Goal: Task Accomplishment & Management: Use online tool/utility

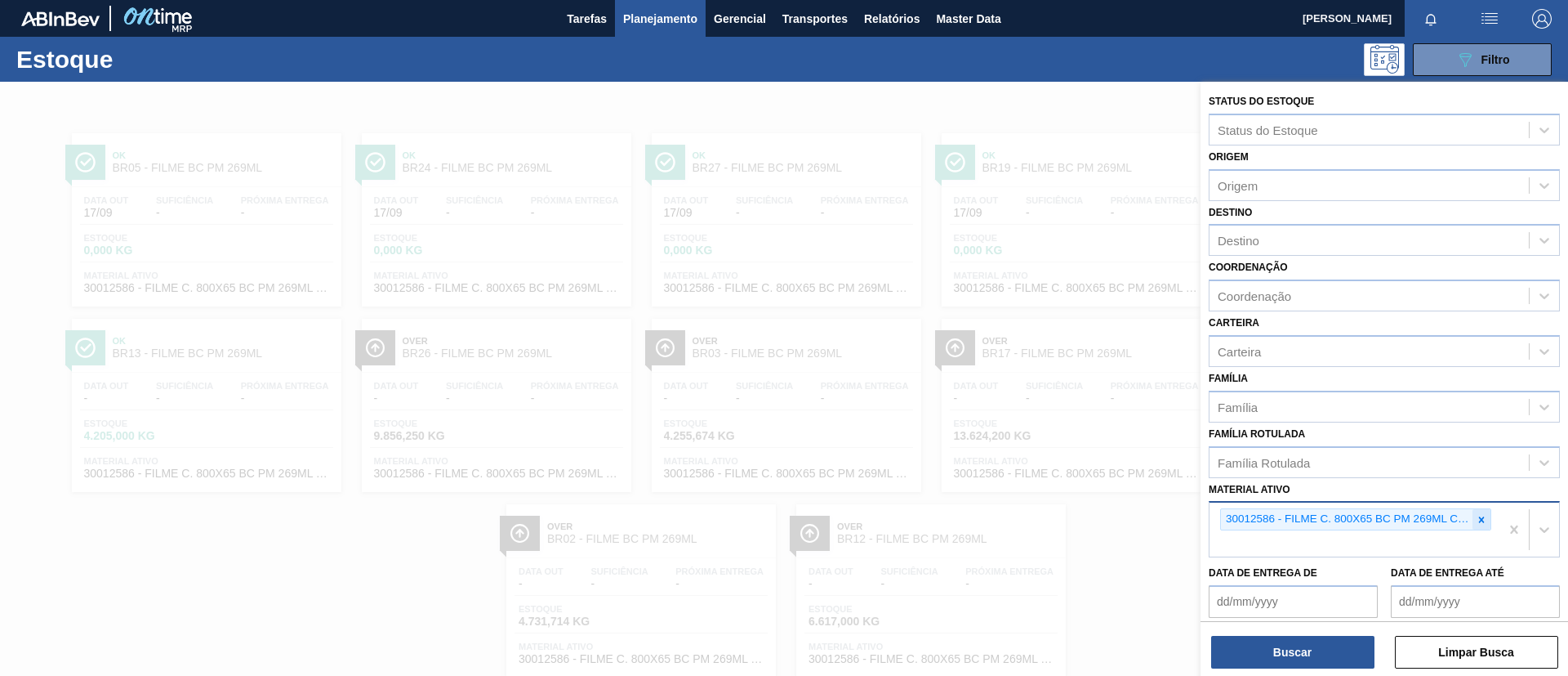
click at [1481, 516] on icon at bounding box center [1481, 519] width 11 height 11
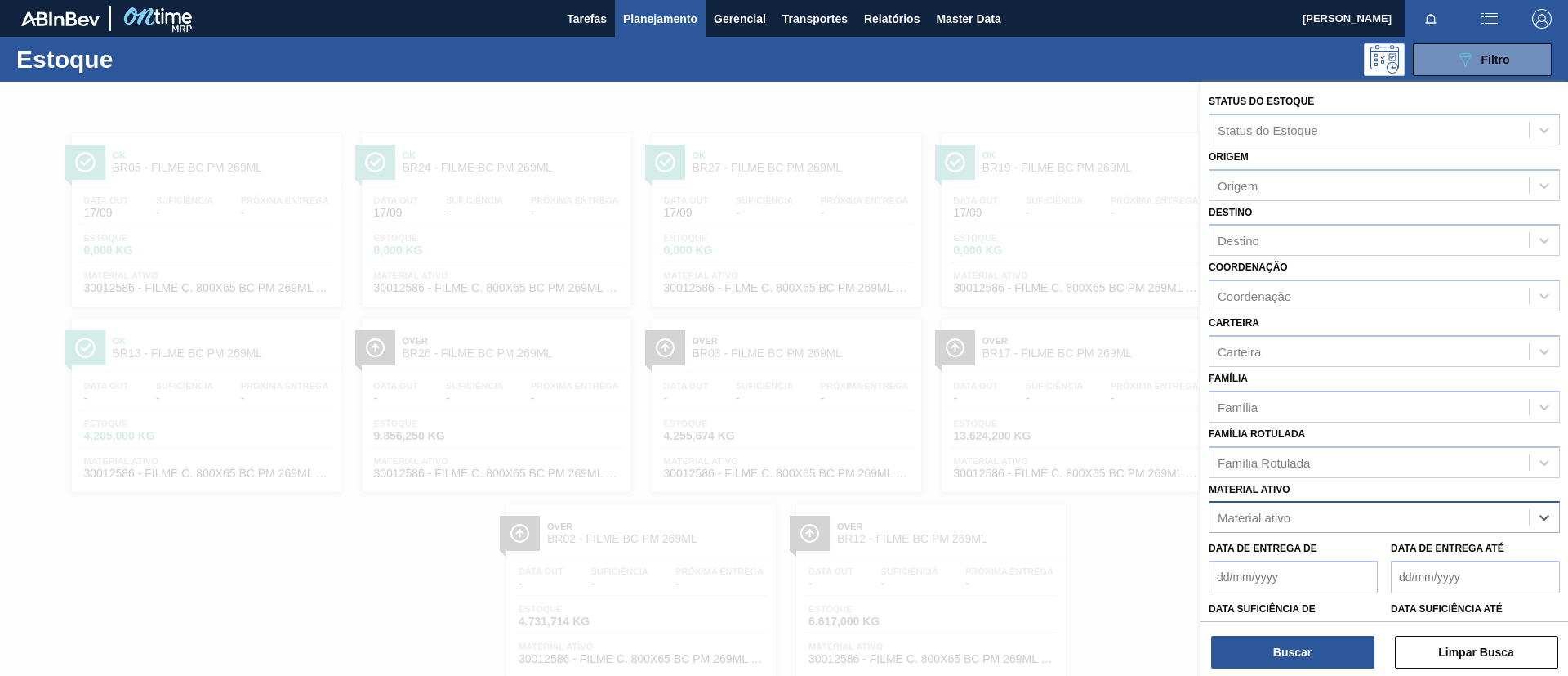
click at [1443, 480] on div "Material ativo option 30012586 - FILME C. 800X65 BC PM 269ML C15 429, deselecte…" at bounding box center [1385, 505] width 351 height 56
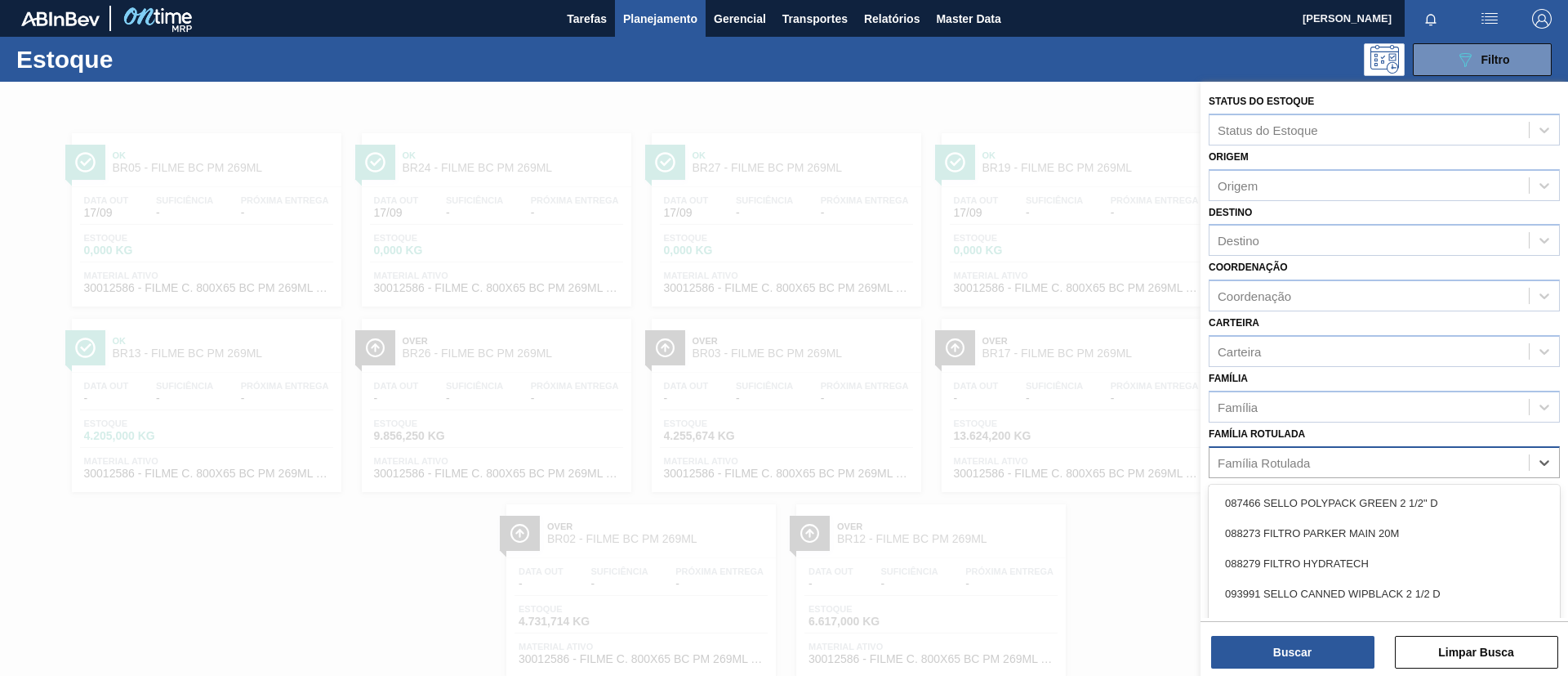
click at [1412, 458] on div "Família Rotulada" at bounding box center [1369, 462] width 320 height 24
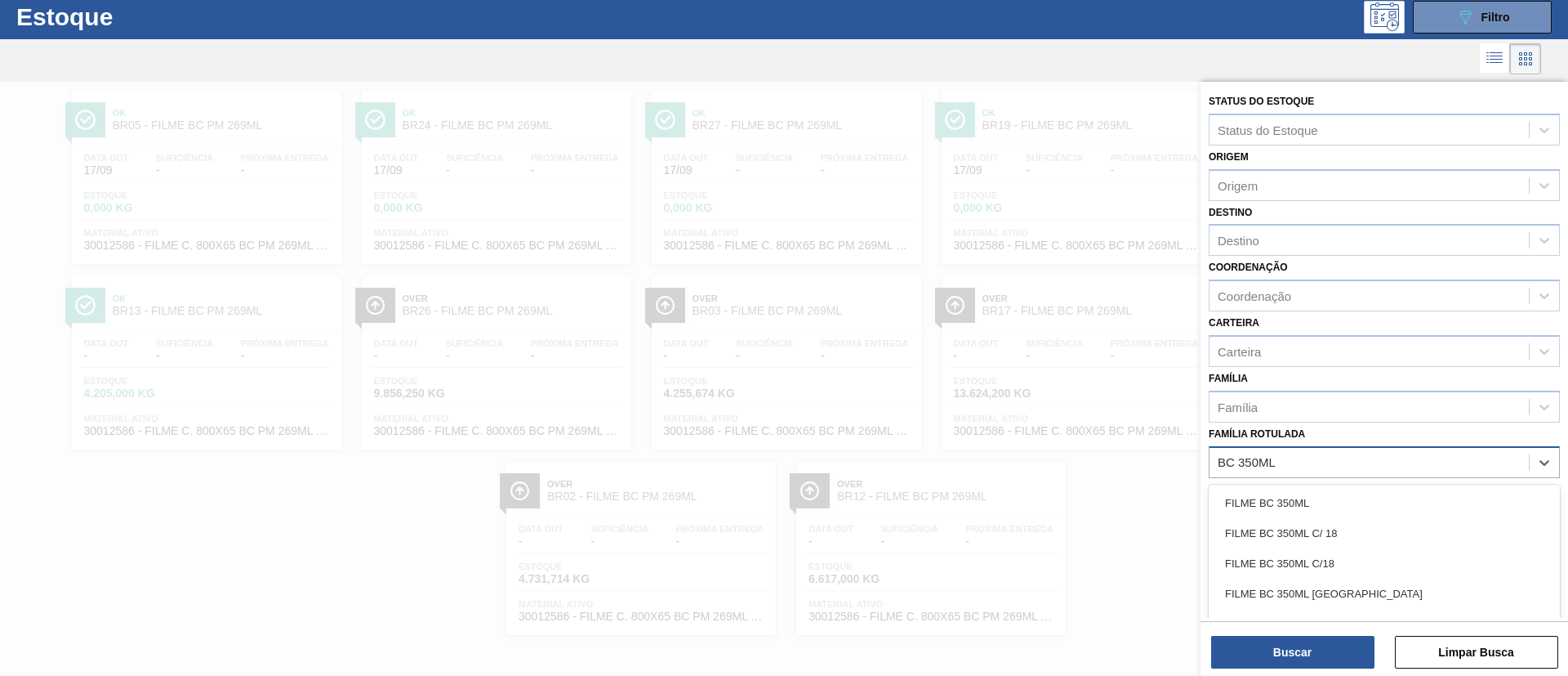
type Rotulada "BC 350ML MP"
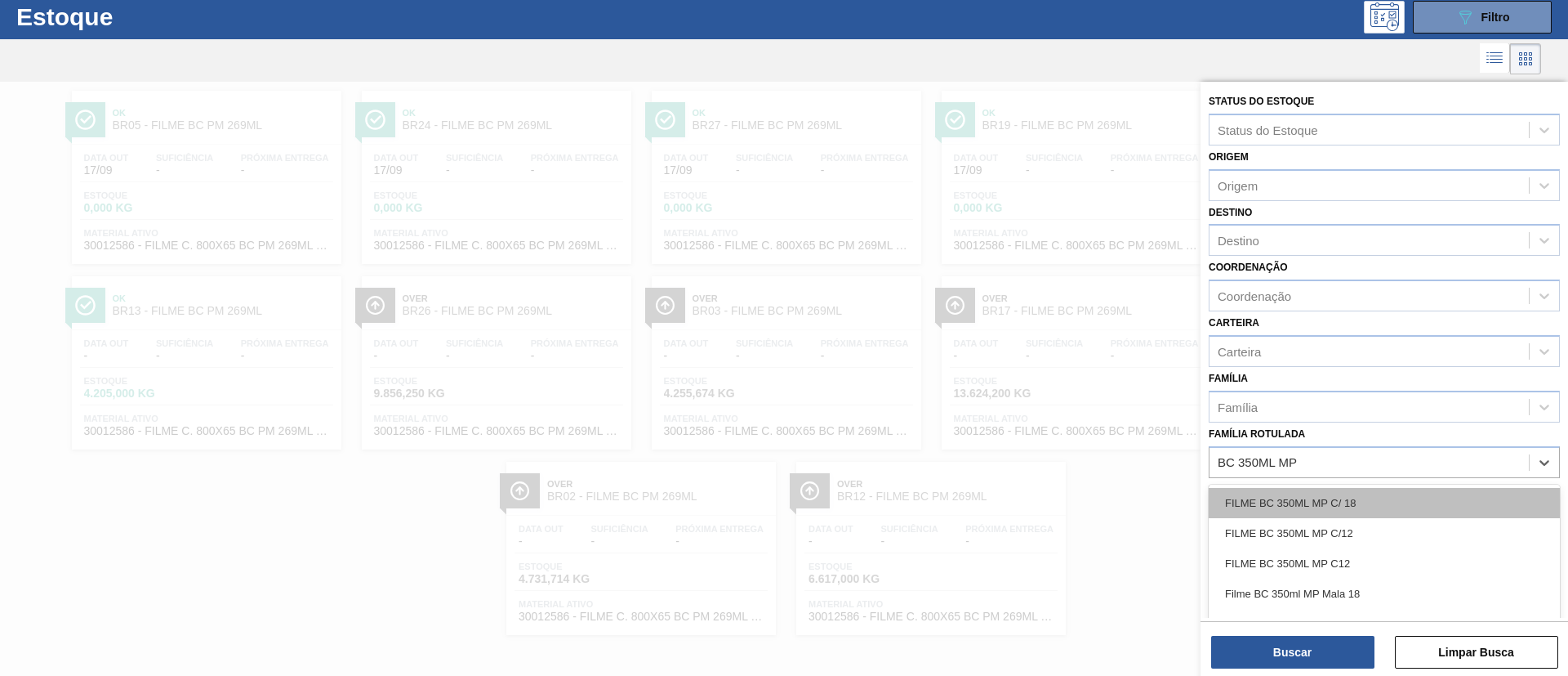
click at [1408, 491] on div "FILME BC 350ML MP C/ 18" at bounding box center [1385, 503] width 351 height 30
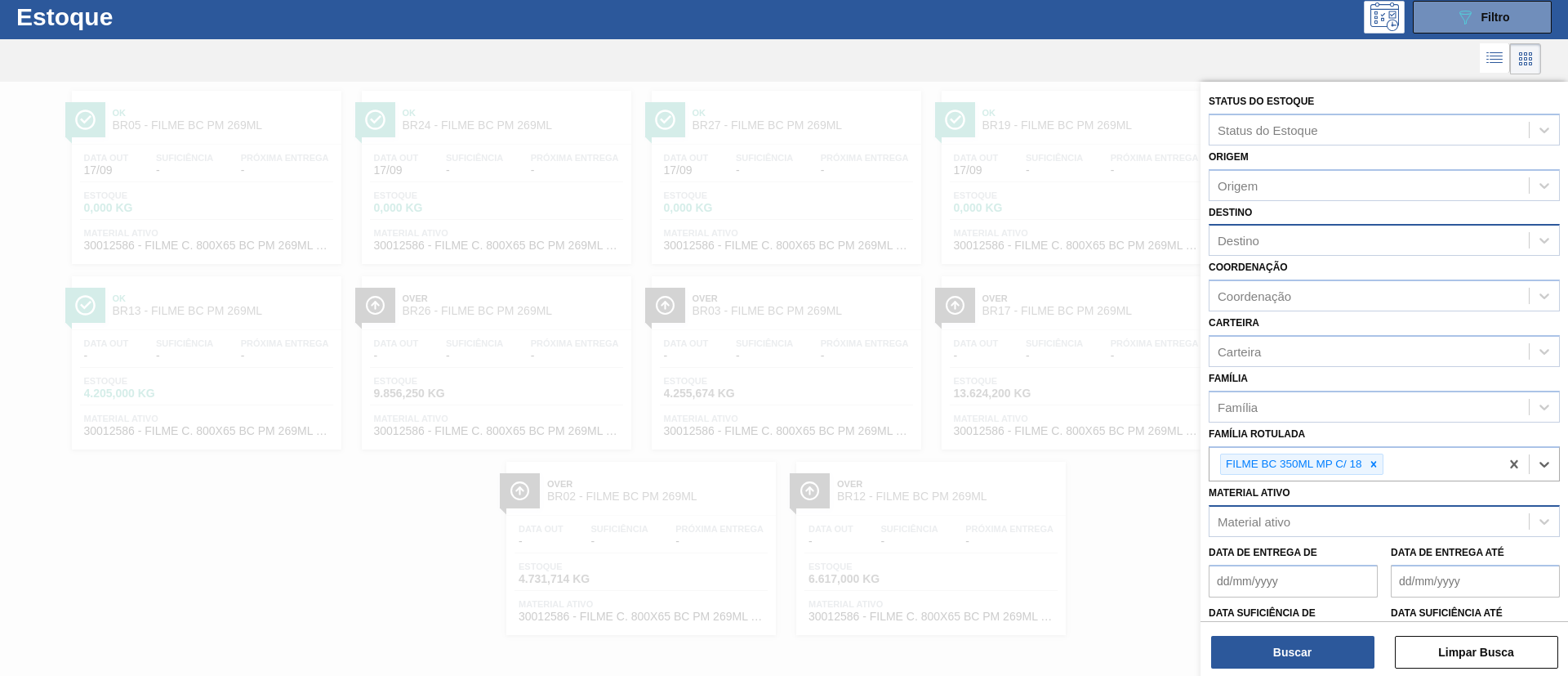
click at [1315, 244] on div "Destino" at bounding box center [1369, 241] width 320 height 24
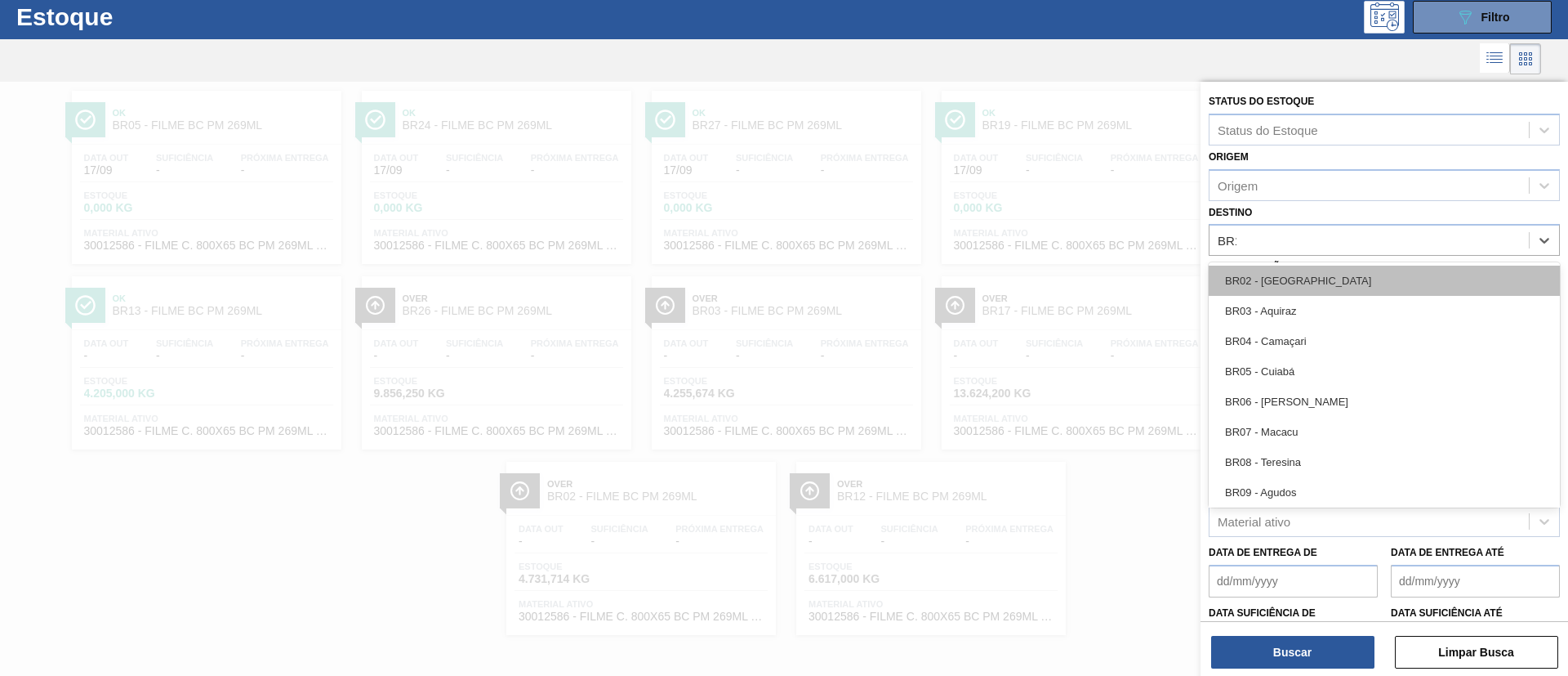
type input "BR12"
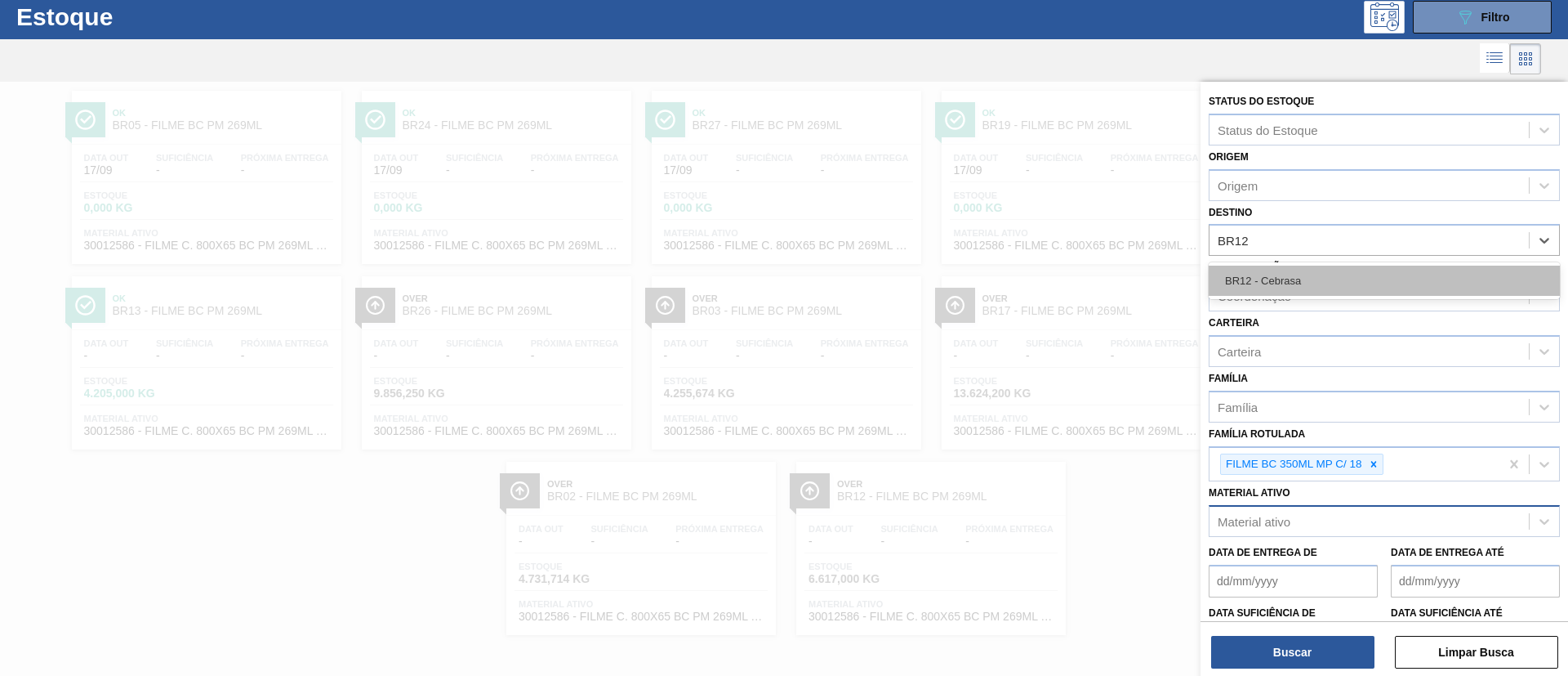
click at [1319, 274] on div "BR12 - Cebrasa" at bounding box center [1385, 281] width 351 height 30
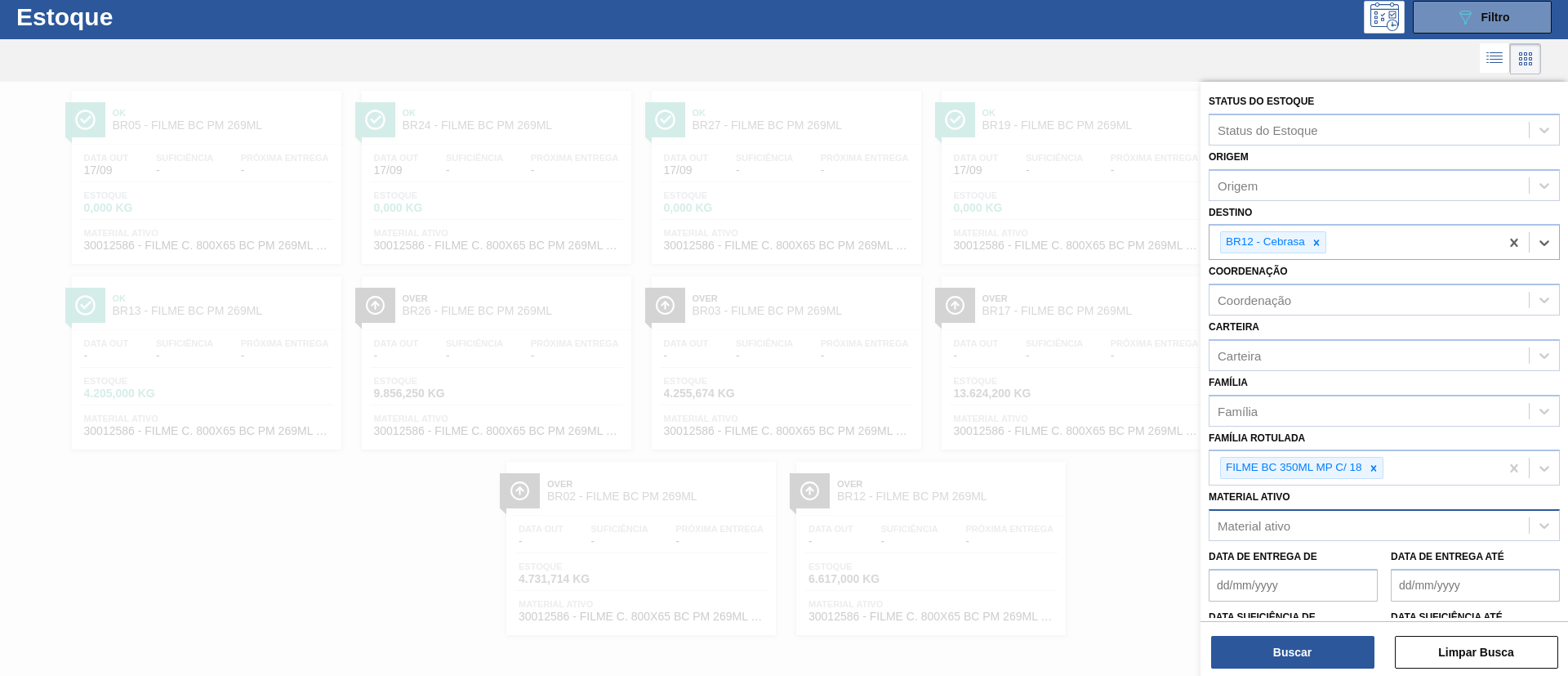
click at [1304, 669] on div "Status do Estoque Status do Estoque Origem Origem Destino option BR12 - Cebrasa…" at bounding box center [1384, 380] width 368 height 597
click at [1302, 655] on button "Buscar" at bounding box center [1293, 652] width 164 height 33
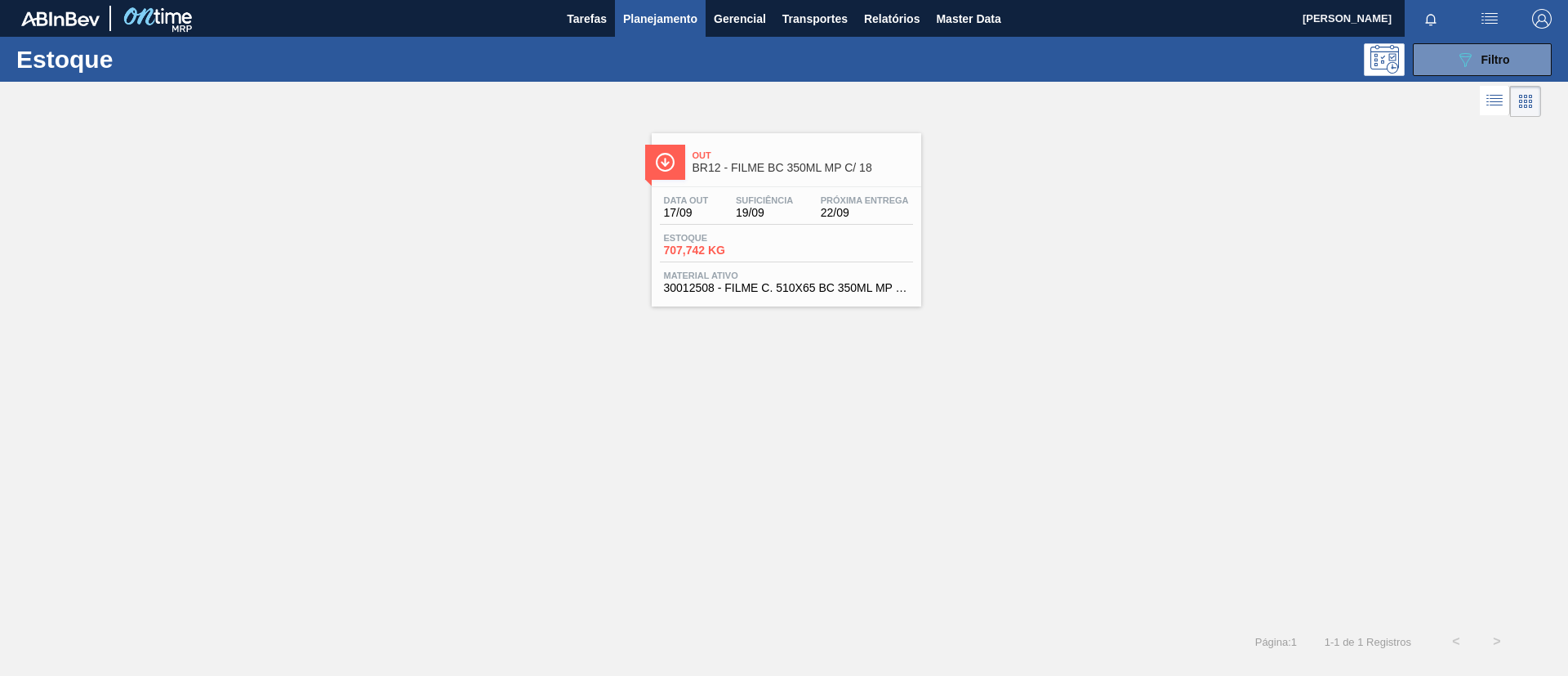
click at [694, 197] on span "Data out" at bounding box center [687, 200] width 45 height 9
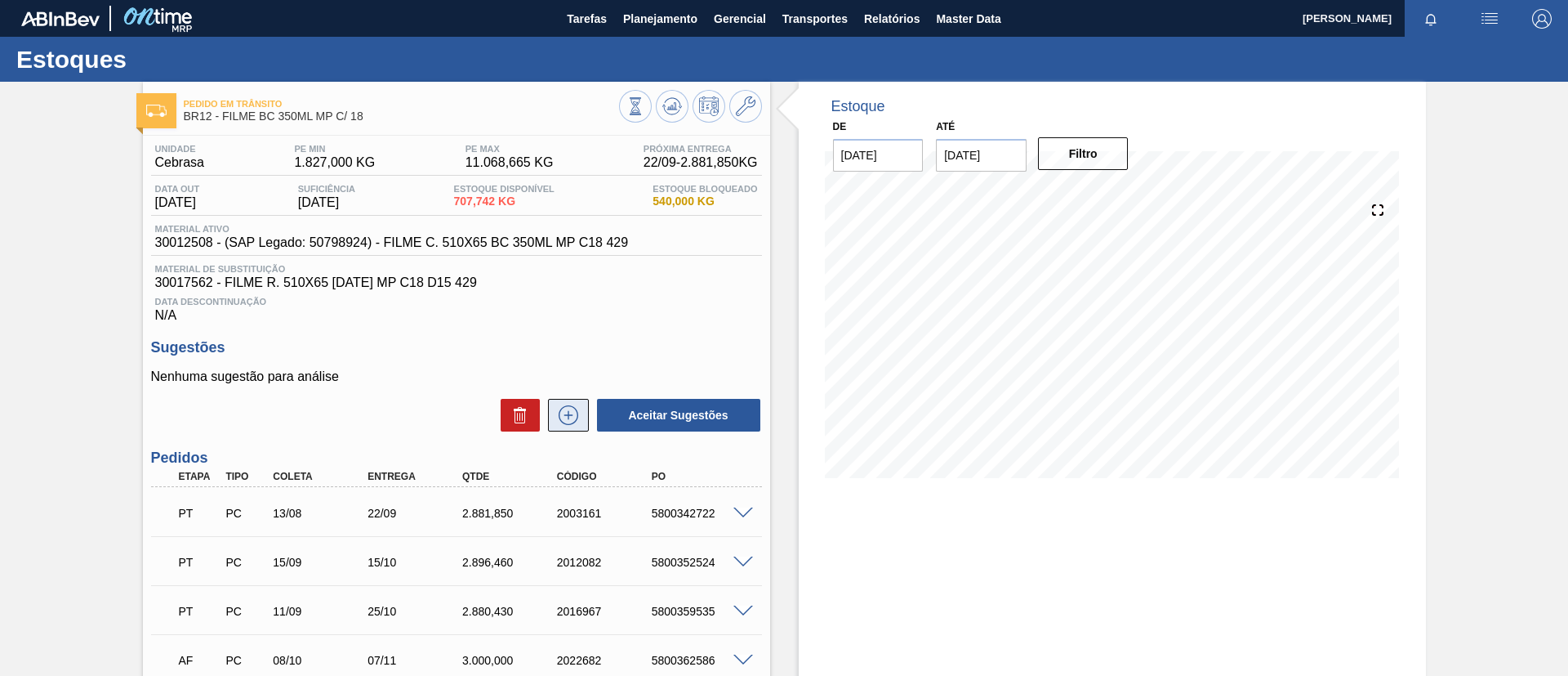
click at [570, 409] on icon at bounding box center [568, 415] width 26 height 20
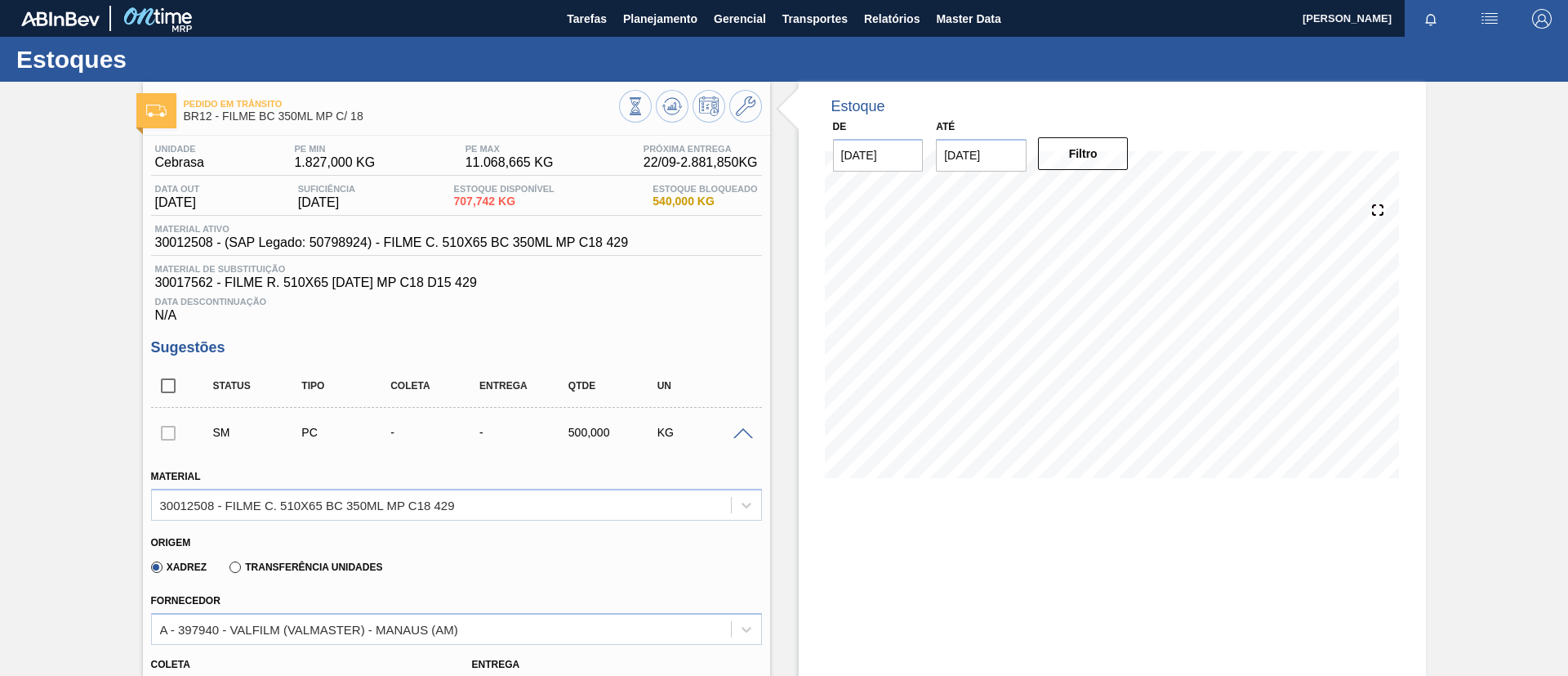
click at [376, 569] on label "Transferência Unidades" at bounding box center [306, 567] width 153 height 11
click at [227, 570] on input "Transferência Unidades" at bounding box center [227, 570] width 0 height 0
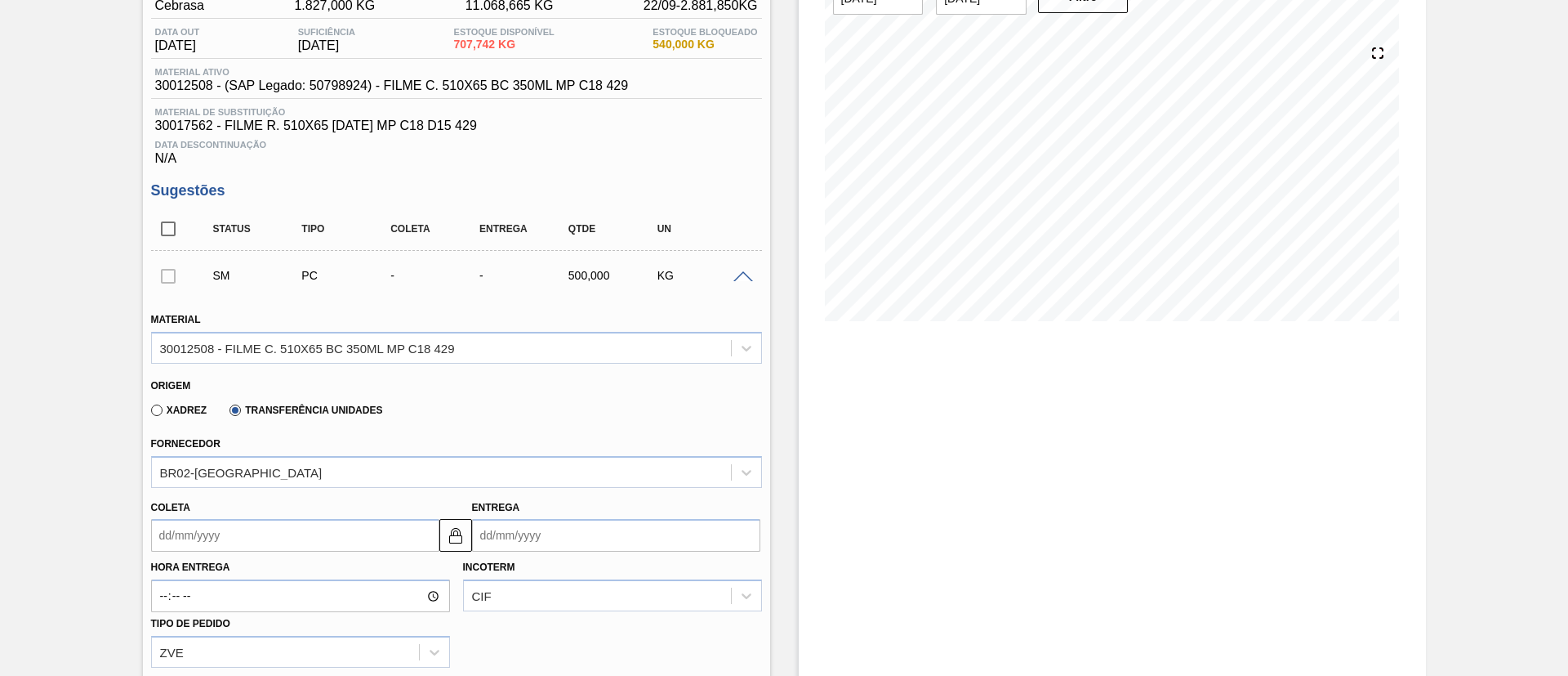
scroll to position [245, 0]
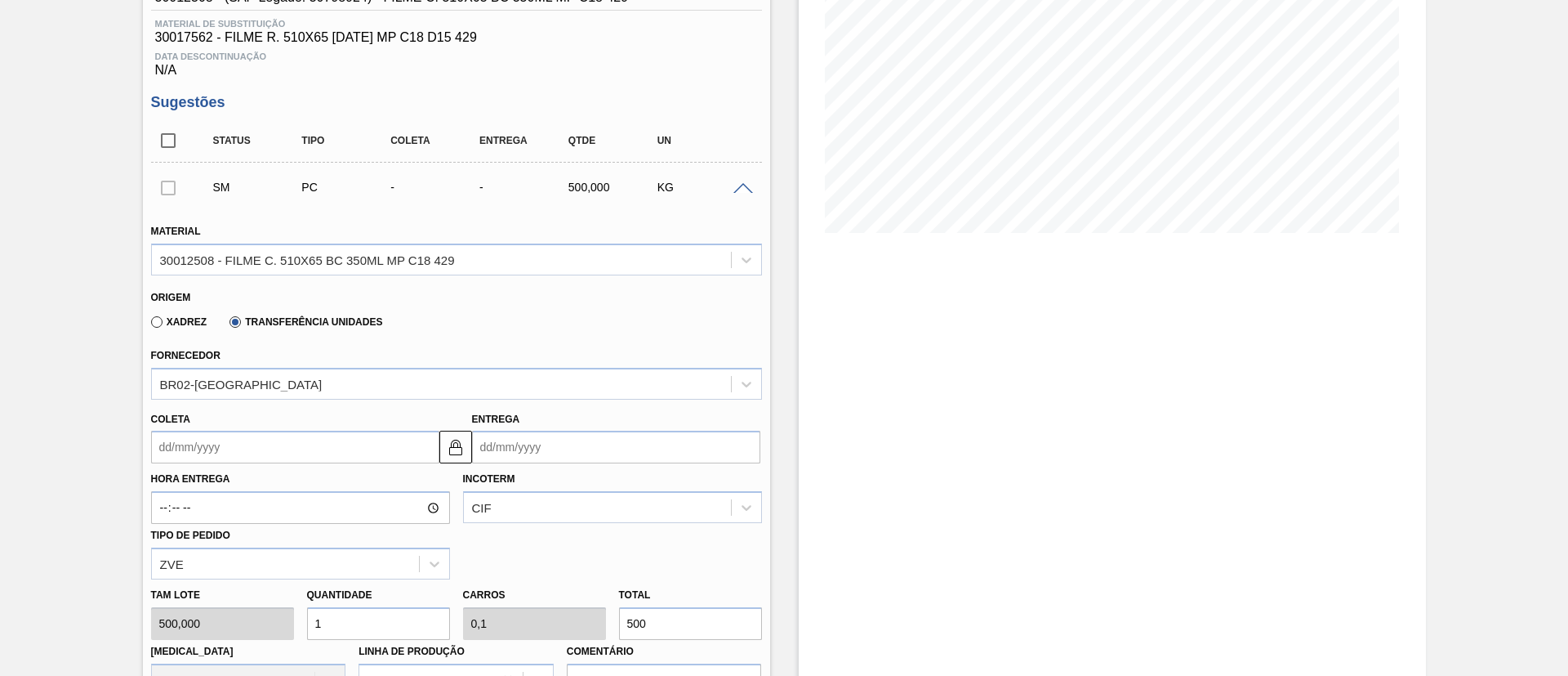
click at [330, 404] on div "Coleta Entrega" at bounding box center [457, 434] width 624 height 61
click at [333, 386] on div "BR02-Sergipe" at bounding box center [441, 383] width 579 height 24
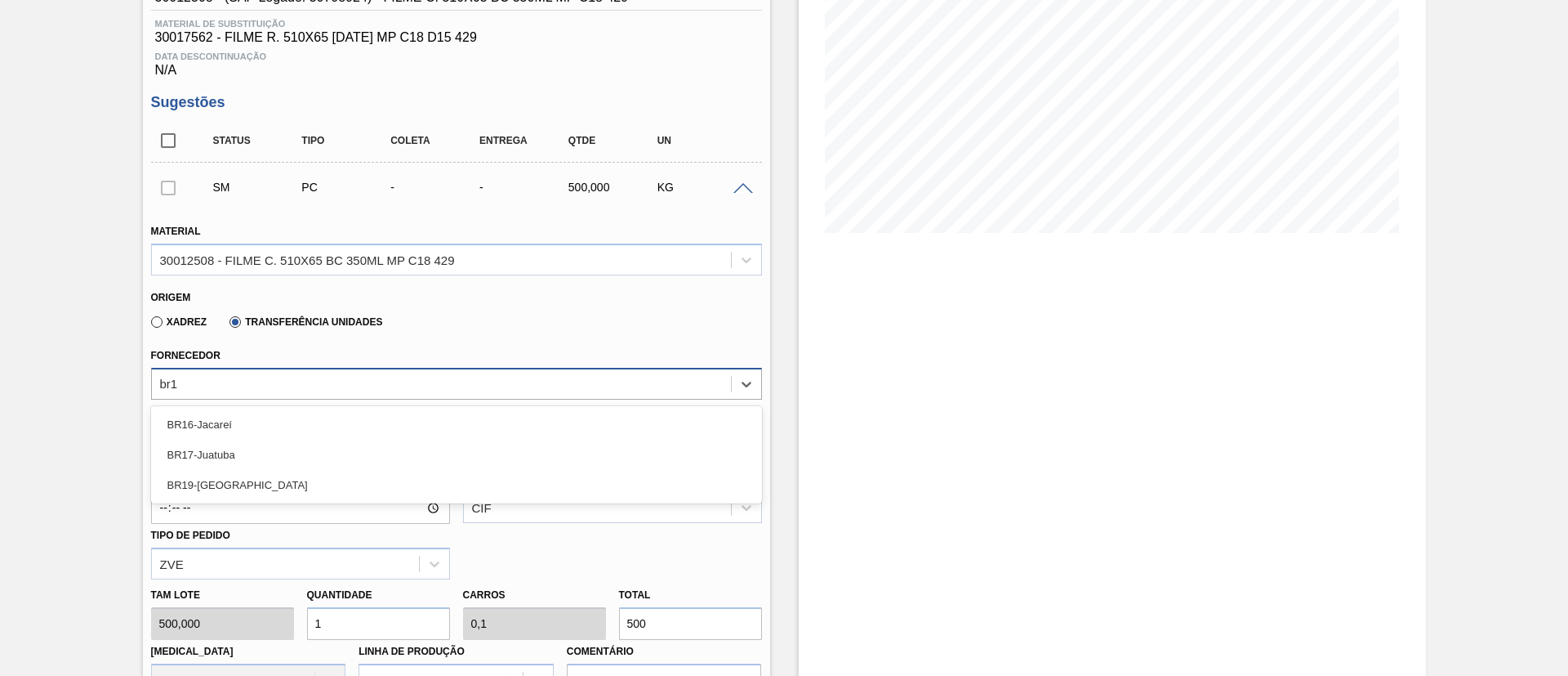
type input "br17"
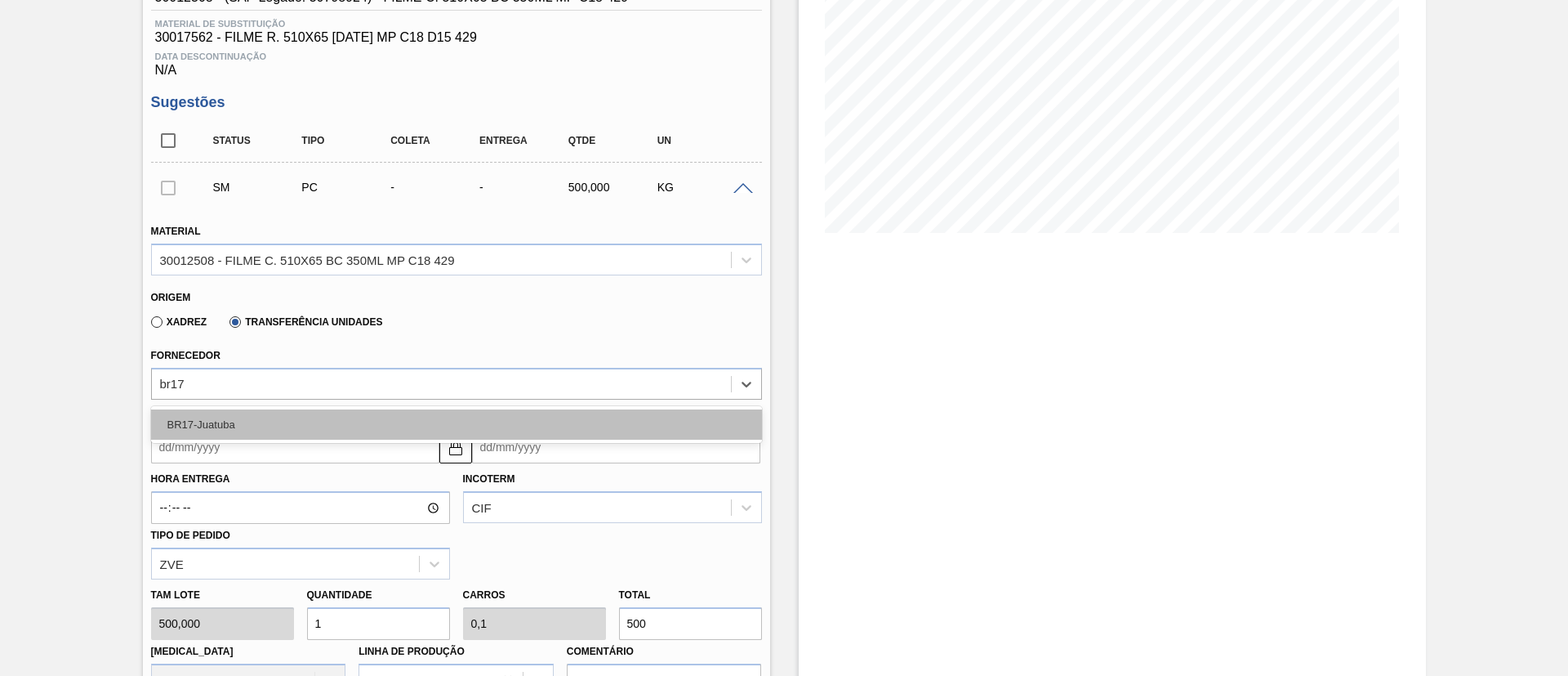
click at [333, 415] on div "BR17-Juatuba" at bounding box center [456, 424] width 611 height 30
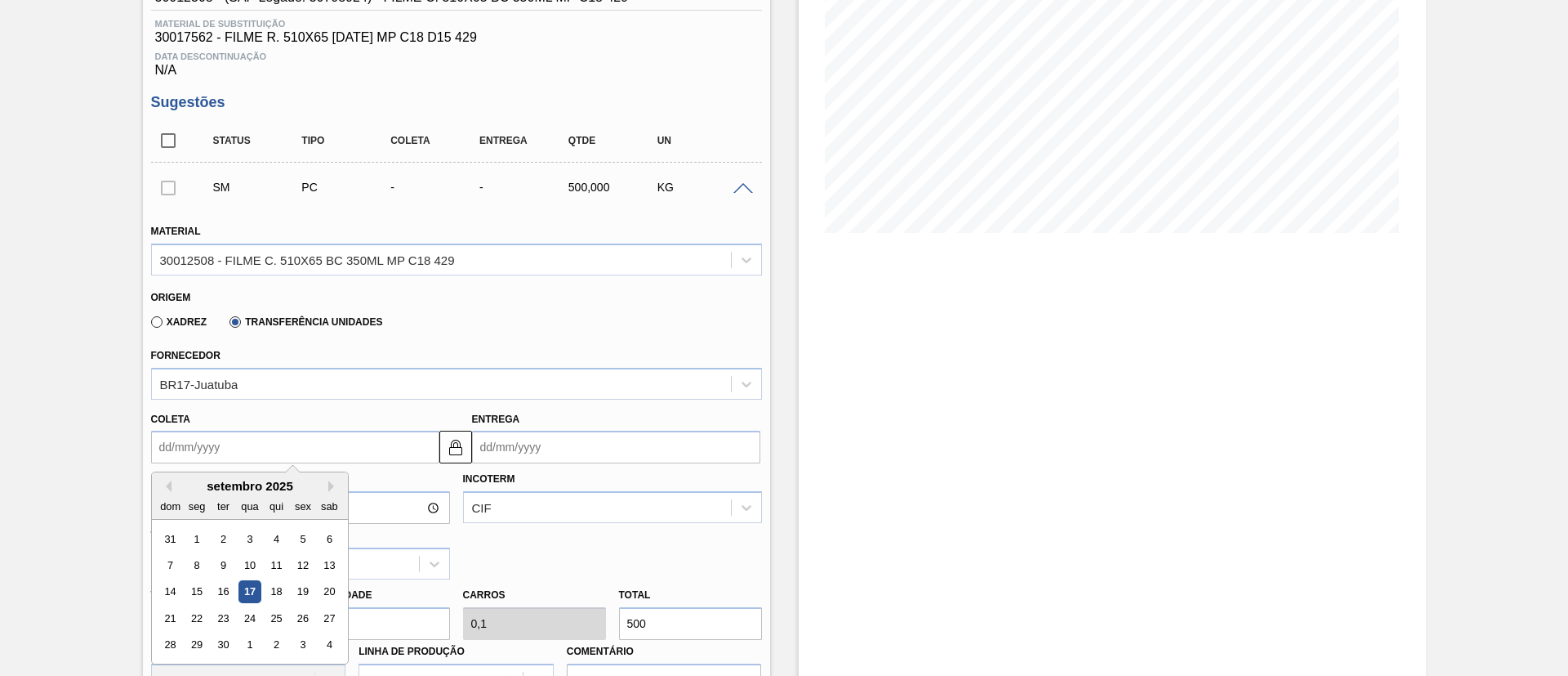
click at [291, 441] on input "Coleta" at bounding box center [295, 447] width 288 height 33
click at [251, 588] on div "17" at bounding box center [249, 592] width 22 height 22
type input "[DATE]"
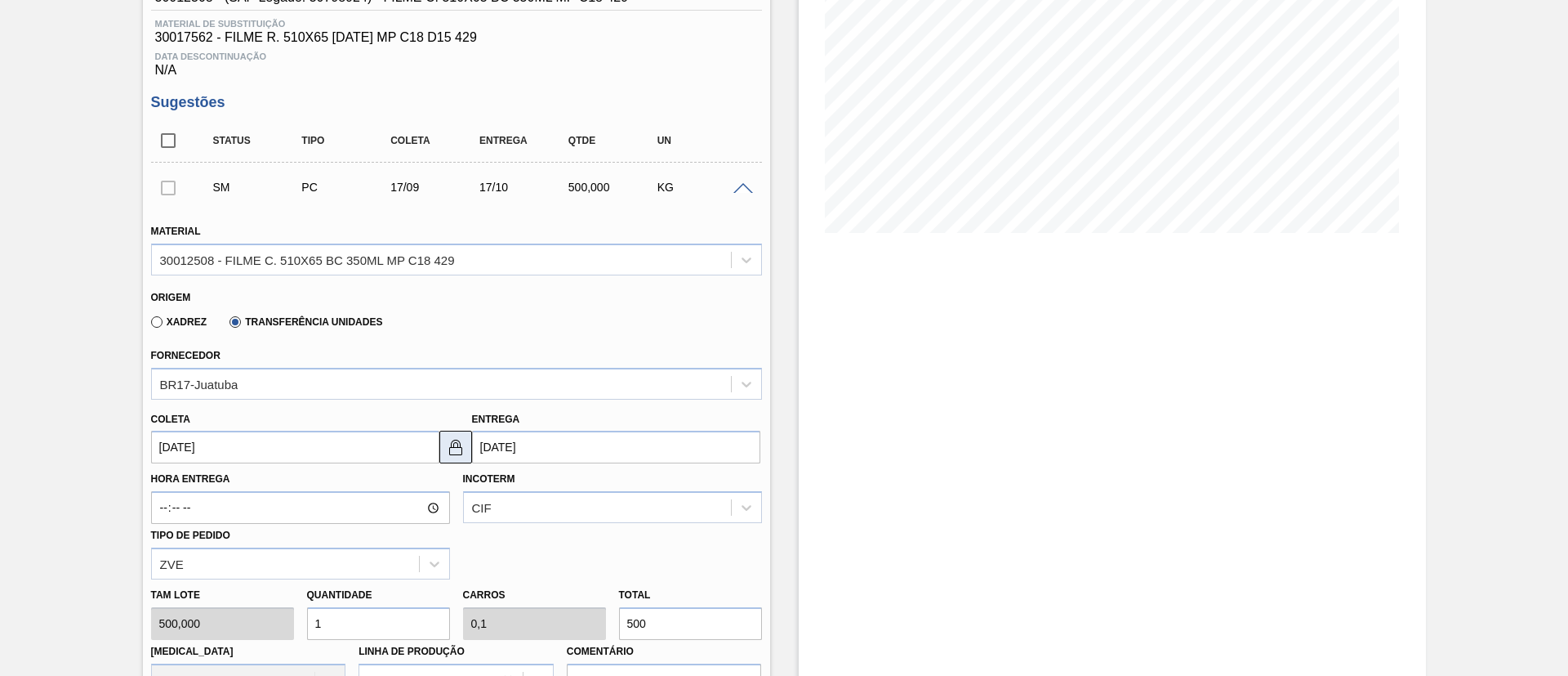
click at [441, 450] on button at bounding box center [456, 447] width 33 height 33
click at [484, 452] on input "[DATE]" at bounding box center [616, 447] width 288 height 33
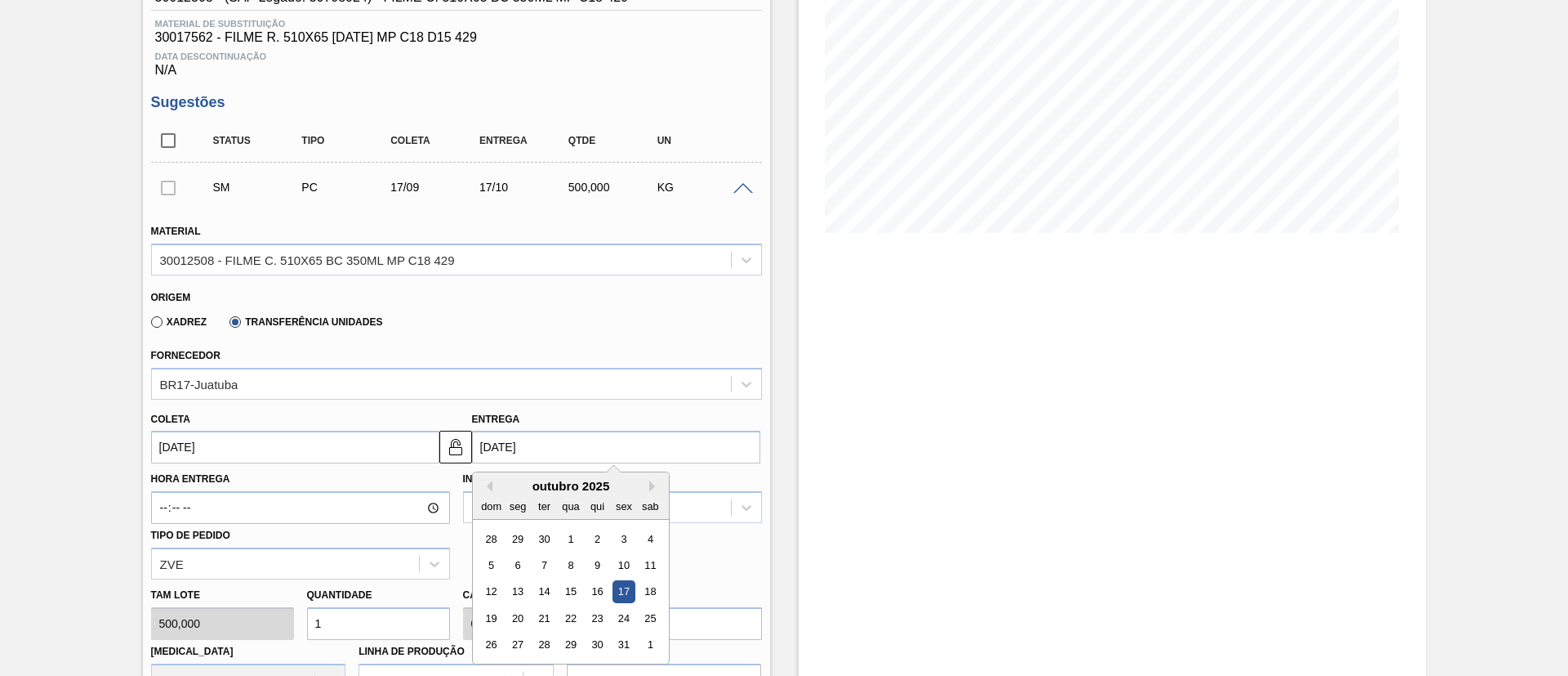
click at [485, 479] on div "outubro 2025" at bounding box center [571, 486] width 196 height 14
click at [484, 488] on button "Previous Month" at bounding box center [486, 486] width 11 height 11
click at [613, 583] on div "19" at bounding box center [624, 592] width 22 height 22
type input "[DATE]"
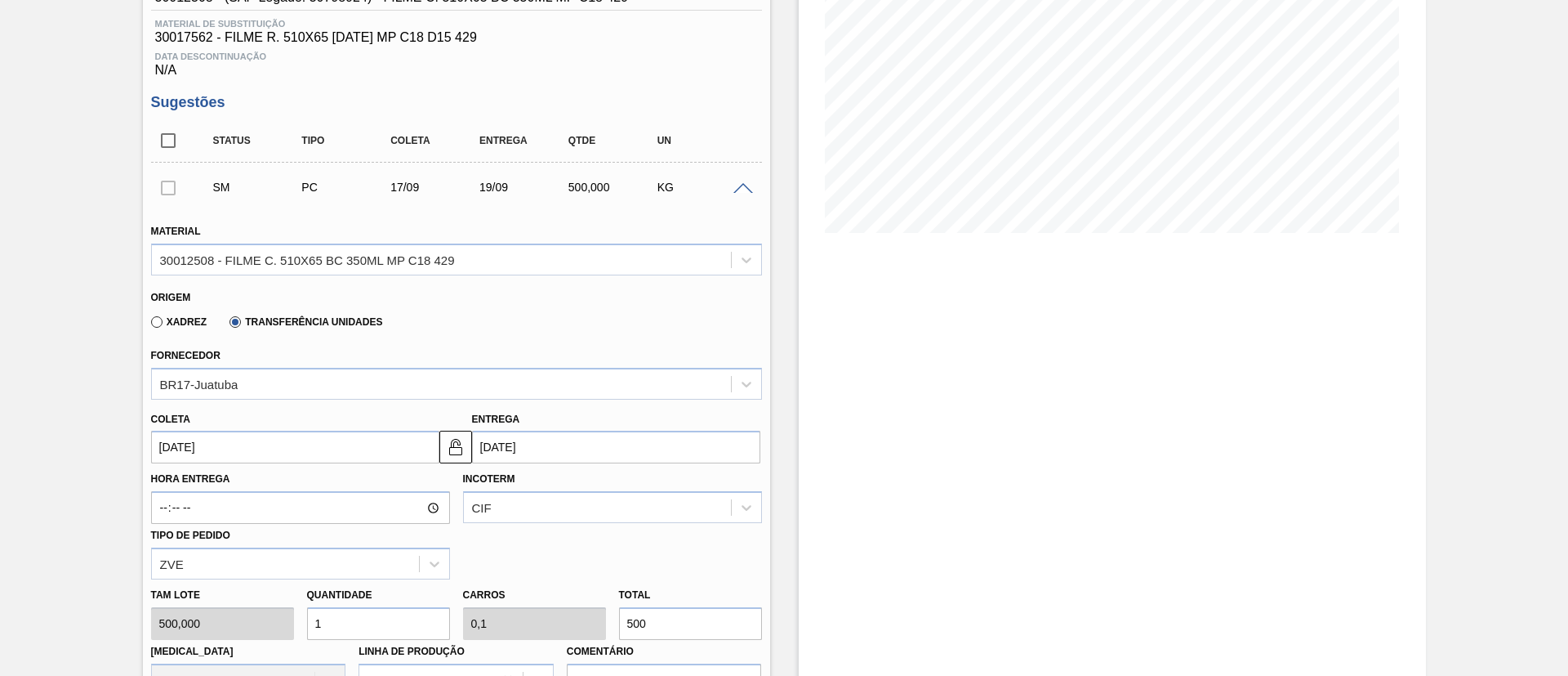
scroll to position [491, 0]
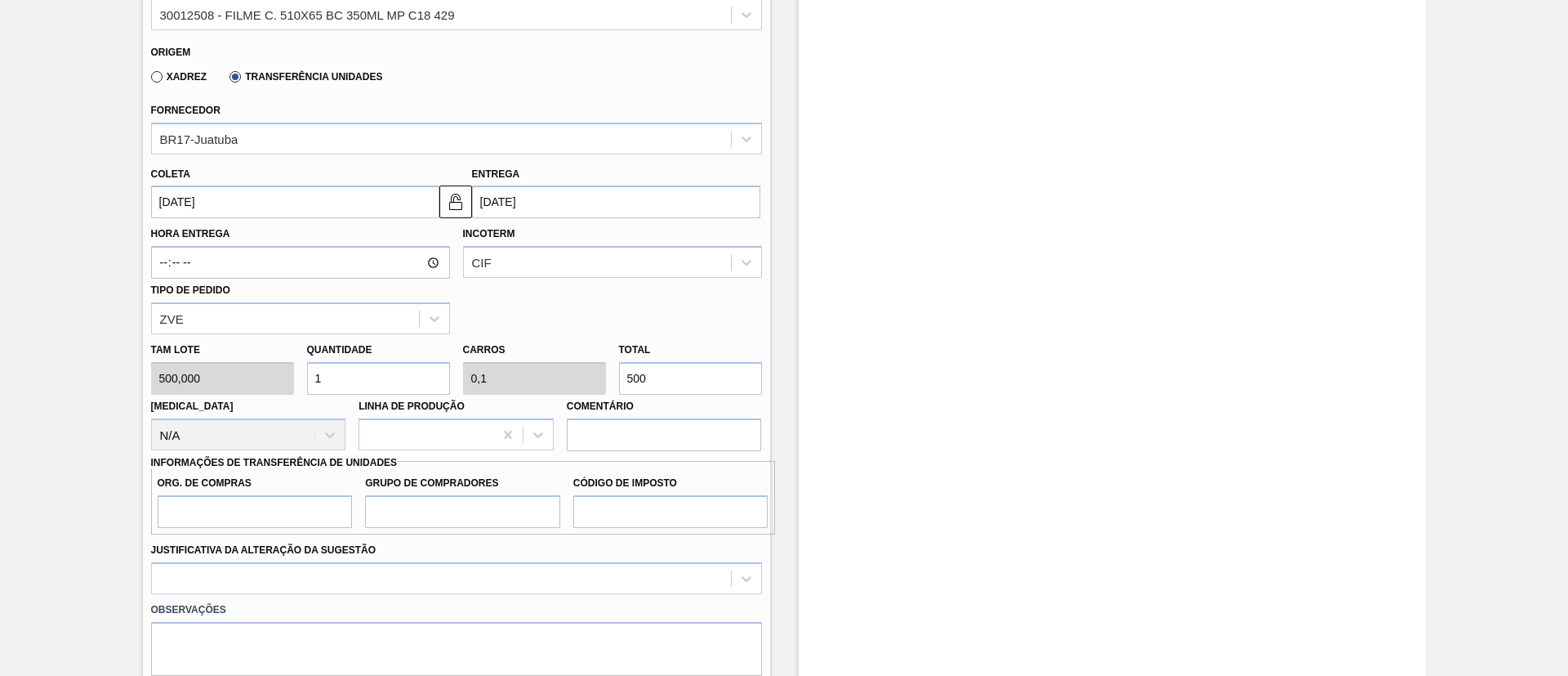
click at [524, 375] on div "Tam lote 500,000 Quantidade 1 Carros 0,1 Total 500 Doca N/A Linha de Produção C…" at bounding box center [457, 393] width 624 height 117
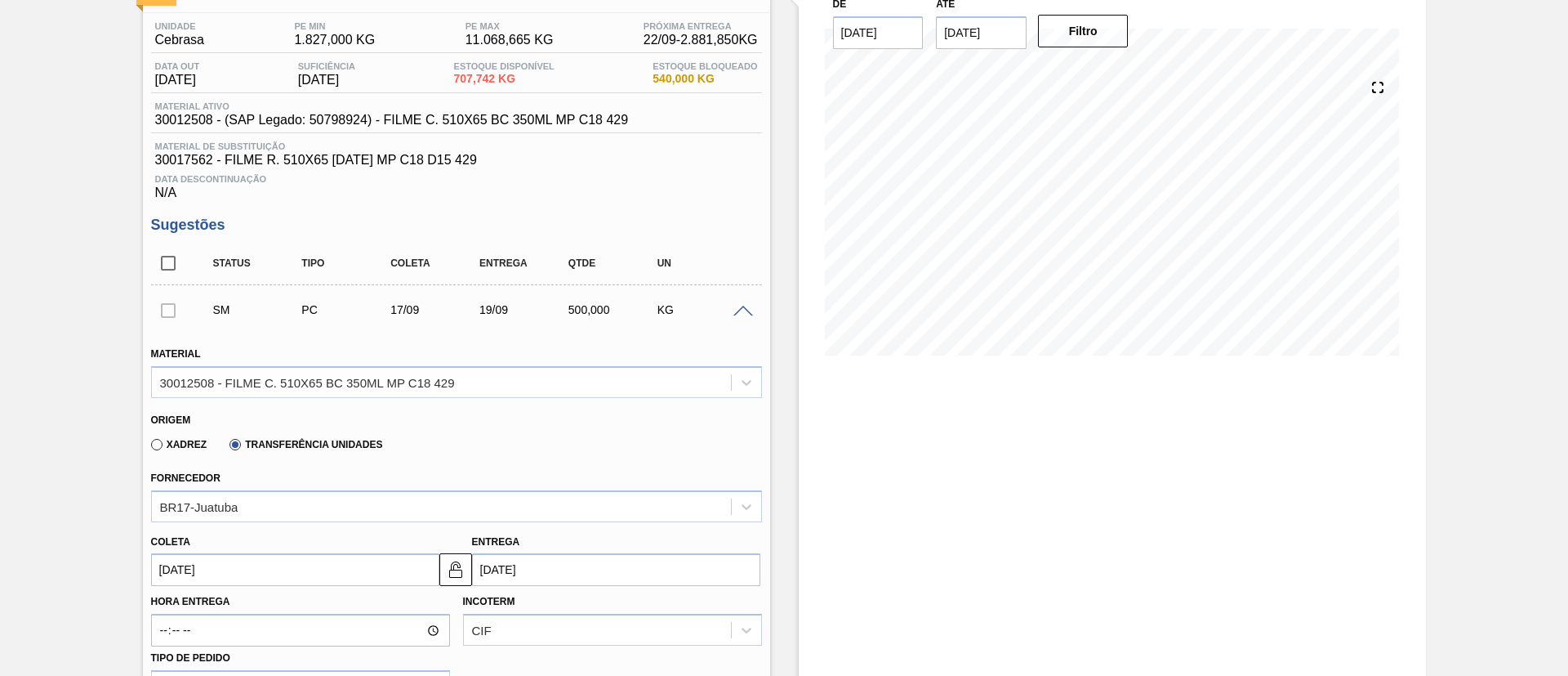
type input "0,004"
type input "0"
type input "2"
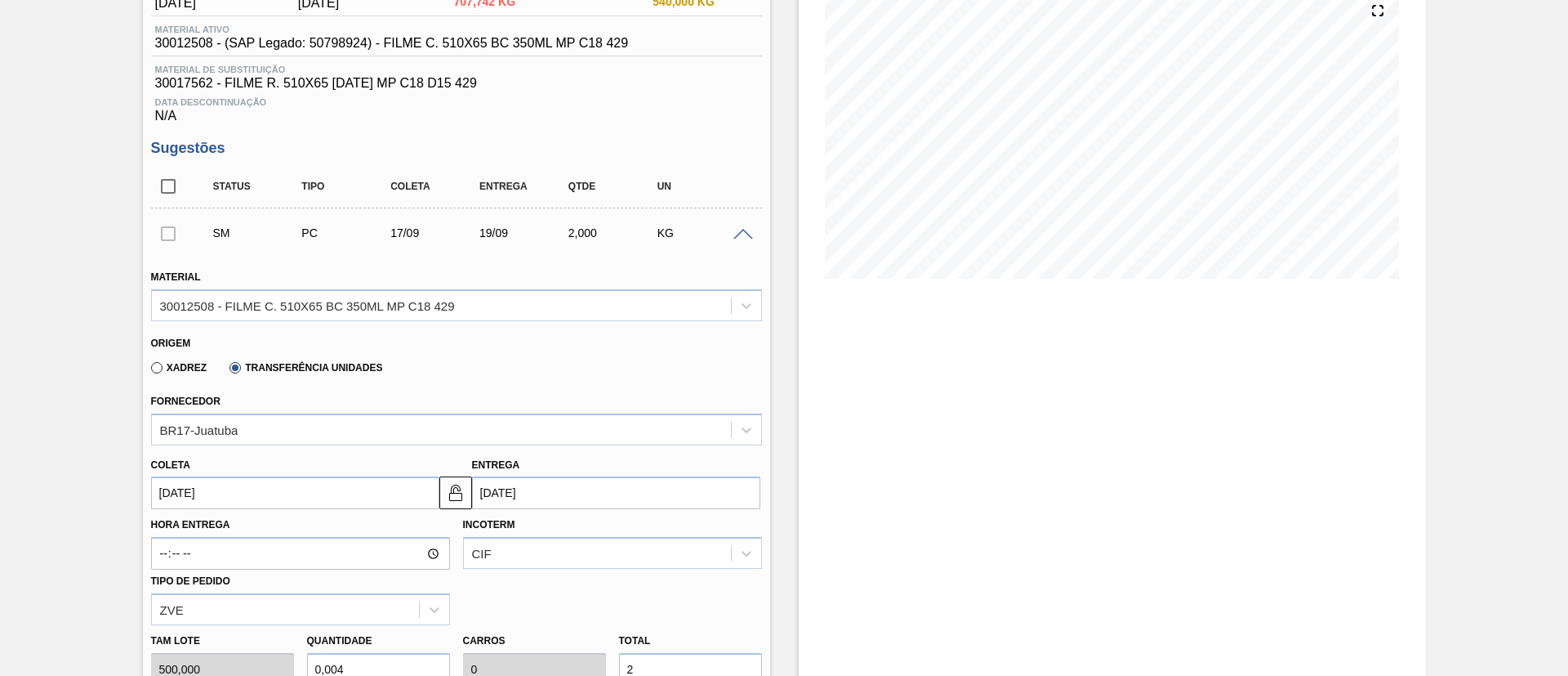
type input "0,04"
type input "0,004"
type input "20"
type input "0,4"
type input "0,04"
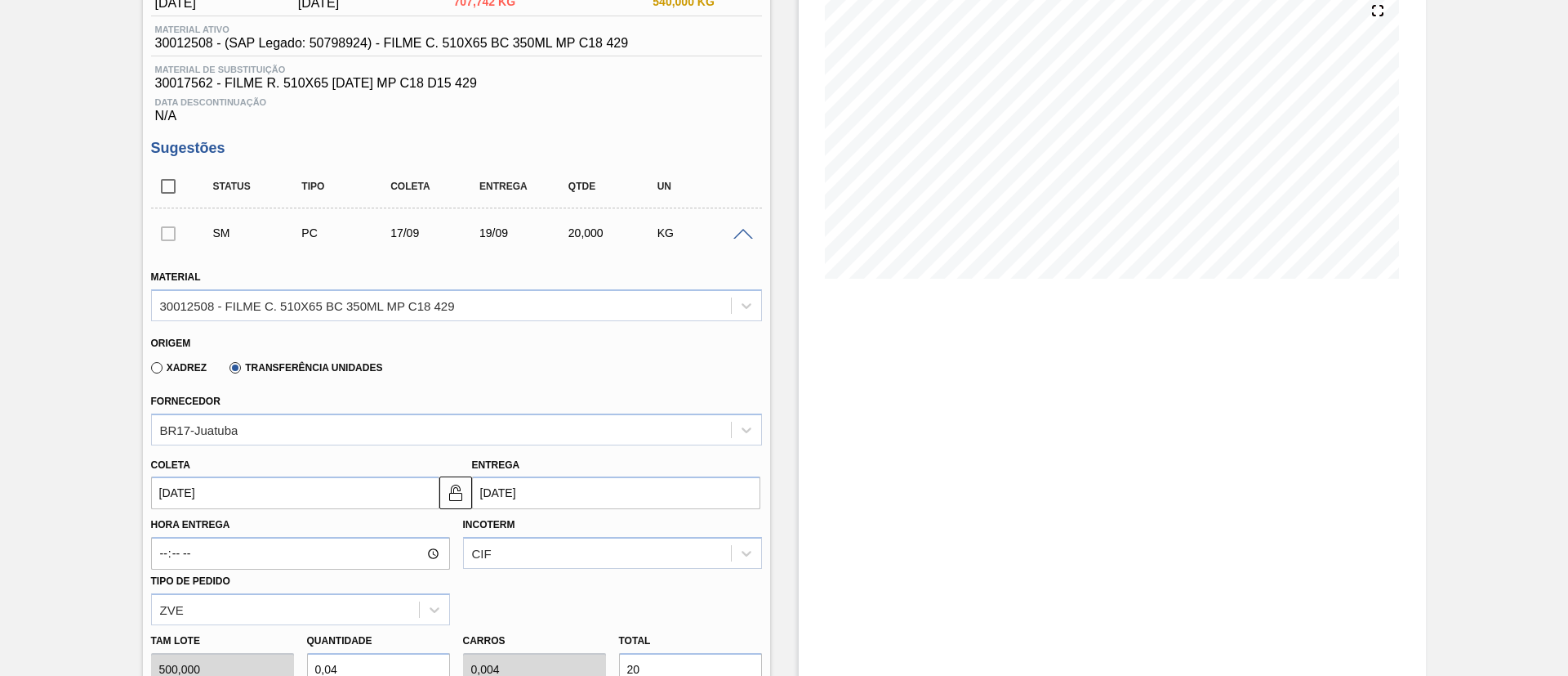
type input "200"
type input "4"
type input "0,4"
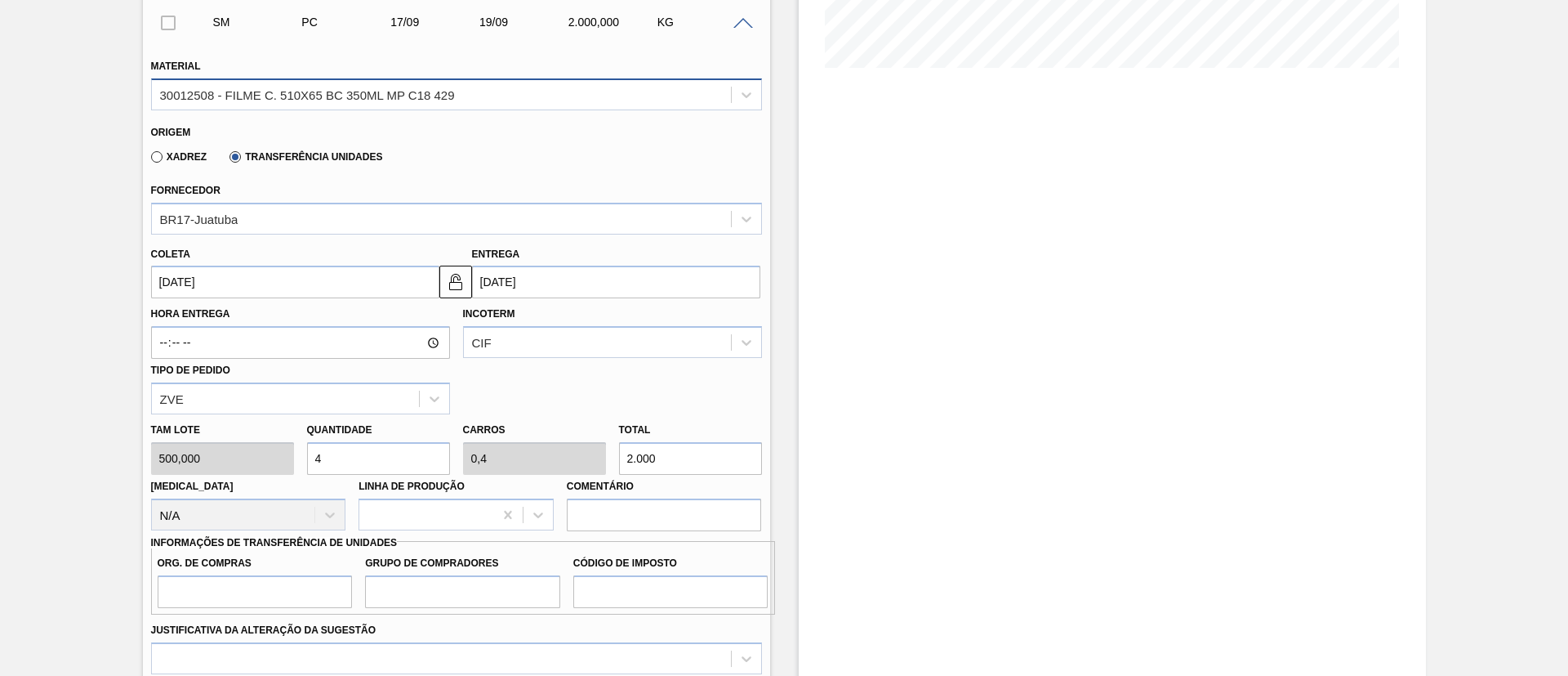
scroll to position [444, 0]
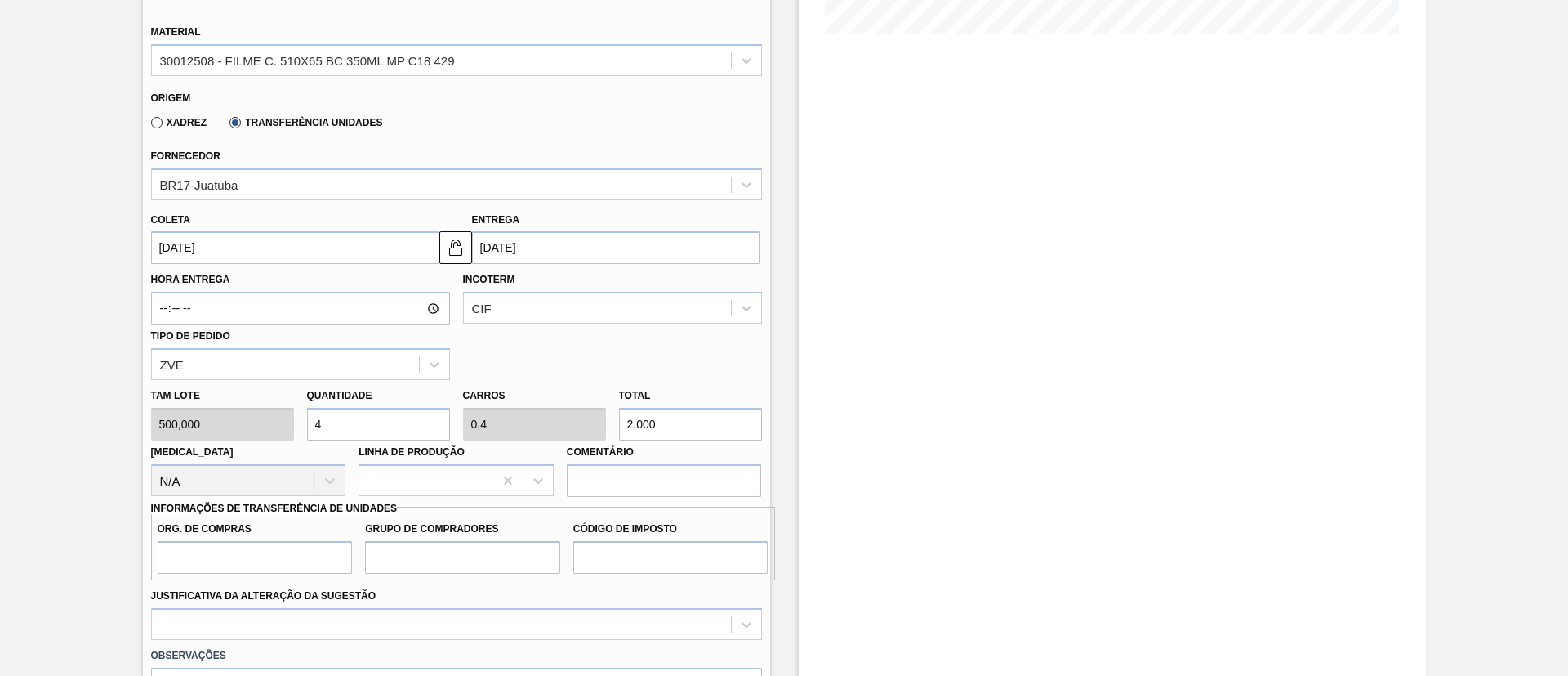
type input "2.000"
click at [519, 431] on div "Tam lote 500,000 Quantidade 4 Carros 0,4 Total 2.000 Doca N/A Linha de Produção…" at bounding box center [457, 438] width 624 height 117
paste input "1.518,5"
type input "3,037"
type input "0,304"
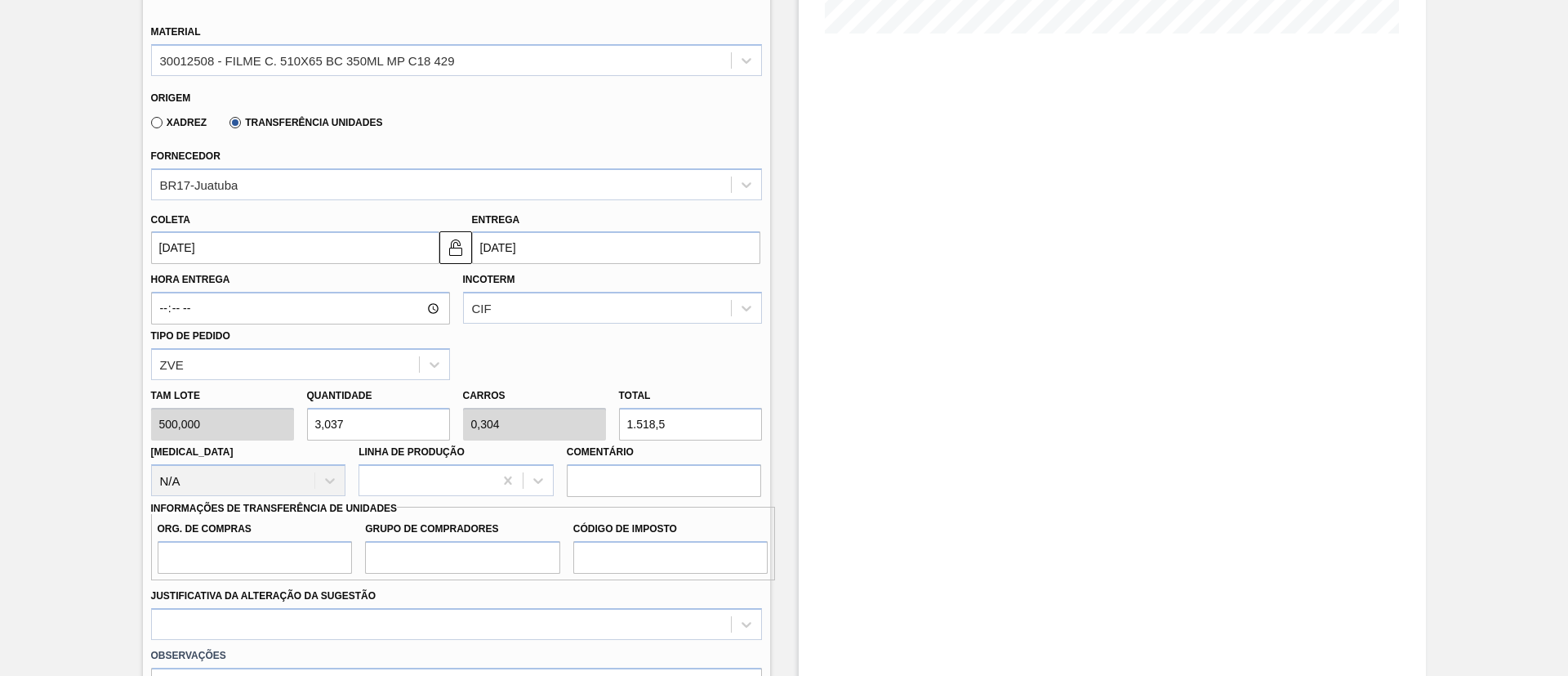
type input "1.518,5"
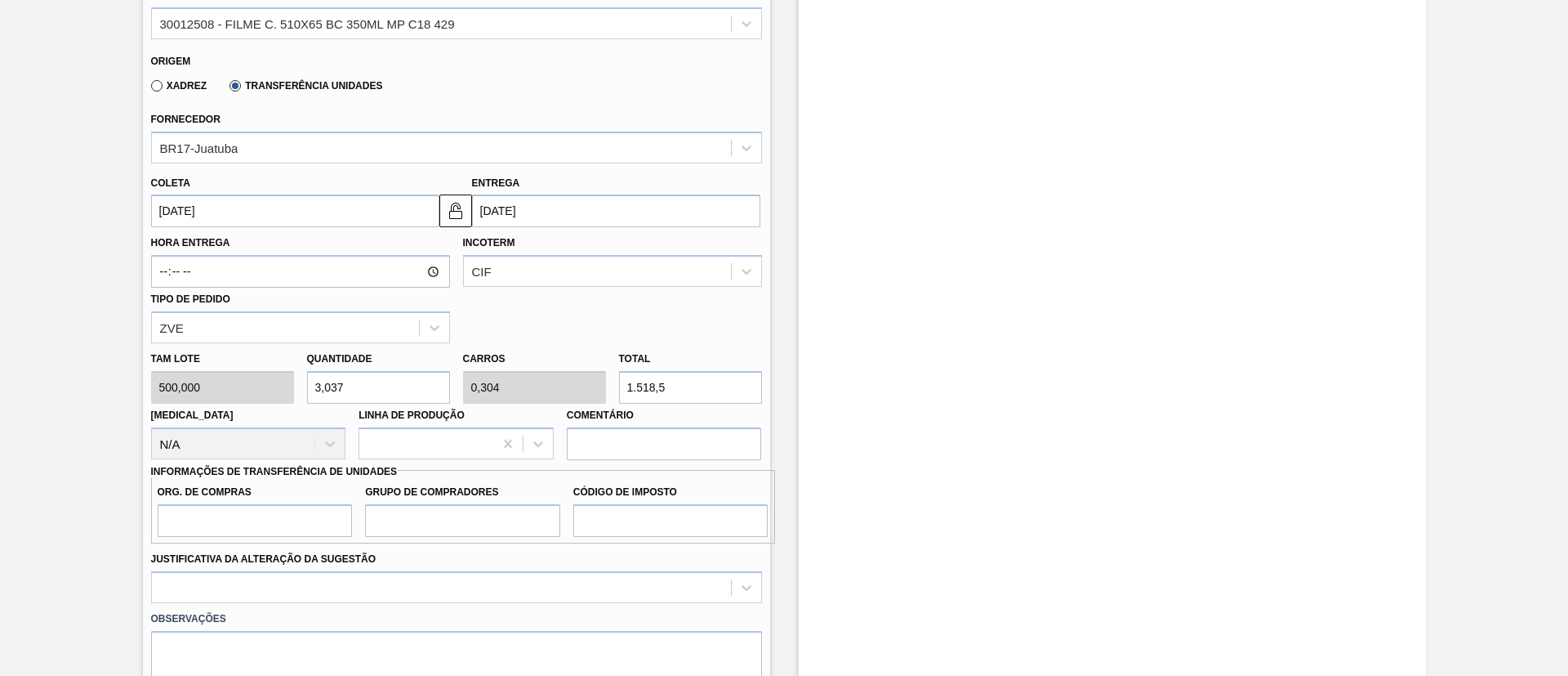
scroll to position [491, 0]
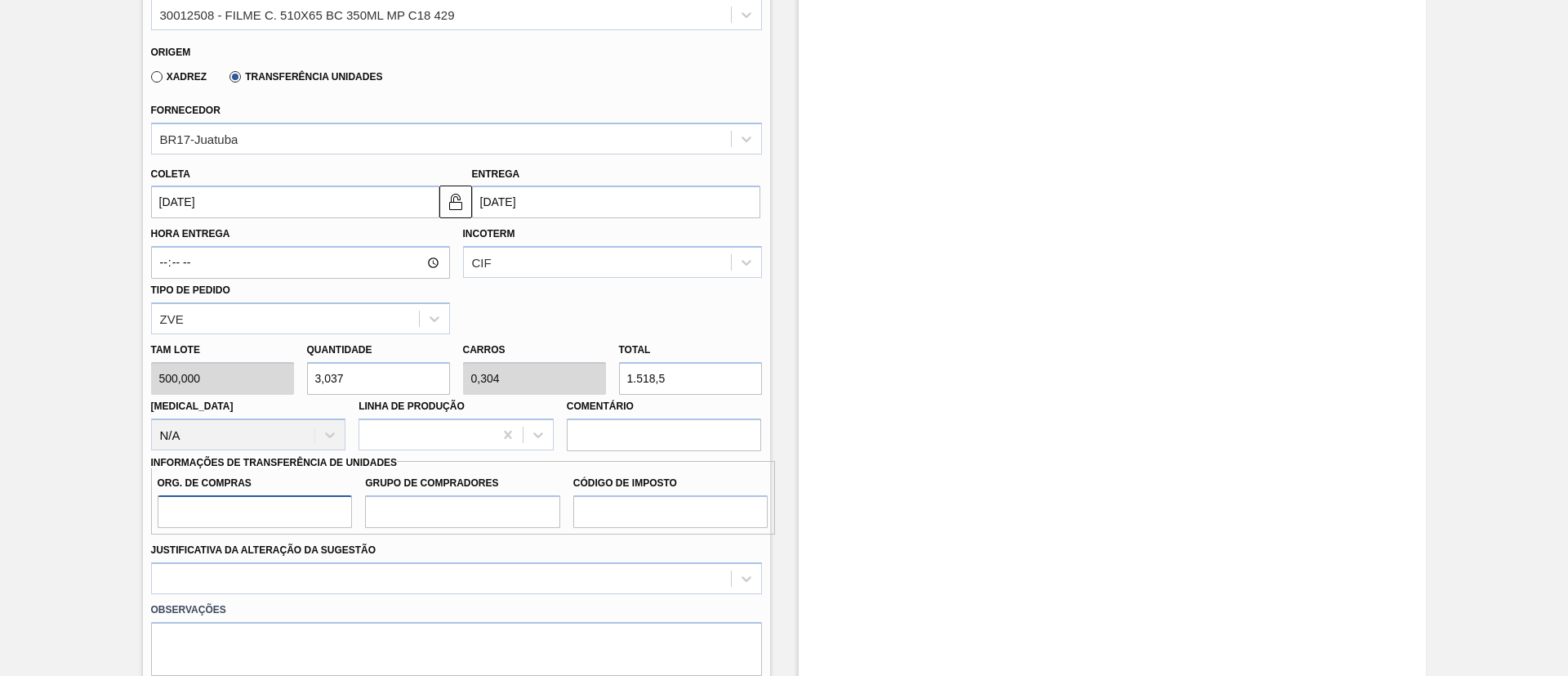
click at [286, 506] on input "Org. de Compras" at bounding box center [255, 511] width 195 height 33
type input "BR00"
click at [430, 513] on input "Grupo de Compradores" at bounding box center [463, 511] width 195 height 33
type input "A01"
click at [638, 526] on input "Código de Imposto" at bounding box center [671, 511] width 195 height 33
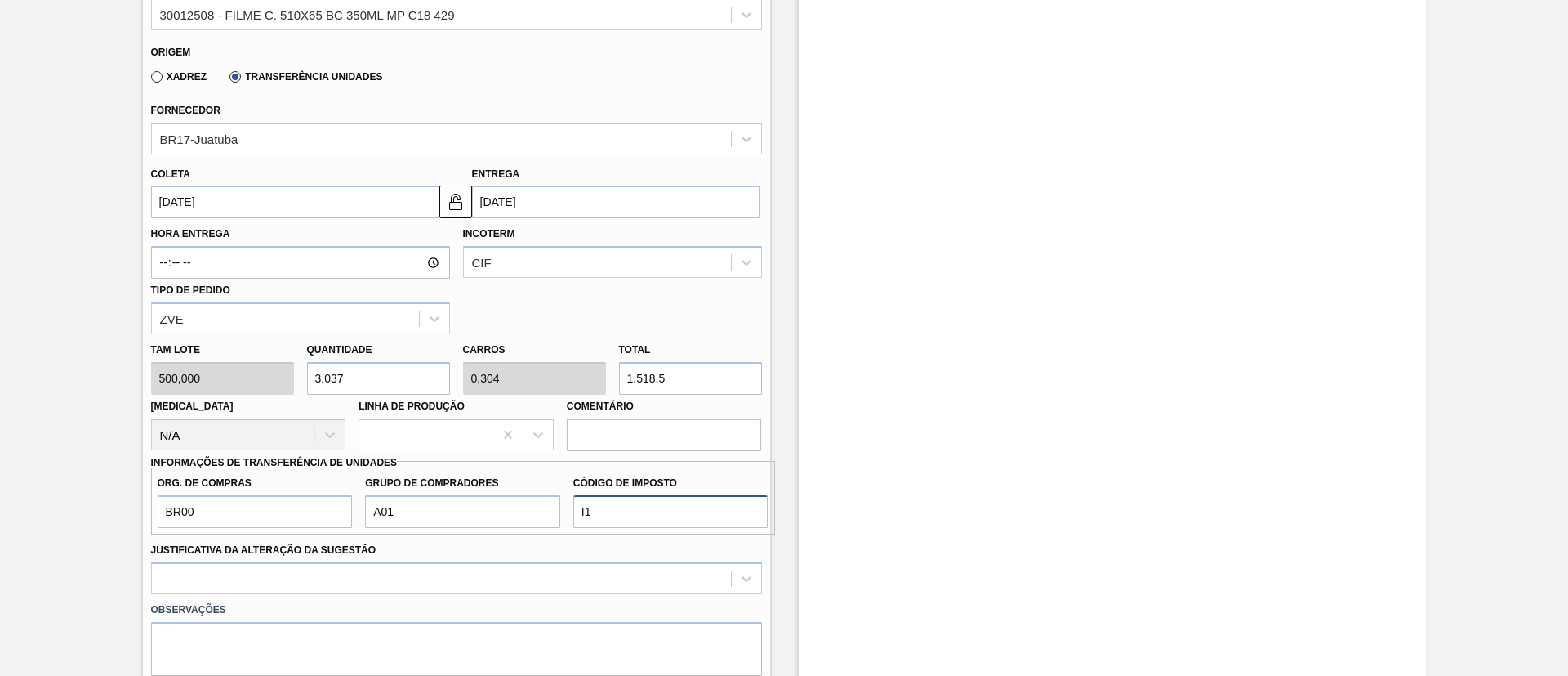
type input "I1"
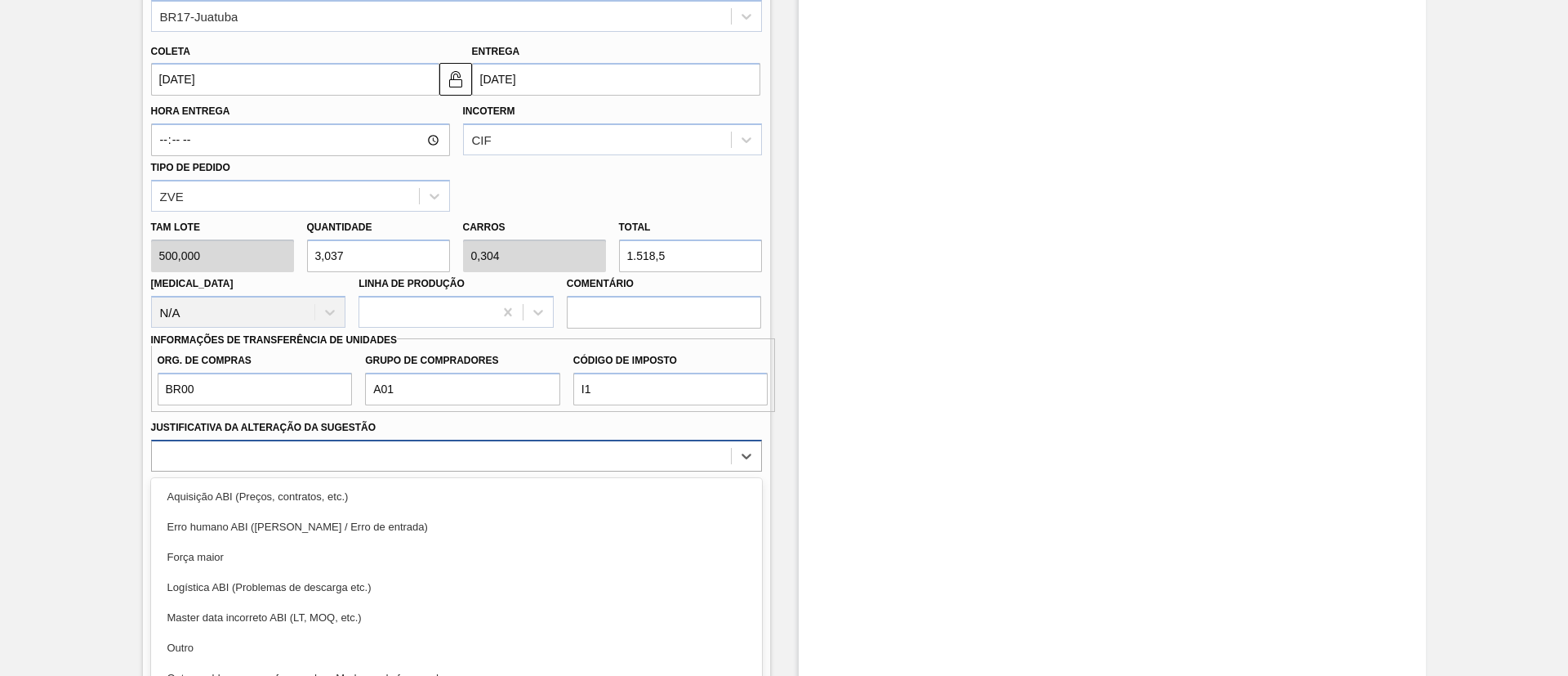
click at [493, 456] on div "option Aquisição ABI (Preços, contratos, etc.) focused, 1 of 18. 18 results ava…" at bounding box center [456, 456] width 611 height 32
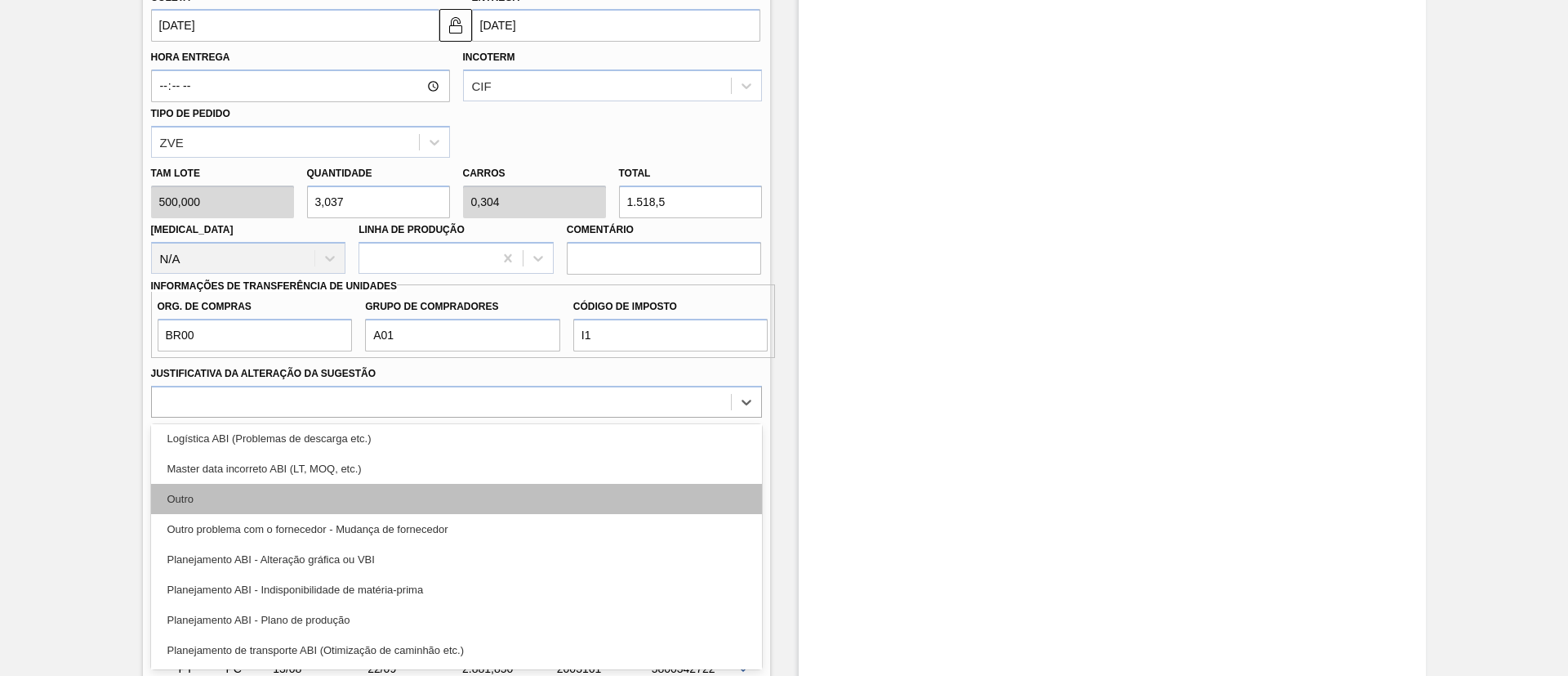
scroll to position [123, 0]
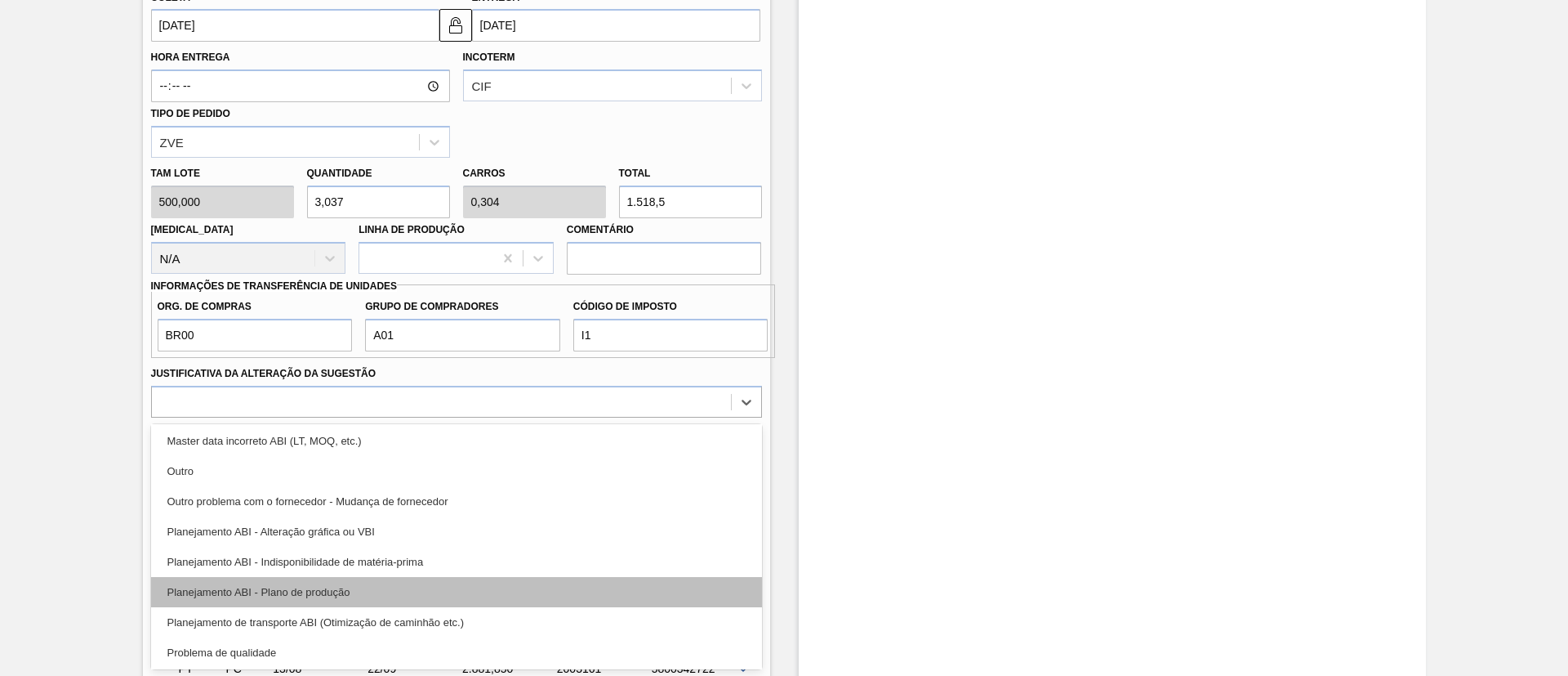
click at [412, 586] on div "Planejamento ABI - Plano de produção" at bounding box center [456, 592] width 611 height 30
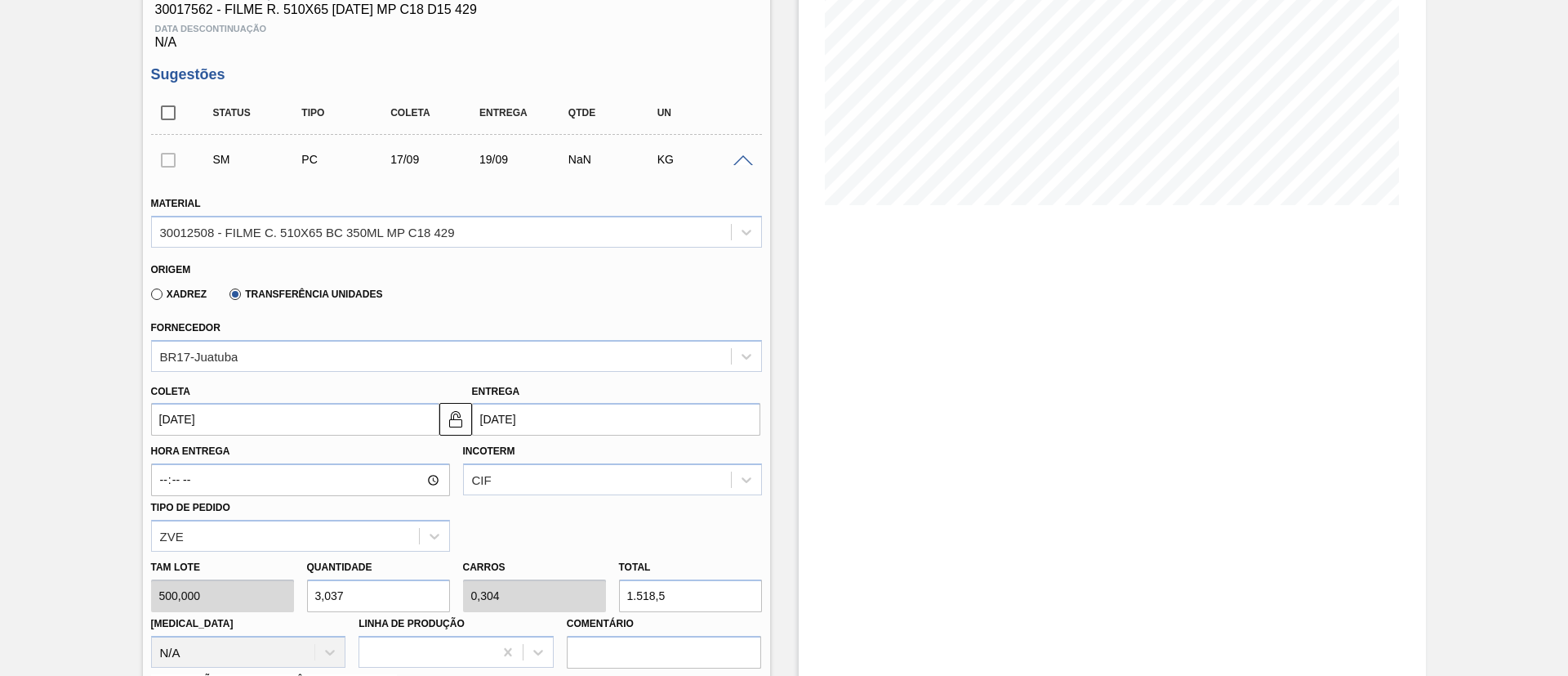
scroll to position [368, 0]
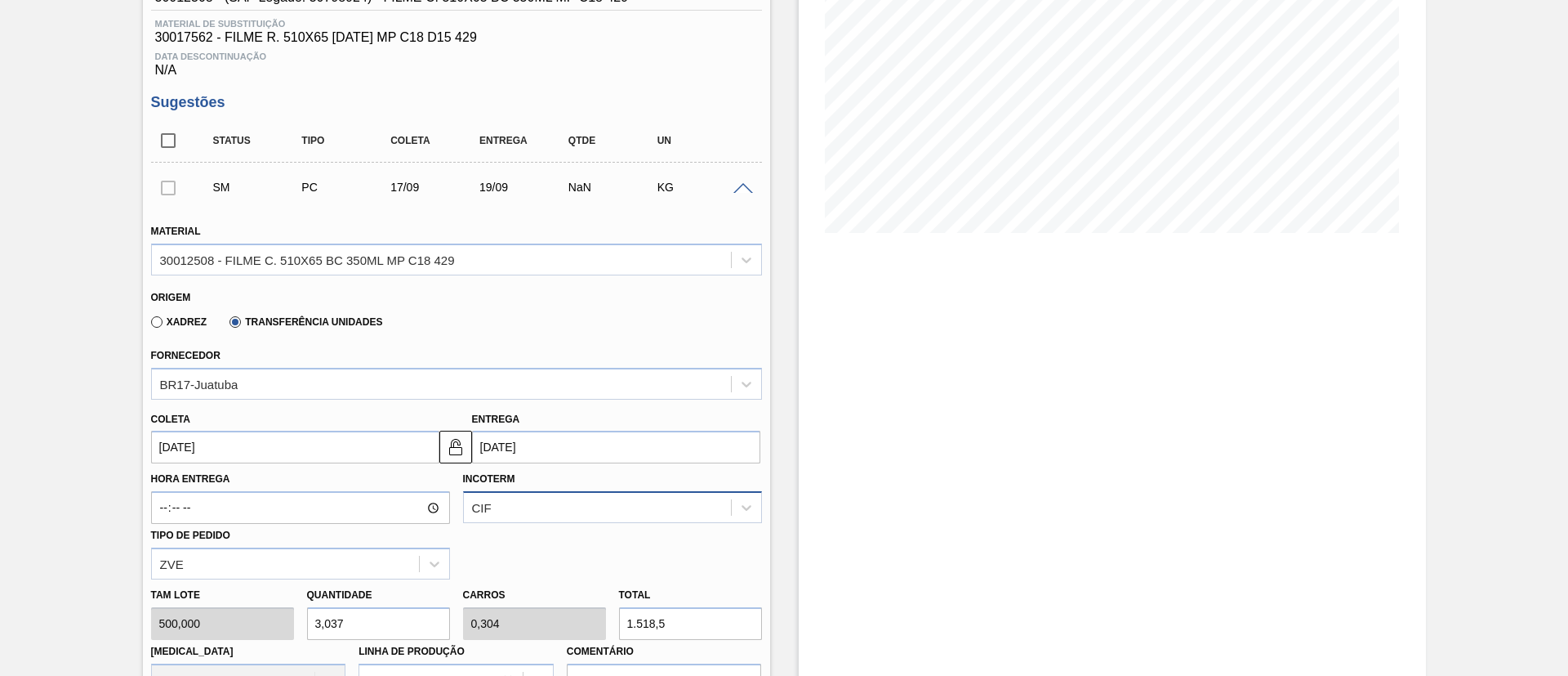
click at [544, 494] on div "CIF" at bounding box center [612, 507] width 299 height 32
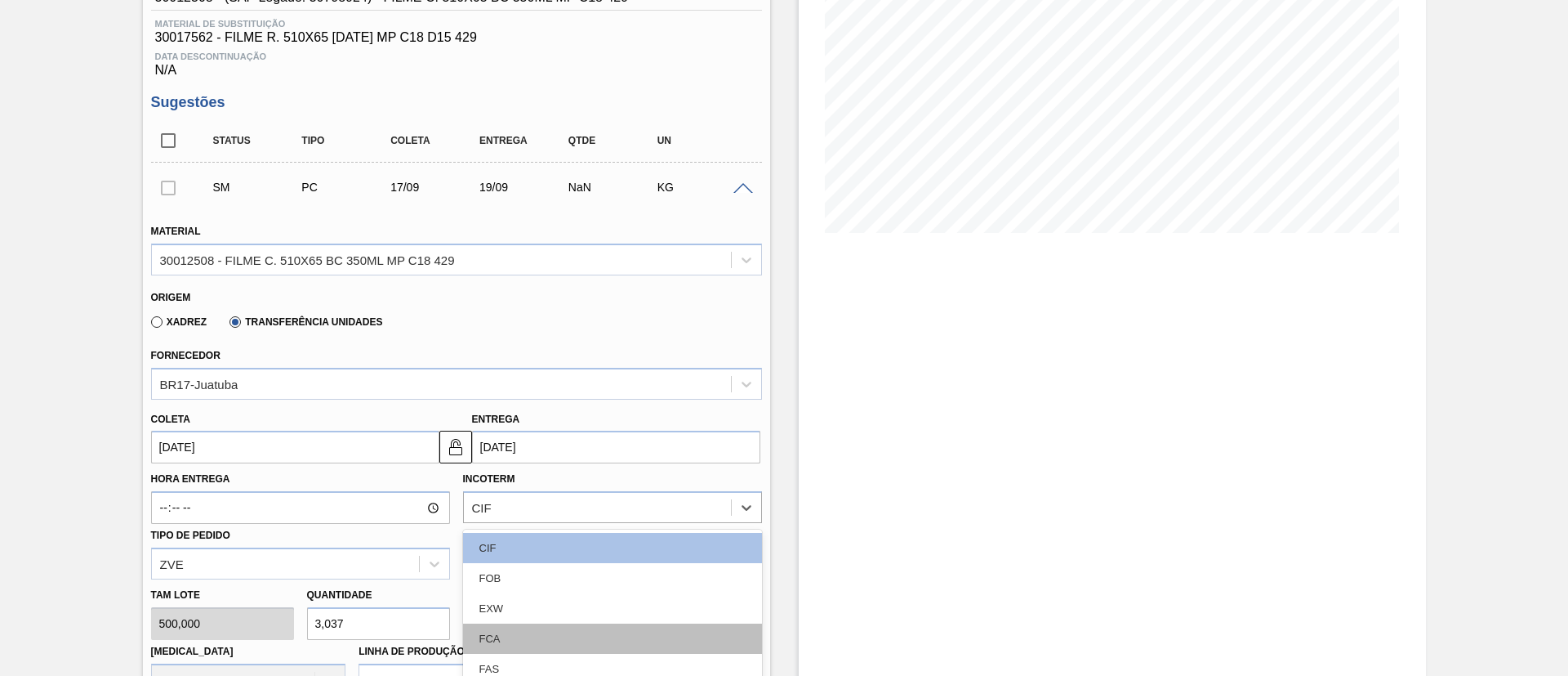
scroll to position [351, 0]
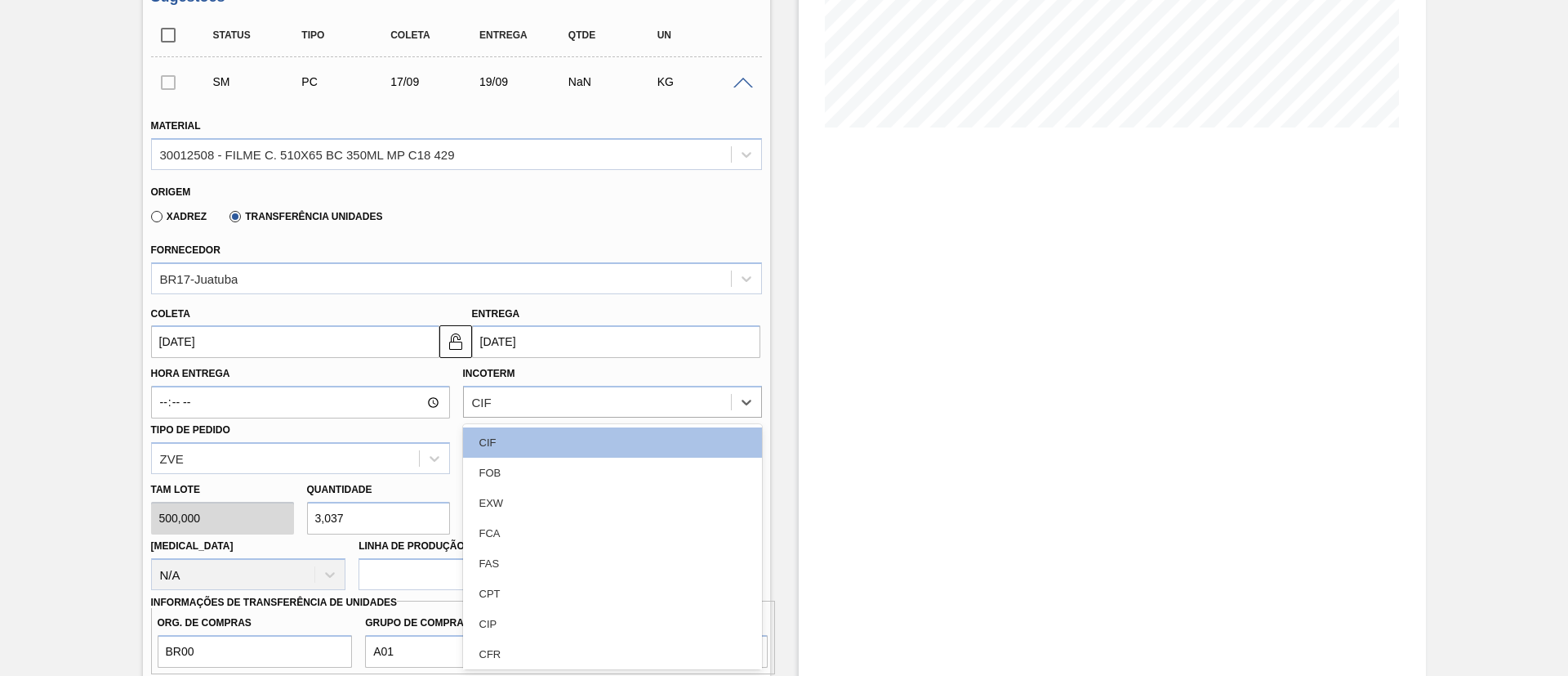
click at [538, 473] on div "FOB" at bounding box center [612, 473] width 299 height 30
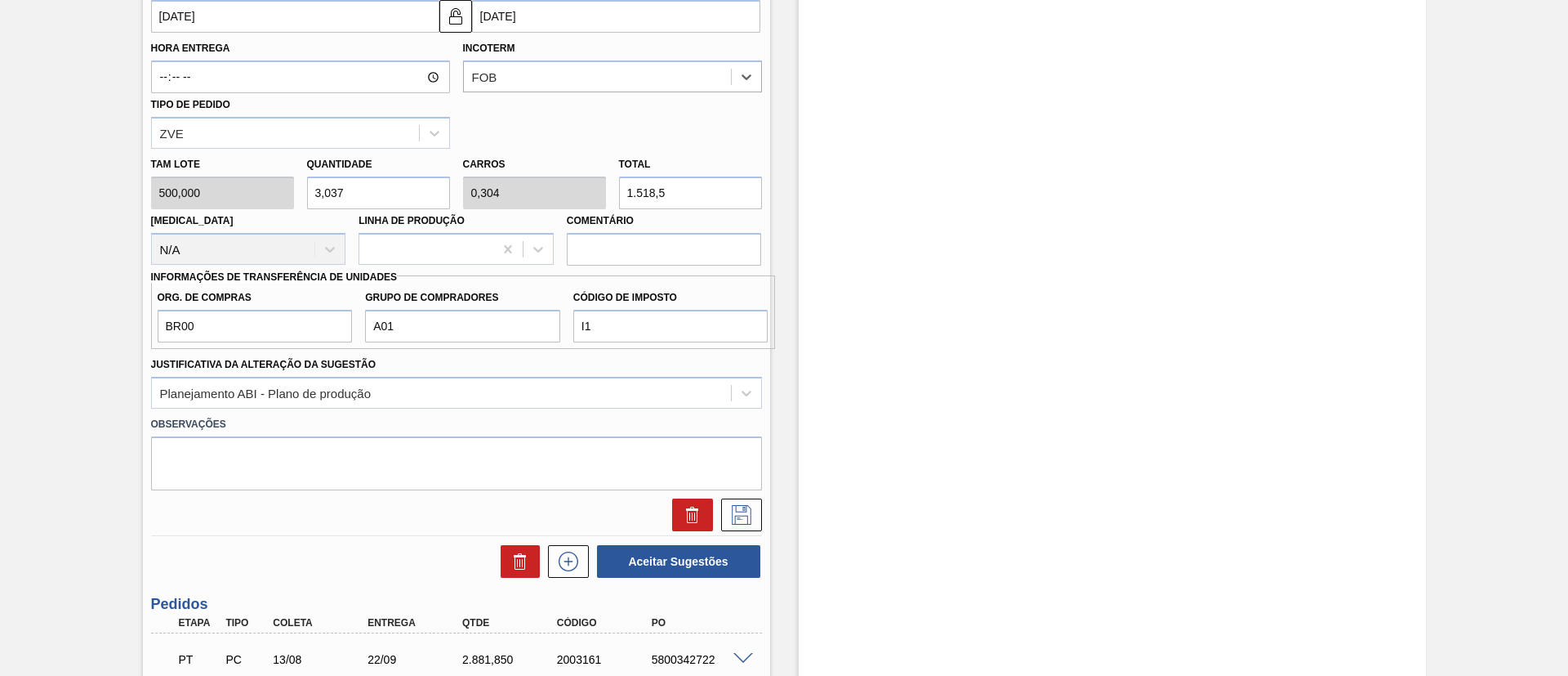
scroll to position [718, 0]
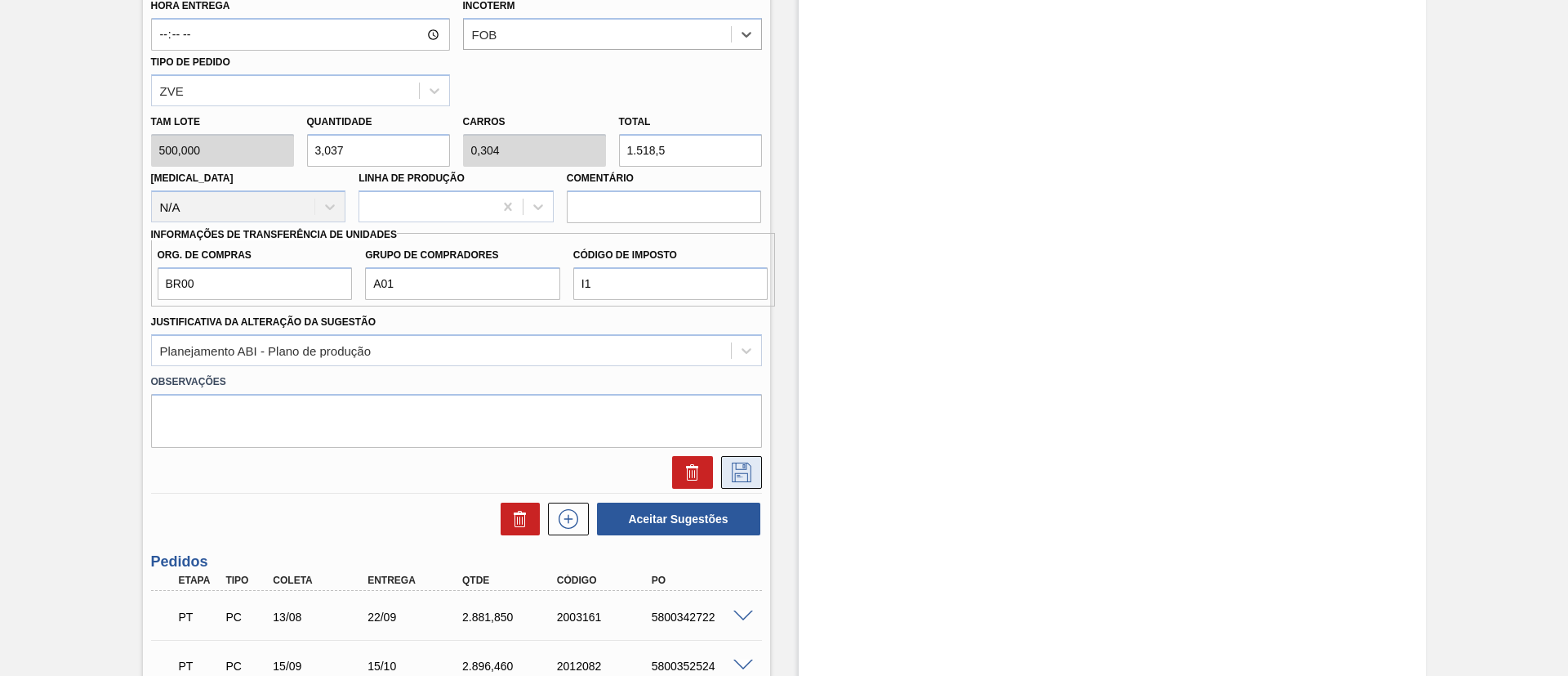
click at [735, 469] on icon at bounding box center [742, 472] width 20 height 20
click at [742, 467] on icon at bounding box center [741, 470] width 9 height 13
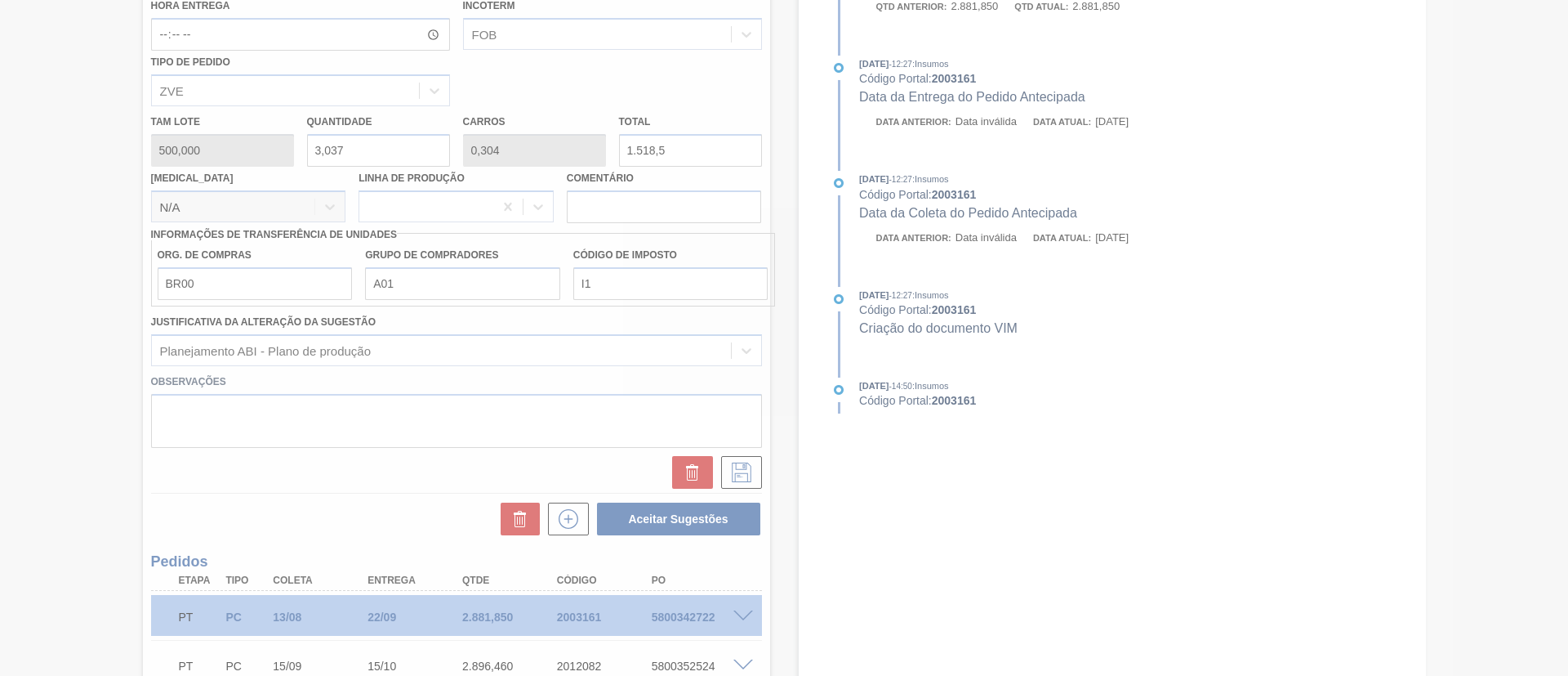
scroll to position [307, 0]
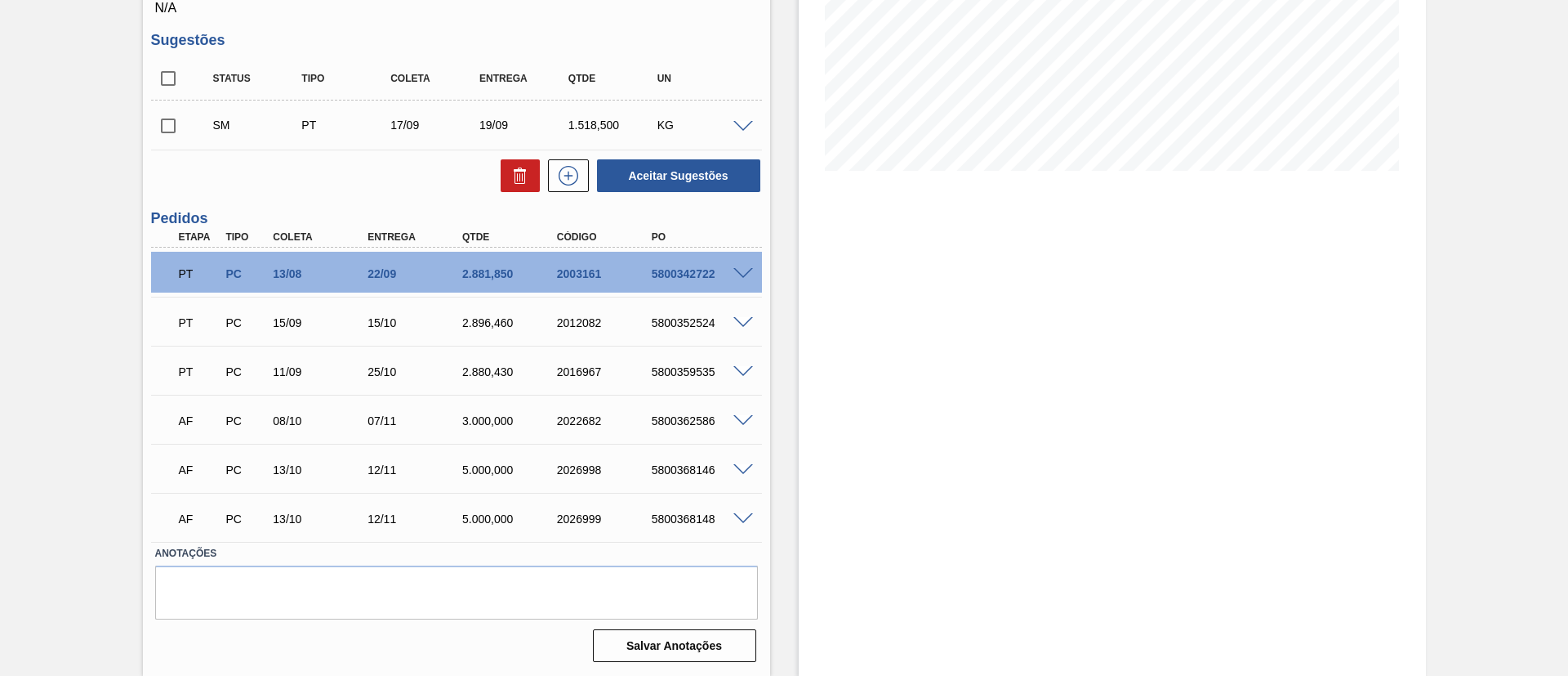
click at [164, 128] on input "checkbox" at bounding box center [168, 126] width 34 height 34
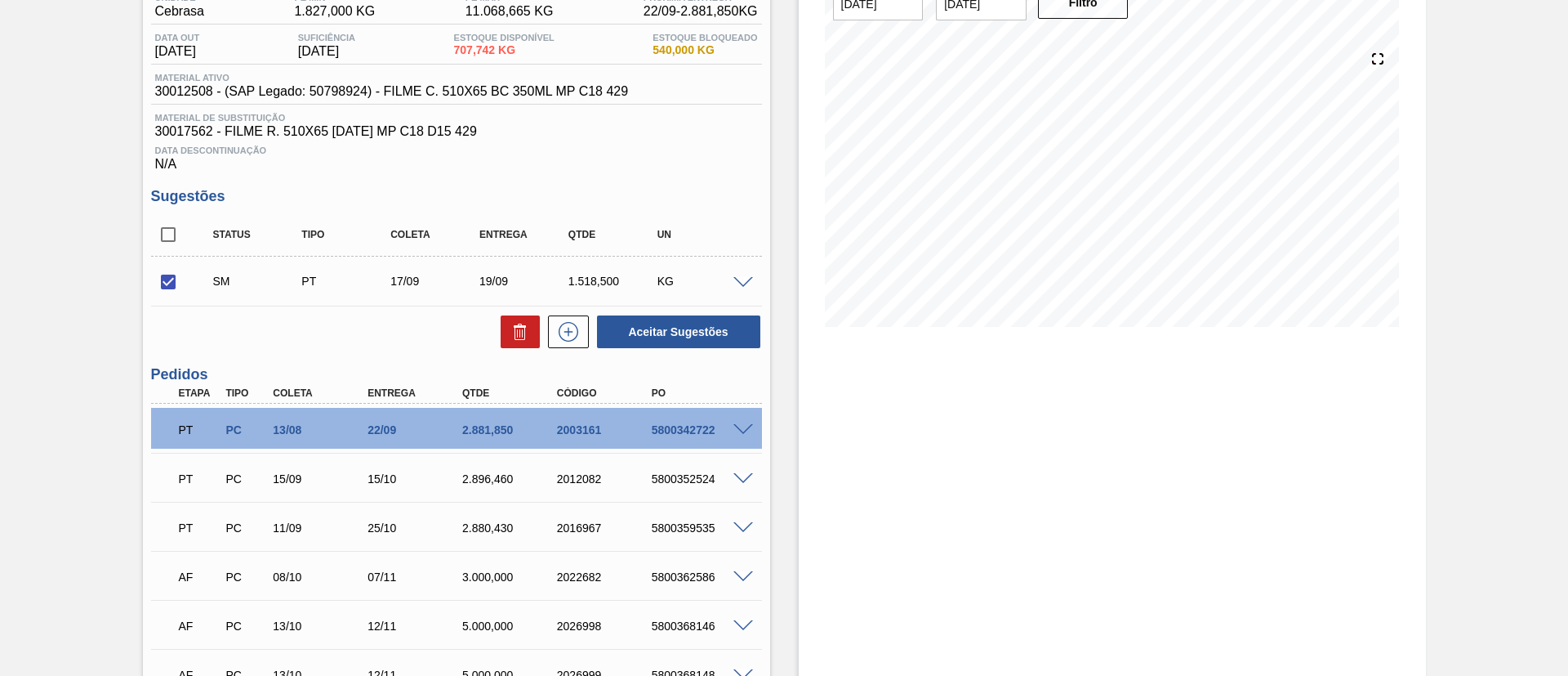
scroll to position [62, 0]
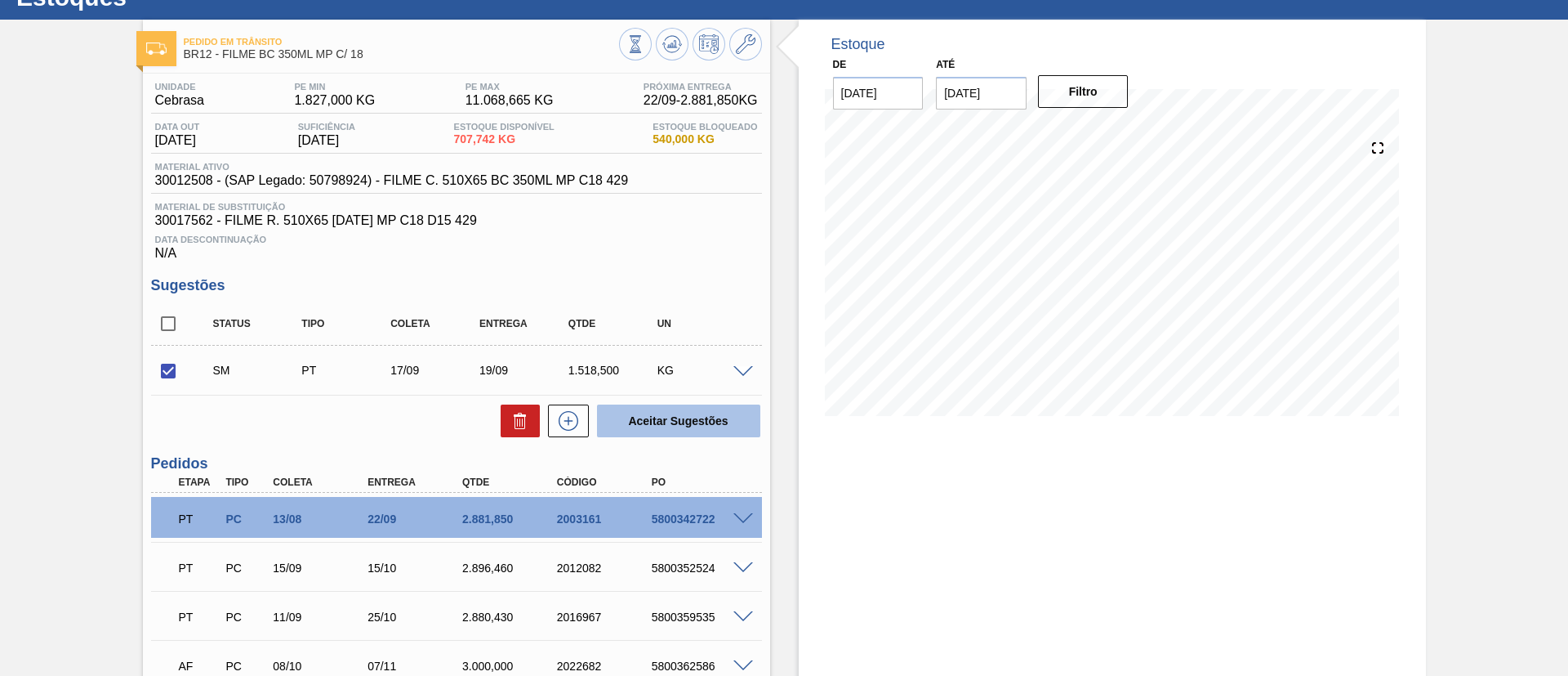
click at [682, 411] on button "Aceitar Sugestões" at bounding box center [678, 421] width 164 height 33
checkbox input "false"
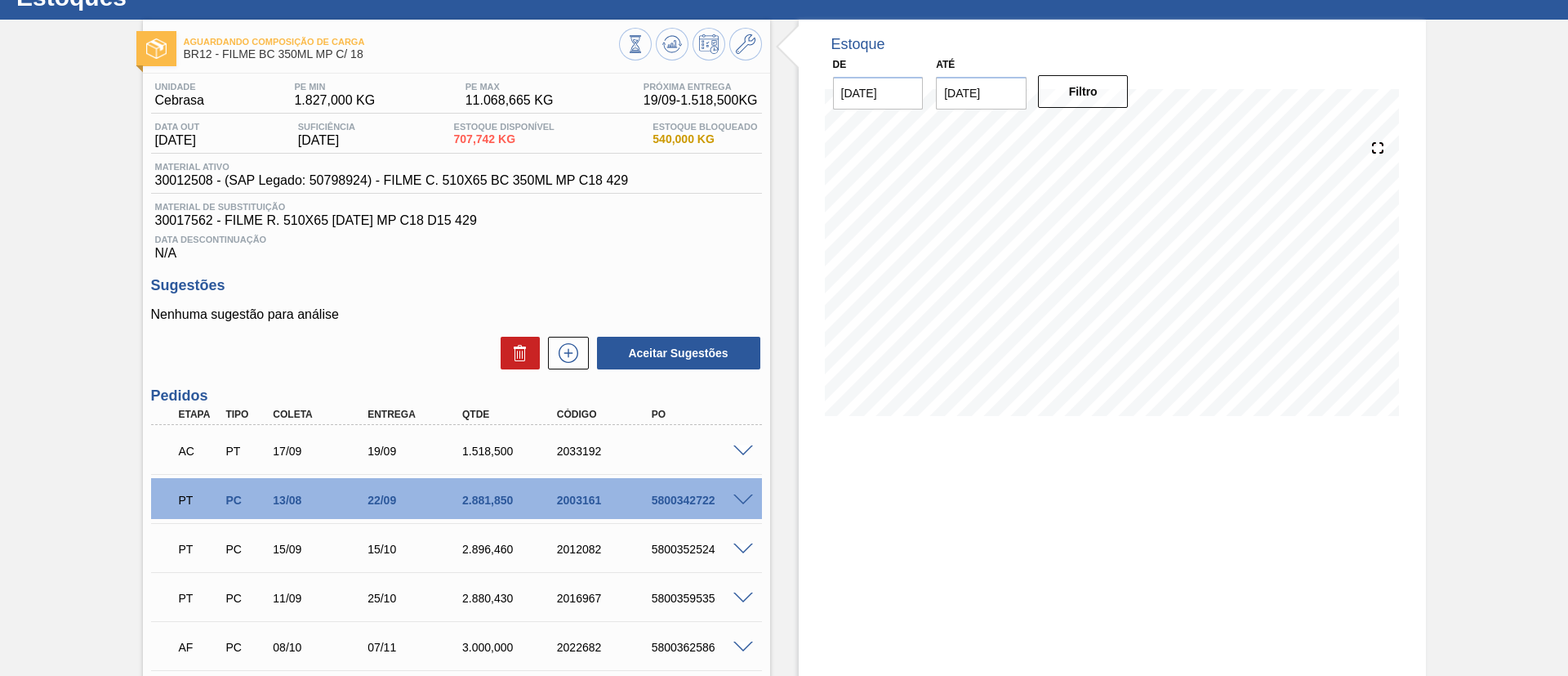
click at [748, 451] on span at bounding box center [743, 451] width 20 height 12
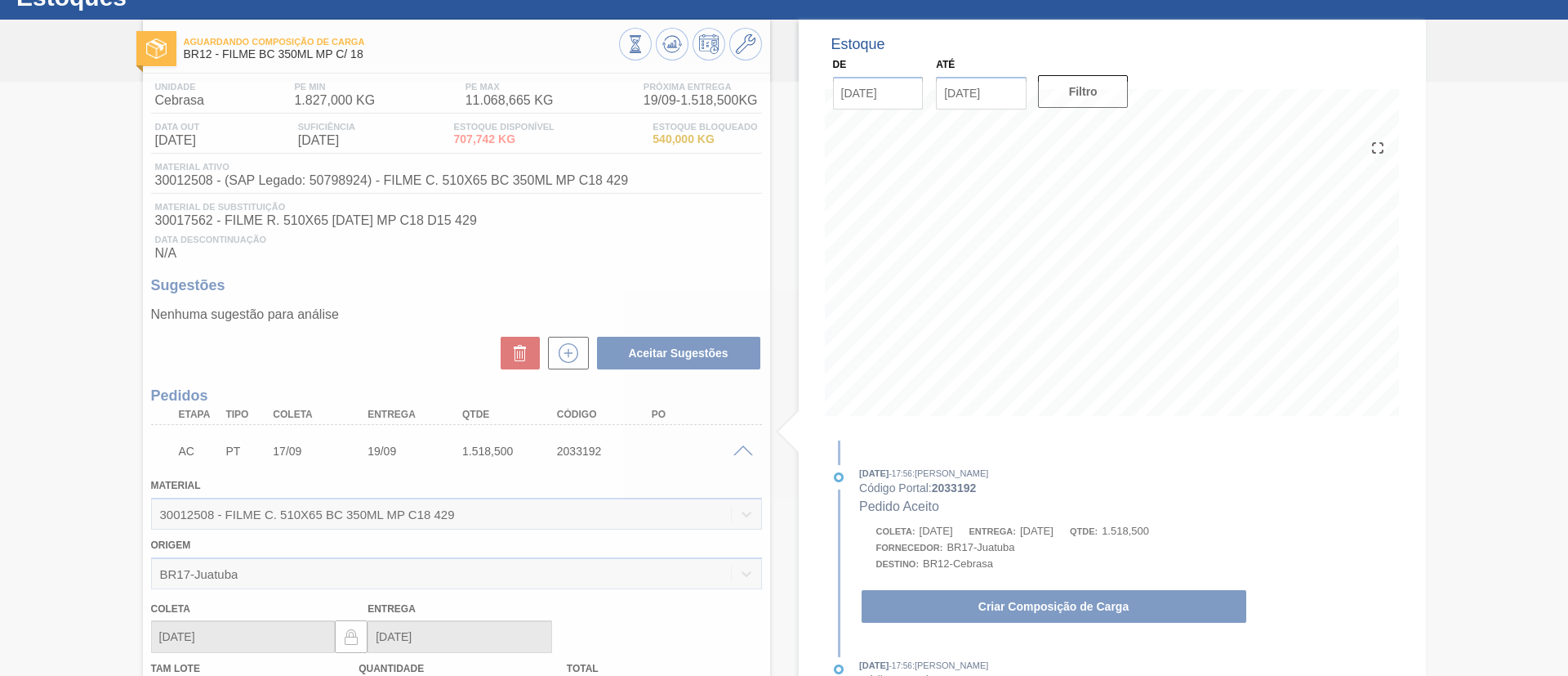
click at [992, 607] on div at bounding box center [784, 378] width 1568 height 595
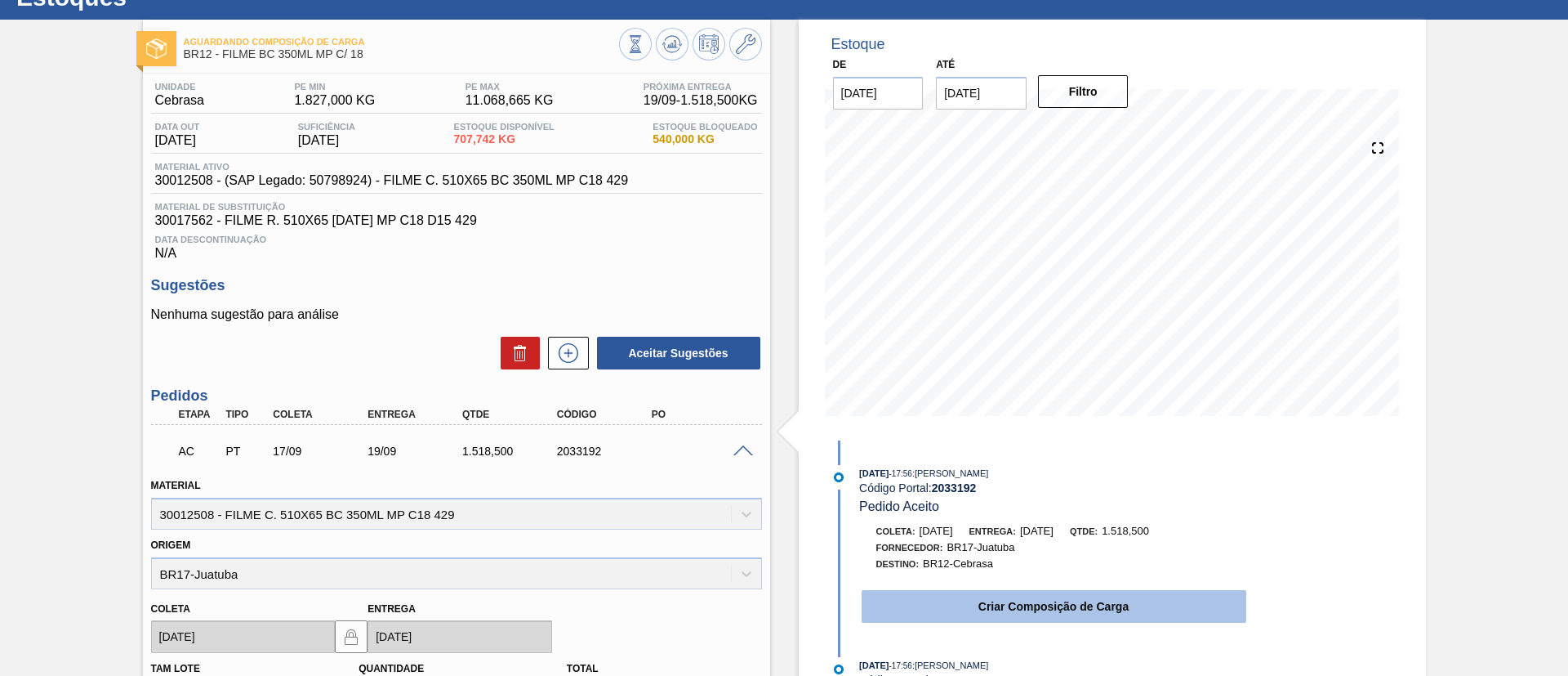
click at [1000, 596] on button "Criar Composição de Carga" at bounding box center [1054, 607] width 385 height 33
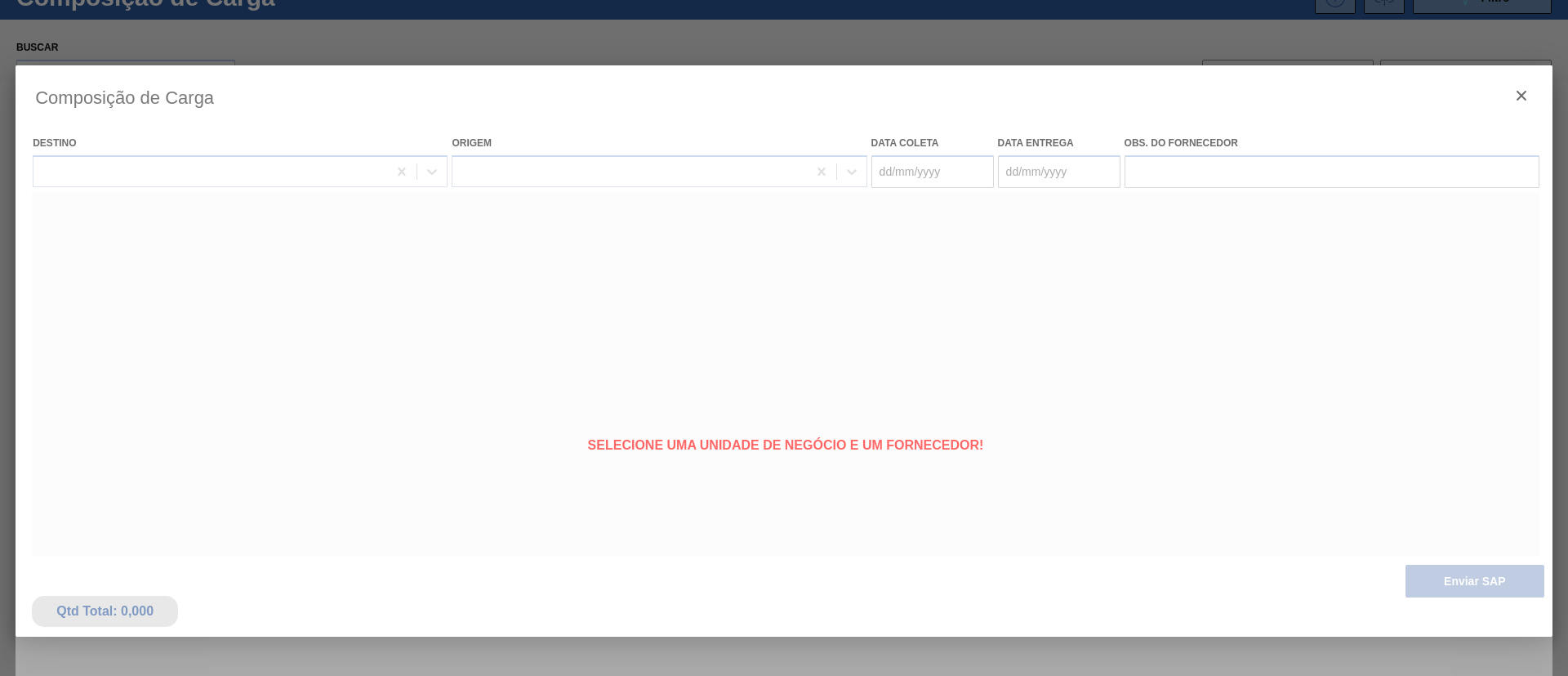
type coleta "[DATE]"
type entrega "[DATE]"
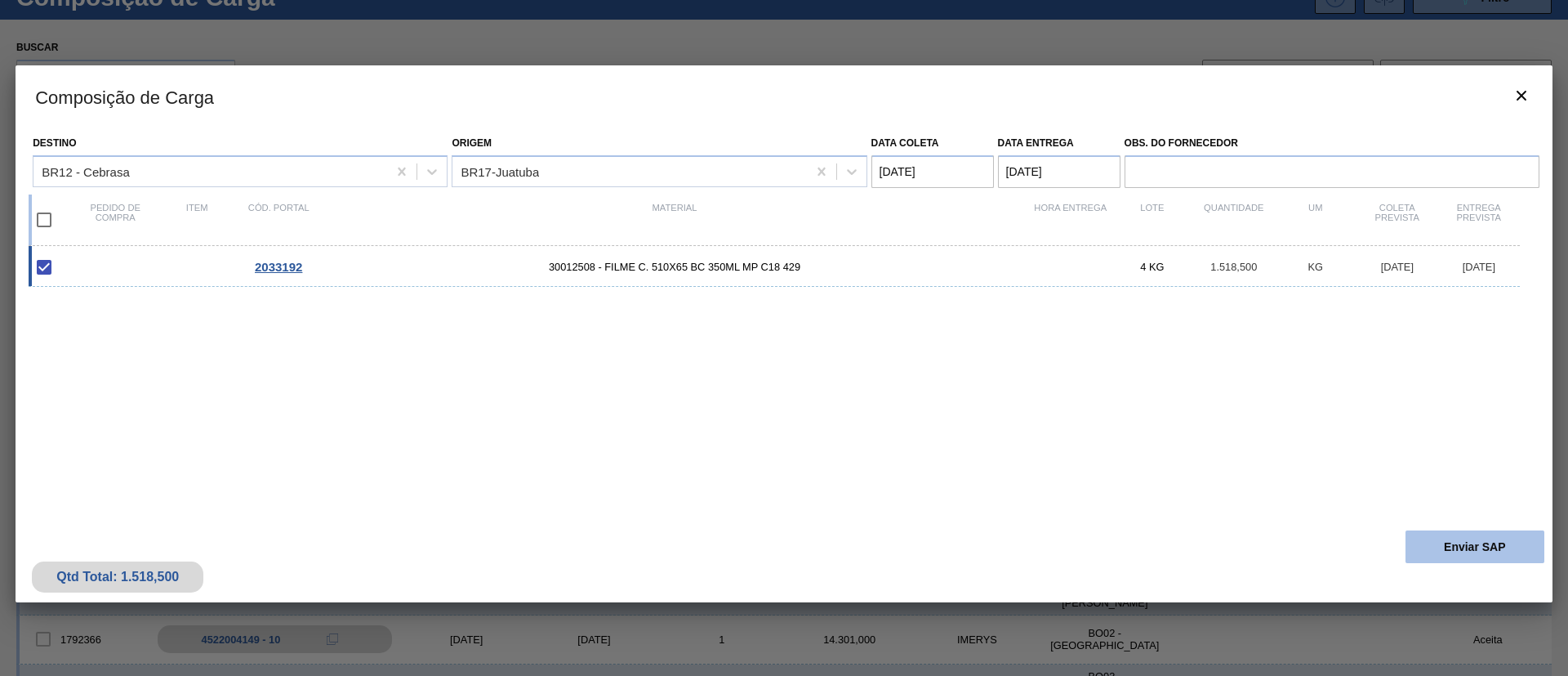
click at [1490, 555] on button "Enviar SAP" at bounding box center [1475, 546] width 139 height 33
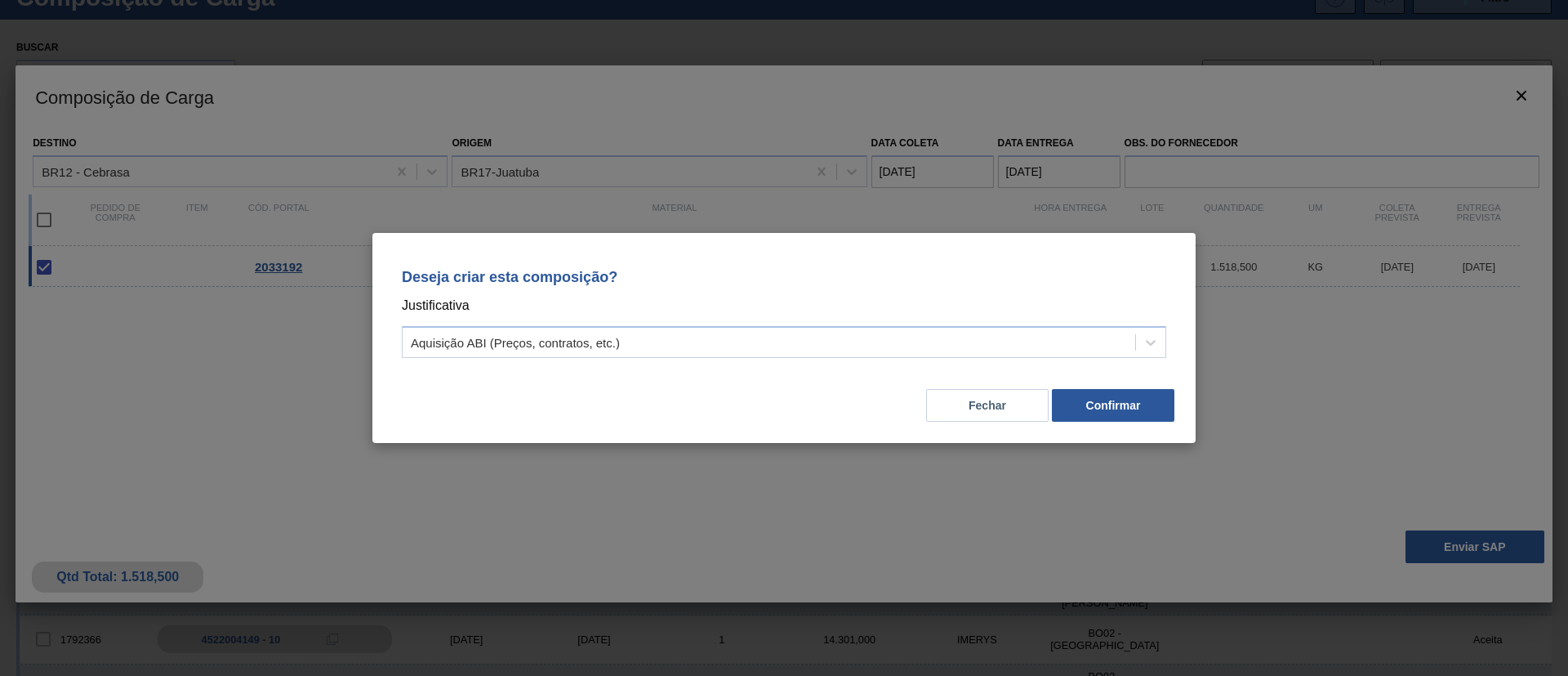
click at [1126, 422] on div "Fechar Confirmar" at bounding box center [784, 395] width 784 height 56
click at [1120, 409] on button "Confirmar" at bounding box center [1113, 405] width 123 height 33
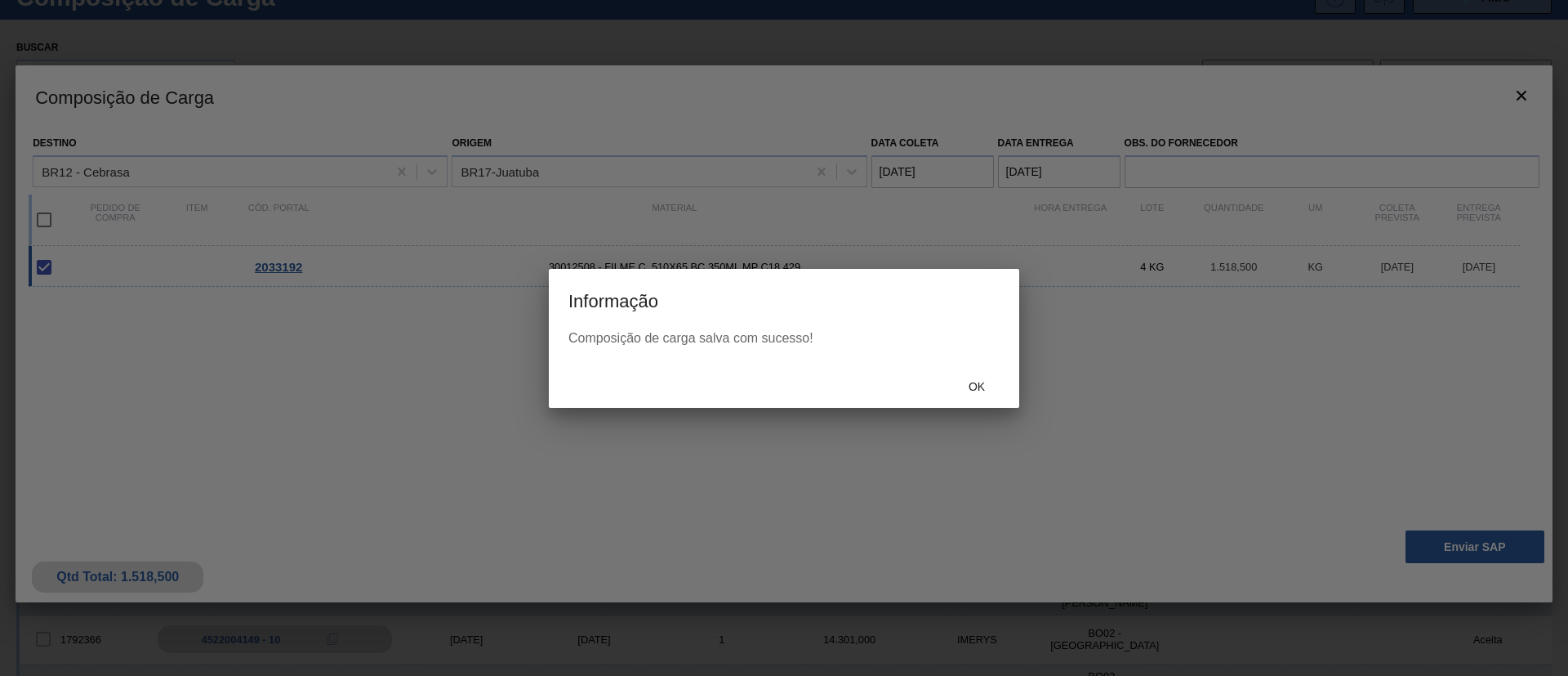
click at [982, 369] on div "Ok" at bounding box center [784, 387] width 471 height 43
click at [982, 383] on span "Ok" at bounding box center [977, 386] width 43 height 13
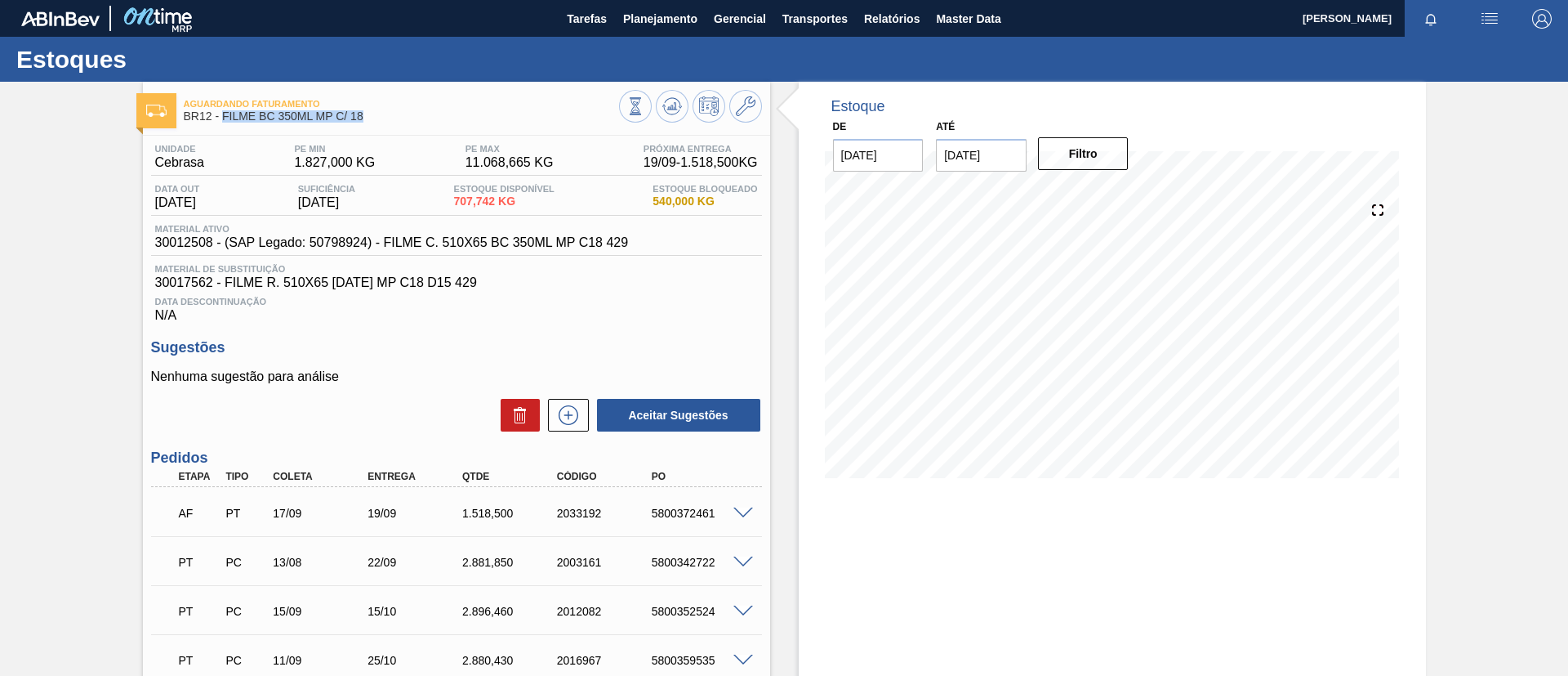
drag, startPoint x: 367, startPoint y: 116, endPoint x: 224, endPoint y: 114, distance: 143.0
click at [224, 114] on span "BR12 - FILME BC 350ML MP C/ 18" at bounding box center [401, 117] width 436 height 12
copy span "FILME BC 350ML MP C/ 18"
click at [0, 293] on div "Aguardando Faturamento BR12 - FILME BC 350ML MP C/ 18 Unidade Cebrasa PE MIN 1.…" at bounding box center [784, 522] width 1568 height 883
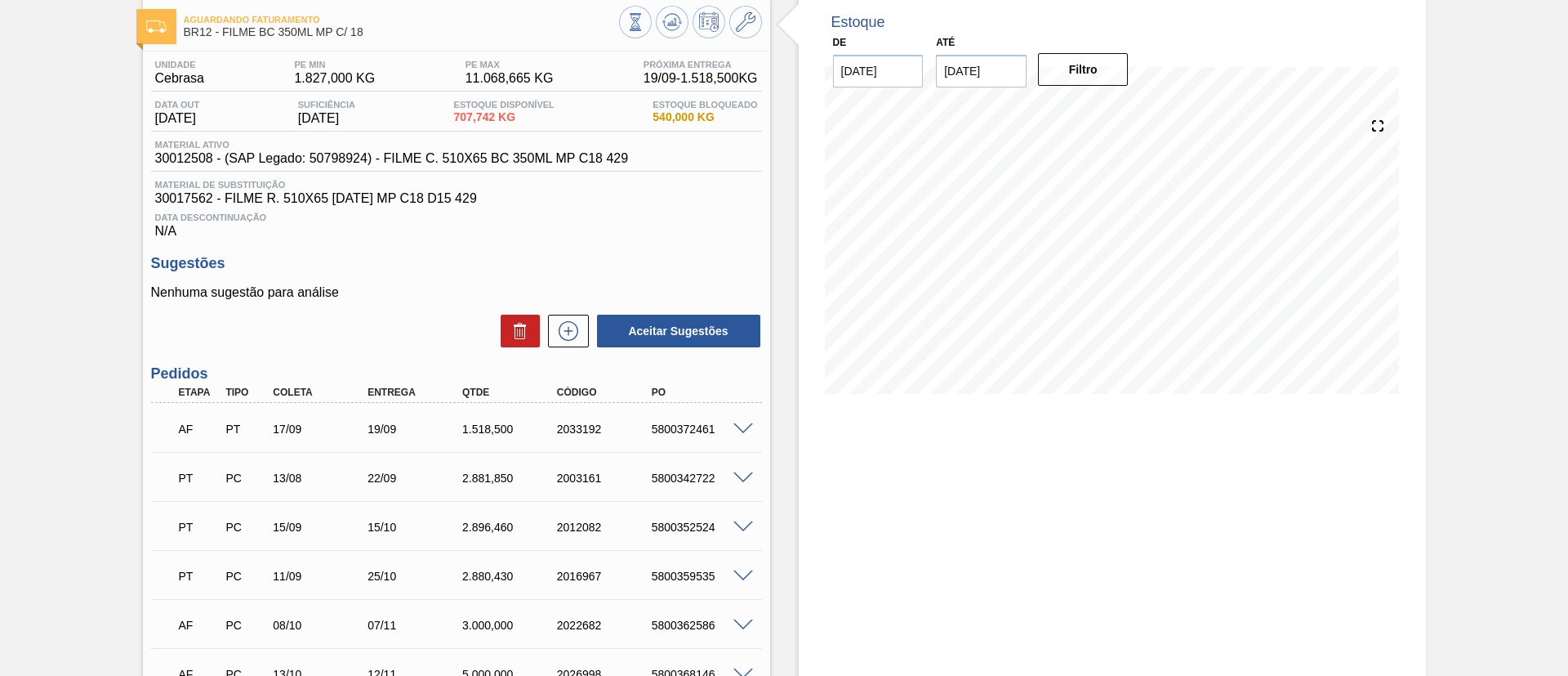
scroll to position [123, 0]
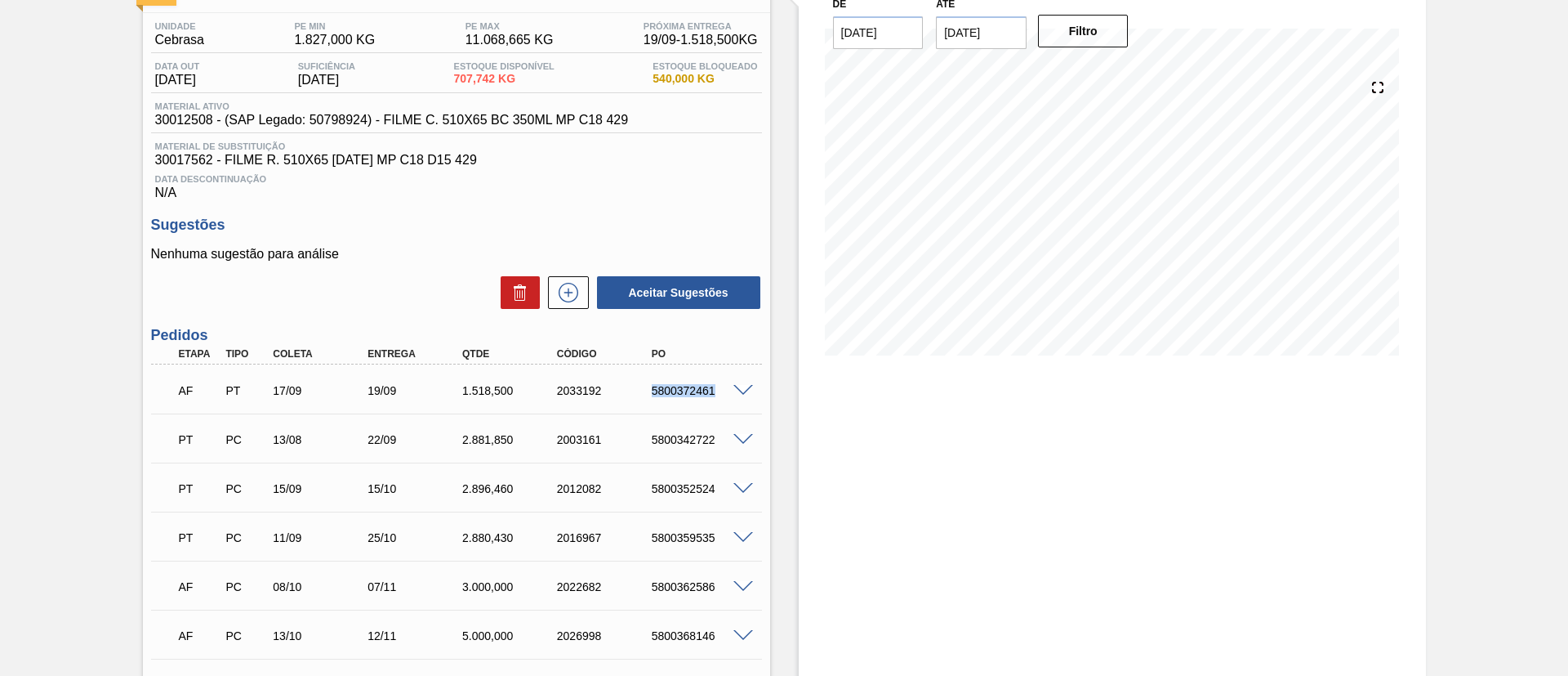
drag, startPoint x: 630, startPoint y: 408, endPoint x: 721, endPoint y: 409, distance: 91.0
click at [721, 409] on div "AF PT 17/09 19/09 1.518,500 2033192 5800372461 Material 30012508 - FILME C. 510…" at bounding box center [456, 389] width 611 height 49
copy div "5800372461"
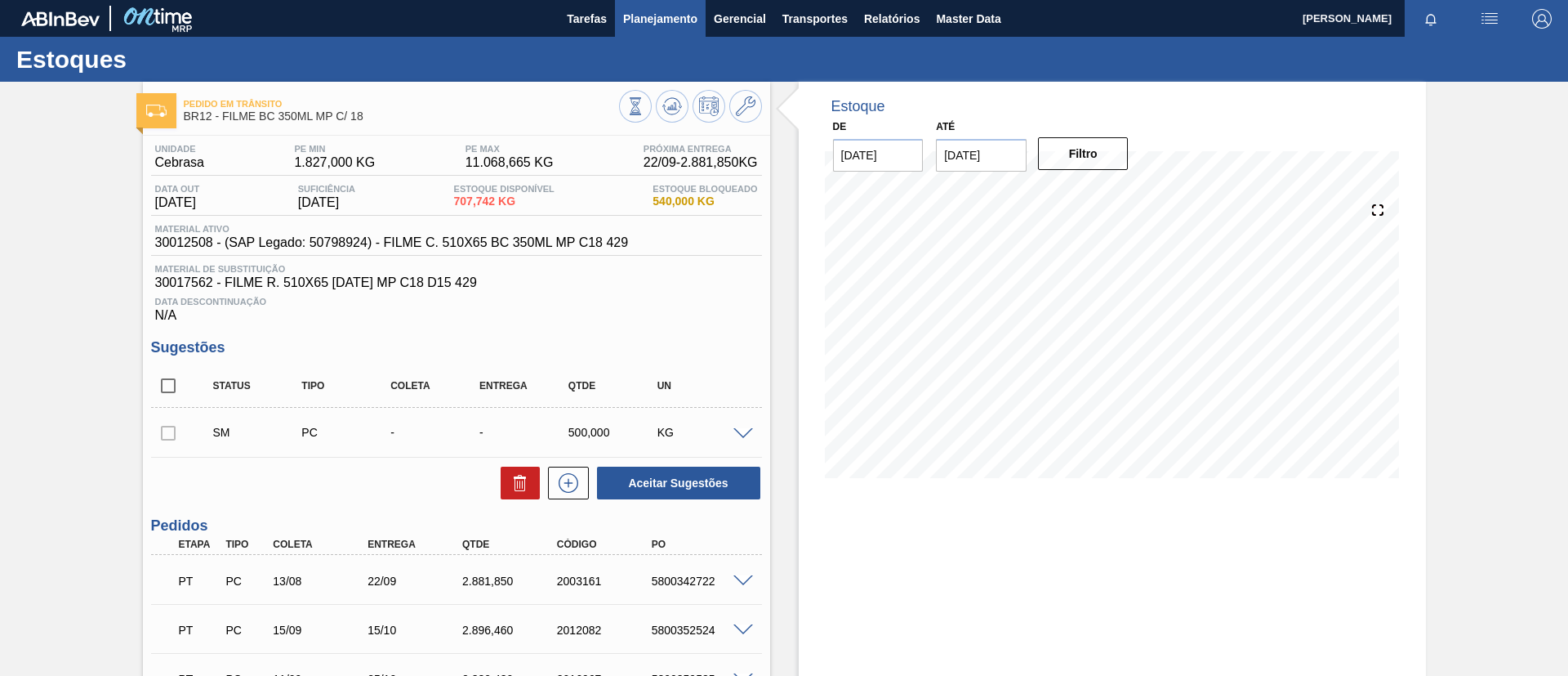
click at [675, 30] on button "Planejamento" at bounding box center [660, 18] width 91 height 37
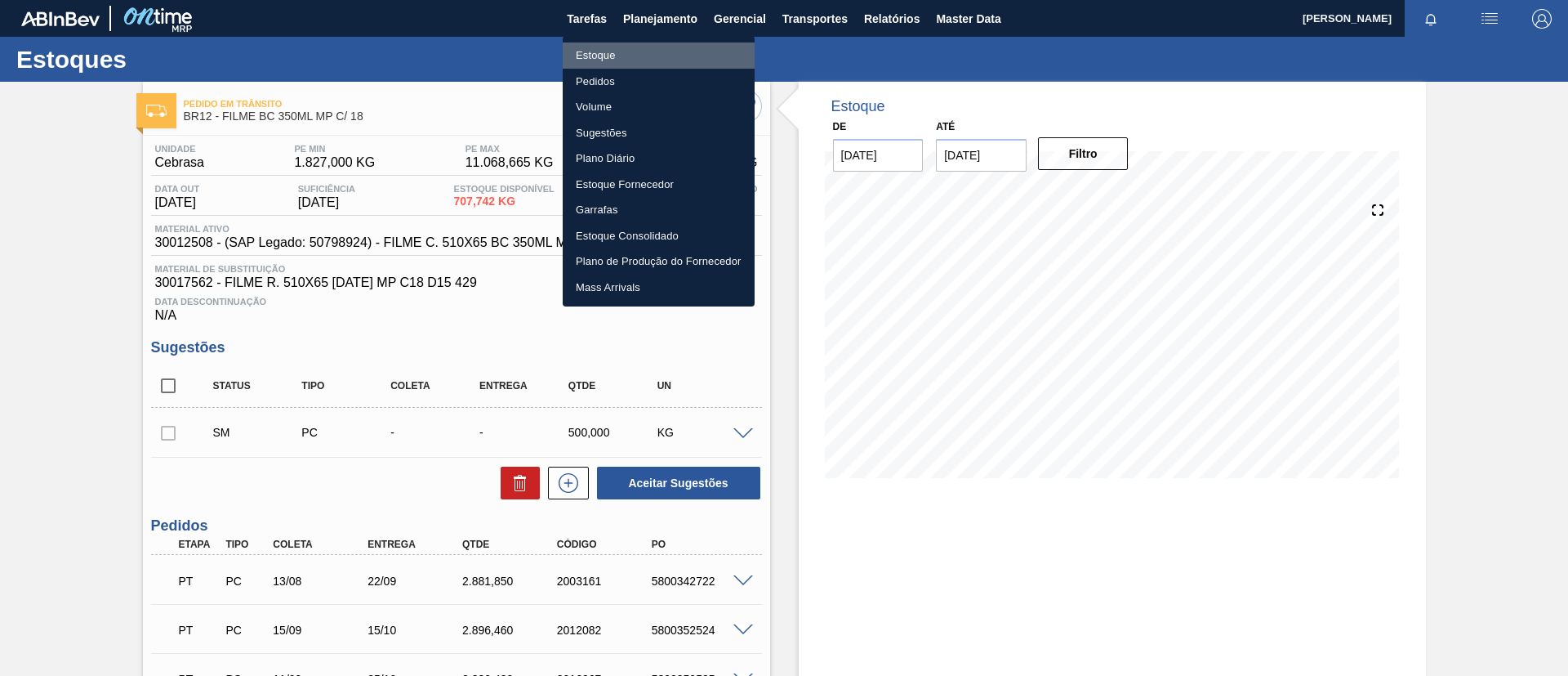
click at [673, 51] on li "Estoque" at bounding box center [658, 56] width 192 height 26
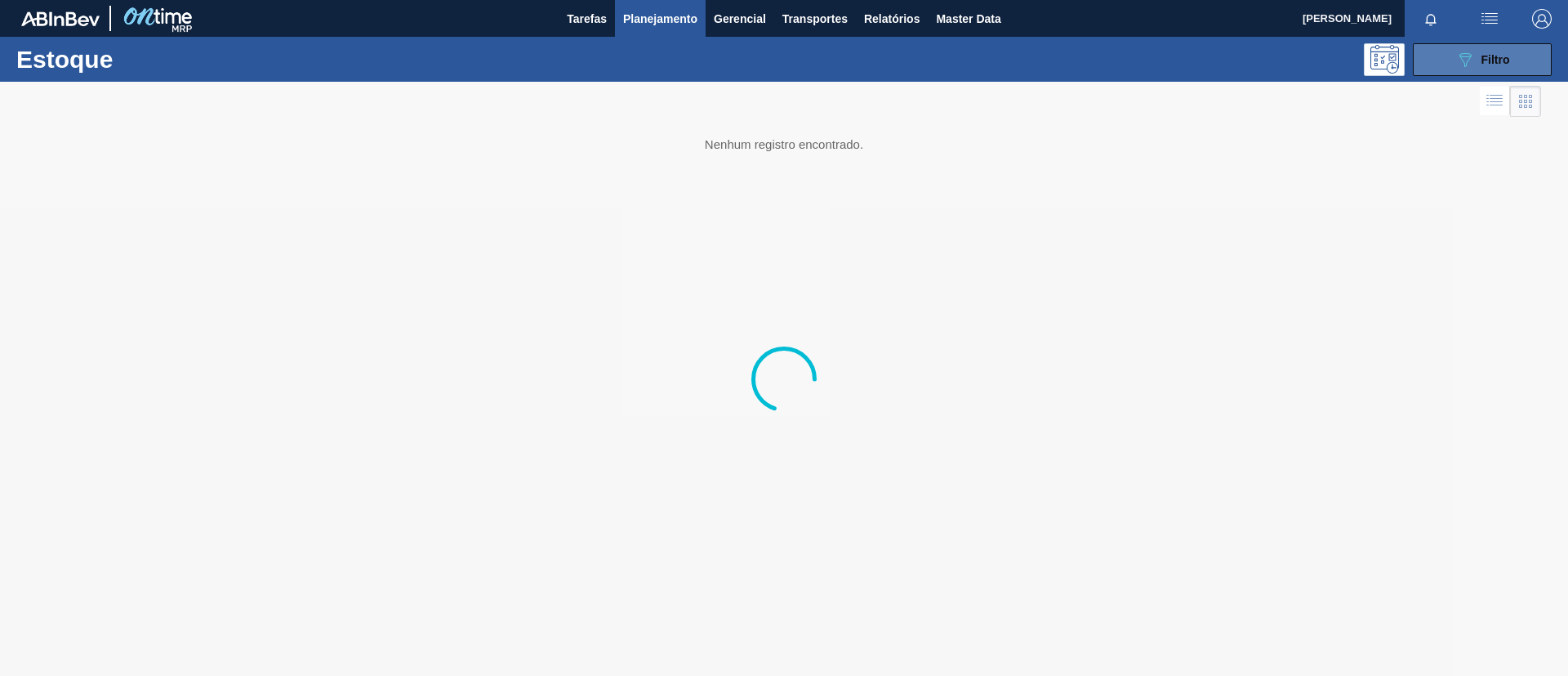
drag, startPoint x: 1565, startPoint y: 65, endPoint x: 1544, endPoint y: 65, distance: 21.0
click at [1560, 65] on div "Estoque 089F7B8B-B2A5-4AFE-B5C0-19BA573D28AC Filtro" at bounding box center [784, 59] width 1568 height 45
click at [1521, 64] on button "089F7B8B-B2A5-4AFE-B5C0-19BA573D28AC Filtro" at bounding box center [1482, 59] width 139 height 33
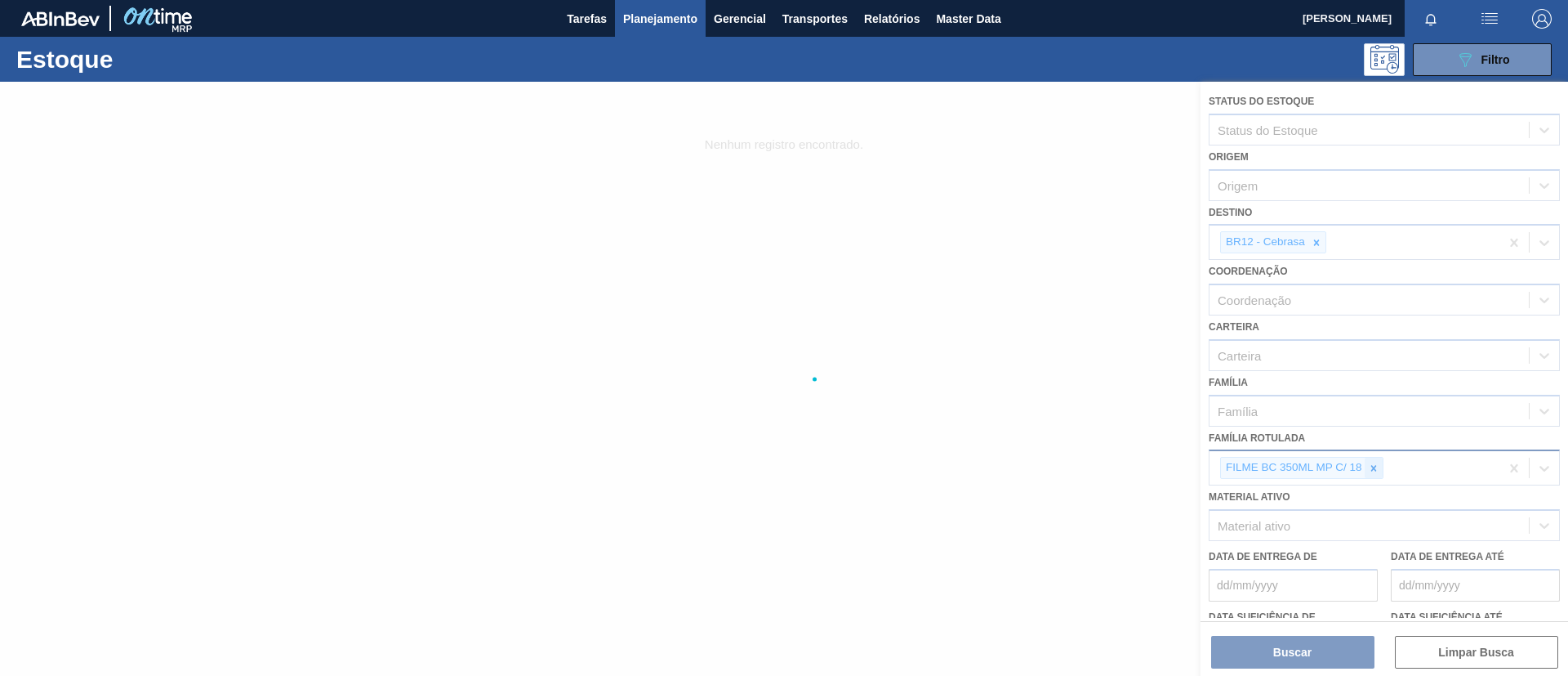
click at [1373, 463] on icon at bounding box center [1373, 468] width 11 height 11
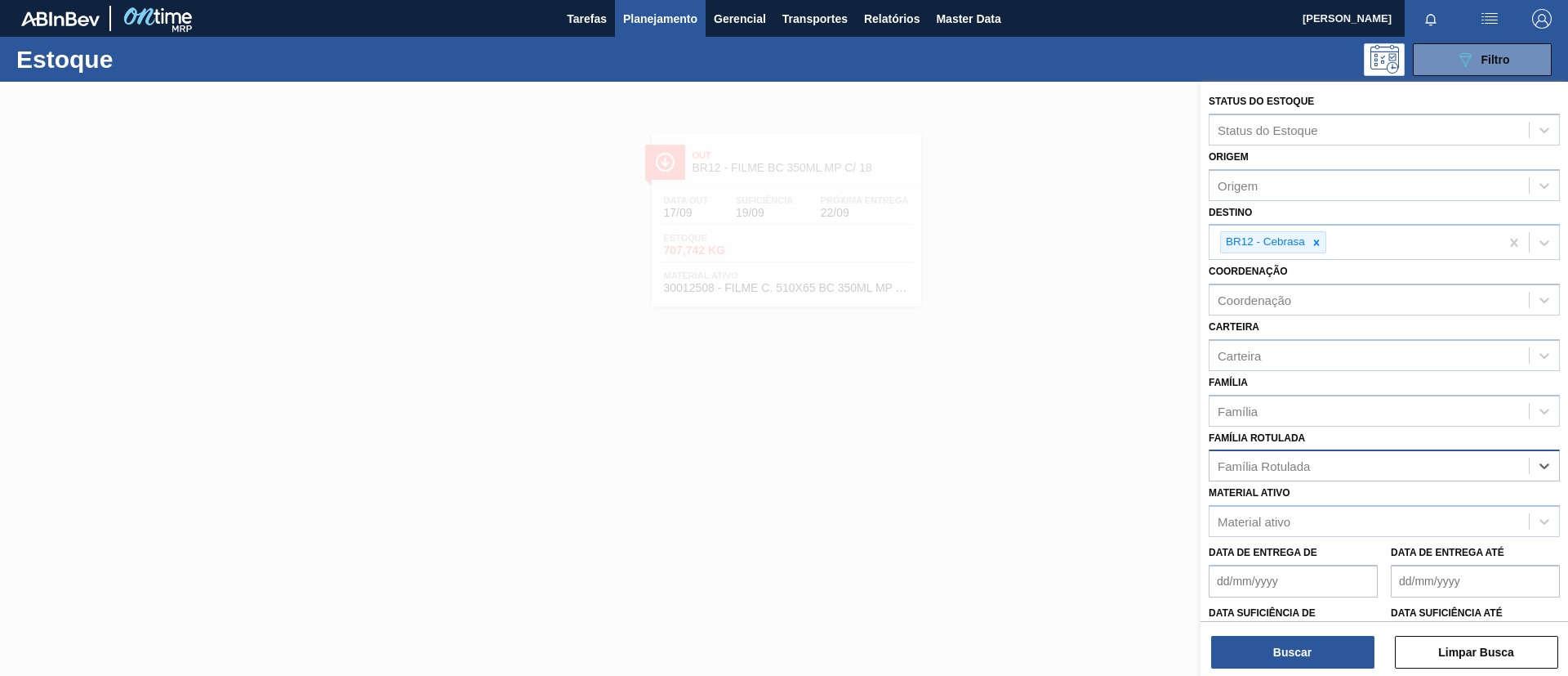
paste Rotulada "PREFORMA 42,6G VERDE"
type Rotulada "PREFORMA 42,6G VERDE"
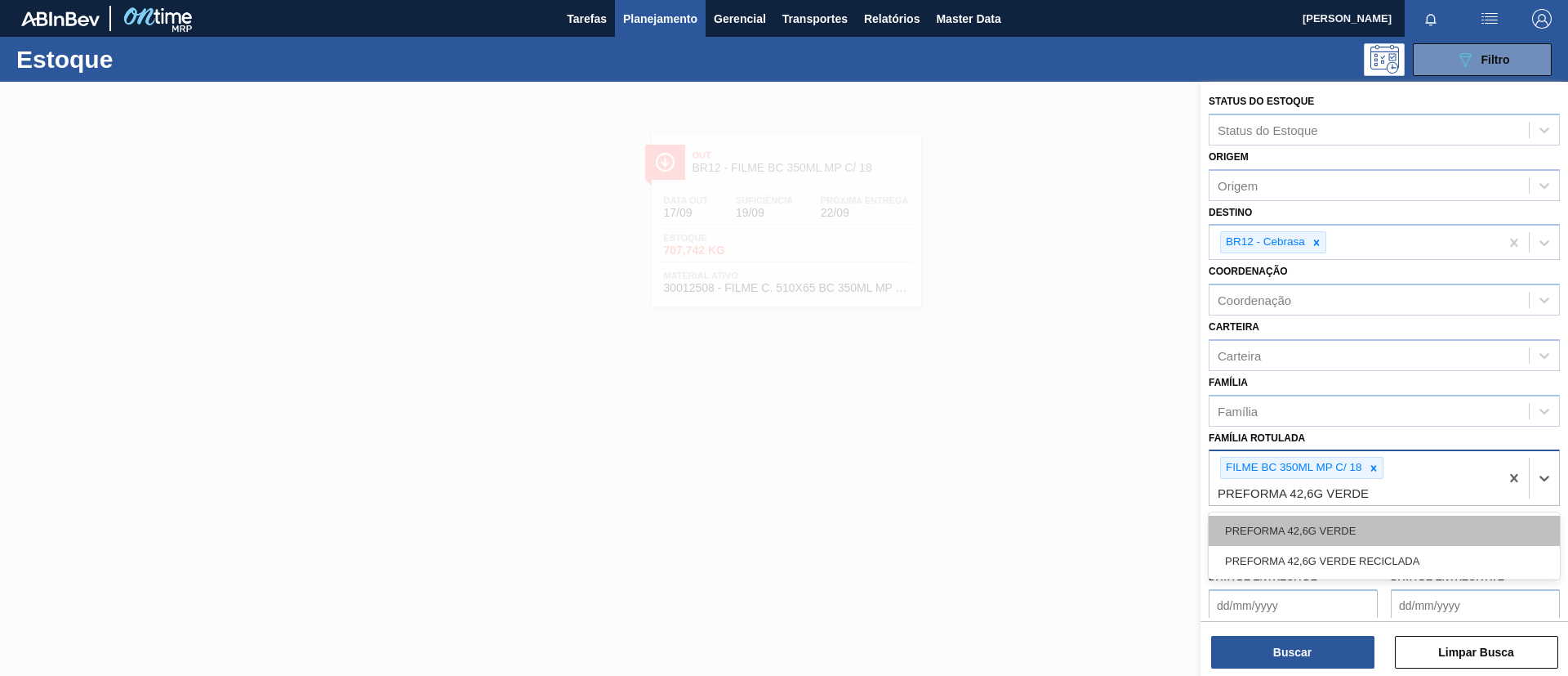
click at [1364, 524] on div "PREFORMA 42,6G VERDE" at bounding box center [1385, 530] width 351 height 30
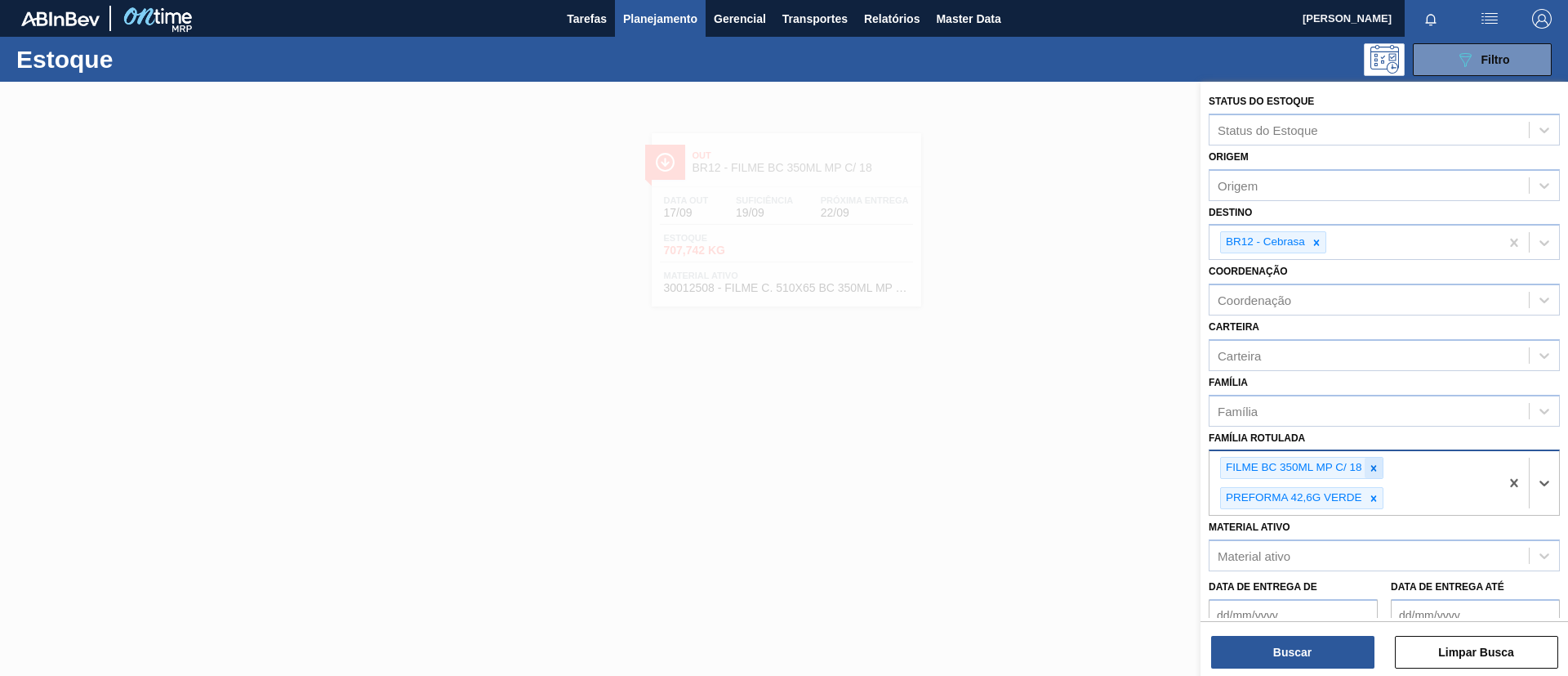
click at [1374, 475] on div at bounding box center [1373, 468] width 18 height 21
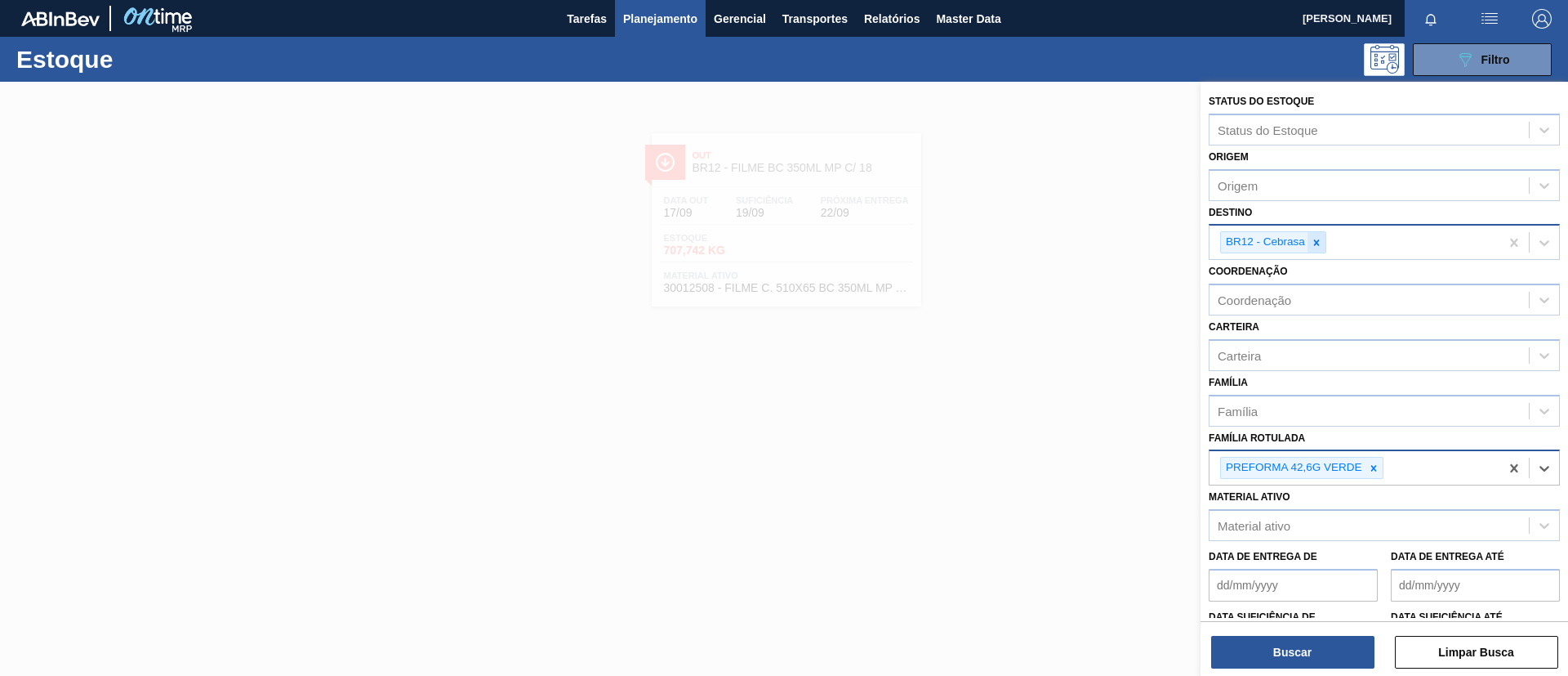
click at [1316, 240] on icon at bounding box center [1316, 242] width 11 height 11
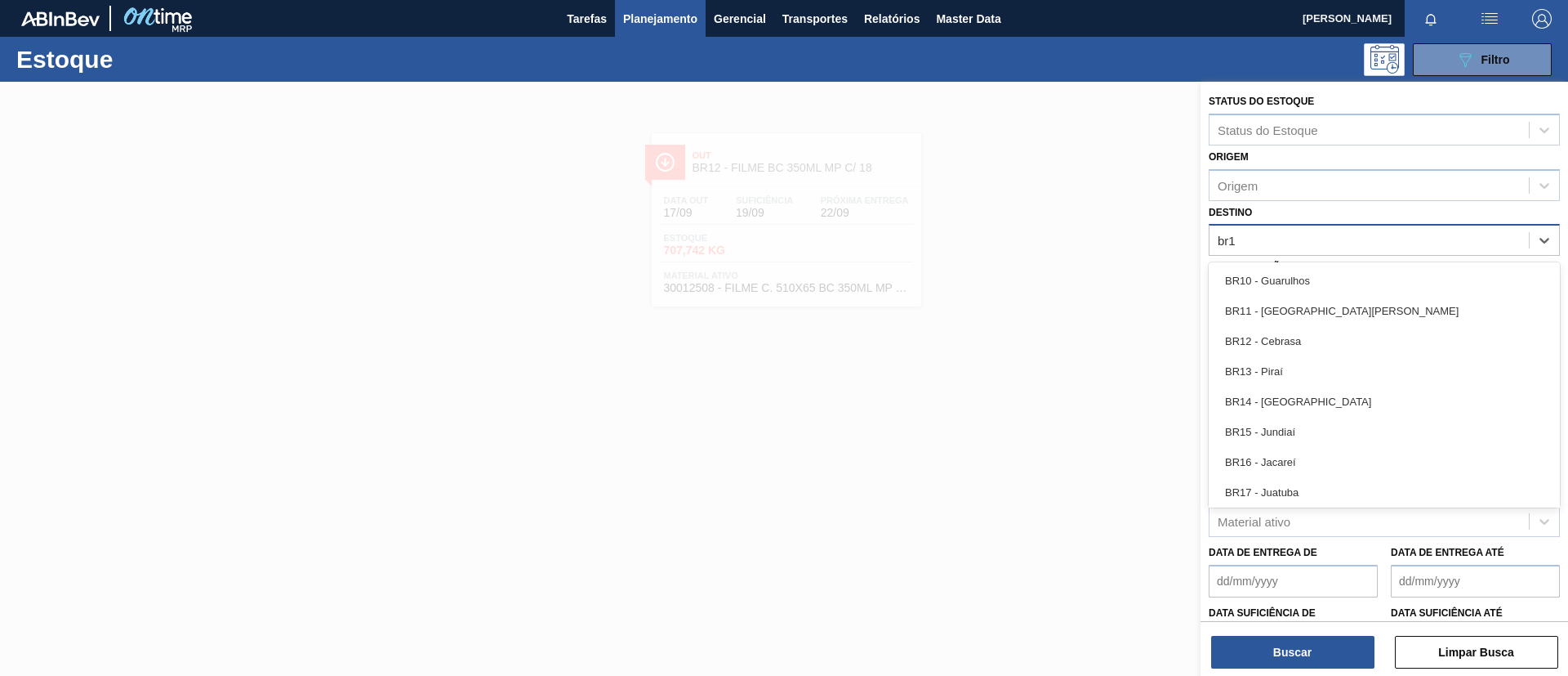
type input "br15"
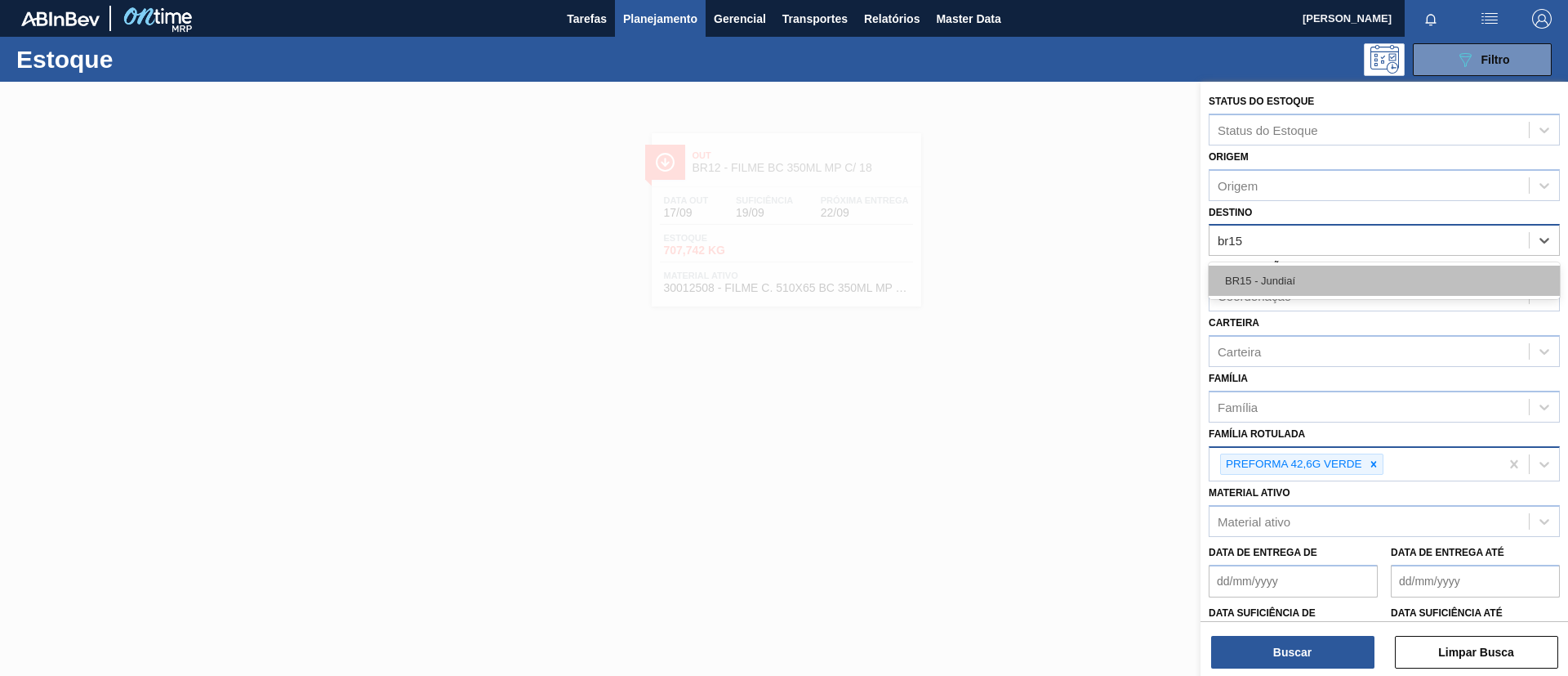
click at [1324, 270] on div "BR15 - Jundiaí" at bounding box center [1385, 281] width 351 height 30
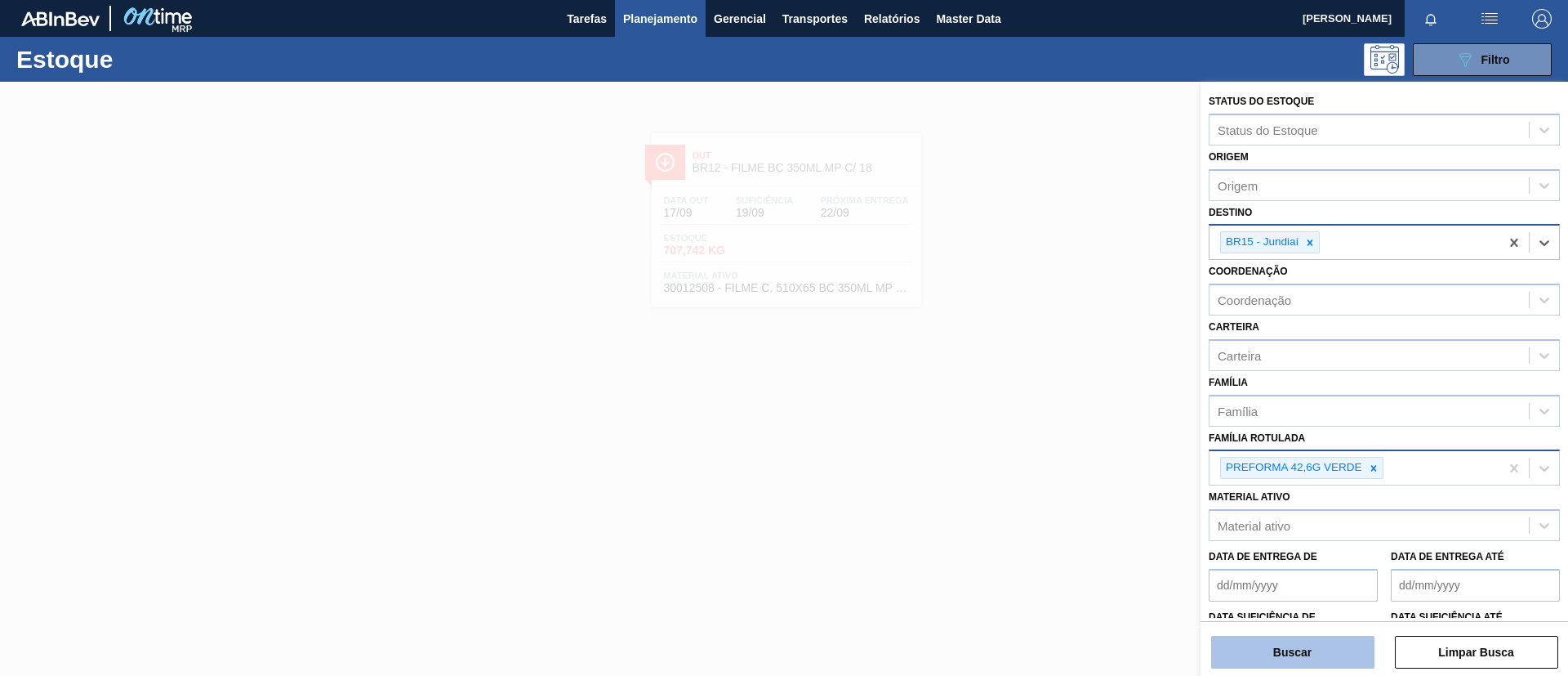
click at [1319, 636] on div "Buscar Limpar Busca" at bounding box center [1384, 643] width 368 height 45
click at [1315, 644] on button "Buscar" at bounding box center [1293, 652] width 164 height 33
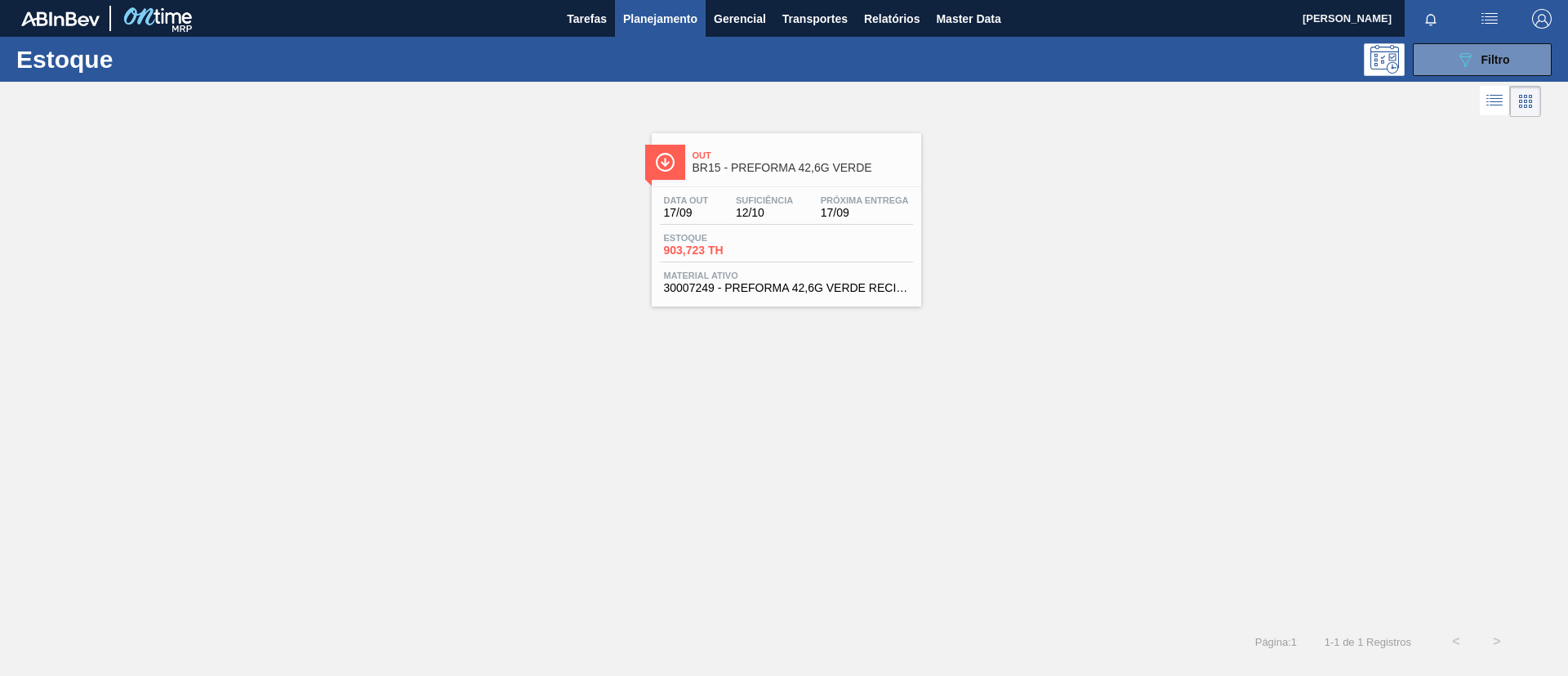
click at [742, 168] on span "BR15 - PREFORMA 42,6G VERDE" at bounding box center [802, 168] width 220 height 12
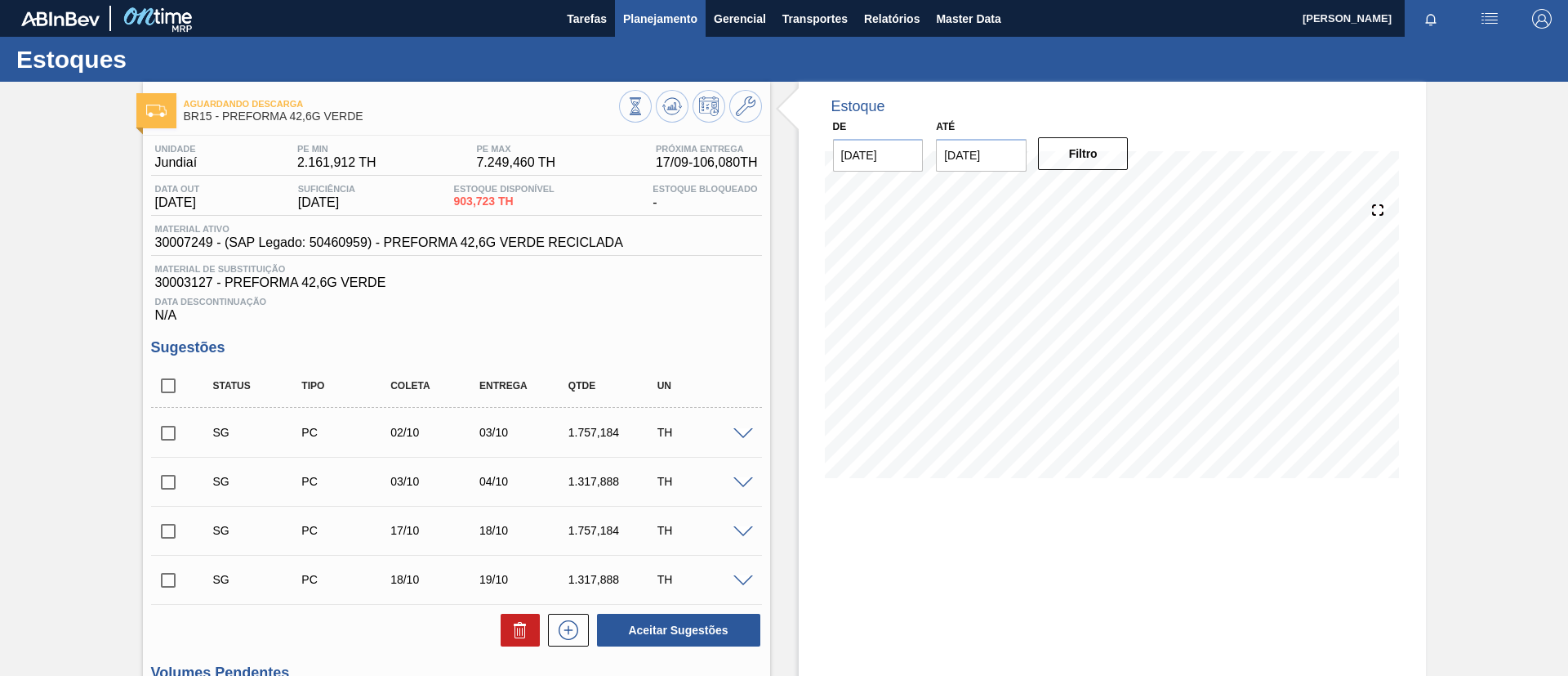
click at [684, 26] on span "Planejamento" at bounding box center [660, 18] width 75 height 20
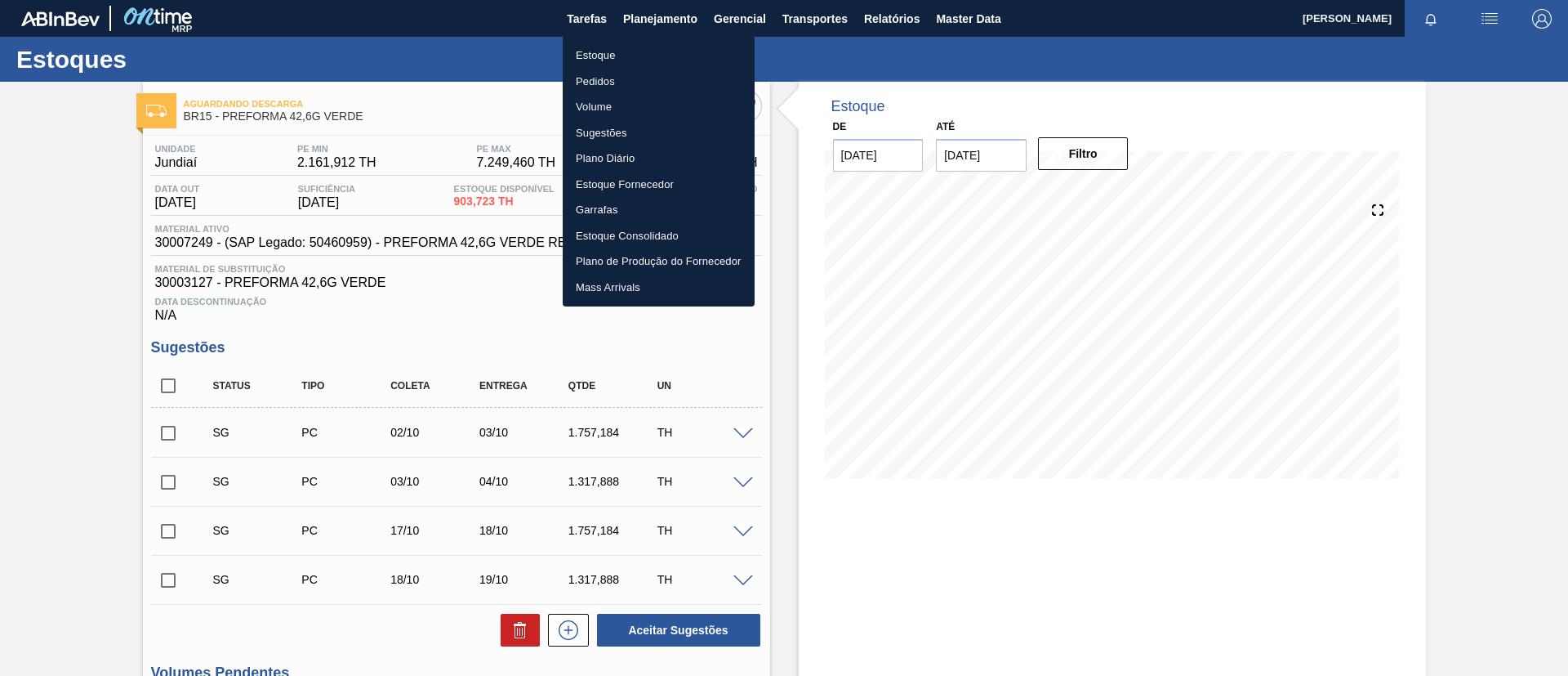
click at [640, 57] on li "Estoque" at bounding box center [658, 56] width 192 height 26
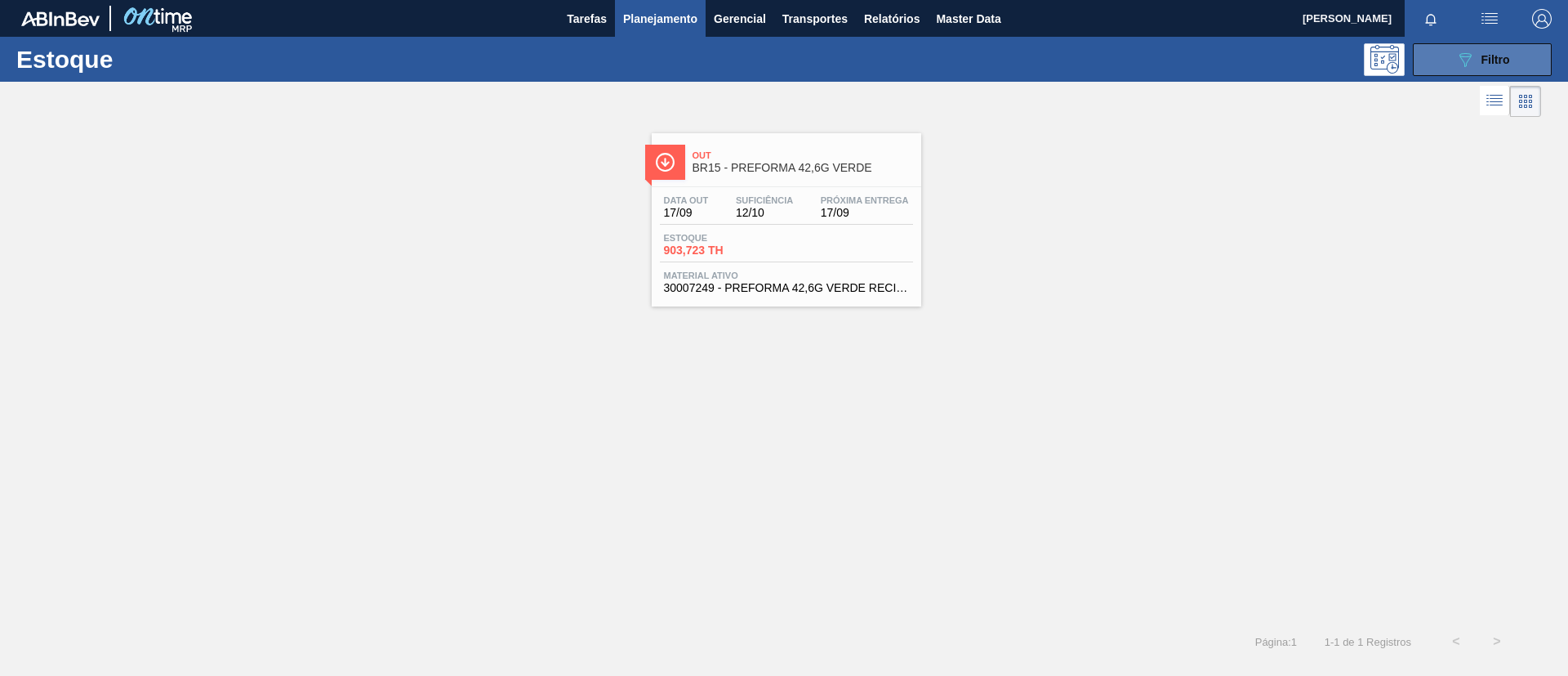
click at [1493, 61] on span "Filtro" at bounding box center [1495, 59] width 28 height 13
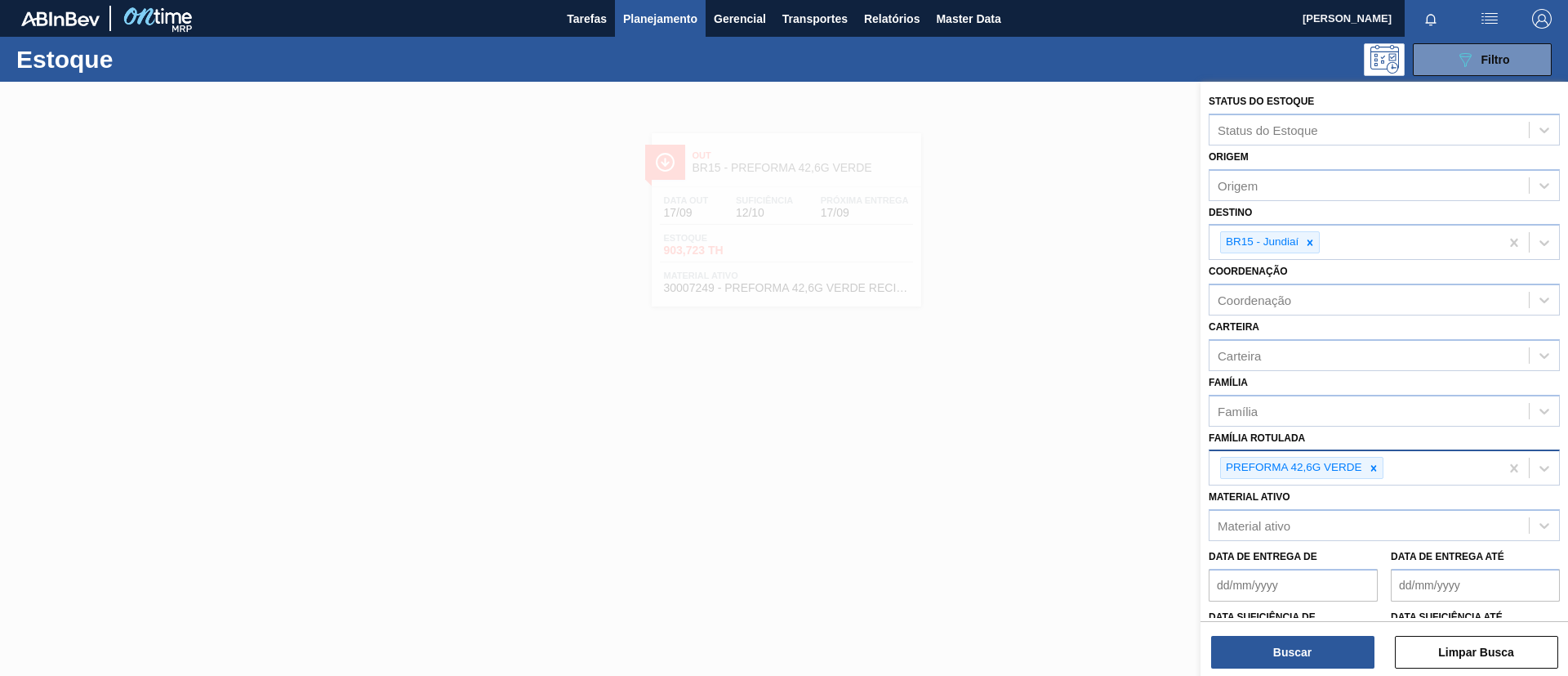
click at [1370, 468] on div at bounding box center [1373, 468] width 18 height 21
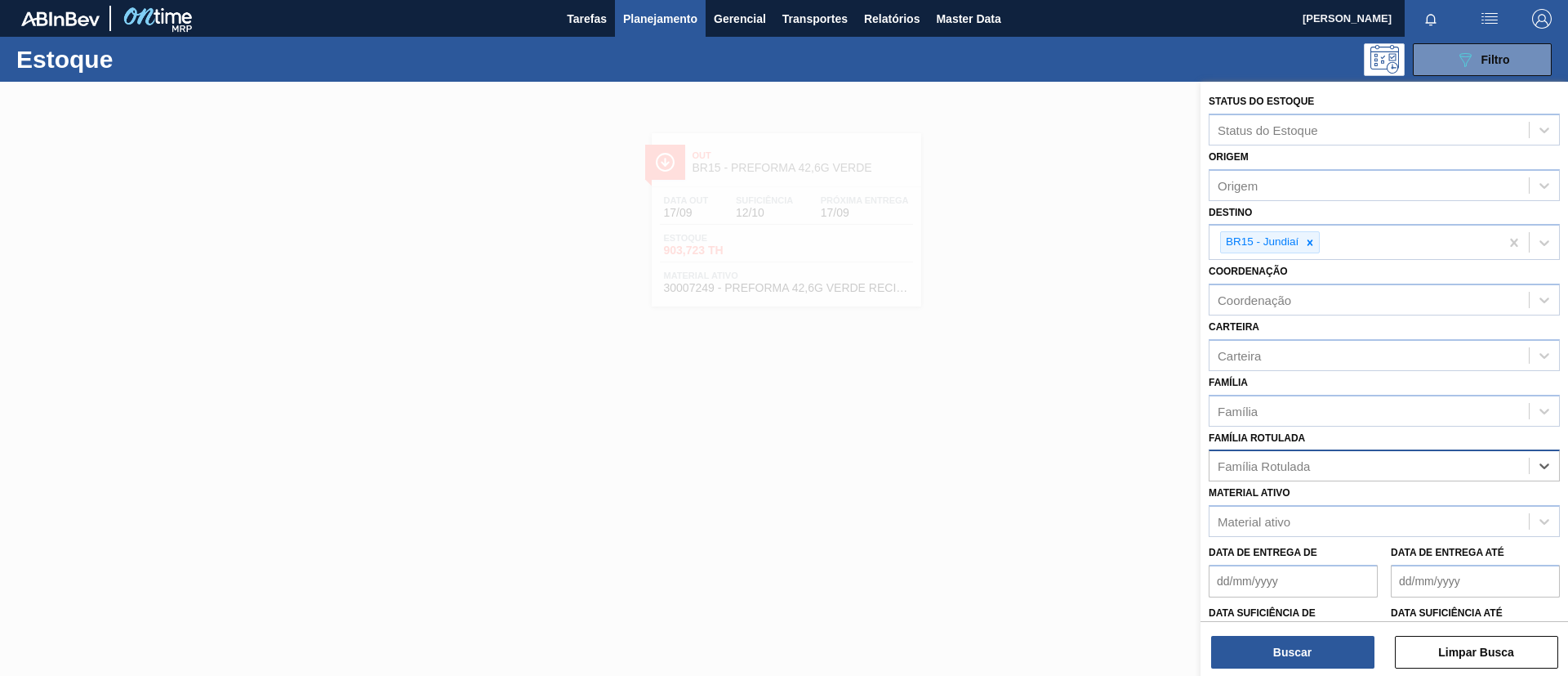
paste Rotulada "PREFORMA 28,7G CRISTAL"
type Rotulada "PREFORMA 28,7G CRISTAL"
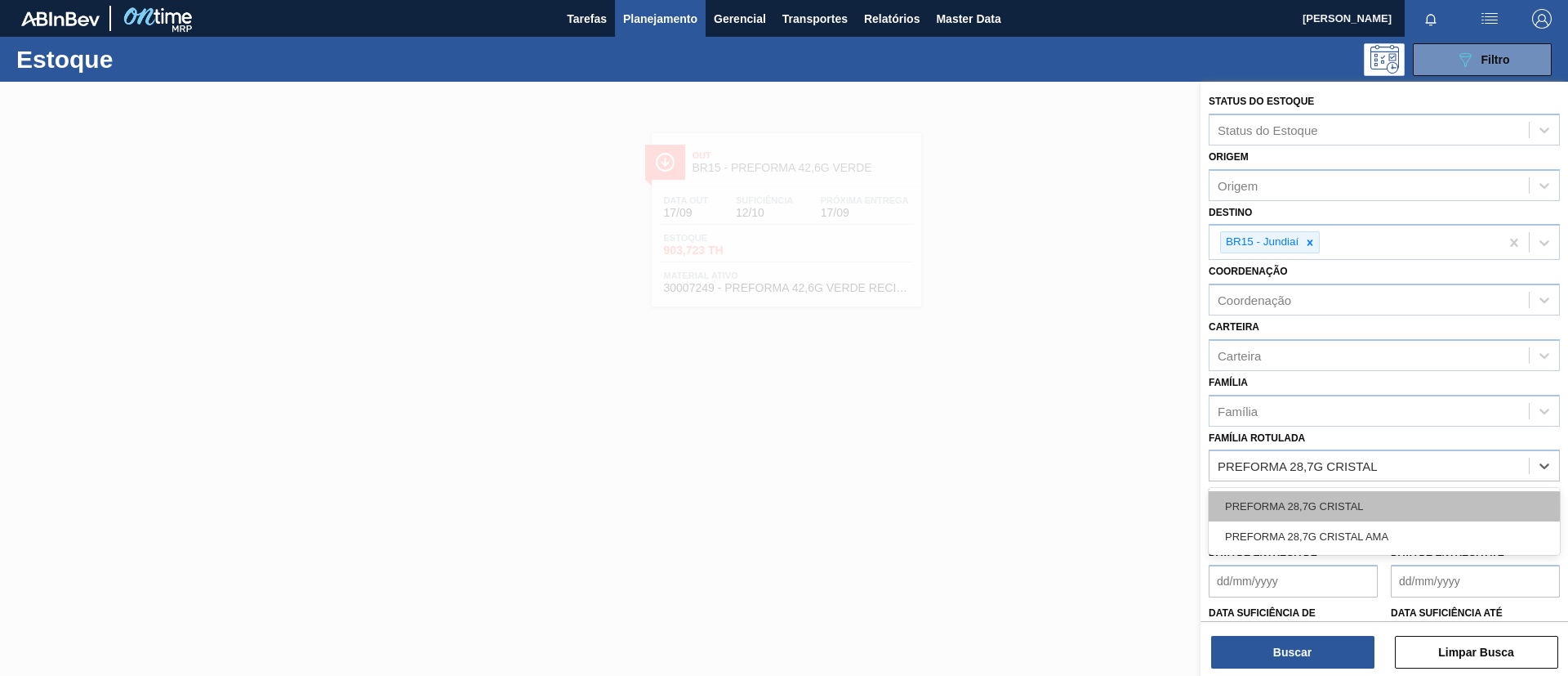
click at [1370, 501] on div "PREFORMA 28,7G CRISTAL" at bounding box center [1385, 506] width 351 height 30
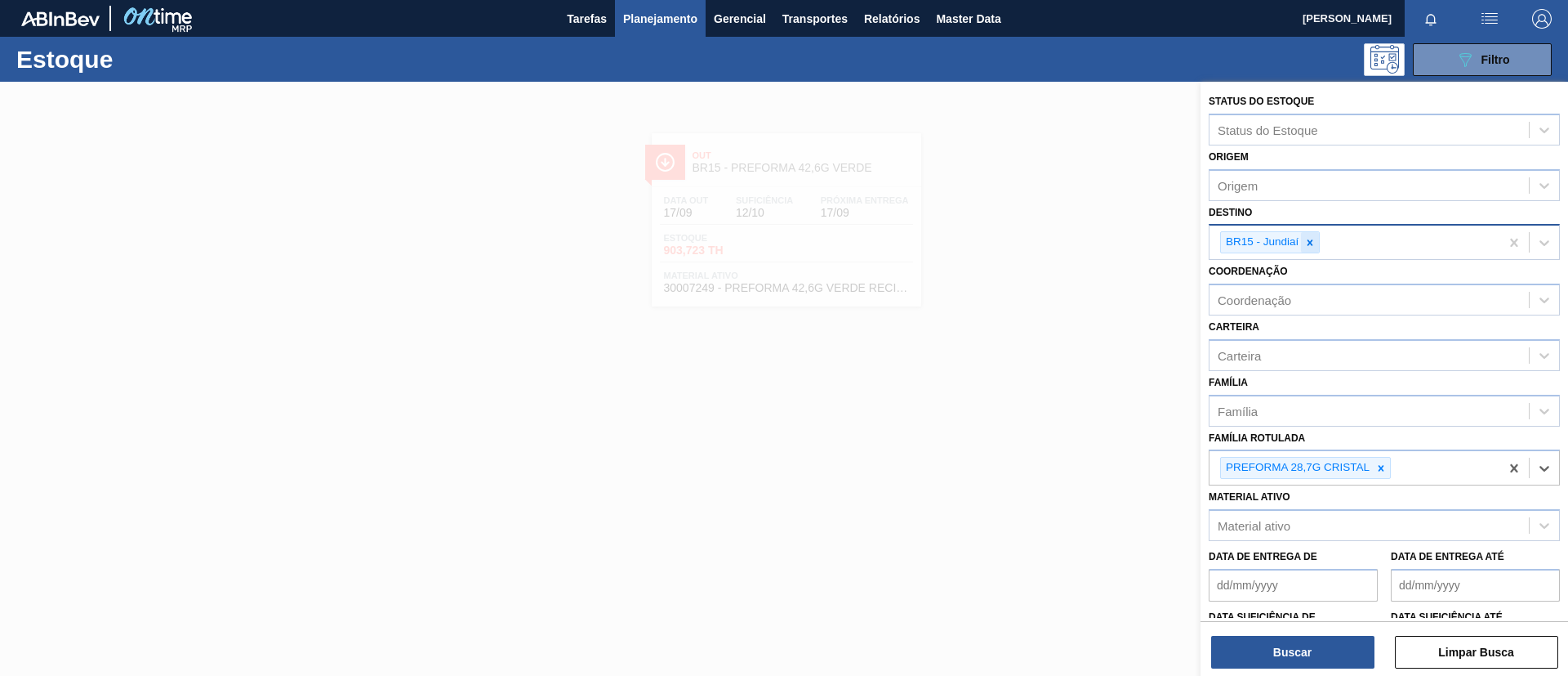
click at [1314, 246] on icon at bounding box center [1309, 242] width 11 height 11
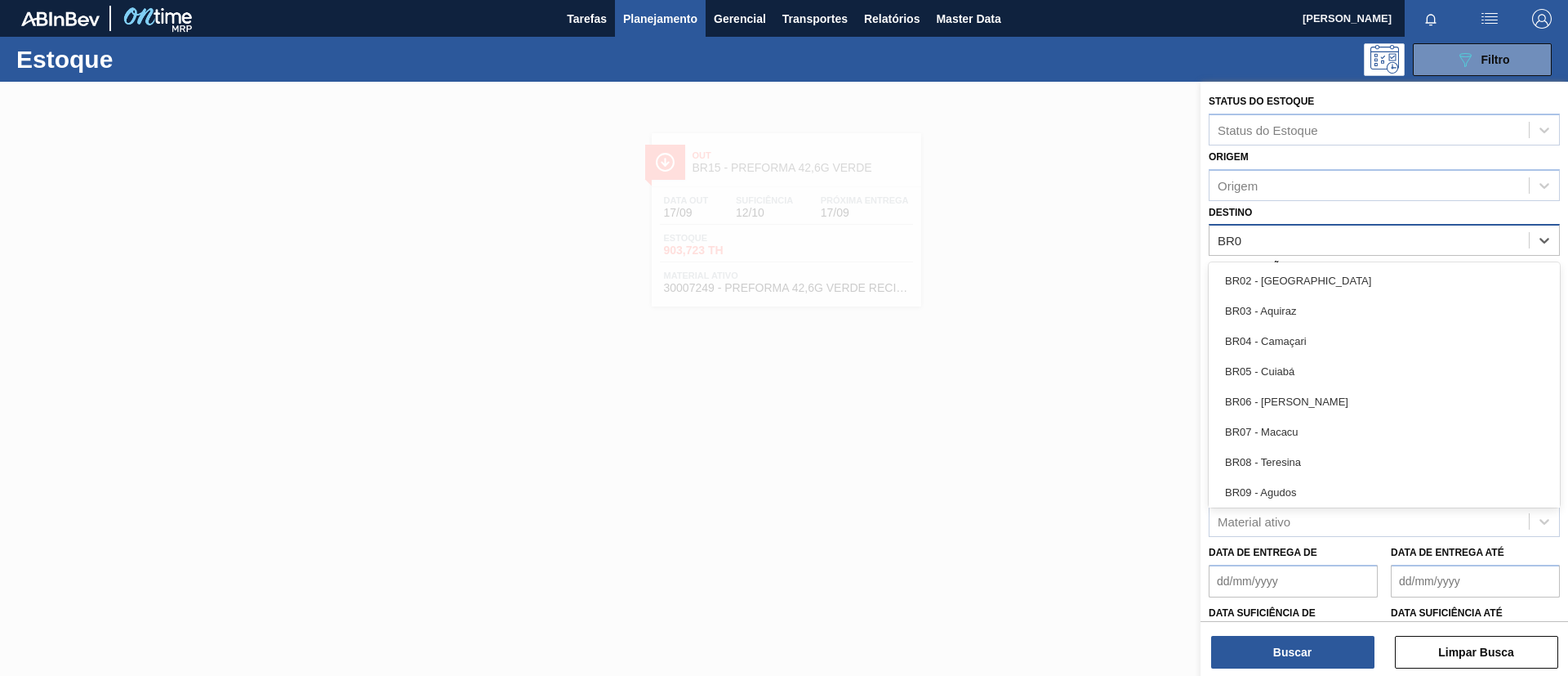
type input "BR04"
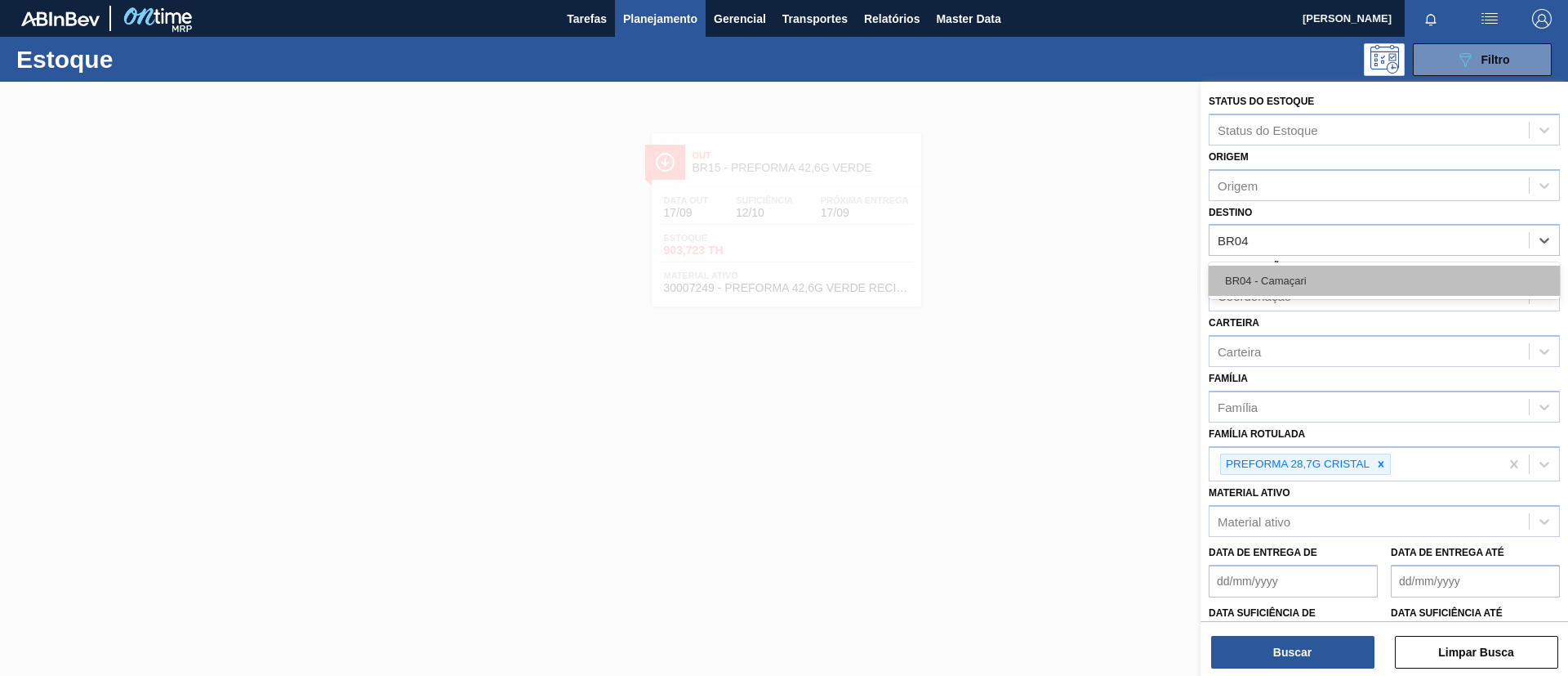
click at [1339, 269] on div "BR04 - Camaçari" at bounding box center [1385, 281] width 351 height 30
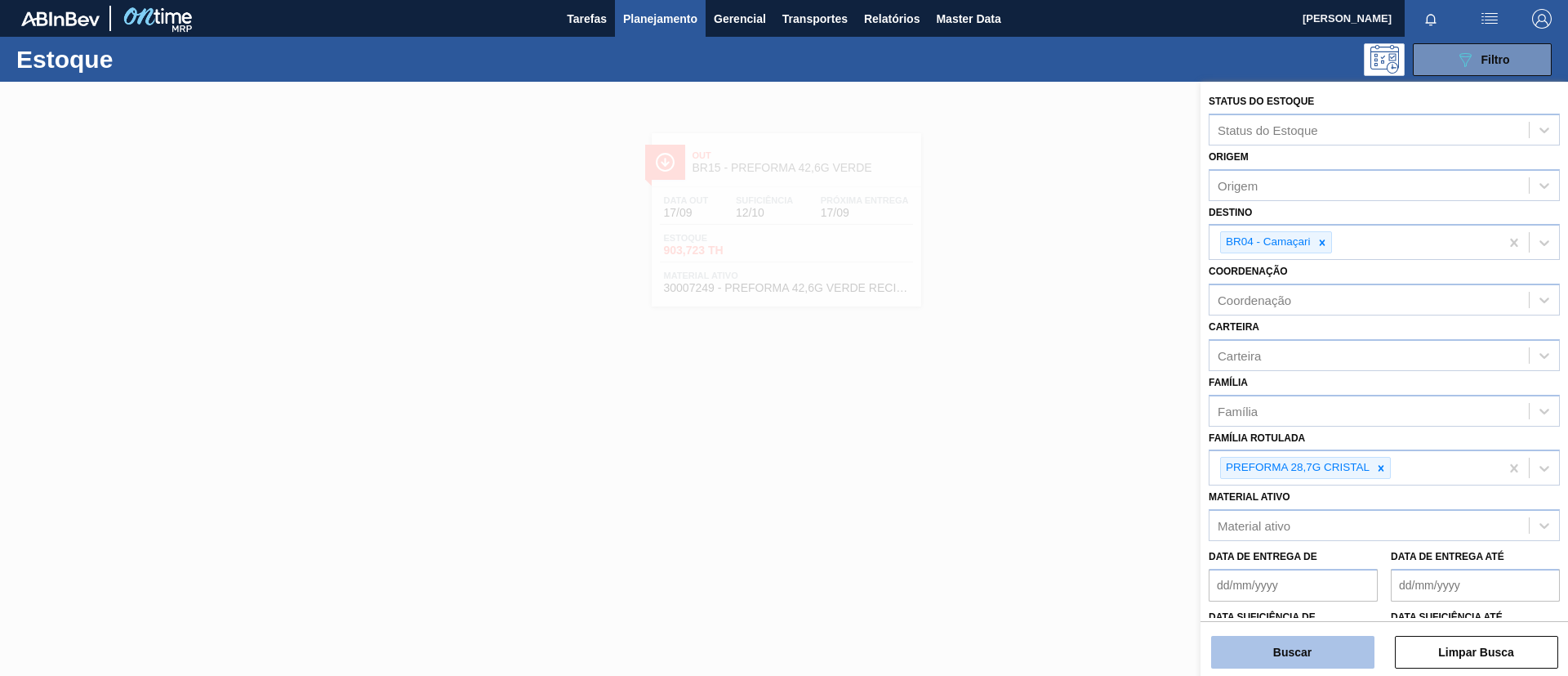
click at [1321, 649] on button "Buscar" at bounding box center [1293, 652] width 164 height 33
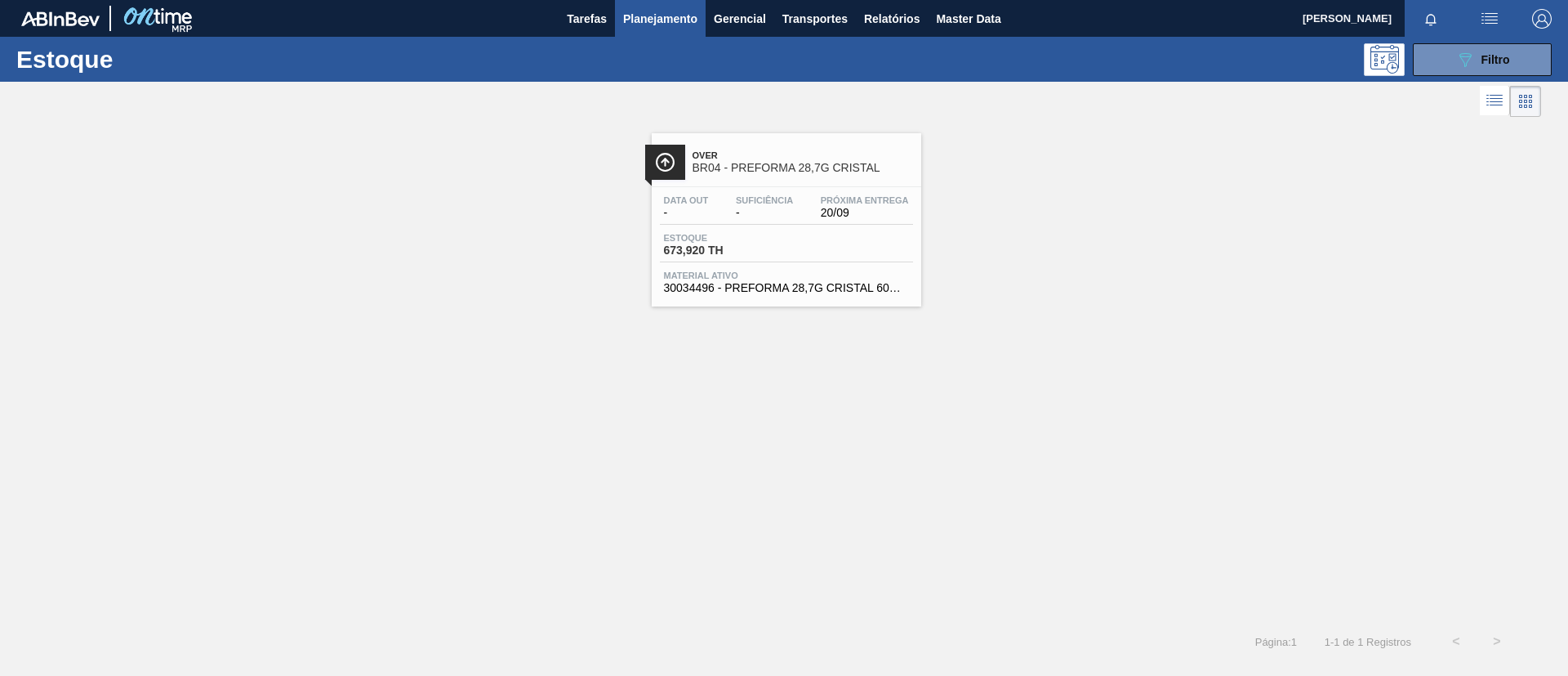
click at [791, 179] on div "Over BR04 - PREFORMA 28,7G CRISTAL" at bounding box center [802, 162] width 220 height 37
click at [766, 450] on div "Over BR04 - PREFORMA 28,7G CRISTAL Data out - Suficiência - Próxima Entrega 20/…" at bounding box center [784, 371] width 1568 height 500
click at [475, 492] on div "Over BR04 - PREFORMA 28,7G CRISTAL Data out - Suficiência - Próxima Entrega 20/…" at bounding box center [784, 371] width 1568 height 500
drag, startPoint x: 633, startPoint y: 0, endPoint x: 1454, endPoint y: 50, distance: 822.5
click at [1454, 50] on button "089F7B8B-B2A5-4AFE-B5C0-19BA573D28AC Filtro" at bounding box center [1482, 59] width 139 height 33
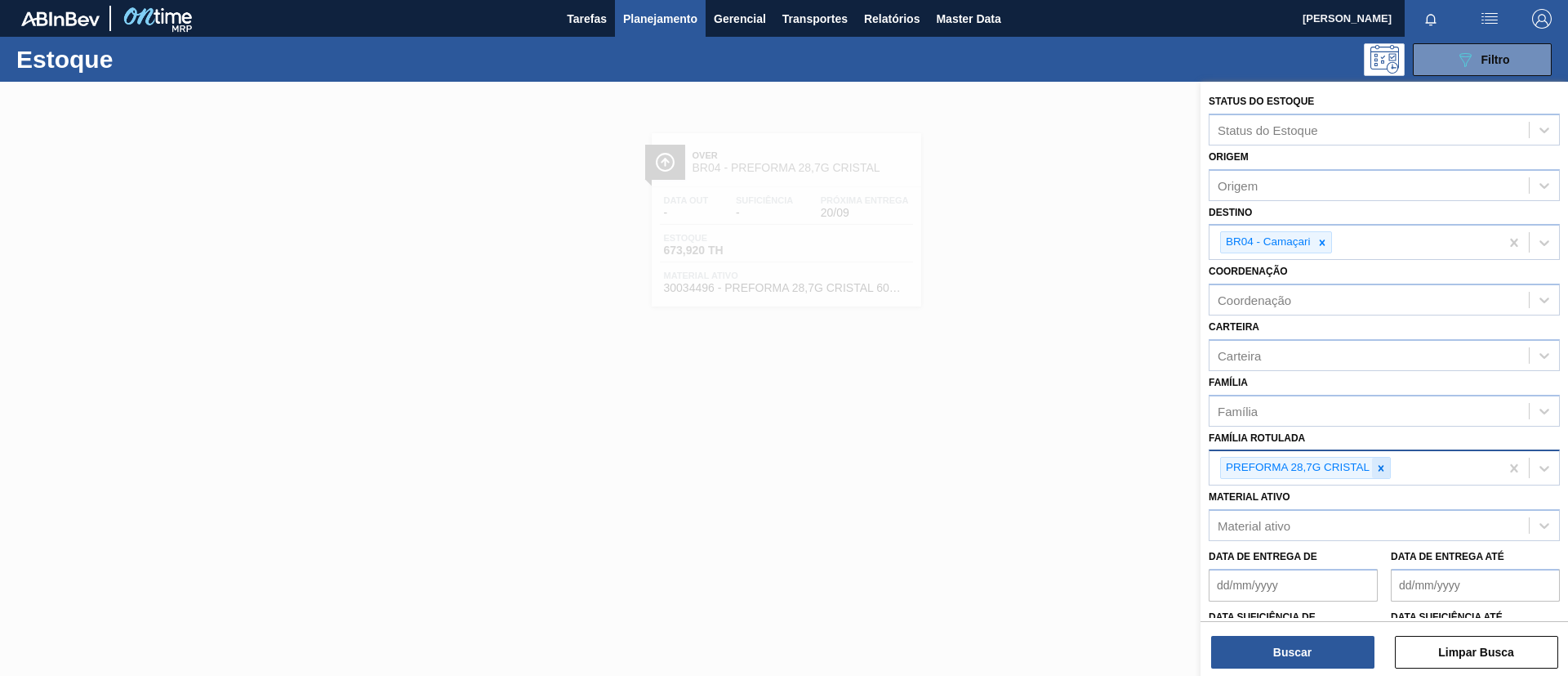
click at [1386, 461] on div at bounding box center [1381, 468] width 18 height 21
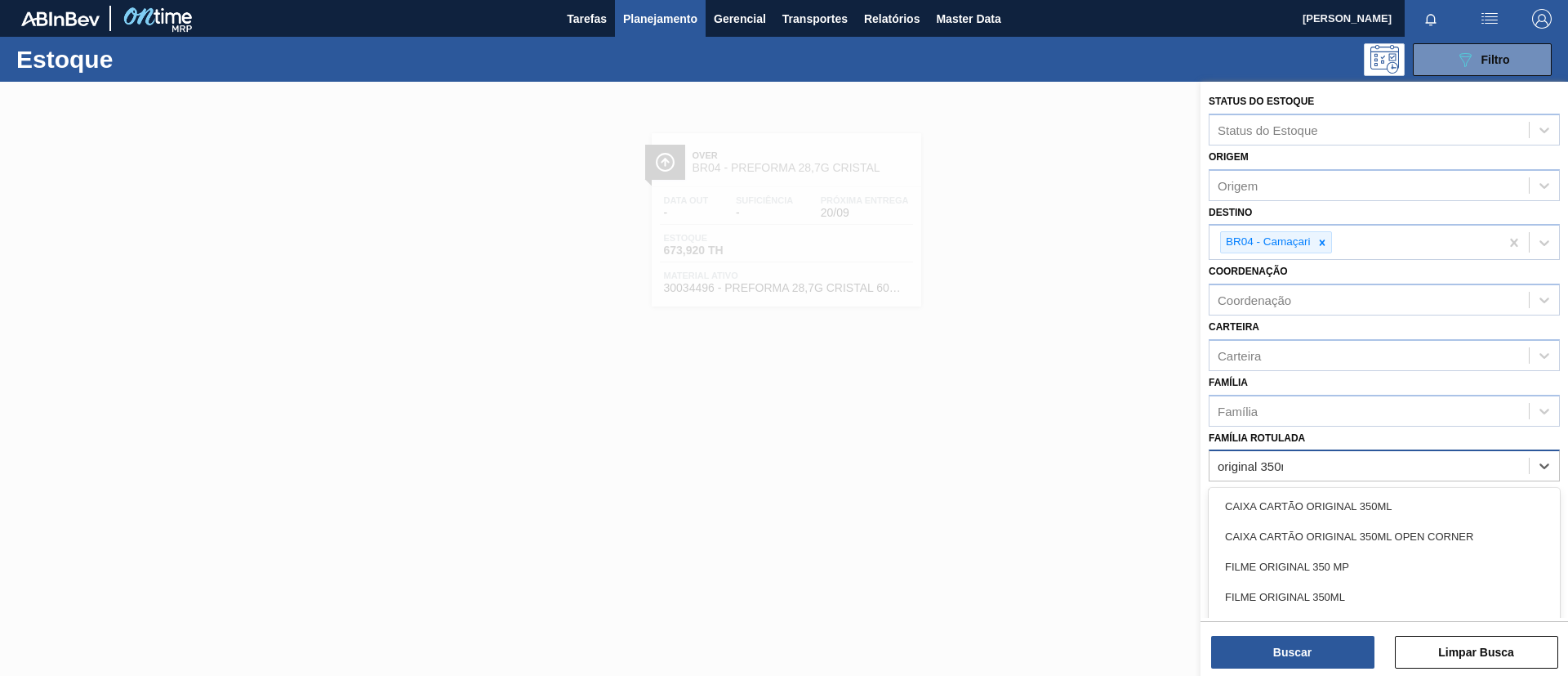
type Rotulada "original 350ml"
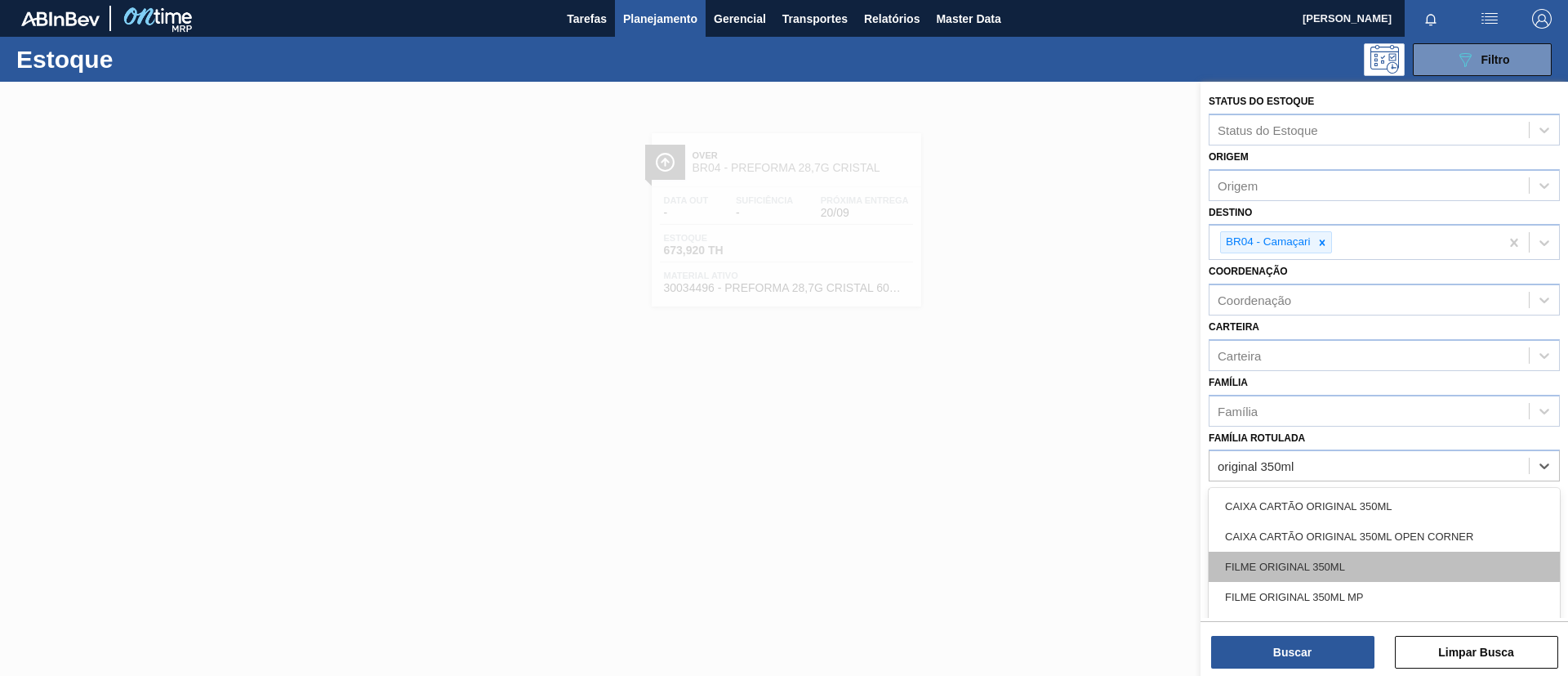
click at [1469, 557] on div "FILME ORIGINAL 350ML" at bounding box center [1385, 566] width 351 height 30
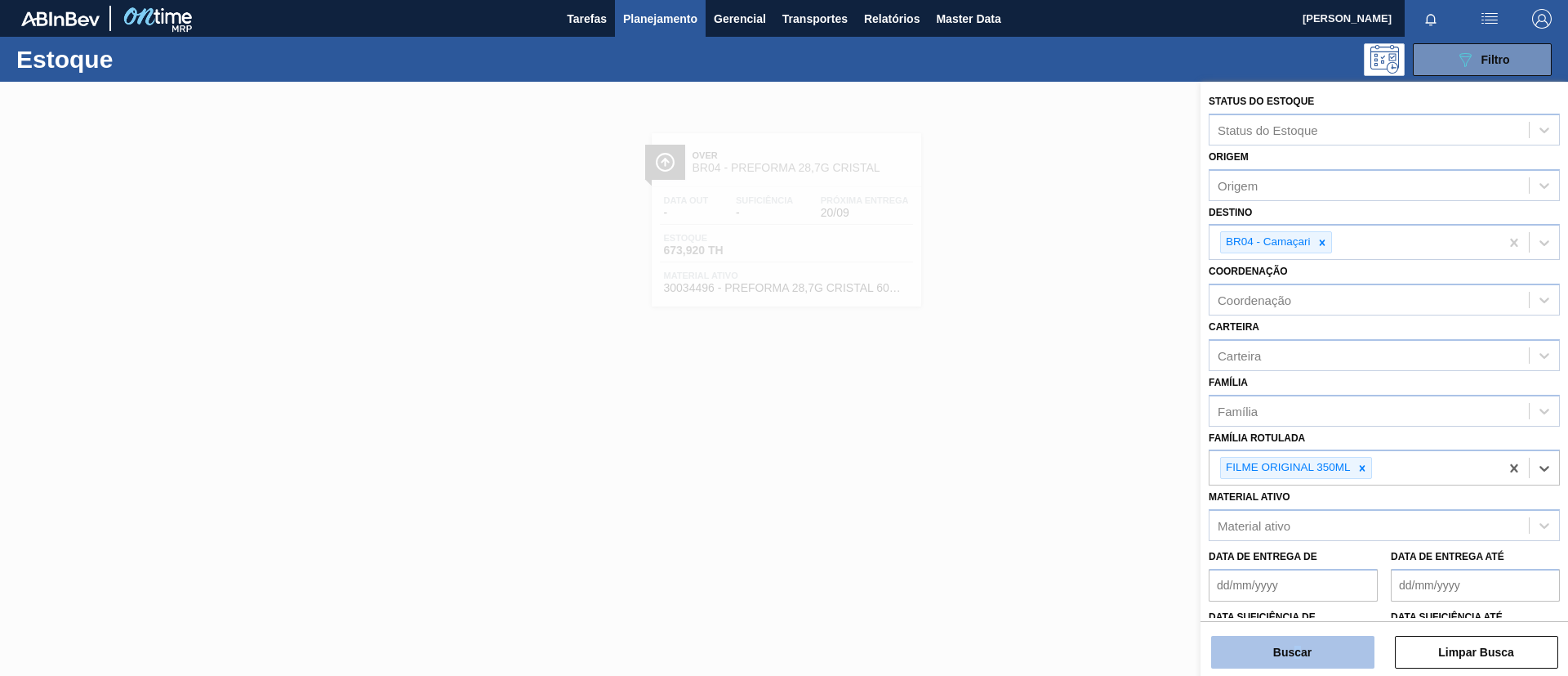
drag, startPoint x: 1298, startPoint y: 631, endPoint x: 1302, endPoint y: 638, distance: 8.1
click at [1301, 635] on div "Buscar Limpar Busca" at bounding box center [1384, 643] width 368 height 45
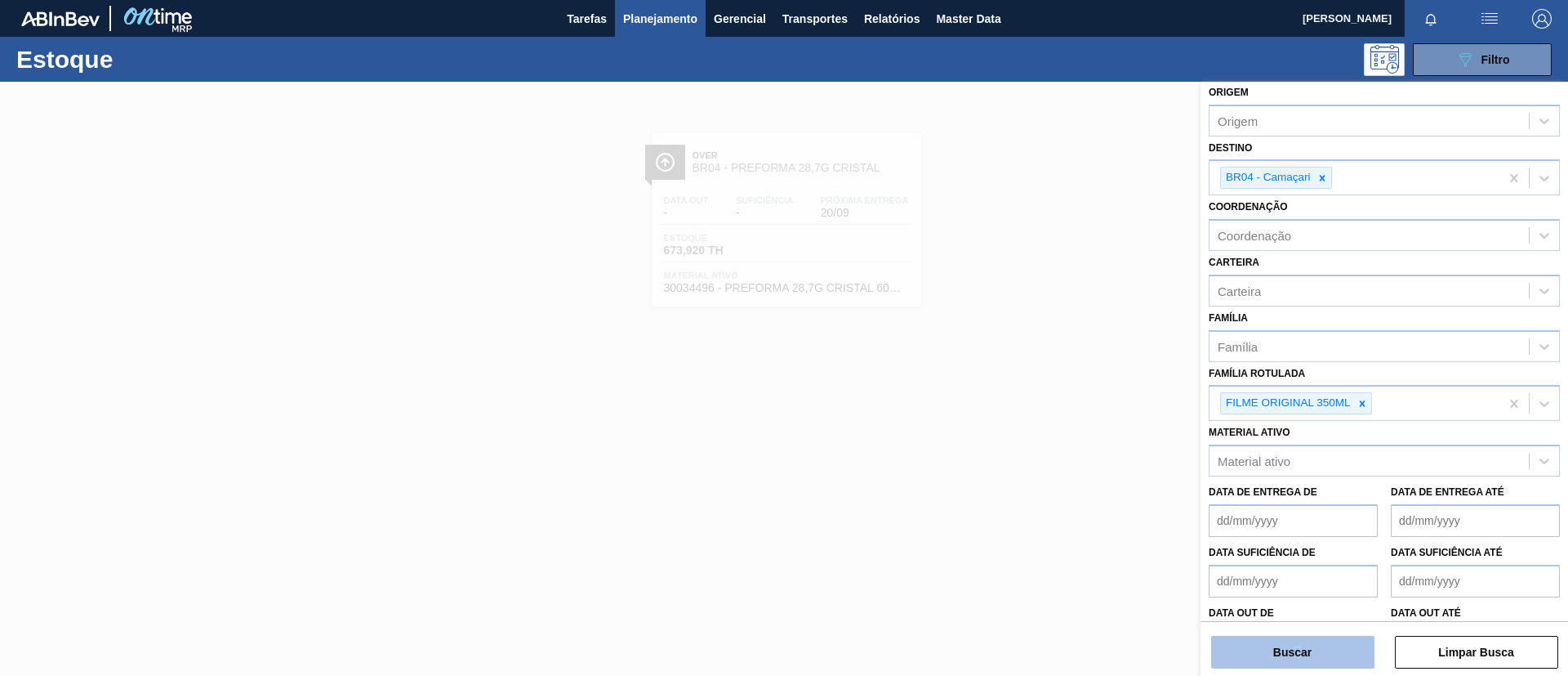
click at [1302, 638] on button "Buscar" at bounding box center [1293, 652] width 164 height 33
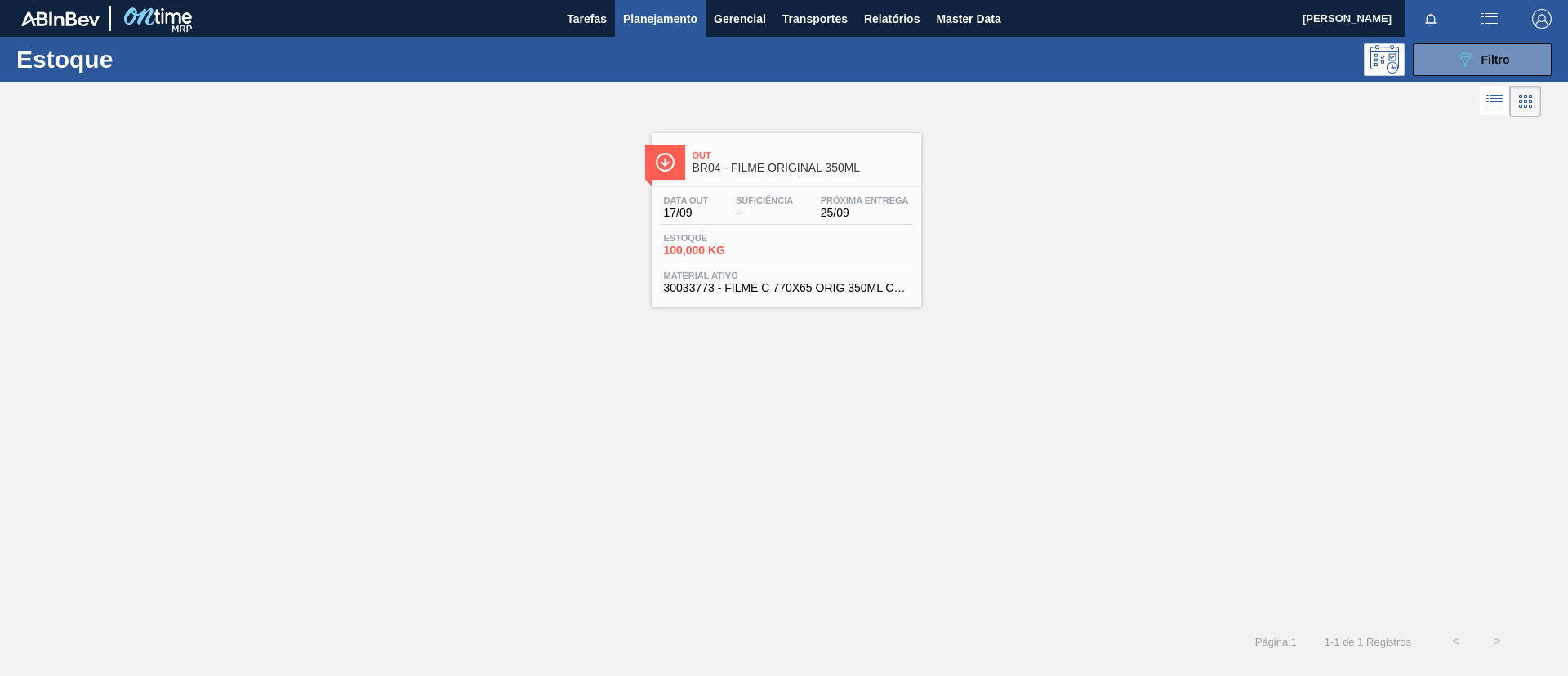
click at [818, 224] on div "Data out 17/09 Suficiência - Próxima Entrega 25/09" at bounding box center [786, 210] width 253 height 29
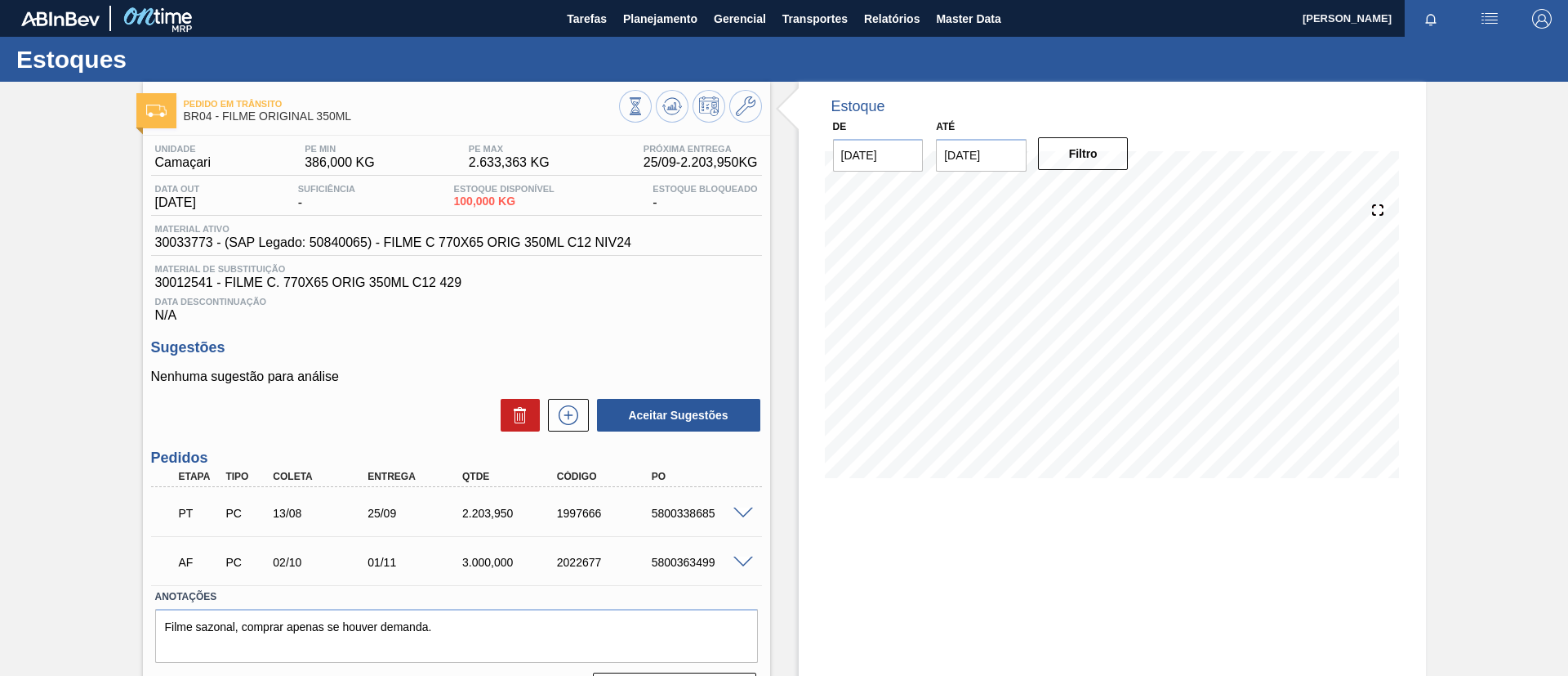
click at [0, 367] on div "Pedido [PERSON_NAME] BR04 - FILME ORIGINAL 350ML Unidade Camaçari PE MIN 386,00…" at bounding box center [784, 400] width 1568 height 637
click at [611, 28] on button "Tarefas" at bounding box center [587, 18] width 57 height 37
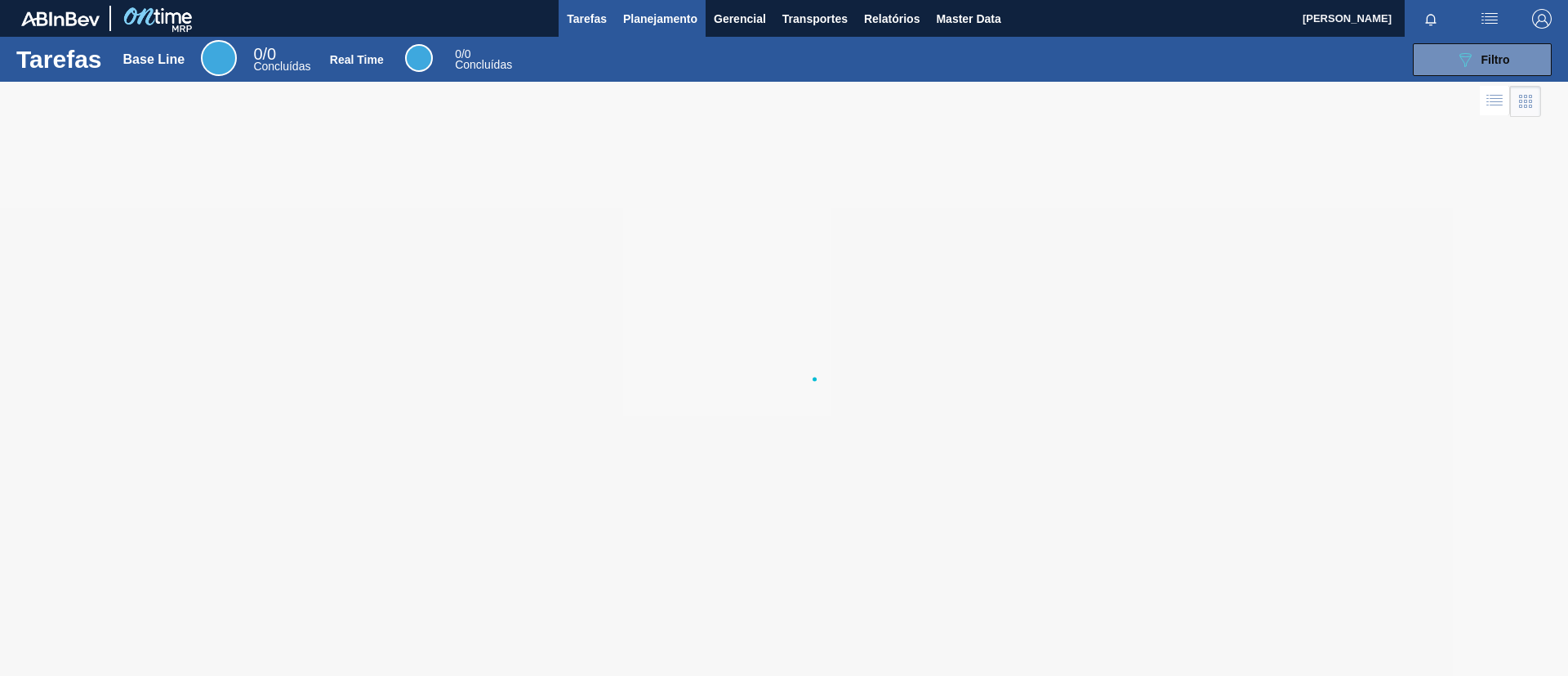
click at [651, 22] on span "Planejamento" at bounding box center [660, 18] width 75 height 20
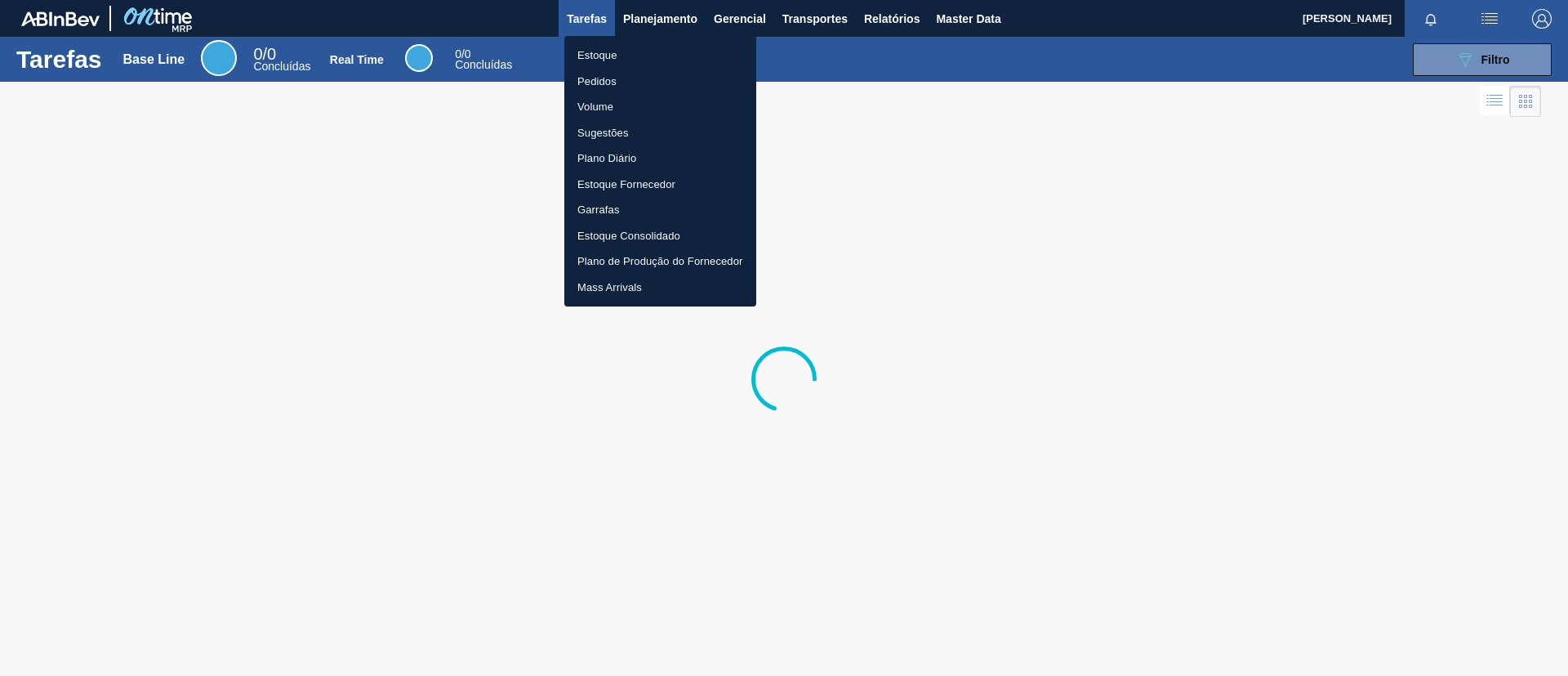
click at [658, 45] on li "Estoque" at bounding box center [660, 56] width 192 height 26
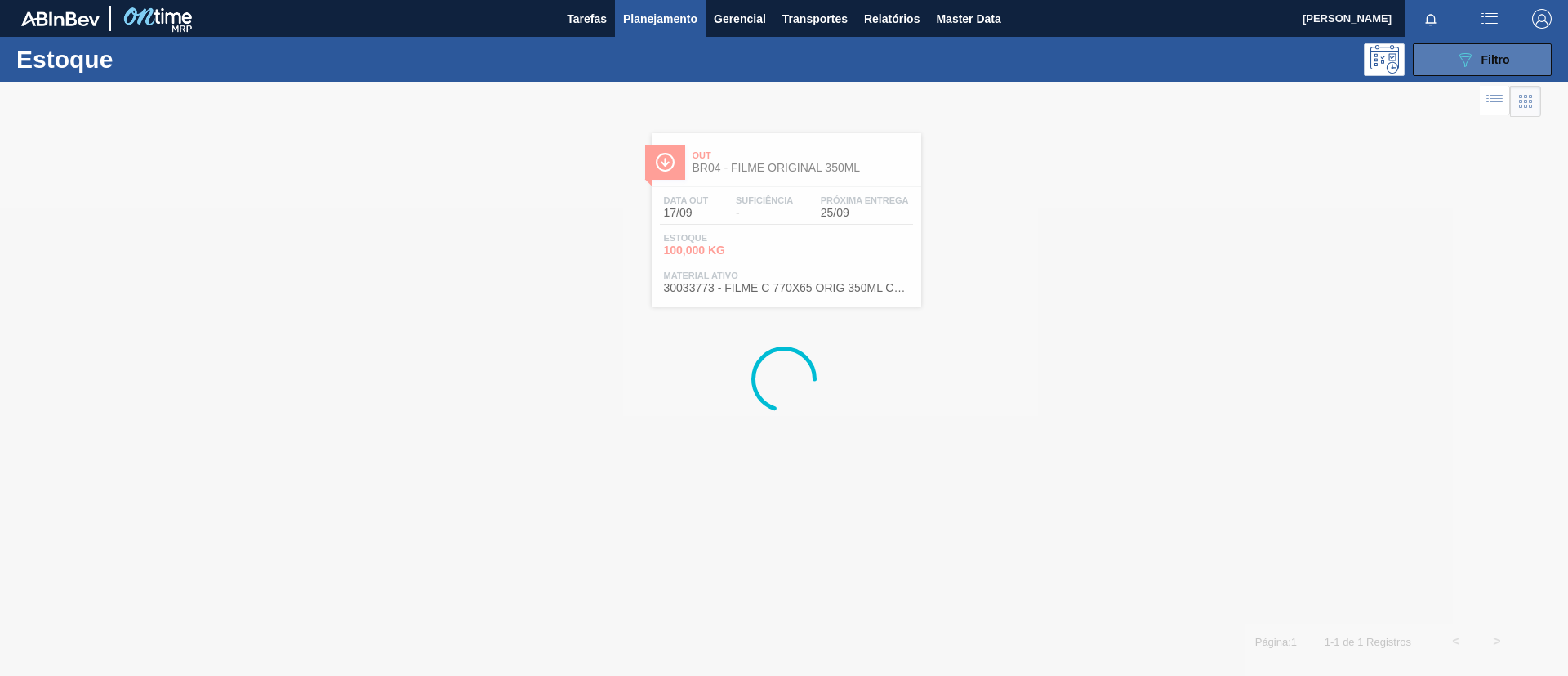
drag, startPoint x: 1475, startPoint y: 58, endPoint x: 1475, endPoint y: 68, distance: 10.0
click at [1475, 59] on div "089F7B8B-B2A5-4AFE-B5C0-19BA573D28AC Filtro" at bounding box center [1483, 59] width 55 height 20
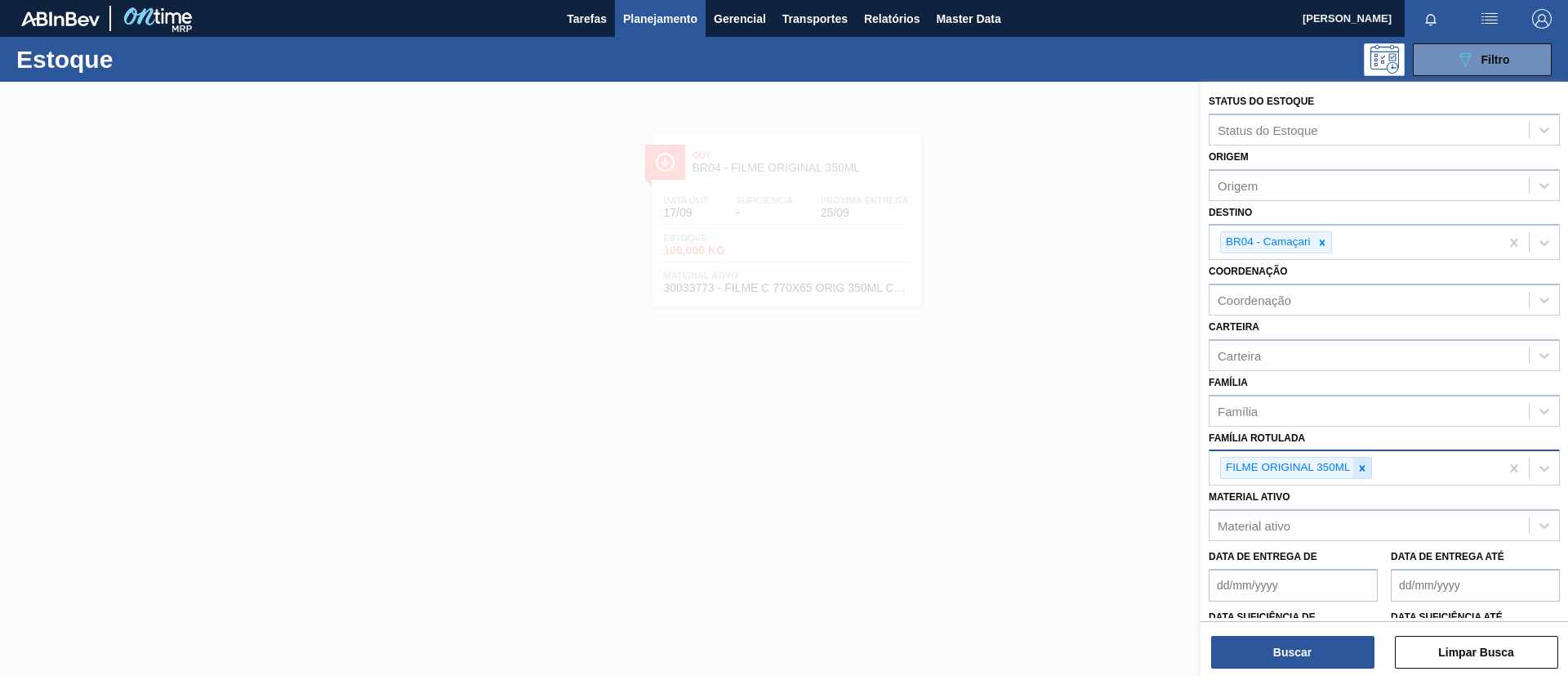
click at [1368, 469] on div at bounding box center [1362, 468] width 18 height 21
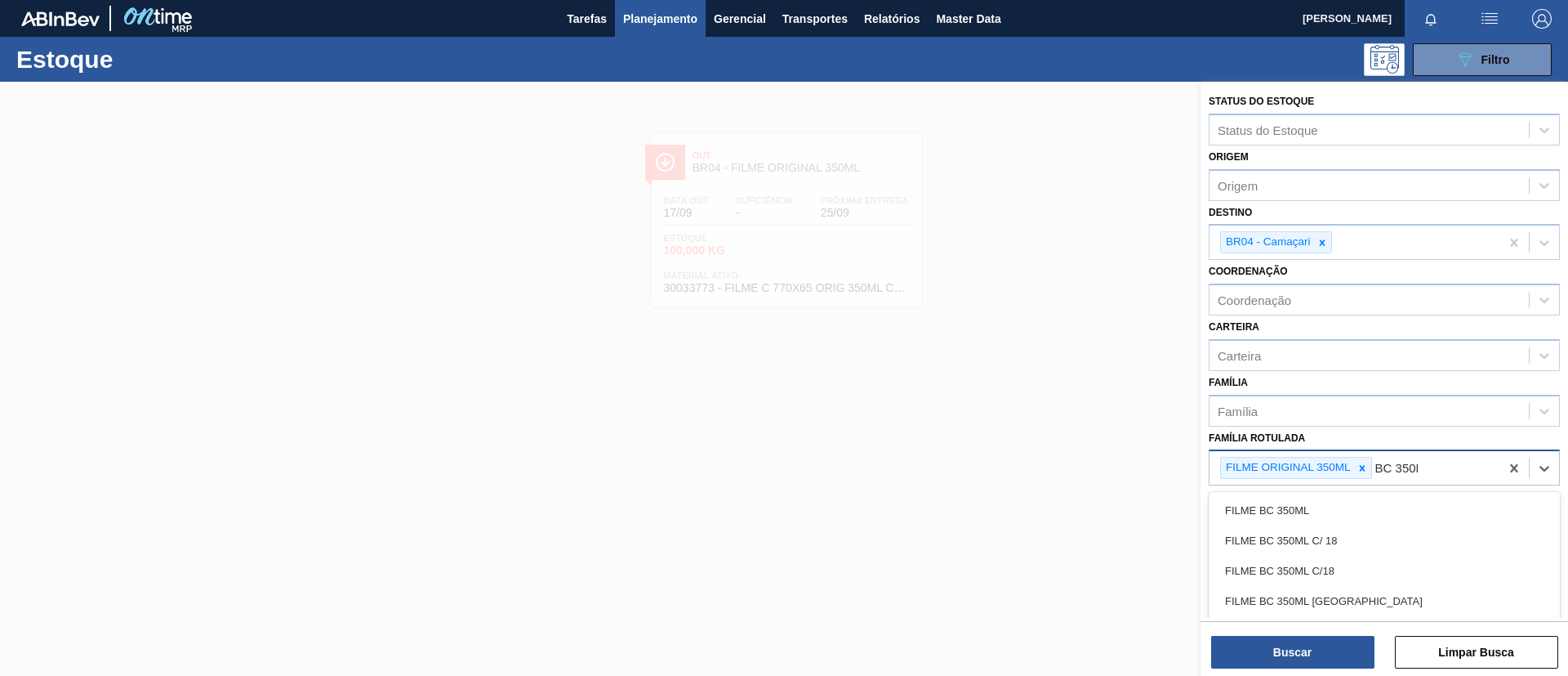
type Rotulada "BC 350ML"
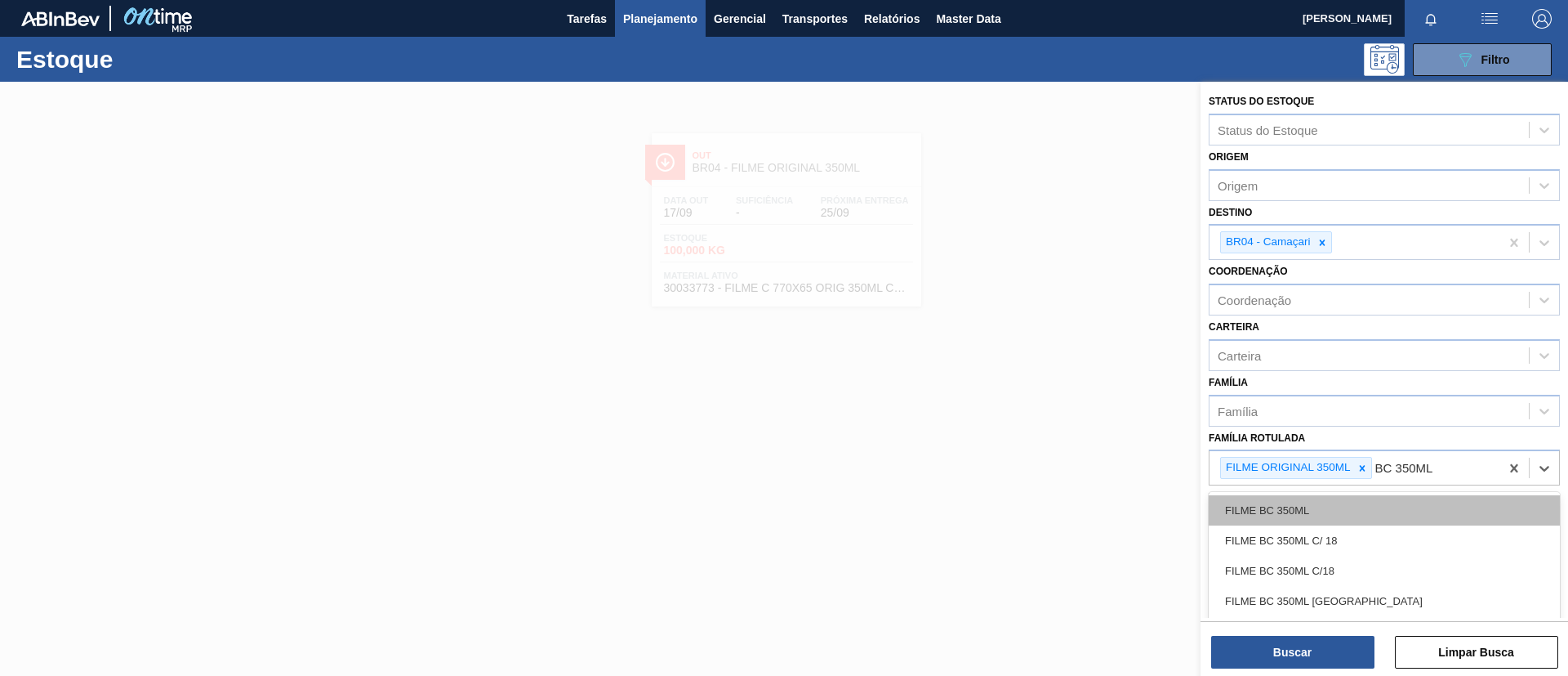
click at [1349, 511] on div "FILME BC 350ML" at bounding box center [1385, 510] width 351 height 30
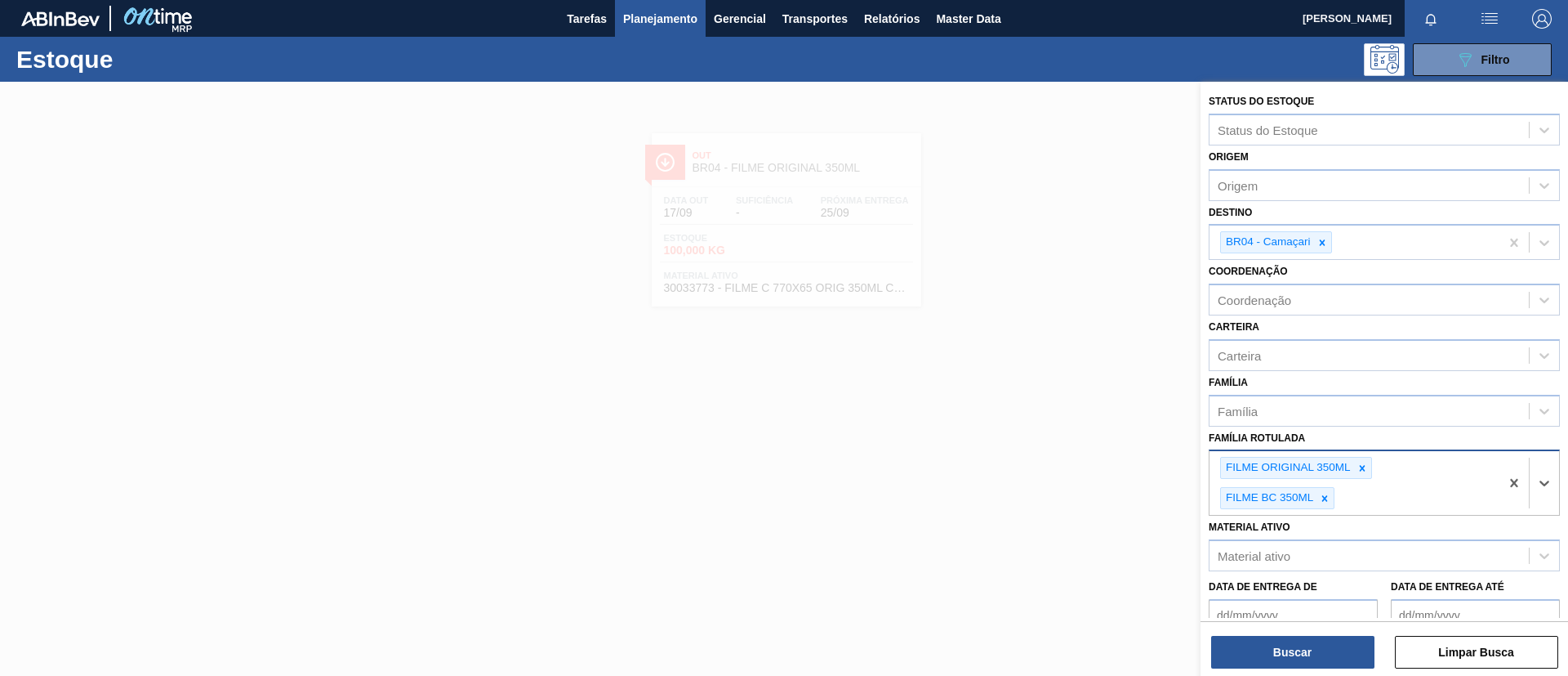
drag, startPoint x: 1367, startPoint y: 468, endPoint x: 1361, endPoint y: 458, distance: 11.7
click at [1365, 465] on icon at bounding box center [1361, 468] width 11 height 11
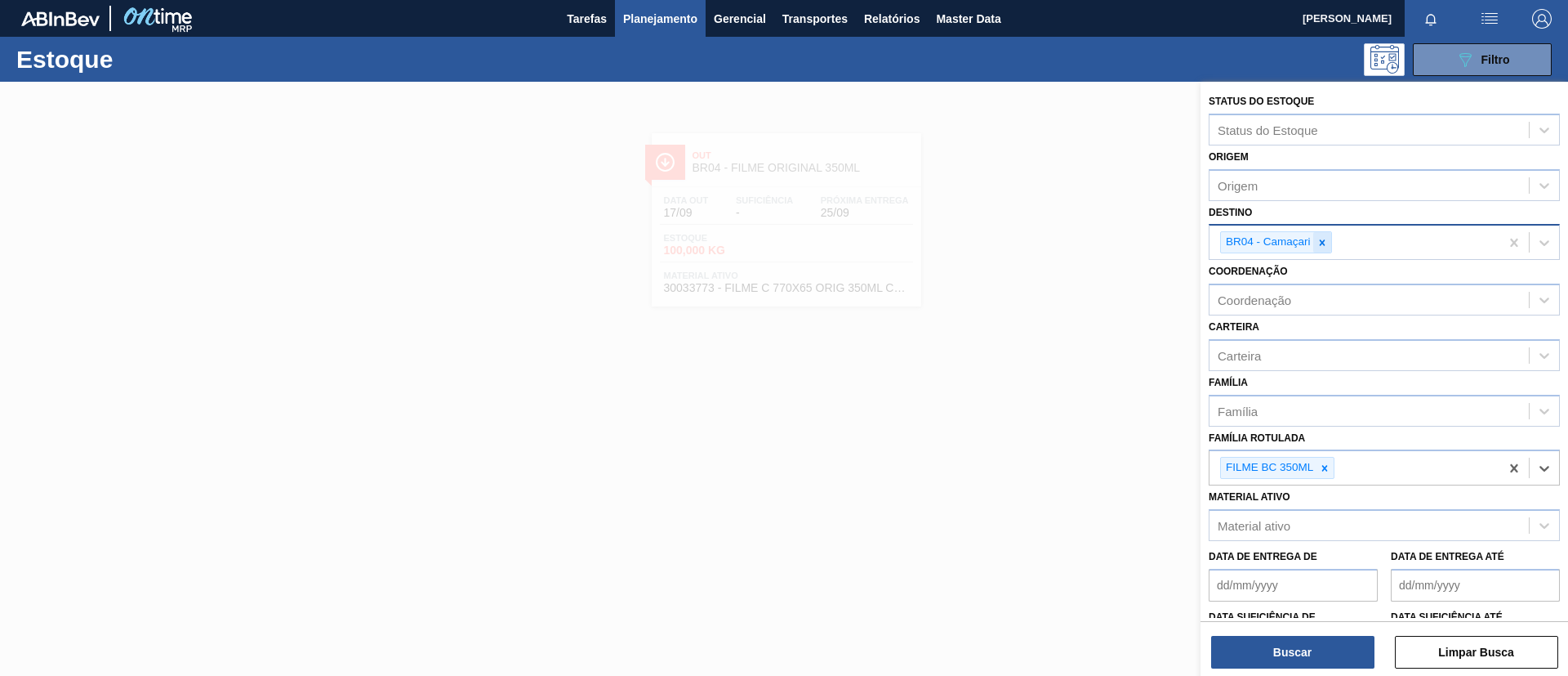
click at [1321, 242] on icon at bounding box center [1322, 242] width 11 height 11
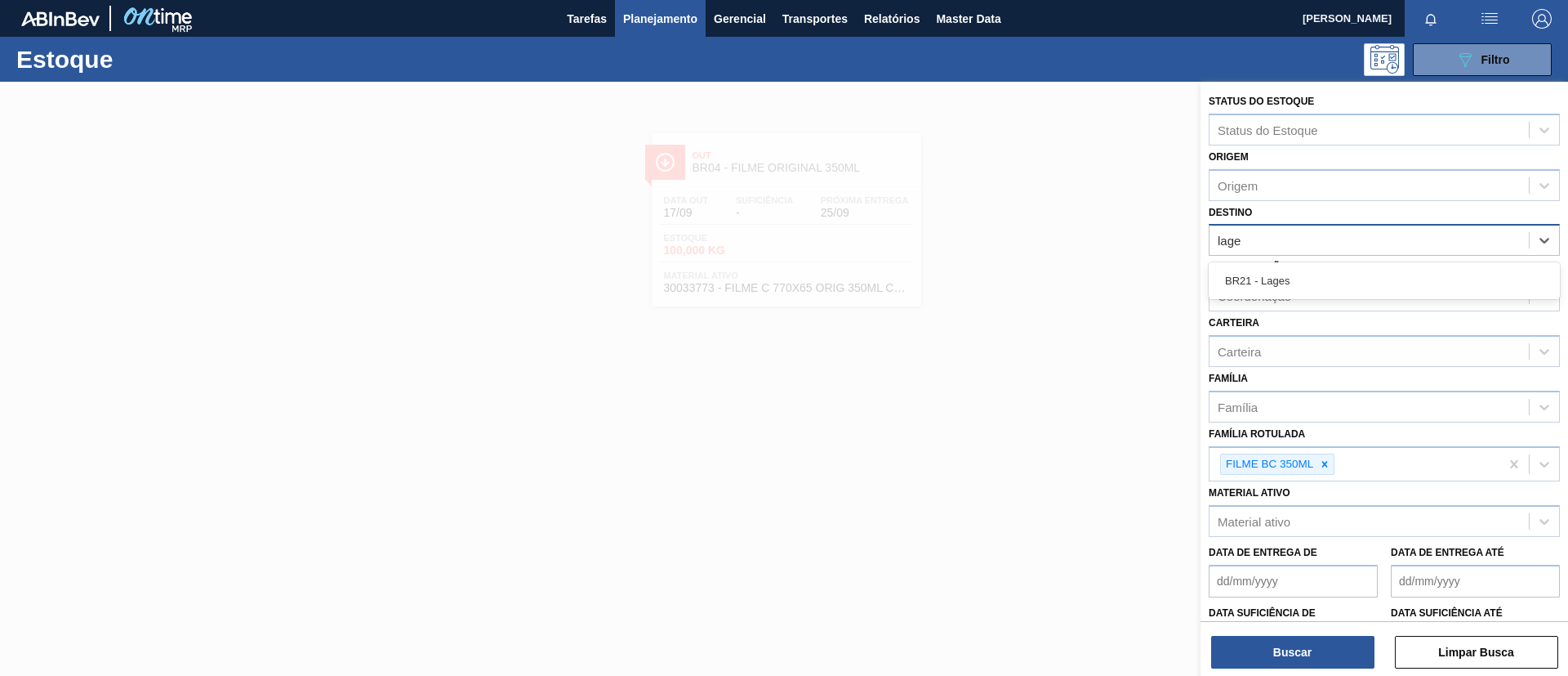
type input "lages"
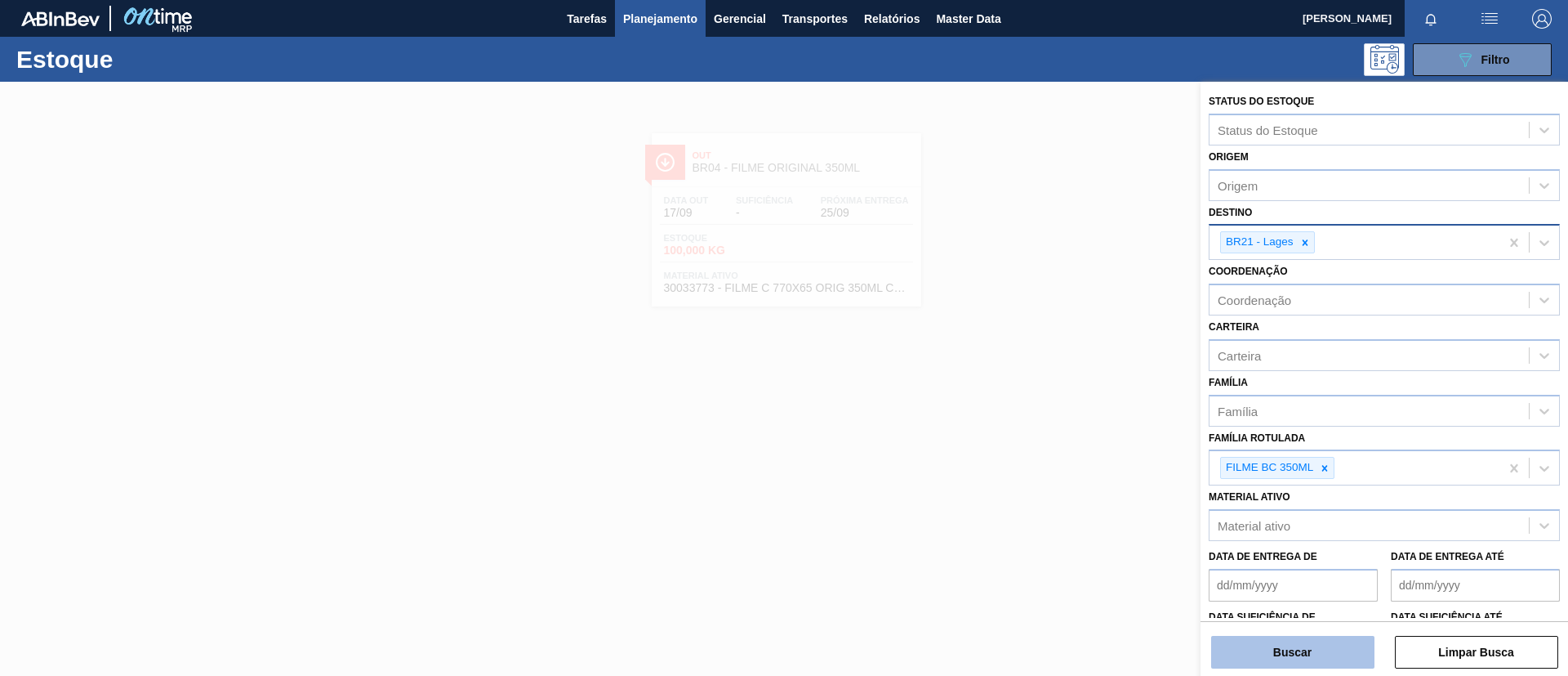
click at [1283, 643] on button "Buscar" at bounding box center [1293, 652] width 164 height 33
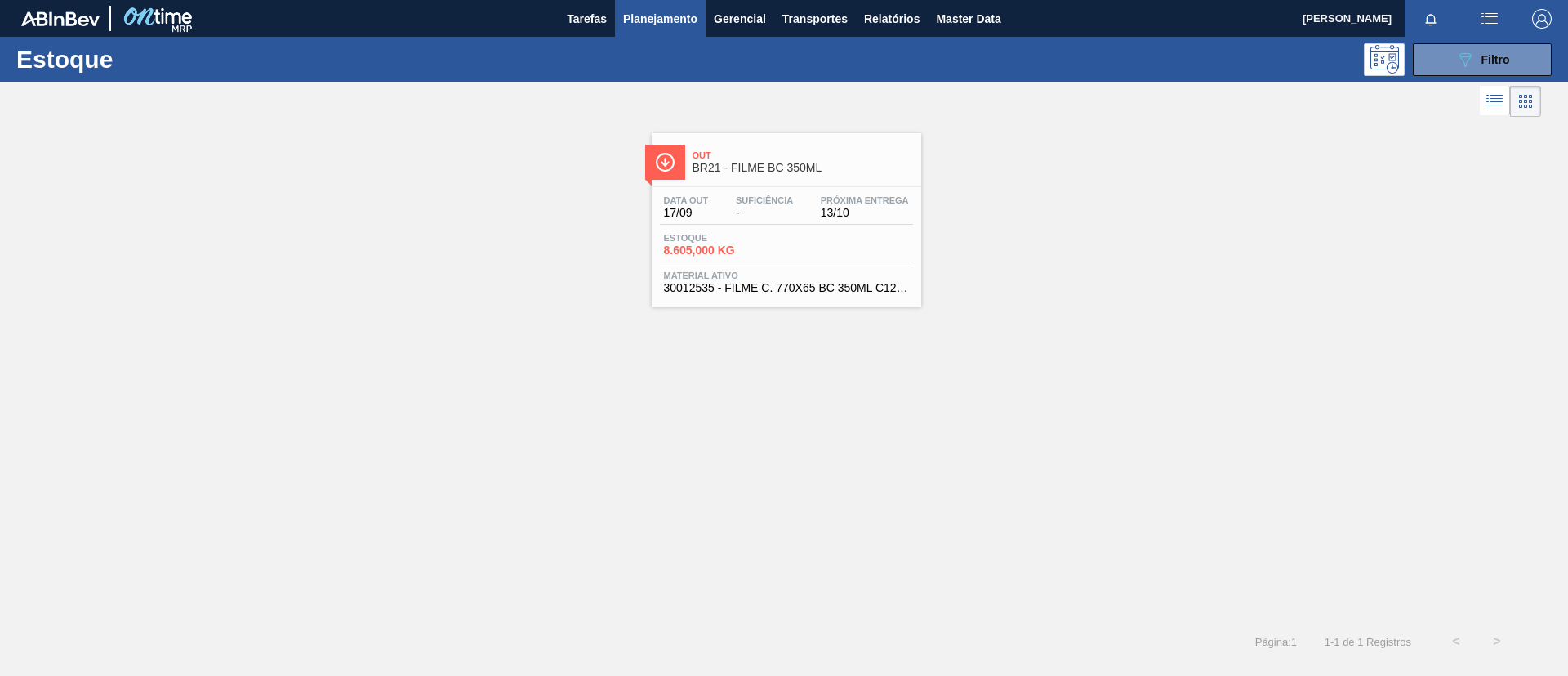
click at [815, 237] on div "Estoque 8.605,000 KG" at bounding box center [786, 248] width 253 height 29
click at [846, 421] on div "Out BR21 - FILME BC 350ML Data out 17/09 Suficiência - Próxima Entrega 13/10 Es…" at bounding box center [784, 371] width 1568 height 500
click at [984, 367] on div "Out BR21 - FILME BC 350ML Data out 17/09 Suficiência - Próxima Entrega 13/10 Es…" at bounding box center [784, 371] width 1568 height 500
click at [1449, 71] on button "089F7B8B-B2A5-4AFE-B5C0-19BA573D28AC Filtro" at bounding box center [1482, 59] width 139 height 33
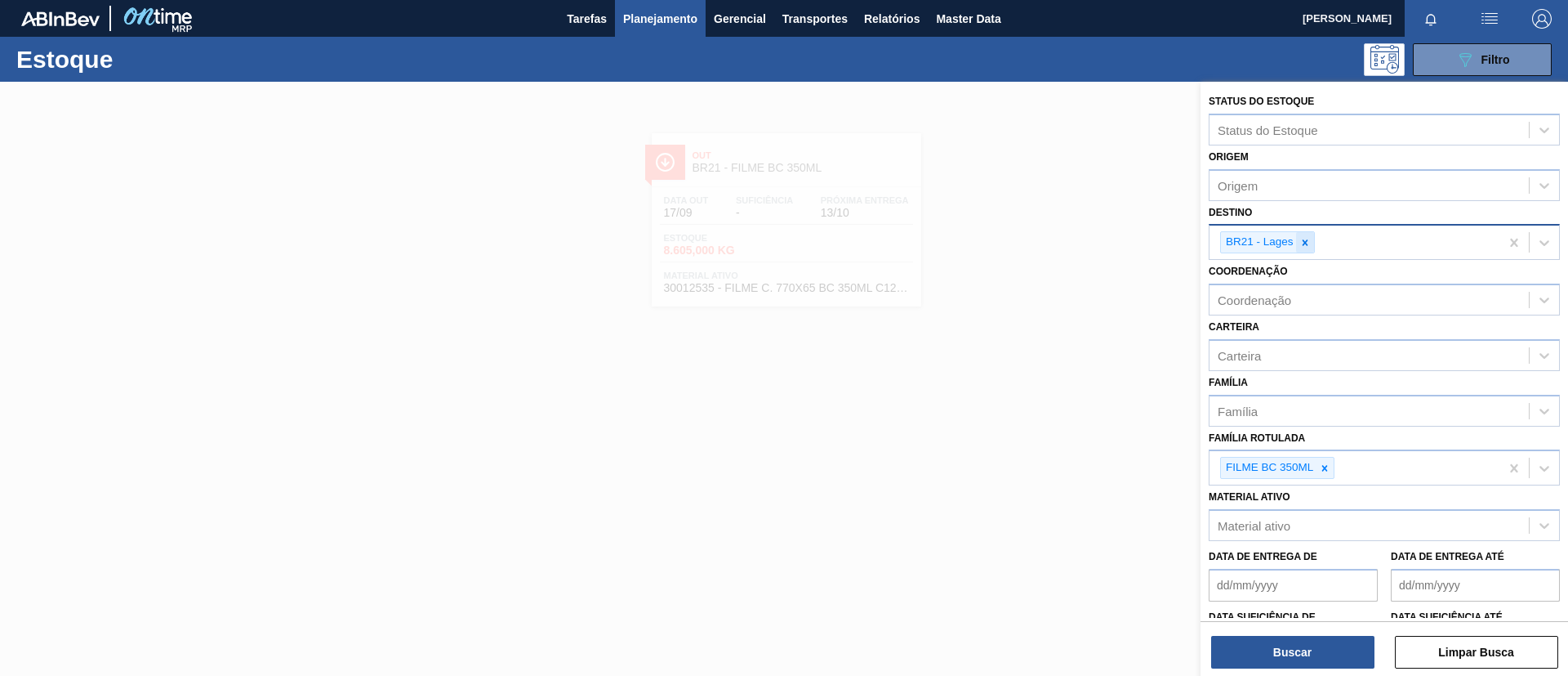
click at [1300, 244] on icon at bounding box center [1305, 242] width 11 height 11
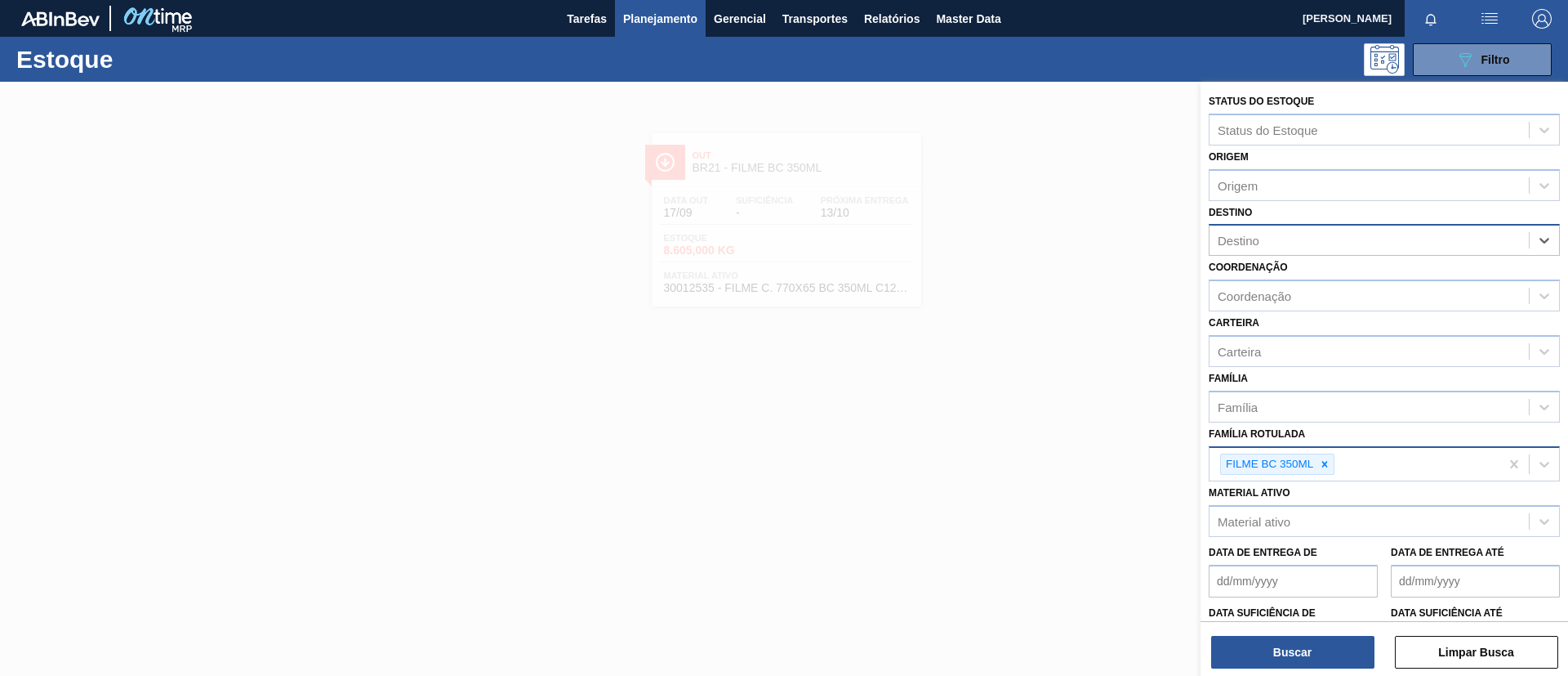
click at [1325, 464] on icon at bounding box center [1325, 463] width 6 height 6
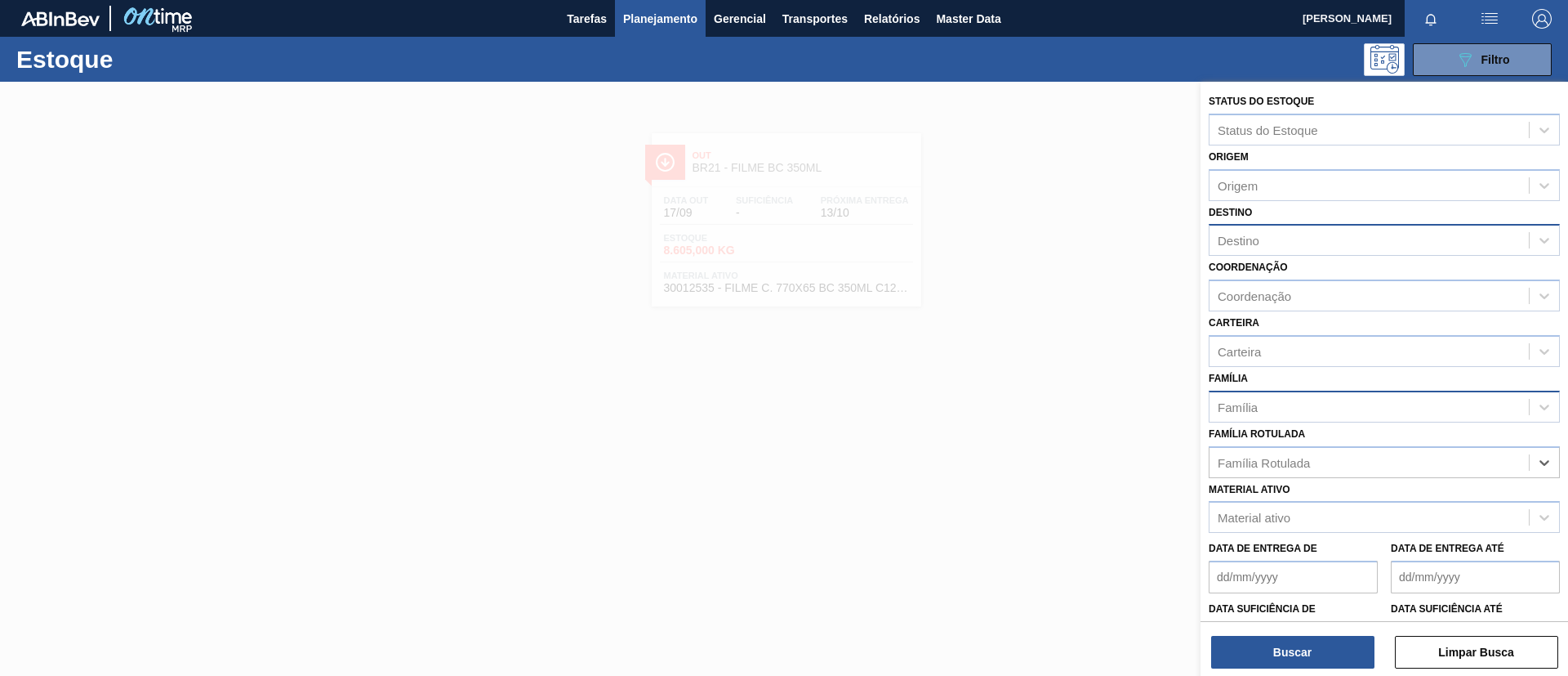
click at [1292, 399] on div "Família" at bounding box center [1369, 407] width 320 height 24
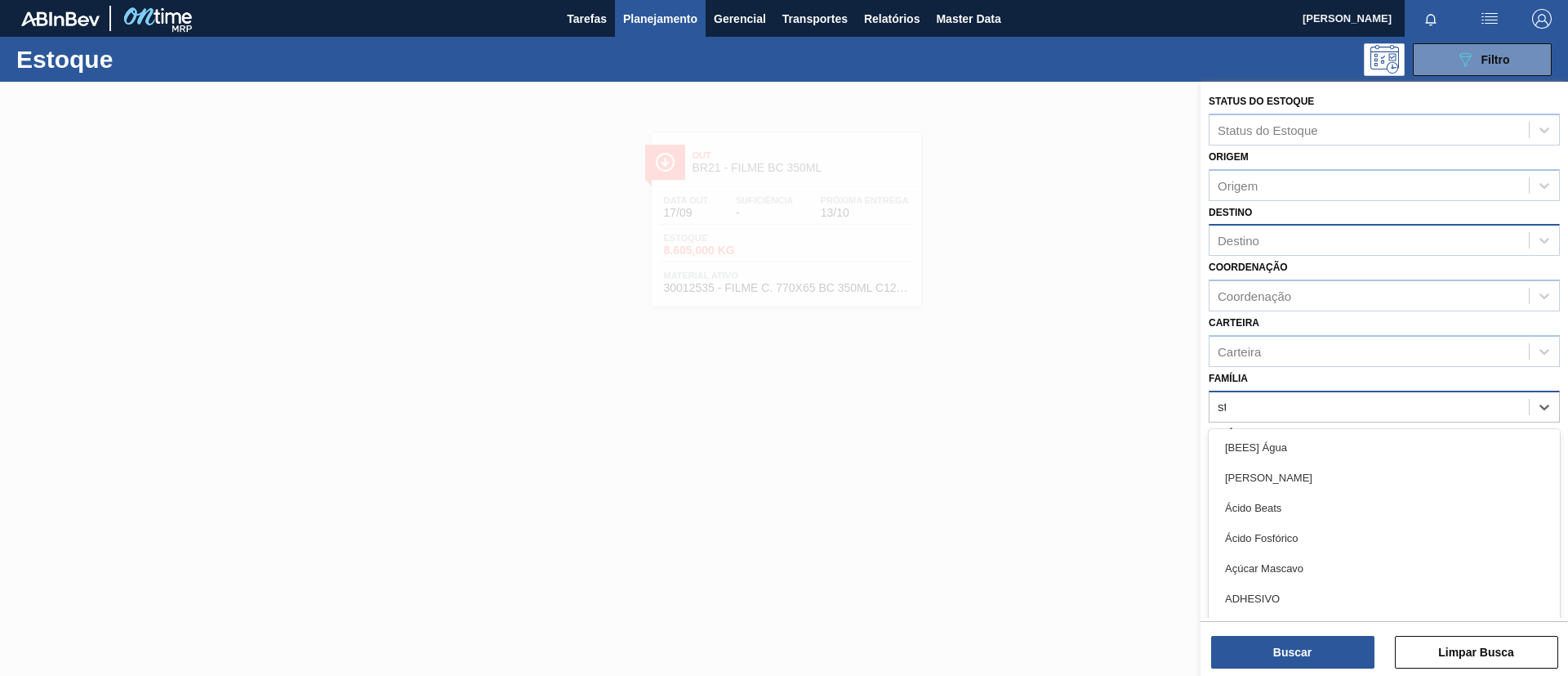
type input "str"
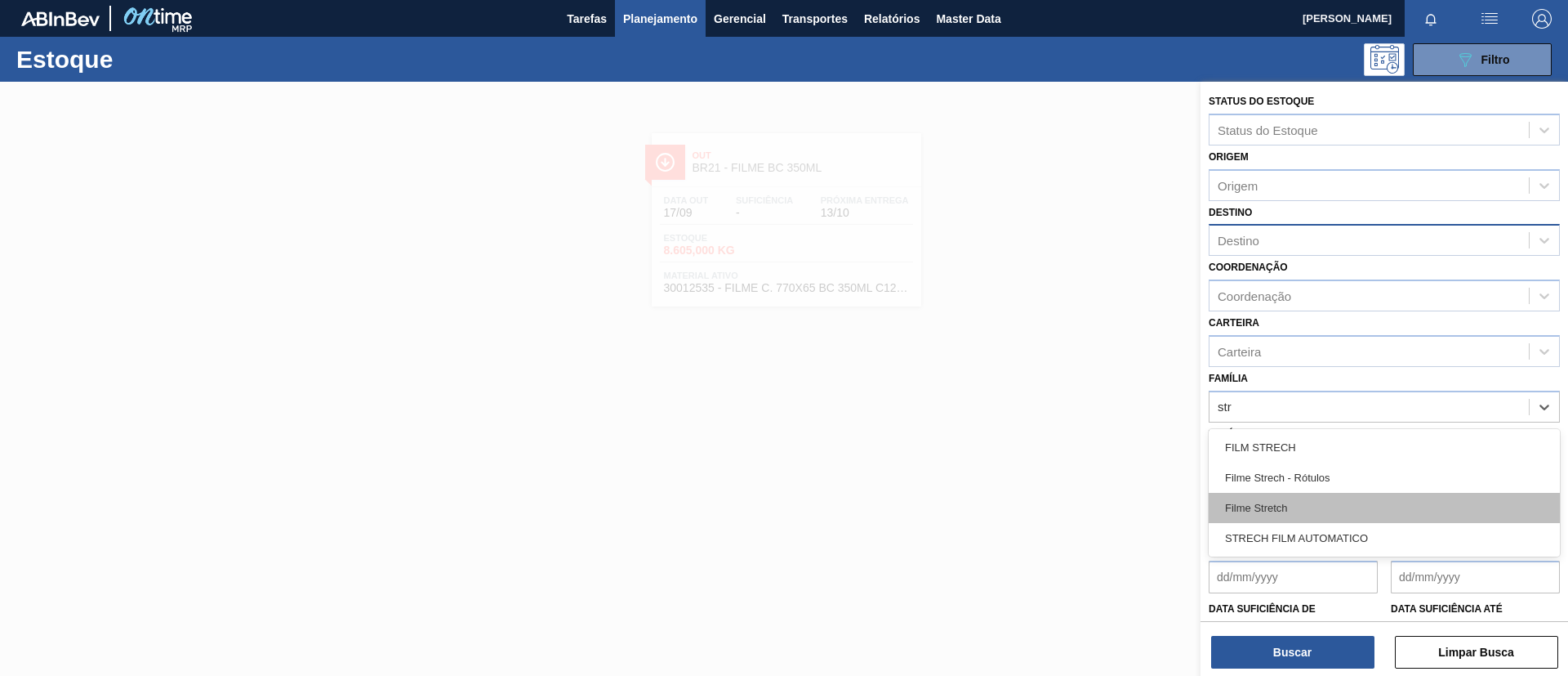
click at [1313, 502] on div "Filme Stretch" at bounding box center [1385, 507] width 351 height 30
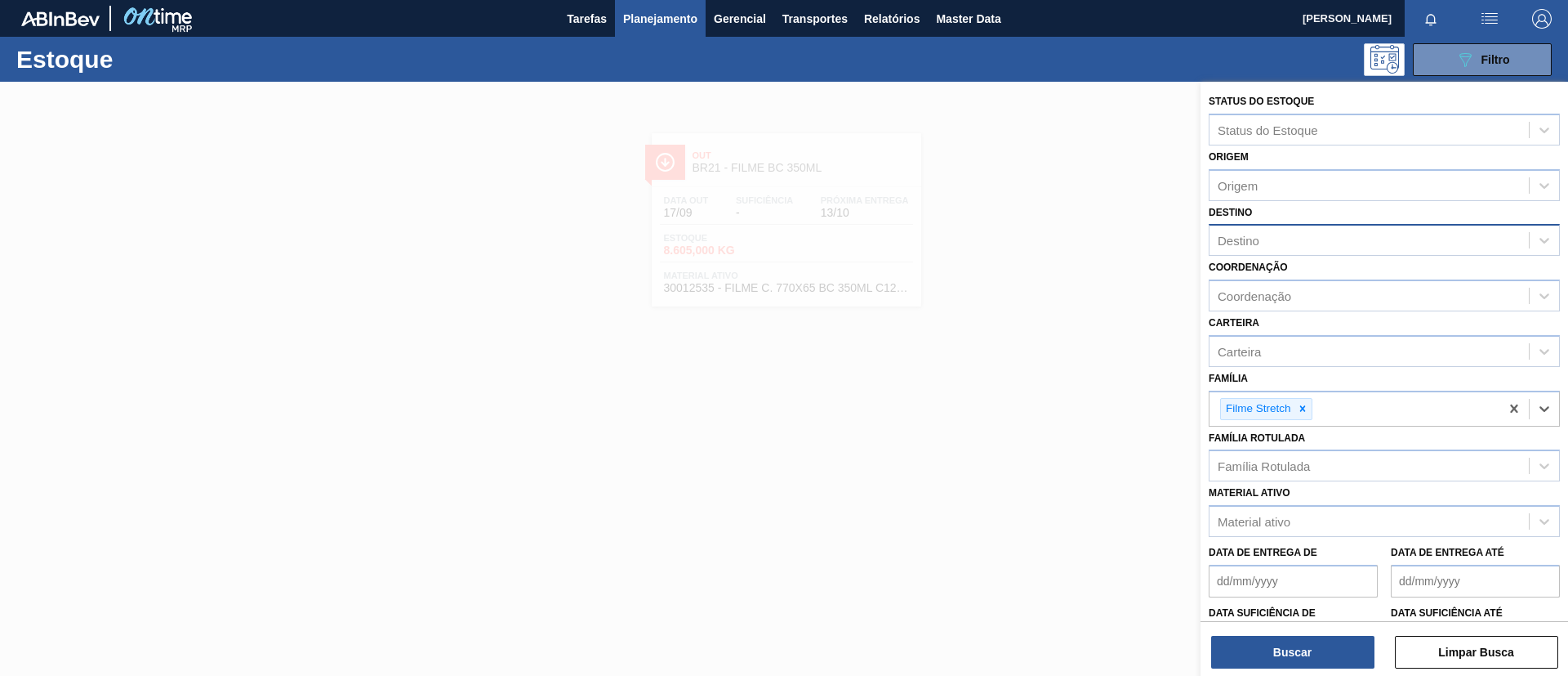
click at [1303, 247] on div "Destino" at bounding box center [1369, 241] width 320 height 24
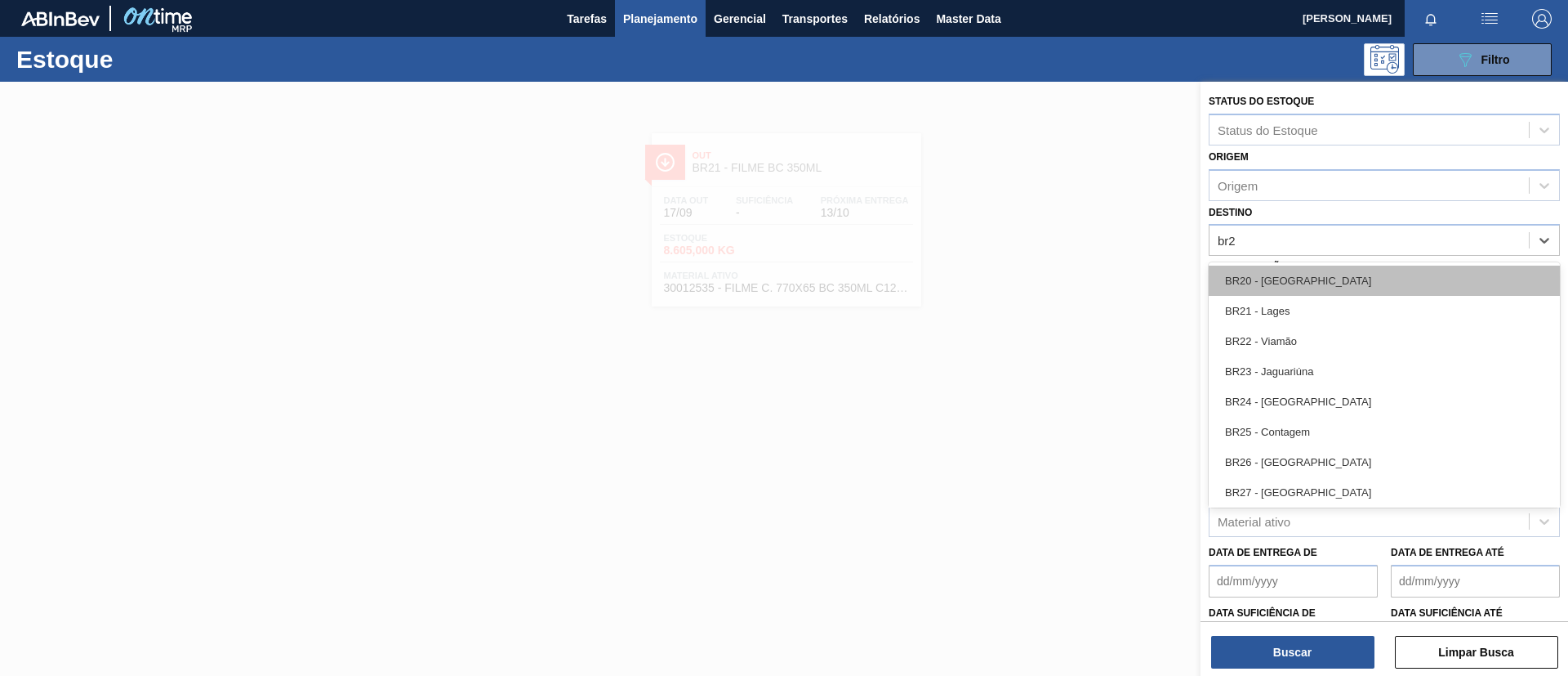
type input "br26"
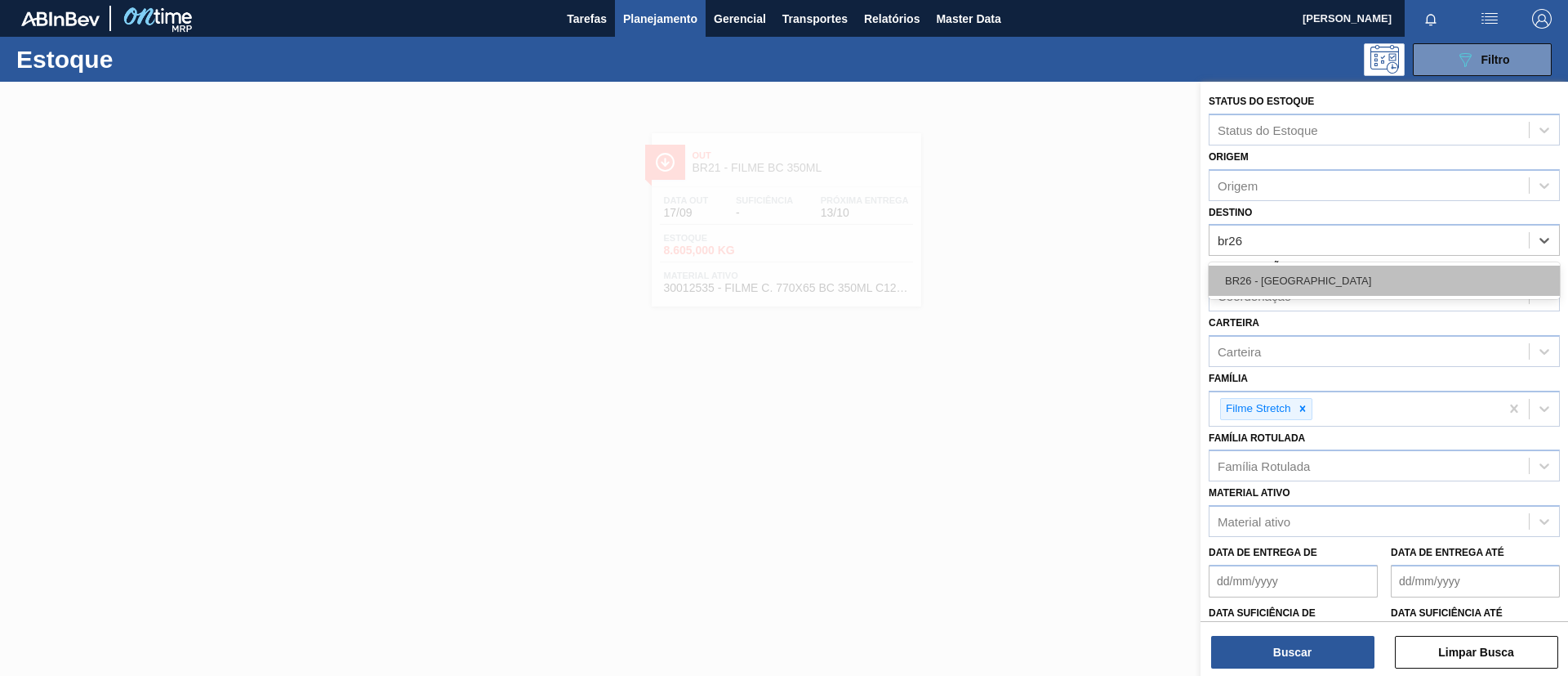
click at [1318, 281] on div "BR26 - [GEOGRAPHIC_DATA]" at bounding box center [1385, 281] width 351 height 30
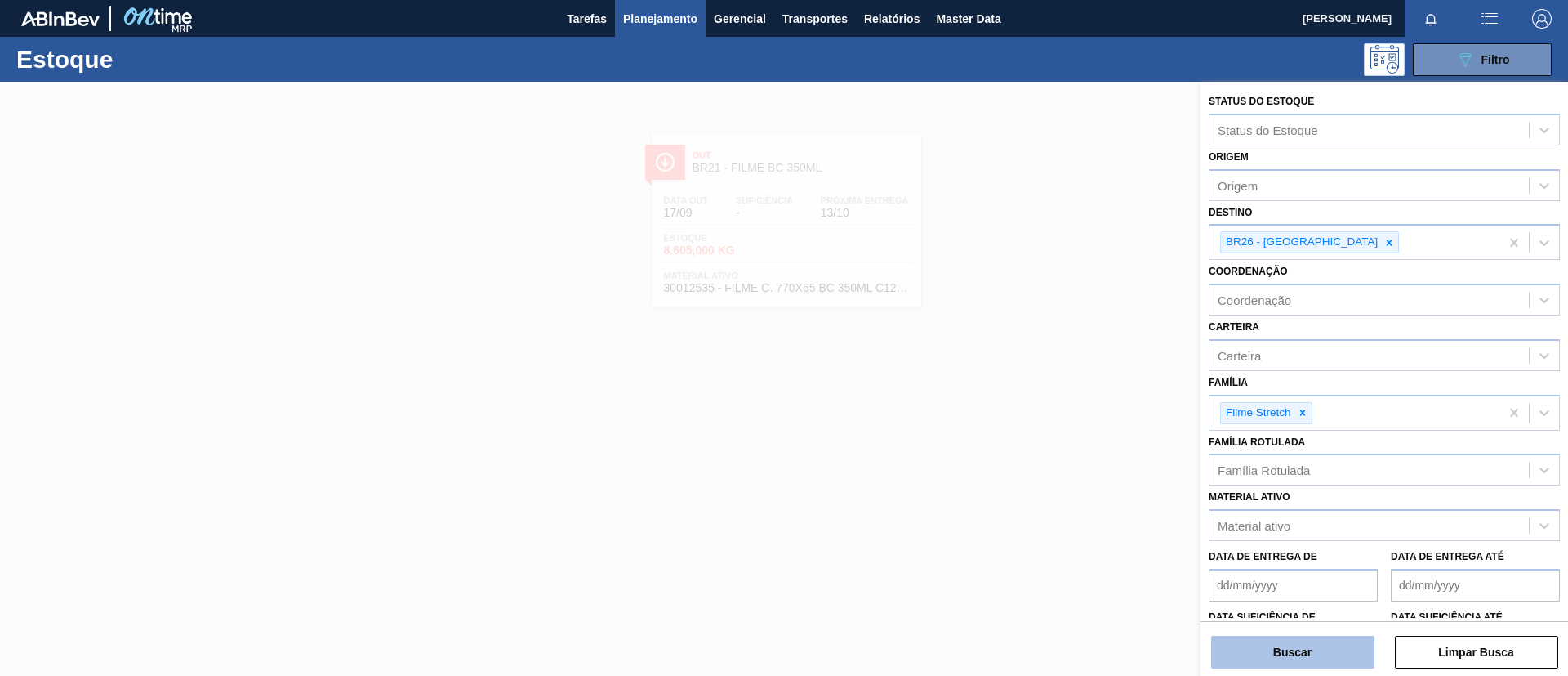
click at [1307, 650] on button "Buscar" at bounding box center [1293, 652] width 164 height 33
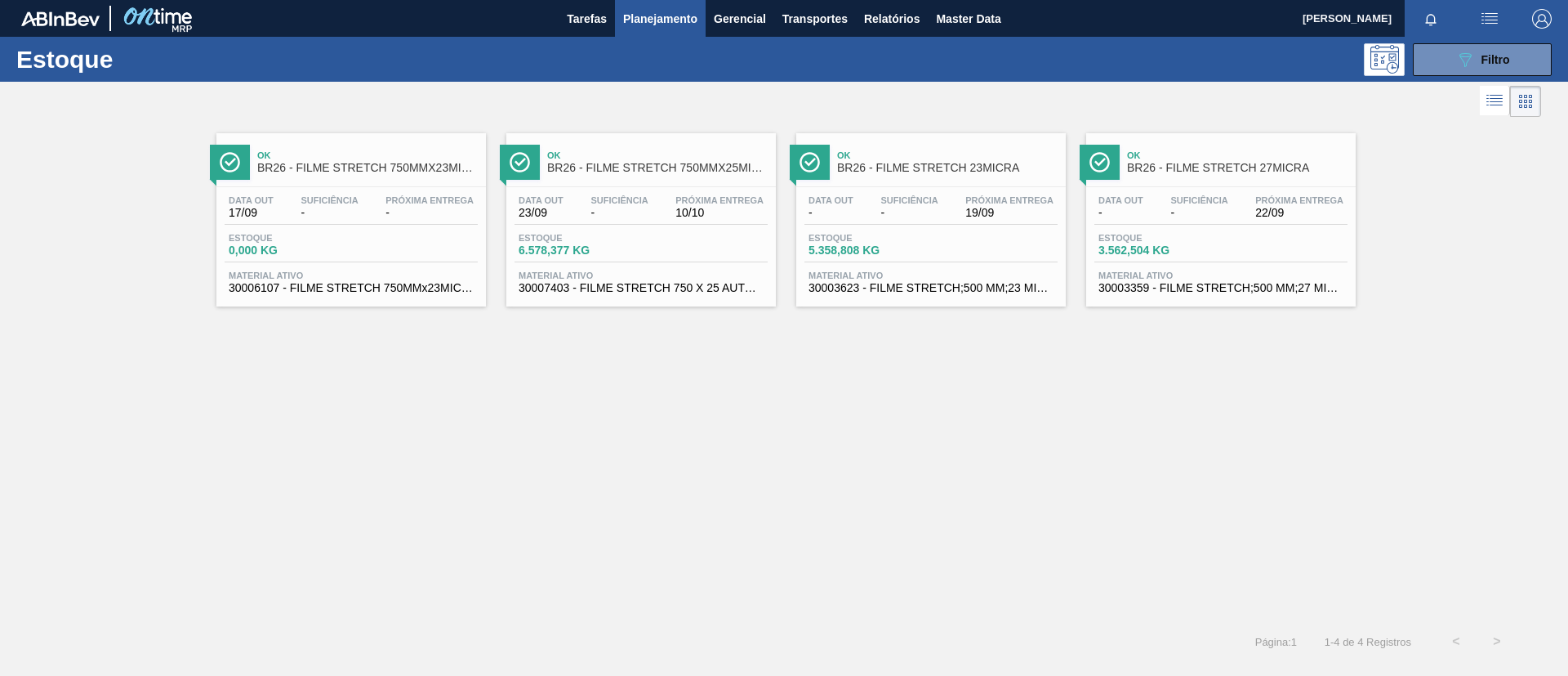
click at [738, 166] on span "BR26 - FILME STRETCH 750MMX25MICRA" at bounding box center [657, 168] width 220 height 12
click at [677, 164] on span "BR26 - FILME STRETCH 750MMX25MICRA" at bounding box center [657, 168] width 220 height 12
click at [1457, 61] on icon "089F7B8B-B2A5-4AFE-B5C0-19BA573D28AC" at bounding box center [1465, 59] width 20 height 20
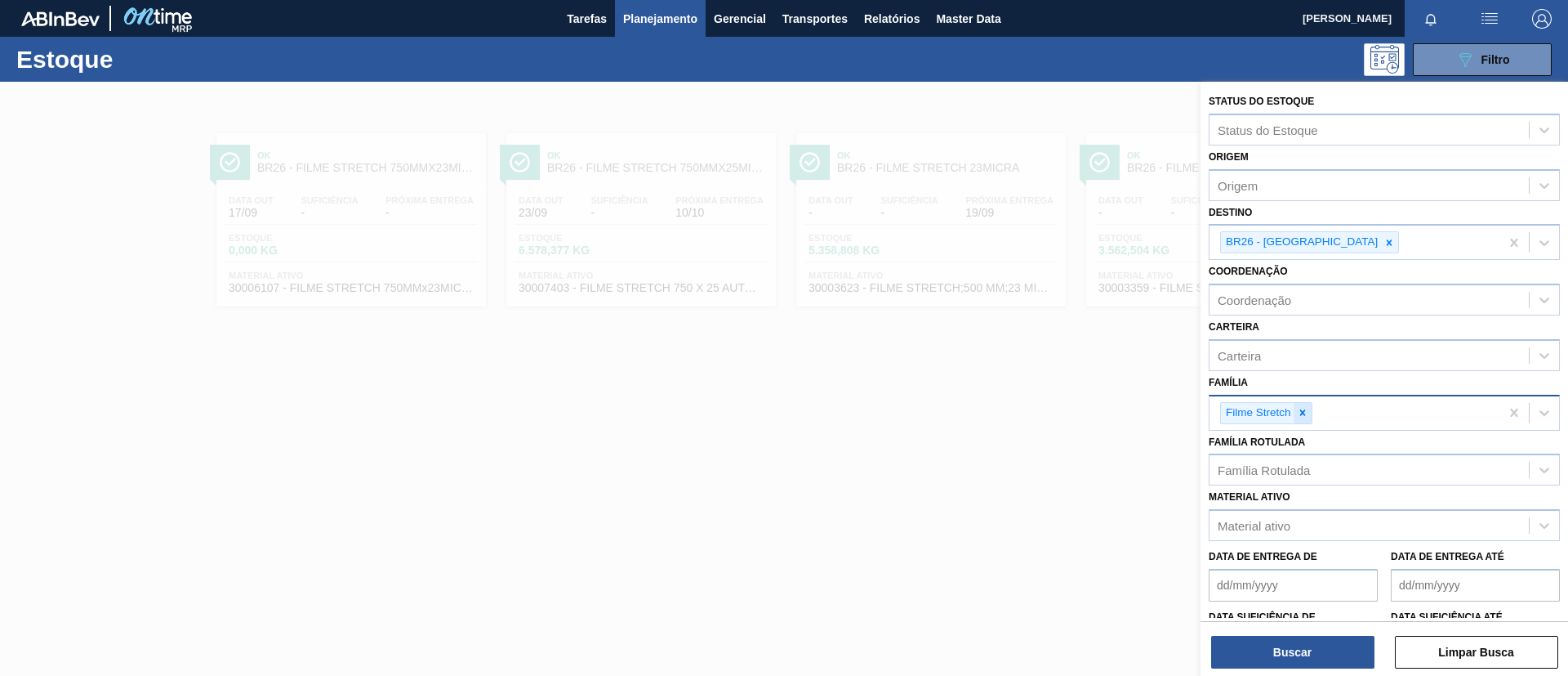
click at [1308, 413] on div at bounding box center [1302, 413] width 18 height 21
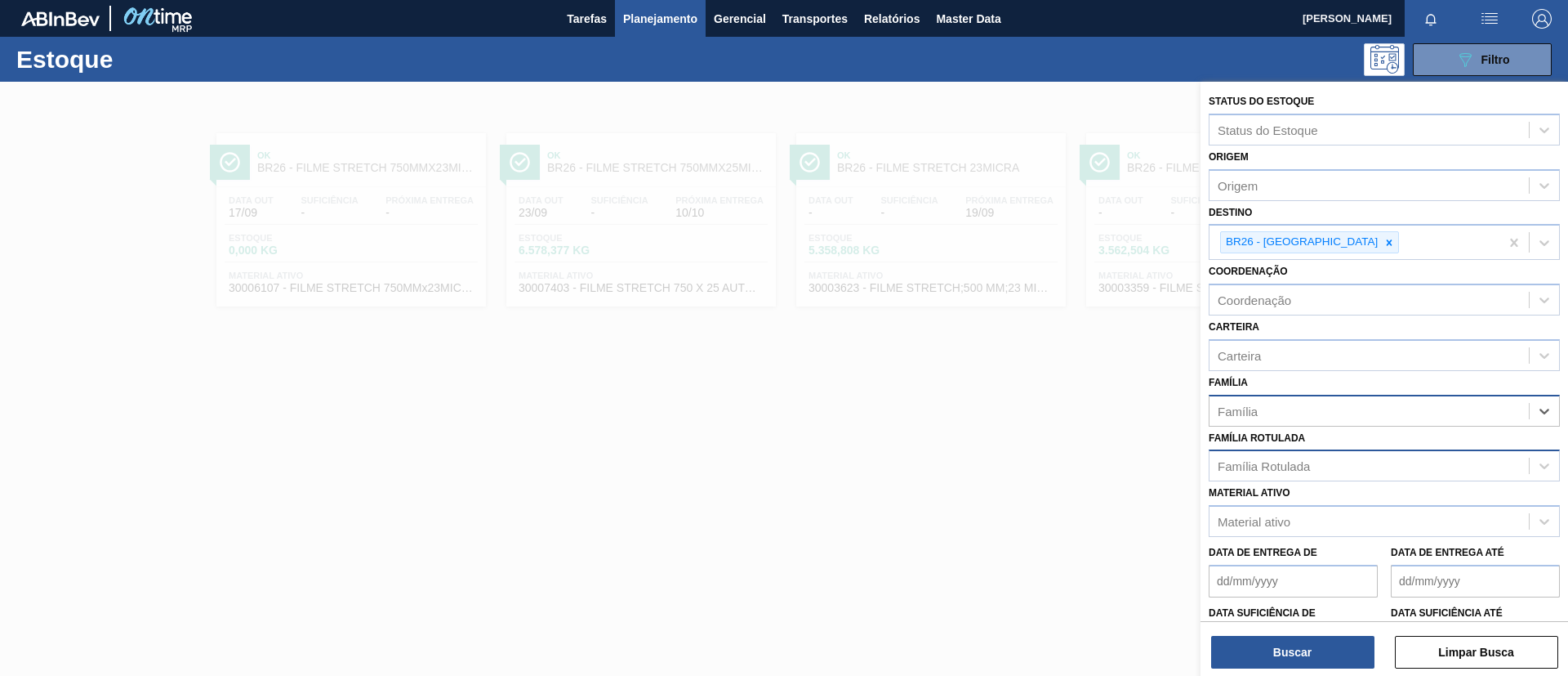
click at [1305, 465] on div "Família Rotulada" at bounding box center [1265, 466] width 93 height 14
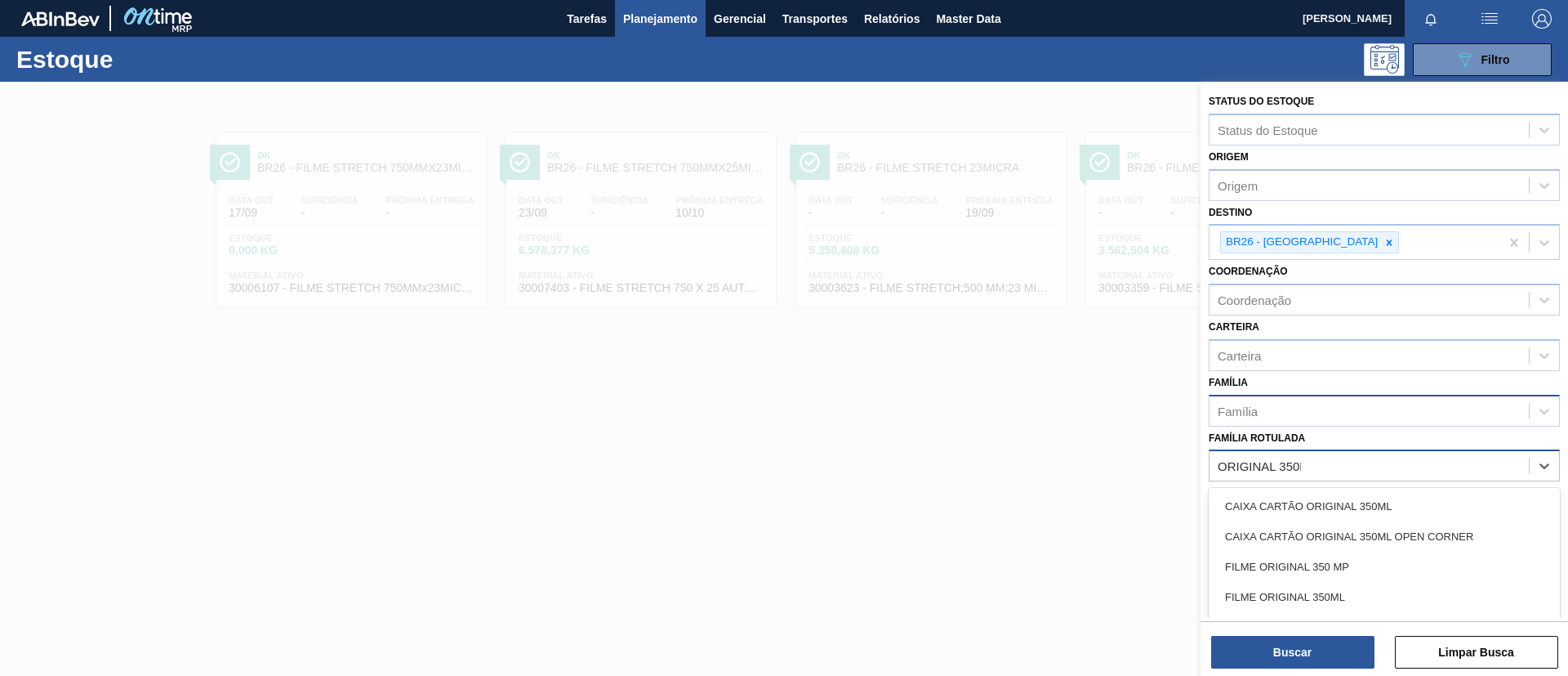
type Rotulada "ORIGINAL 350ML"
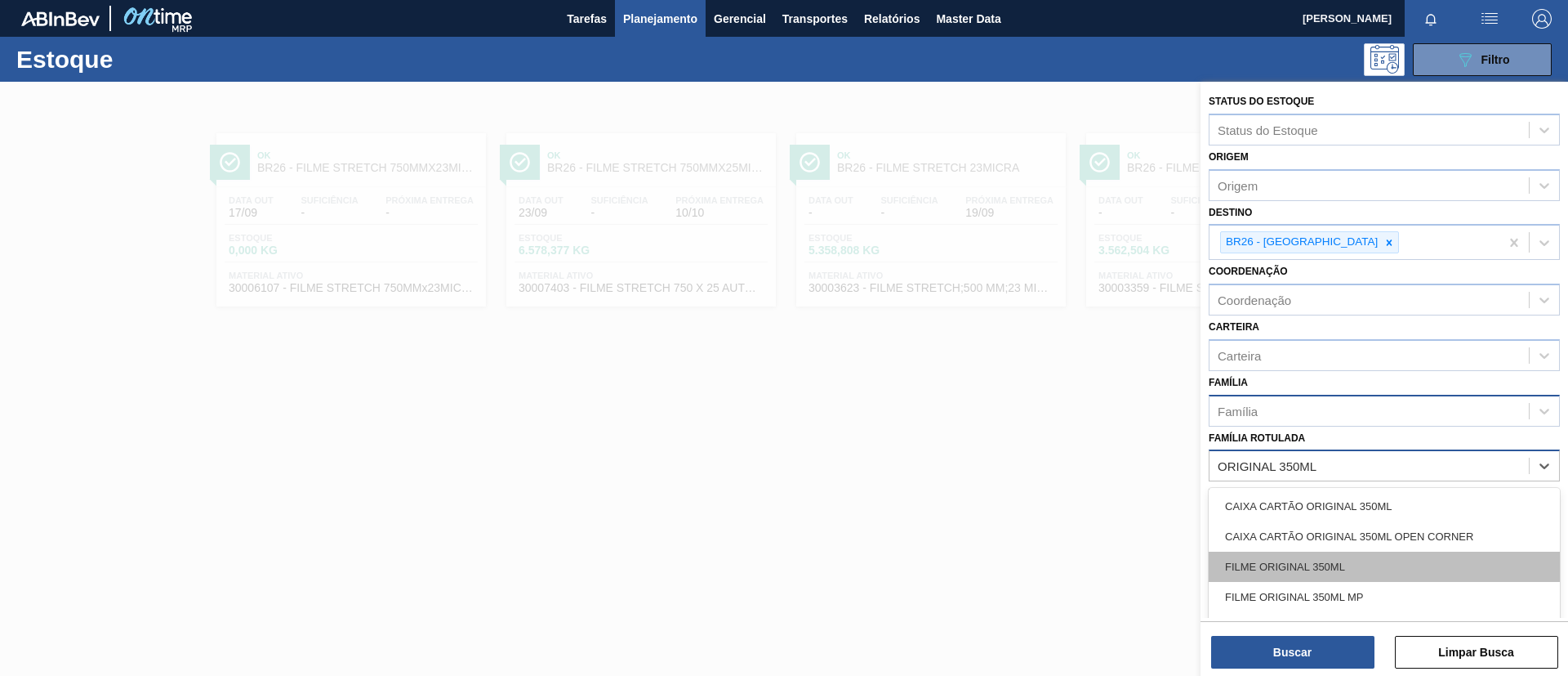
drag, startPoint x: 1355, startPoint y: 562, endPoint x: 1302, endPoint y: 348, distance: 220.5
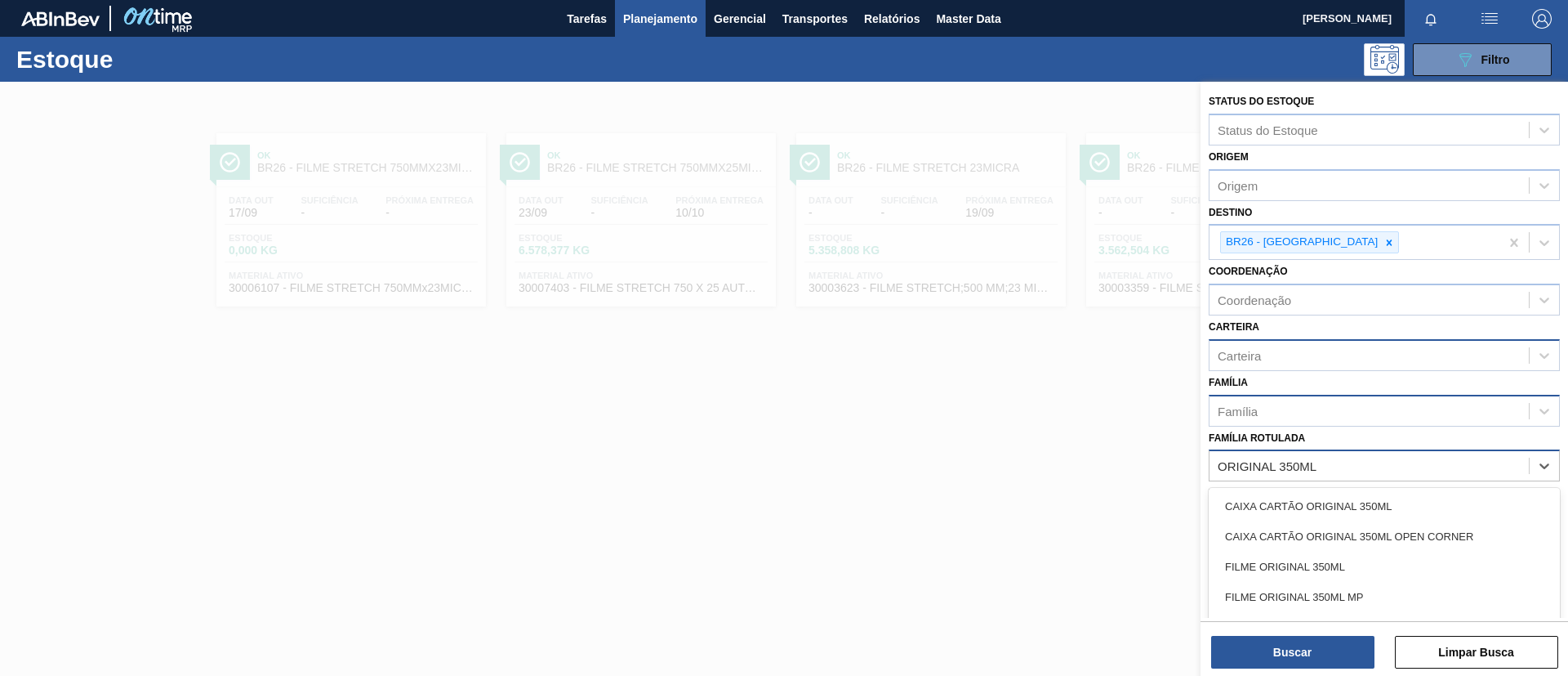
click at [1353, 558] on div "FILME ORIGINAL 350ML" at bounding box center [1385, 566] width 351 height 30
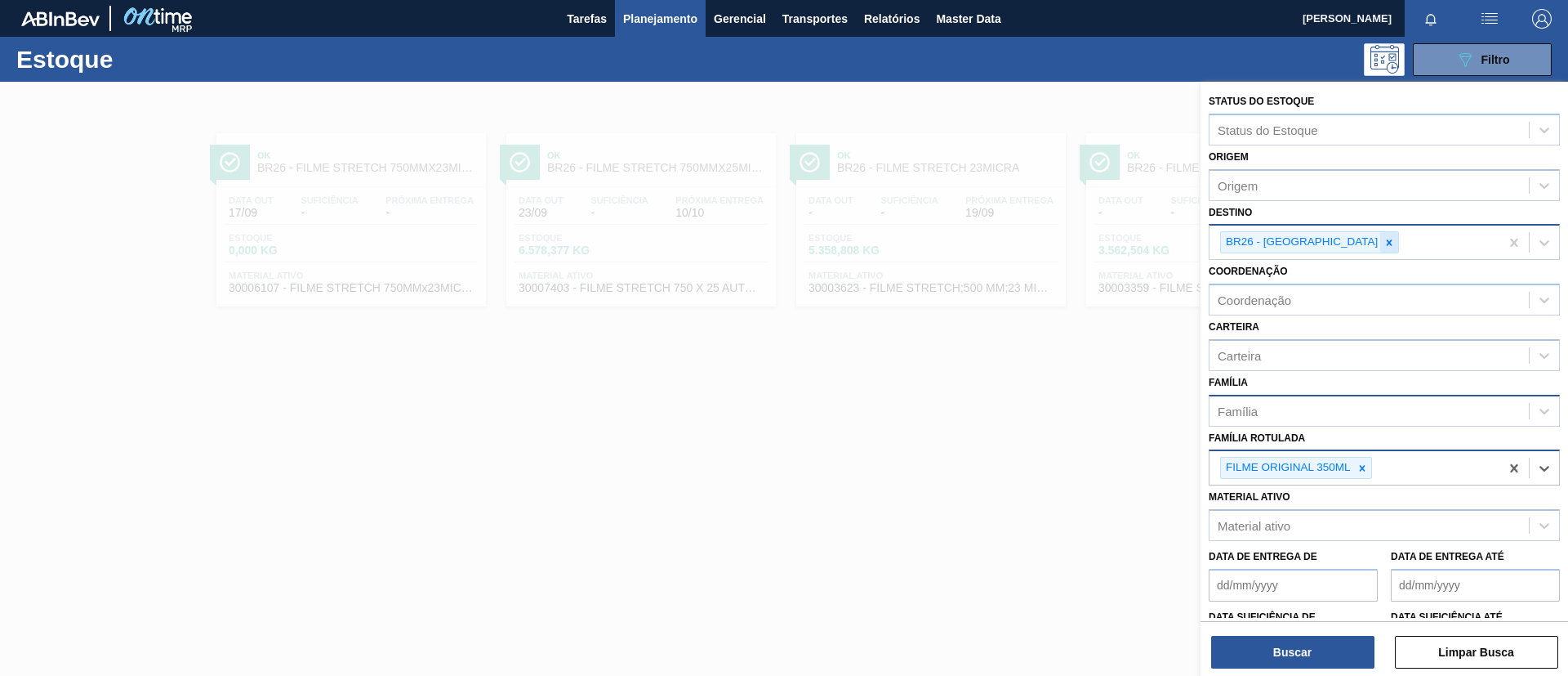
click at [1380, 245] on div at bounding box center [1389, 243] width 18 height 21
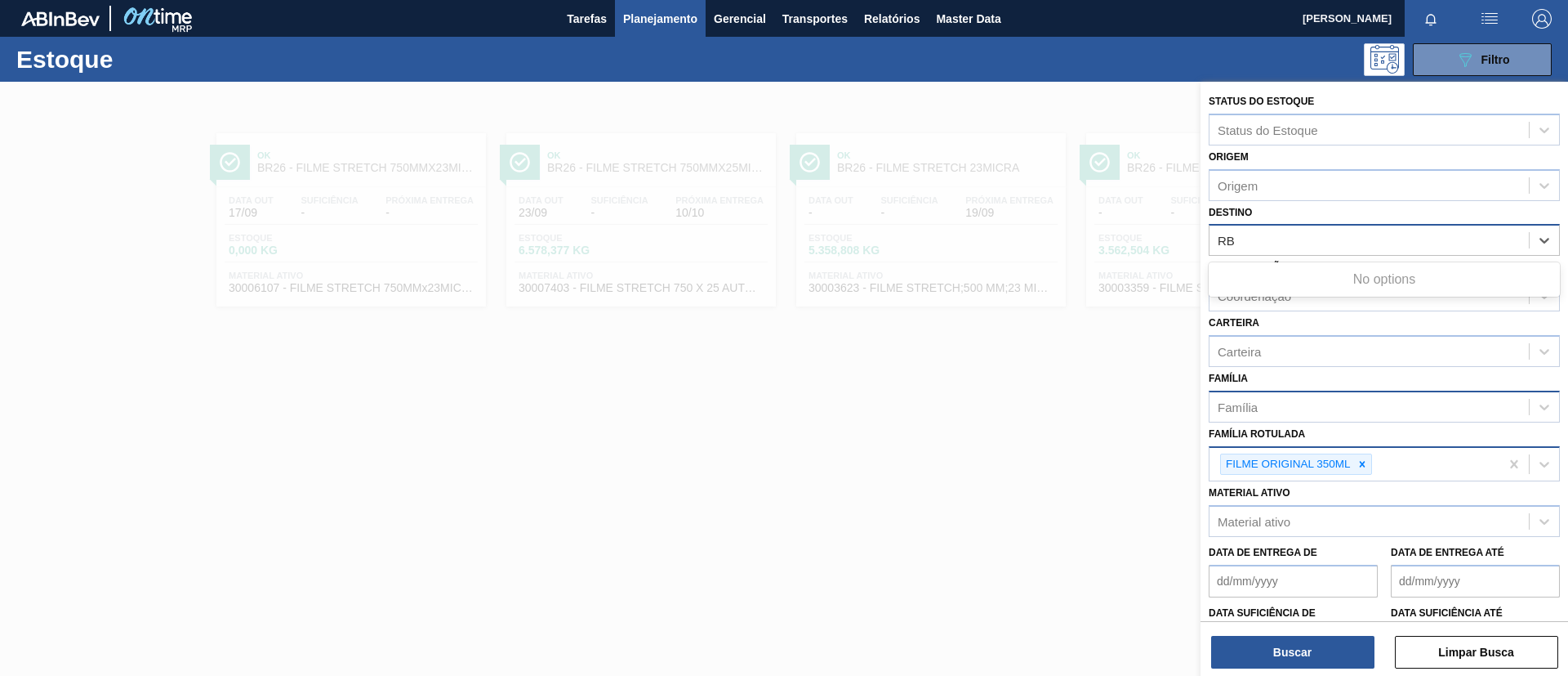
type input "R"
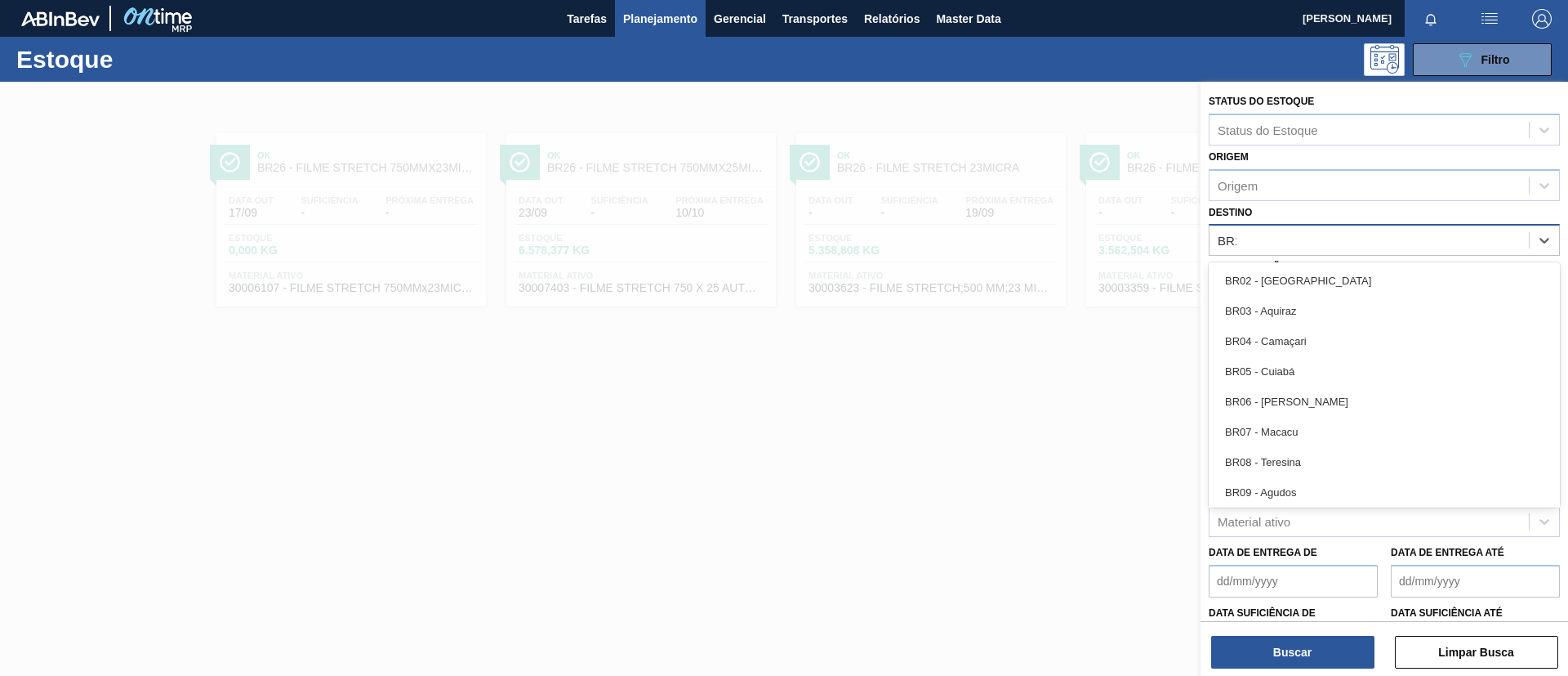
type input "BR17"
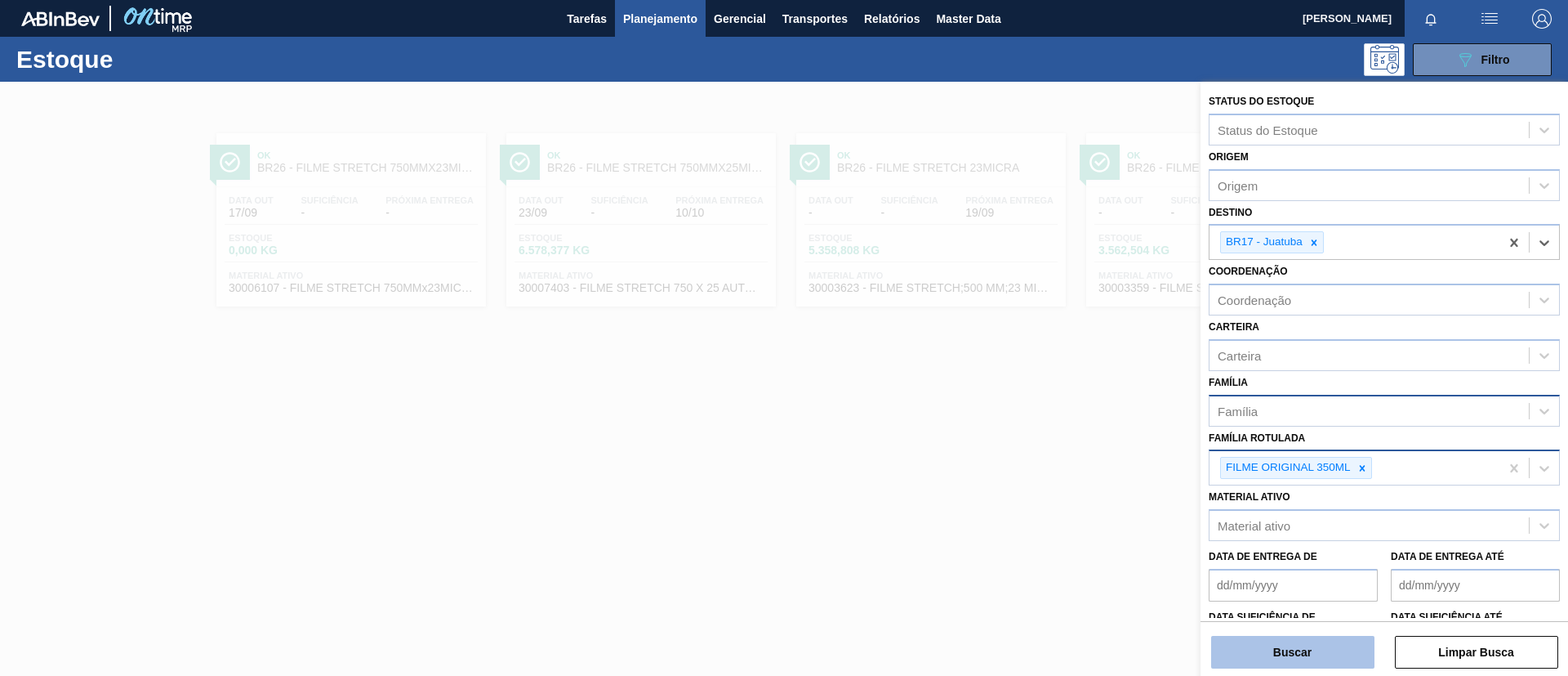
click at [1304, 649] on button "Buscar" at bounding box center [1293, 652] width 164 height 33
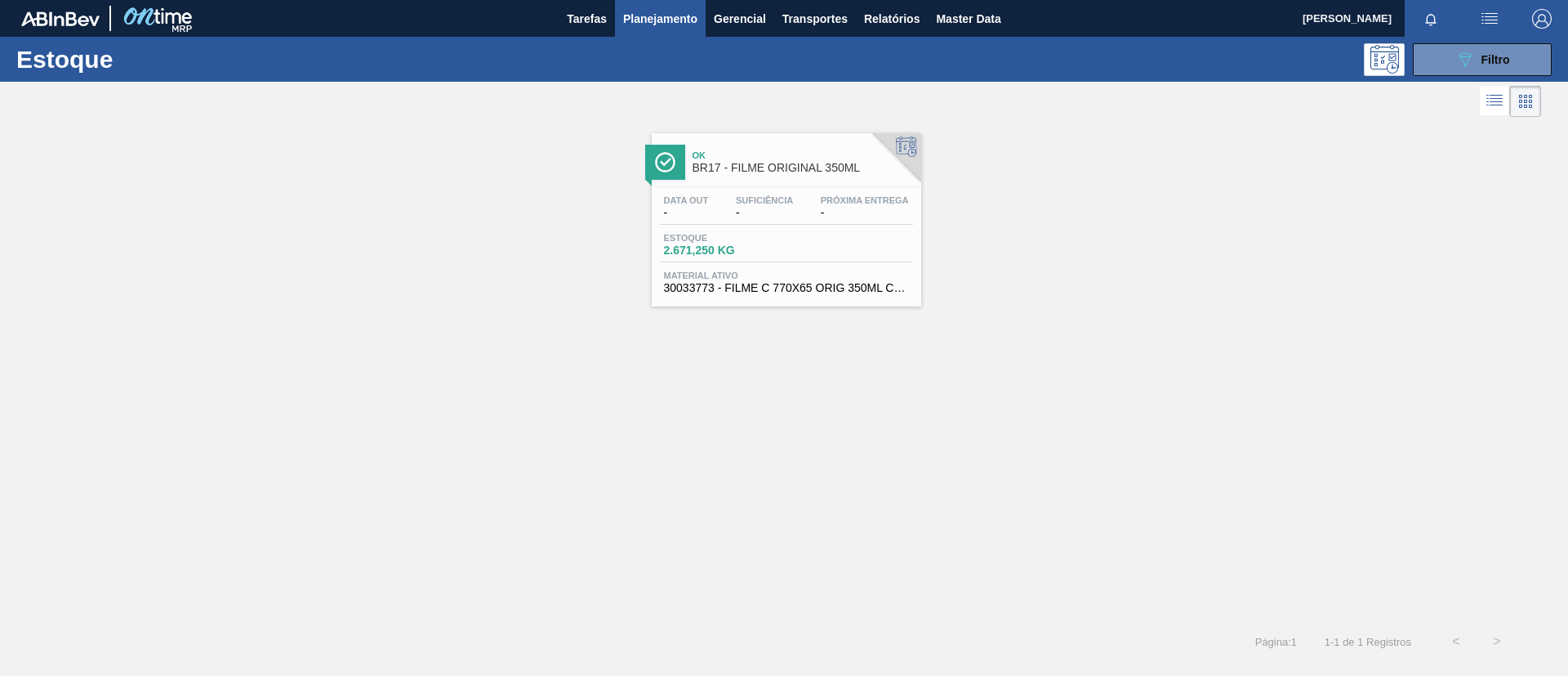
click at [753, 178] on div "Ok BR17 - FILME ORIGINAL 350ML" at bounding box center [802, 162] width 220 height 37
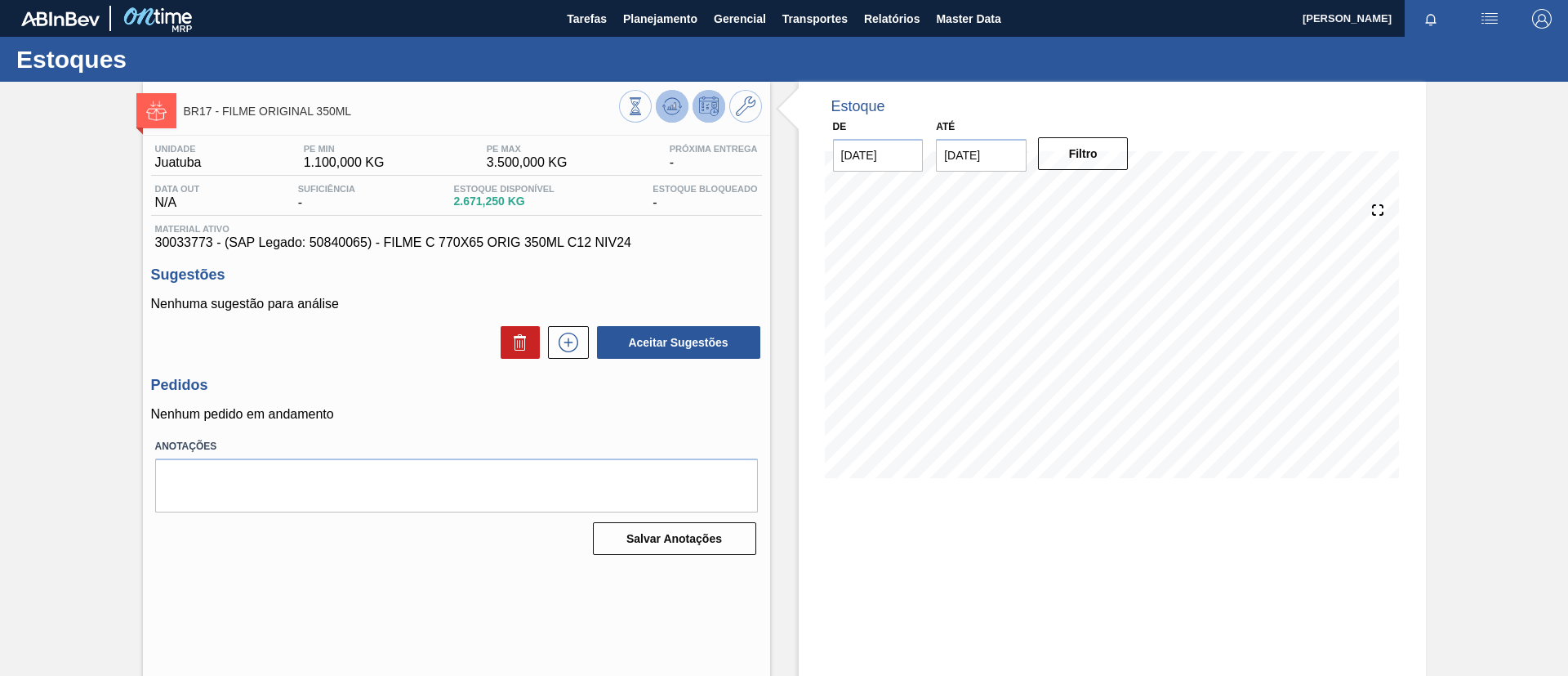
click at [670, 94] on button at bounding box center [672, 106] width 33 height 33
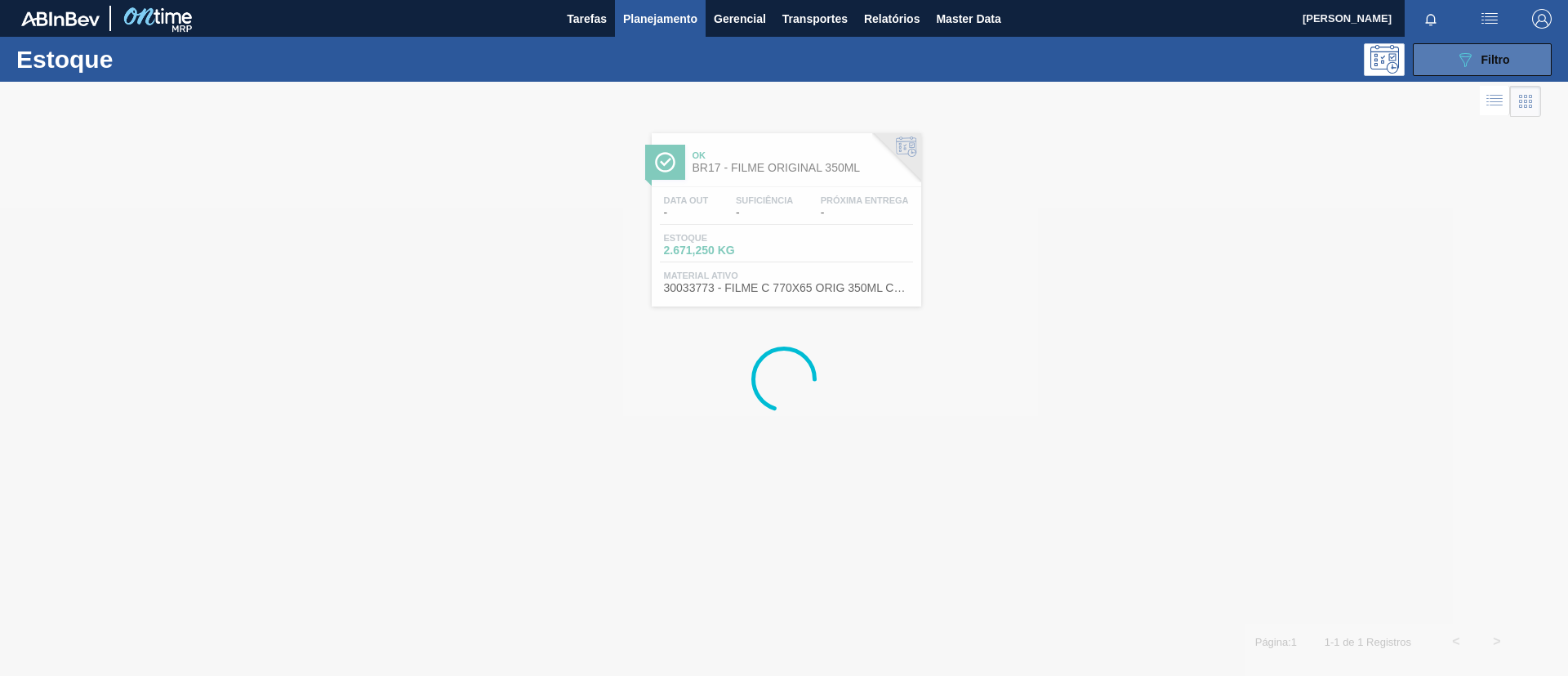
click at [1514, 52] on button "089F7B8B-B2A5-4AFE-B5C0-19BA573D28AC Filtro" at bounding box center [1482, 59] width 139 height 33
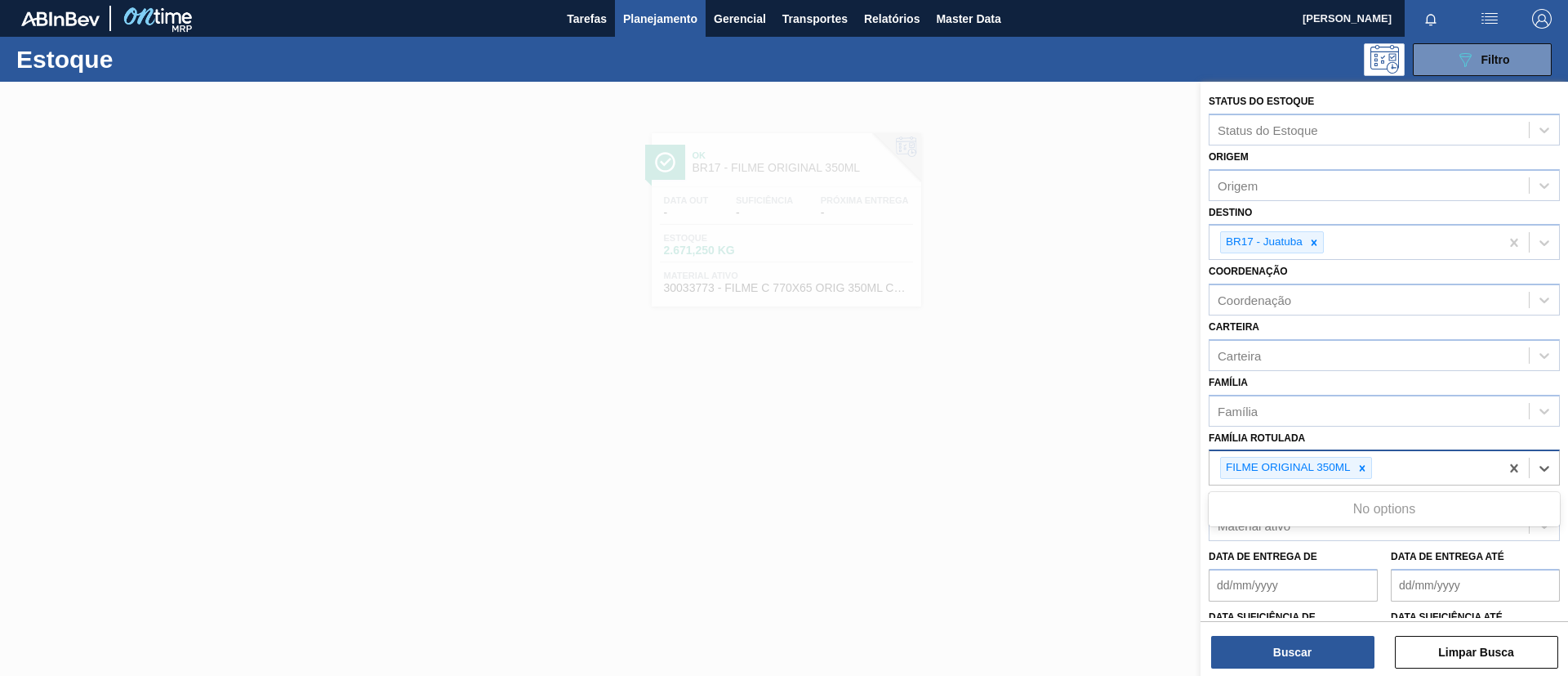
click at [1398, 478] on div "FILME ORIGINAL 350ML" at bounding box center [1355, 468] width 290 height 33
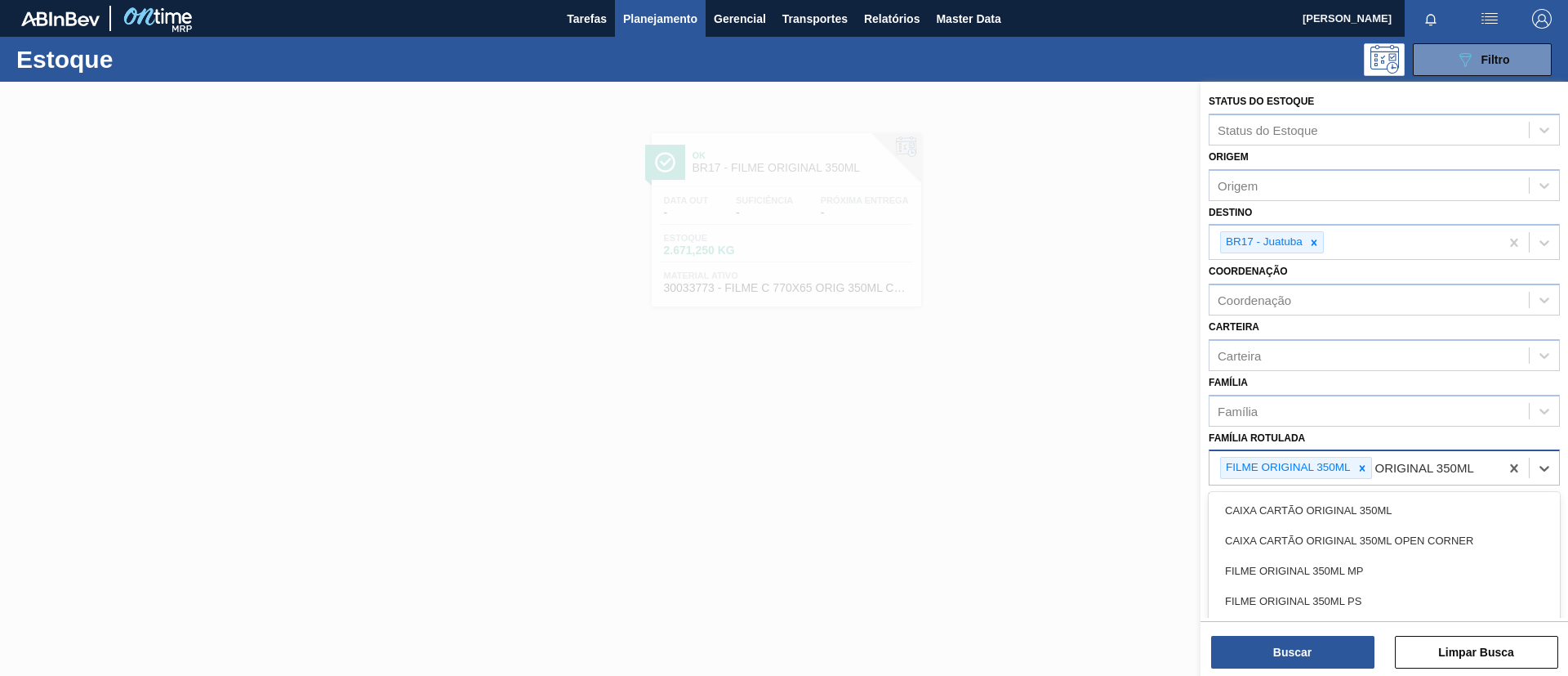
type Rotulada "ORIGINAL 350ML MP"
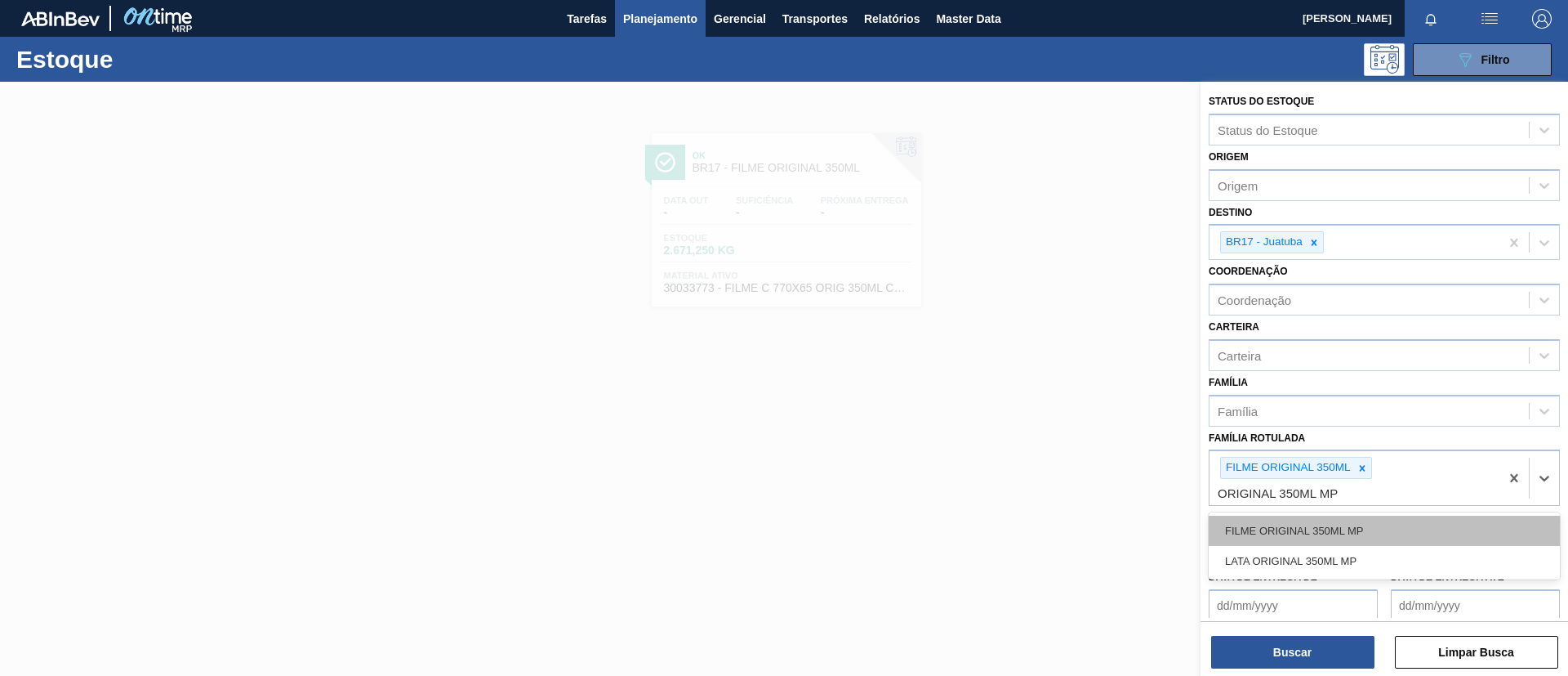
drag, startPoint x: 1380, startPoint y: 521, endPoint x: 1347, endPoint y: 586, distance: 72.9
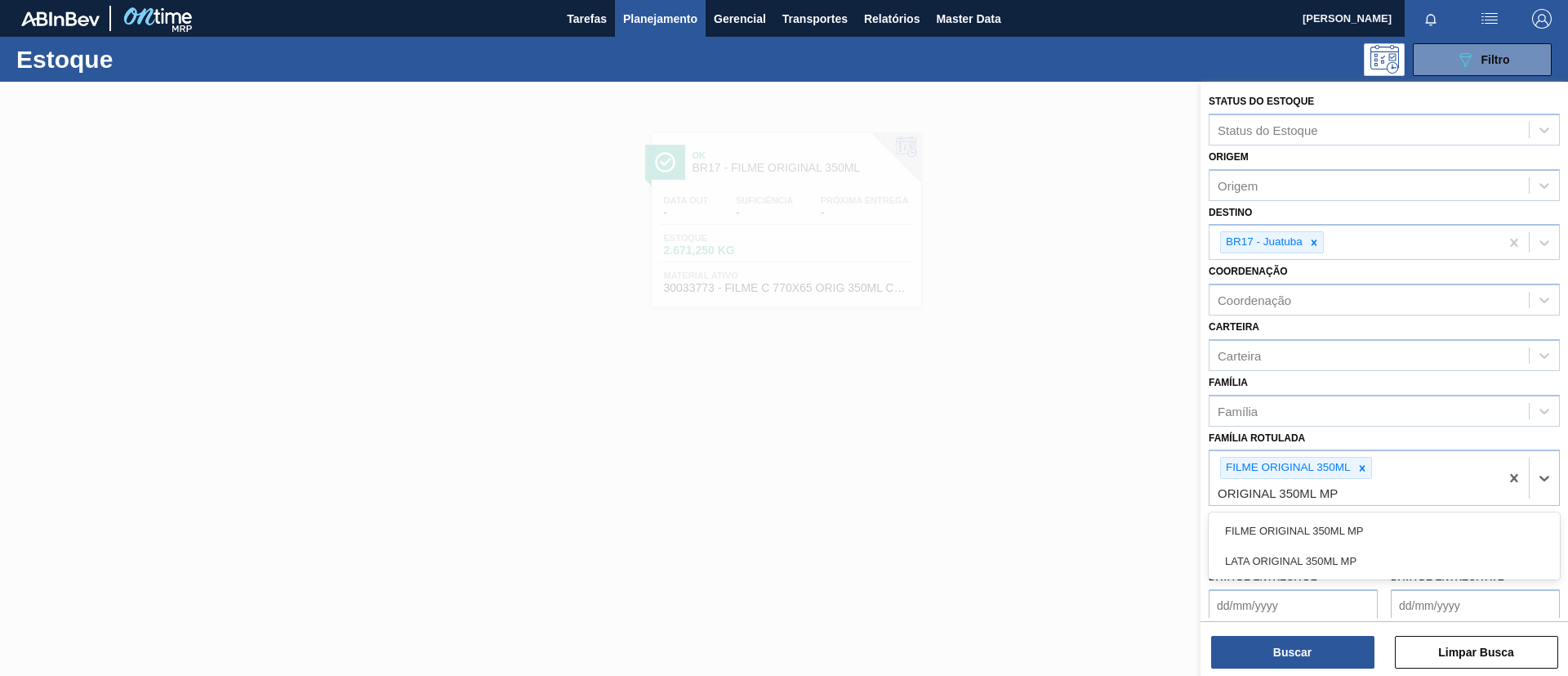
click at [1378, 522] on div "FILME ORIGINAL 350ML MP" at bounding box center [1385, 530] width 351 height 30
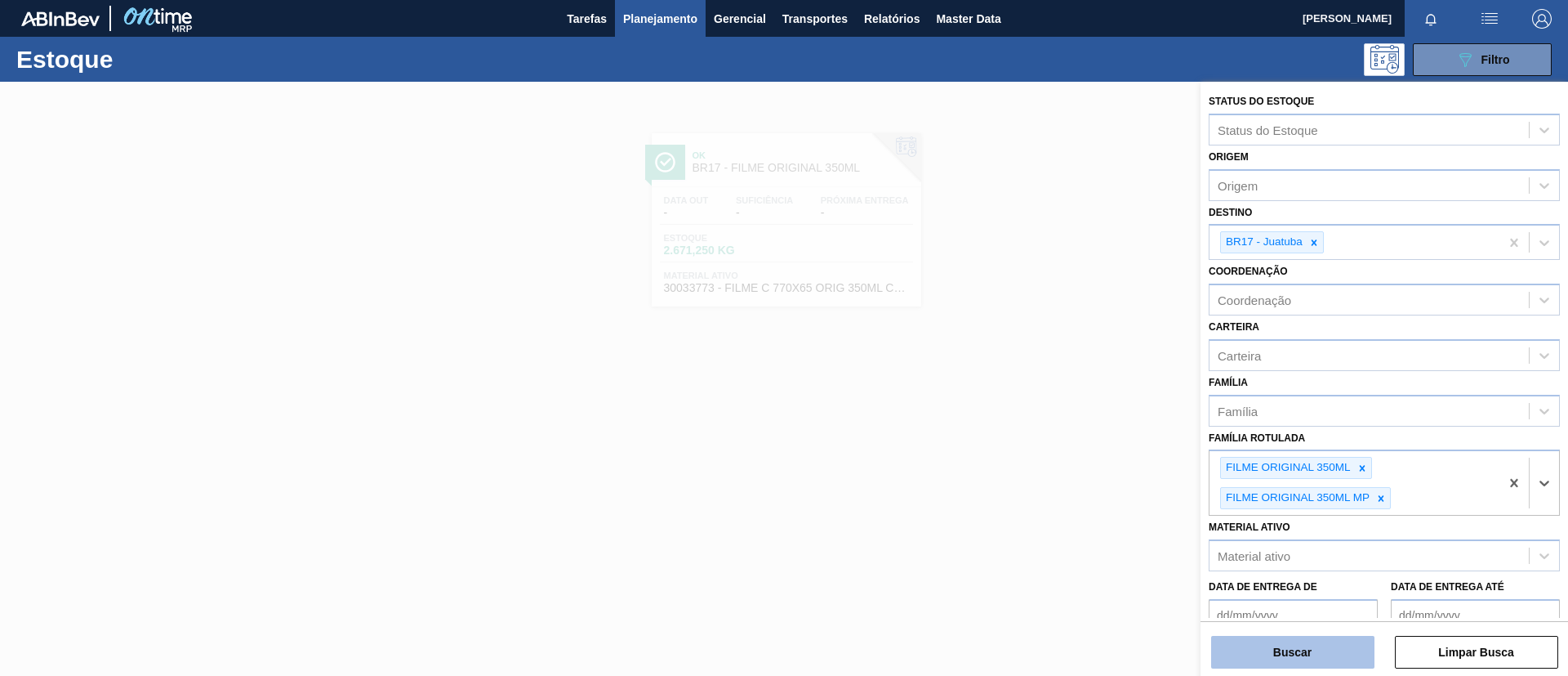
click at [1339, 648] on button "Buscar" at bounding box center [1293, 652] width 164 height 33
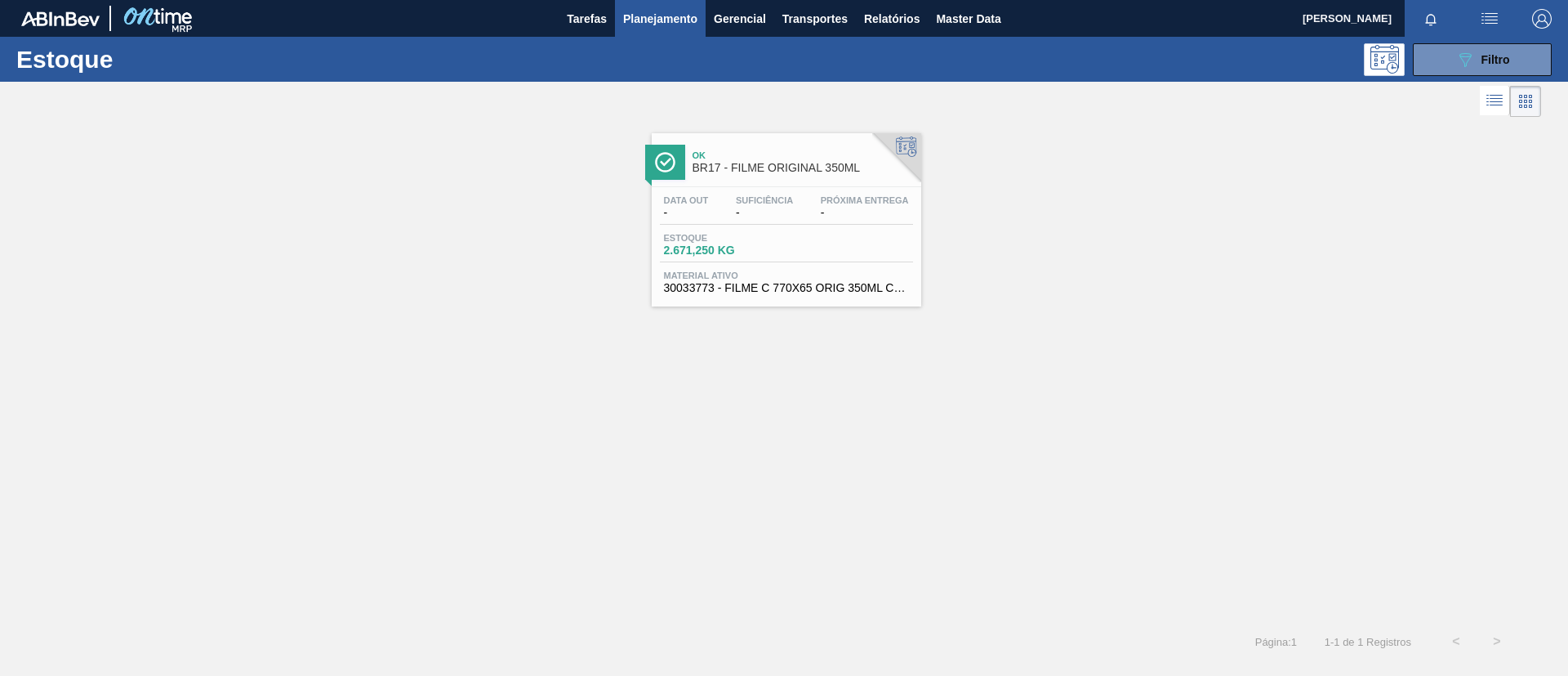
click at [841, 187] on div "Data out - Suficiência - Próxima Entrega - Estoque 2.671,250 KG Material ativo …" at bounding box center [786, 243] width 269 height 112
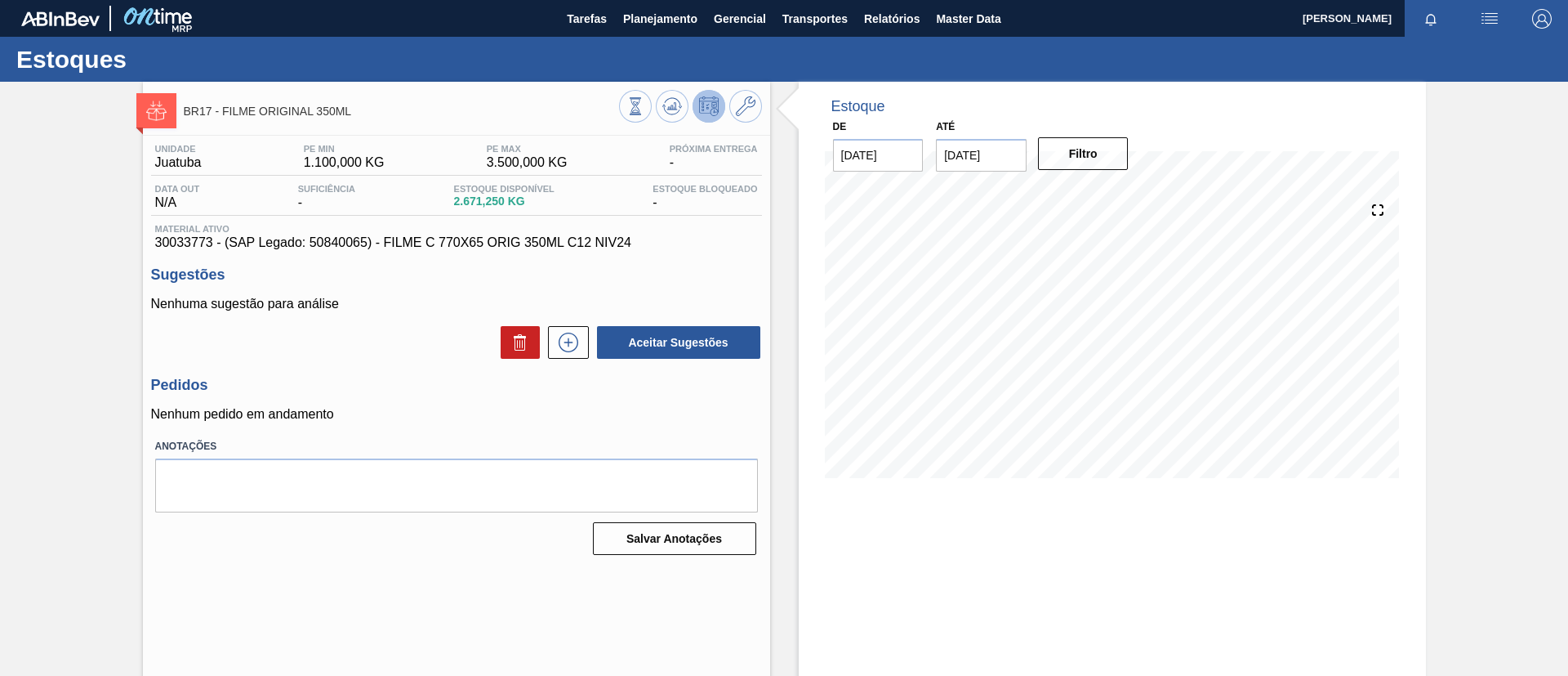
click at [691, 115] on div at bounding box center [690, 108] width 143 height 37
click at [675, 103] on icon at bounding box center [672, 106] width 20 height 20
click at [668, 104] on icon at bounding box center [672, 106] width 20 height 20
click at [666, 91] on button at bounding box center [672, 106] width 33 height 33
drag, startPoint x: 383, startPoint y: 111, endPoint x: 220, endPoint y: 104, distance: 163.2
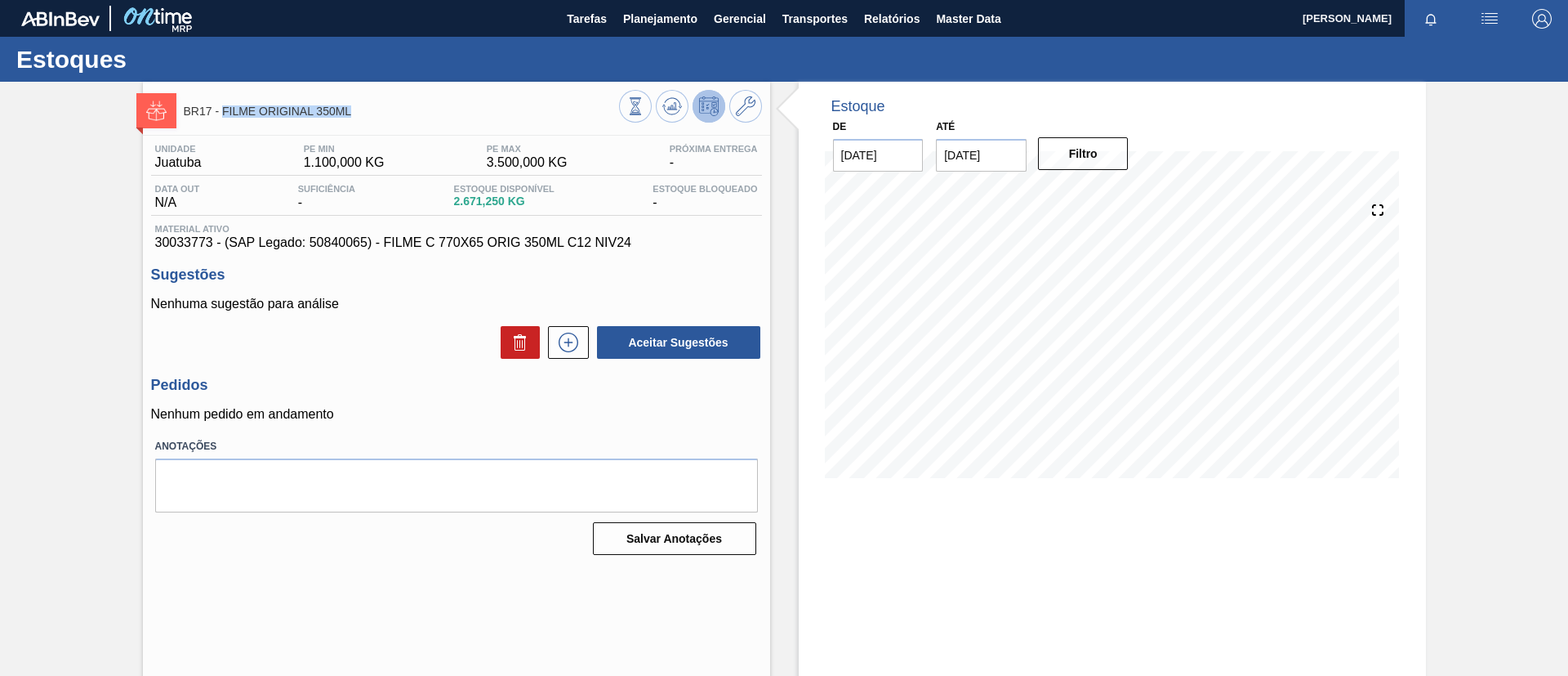
click at [220, 104] on div "BR17 - FILME ORIGINAL 350ML" at bounding box center [401, 111] width 436 height 37
copy span "FILME ORIGINAL 350ML"
click at [0, 231] on div "BR17 - FILME ORIGINAL 350ML Unidade Juatuba PE MIN 1.100,000 KG PE MAX 3.500,00…" at bounding box center [784, 392] width 1568 height 621
click at [646, 14] on span "Planejamento" at bounding box center [660, 18] width 75 height 20
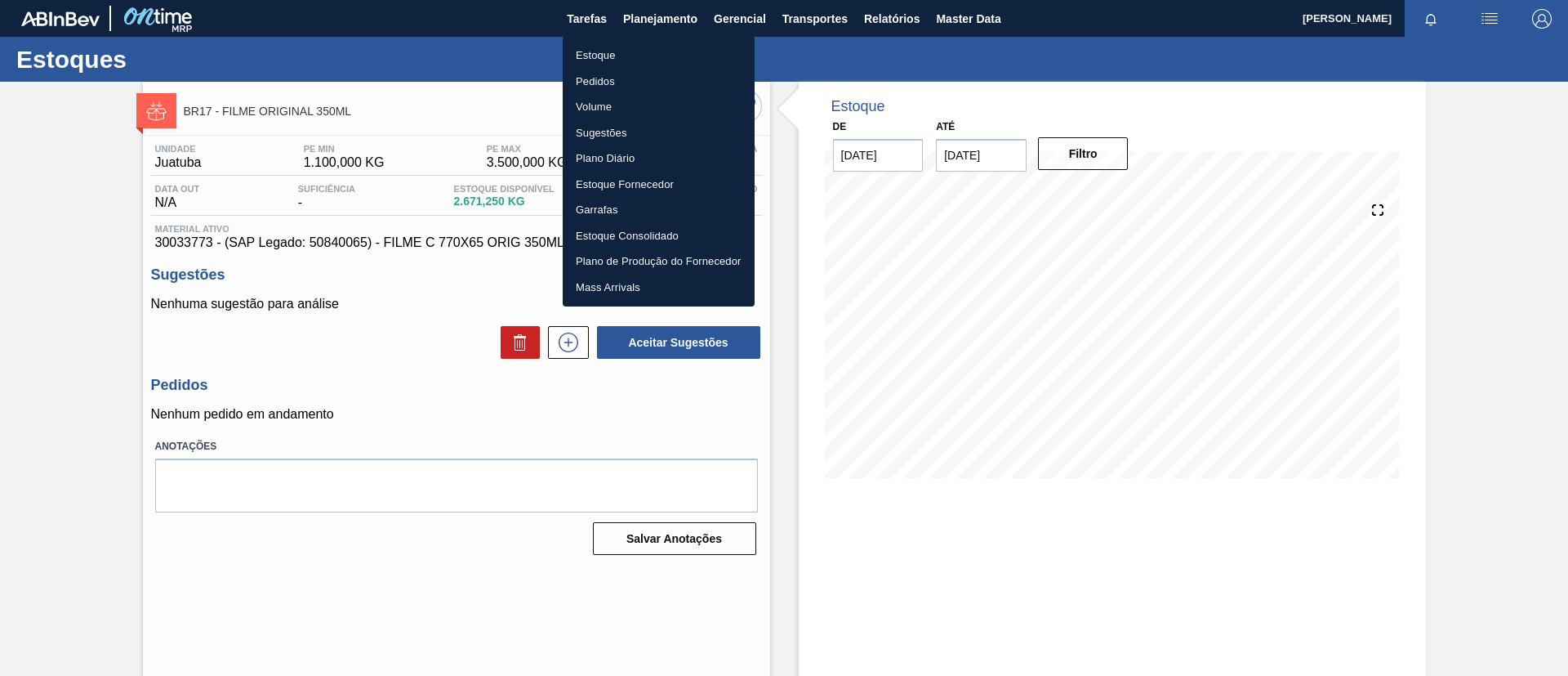
click at [652, 45] on li "Estoque" at bounding box center [658, 56] width 192 height 26
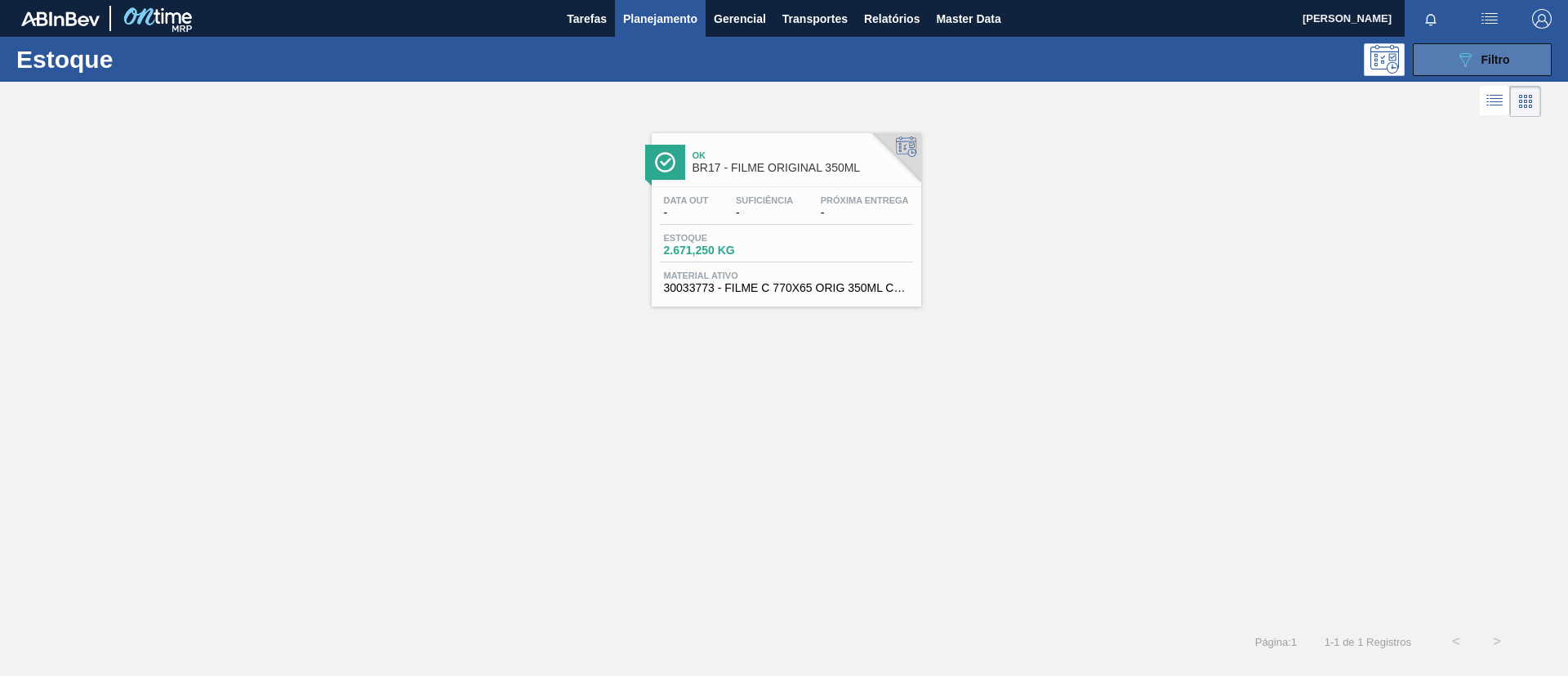
click at [1440, 69] on button "089F7B8B-B2A5-4AFE-B5C0-19BA573D28AC Filtro" at bounding box center [1482, 59] width 139 height 33
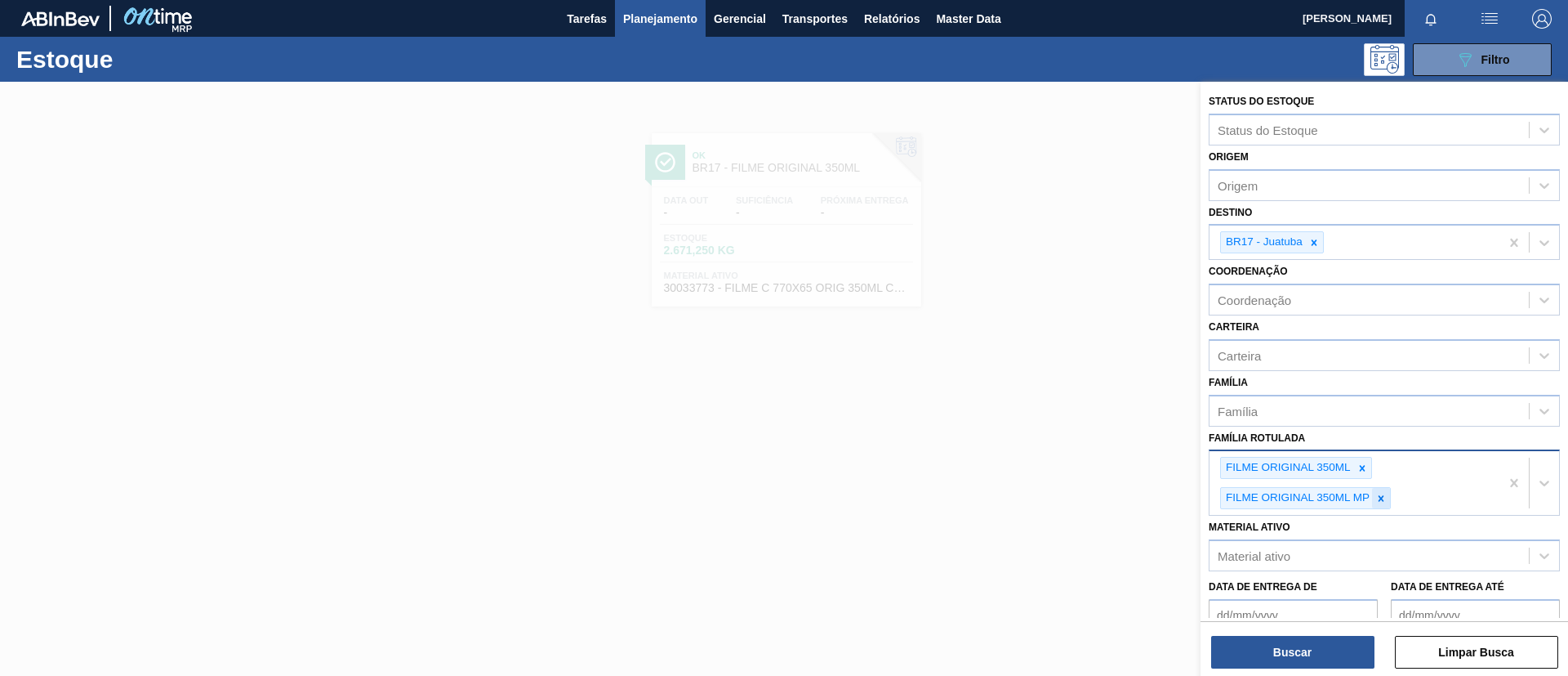
click at [1378, 498] on icon at bounding box center [1380, 498] width 11 height 11
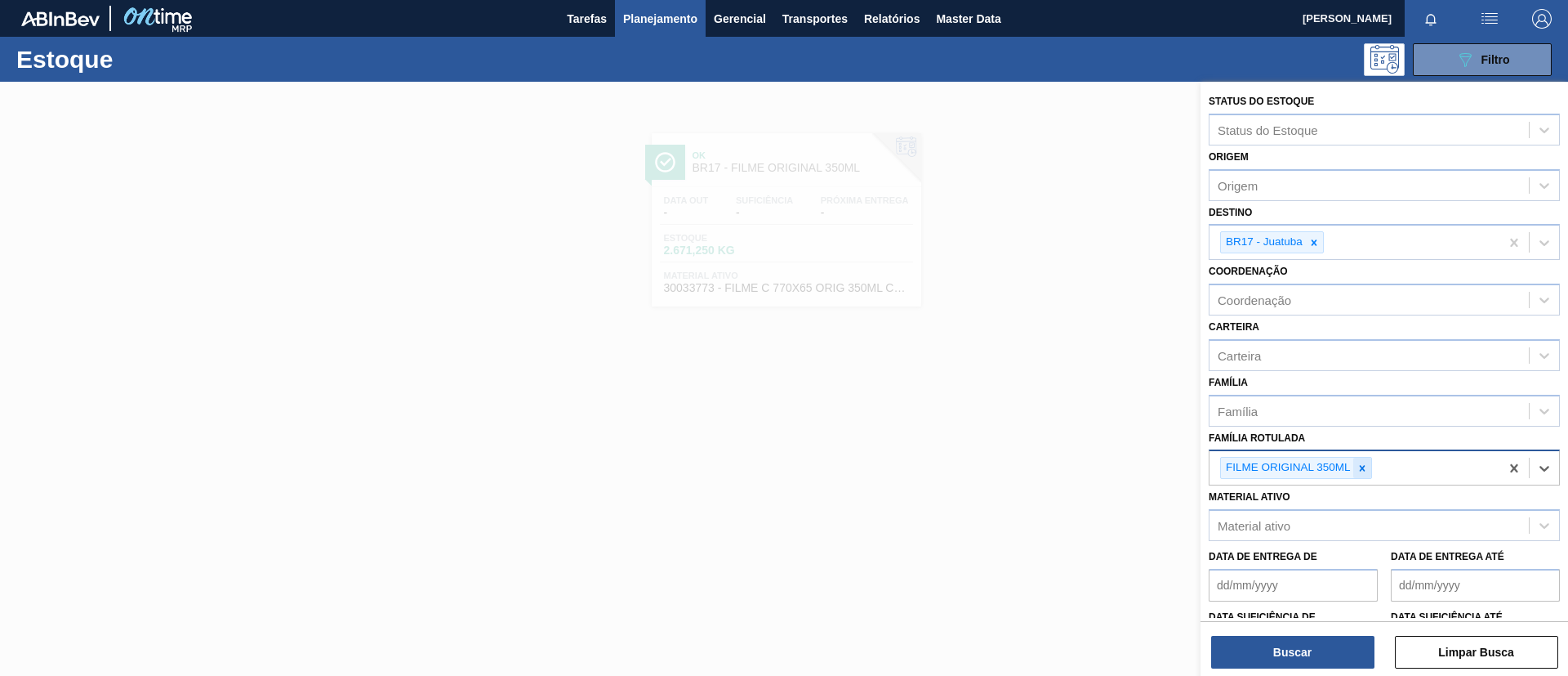
click at [1361, 461] on div at bounding box center [1362, 468] width 18 height 21
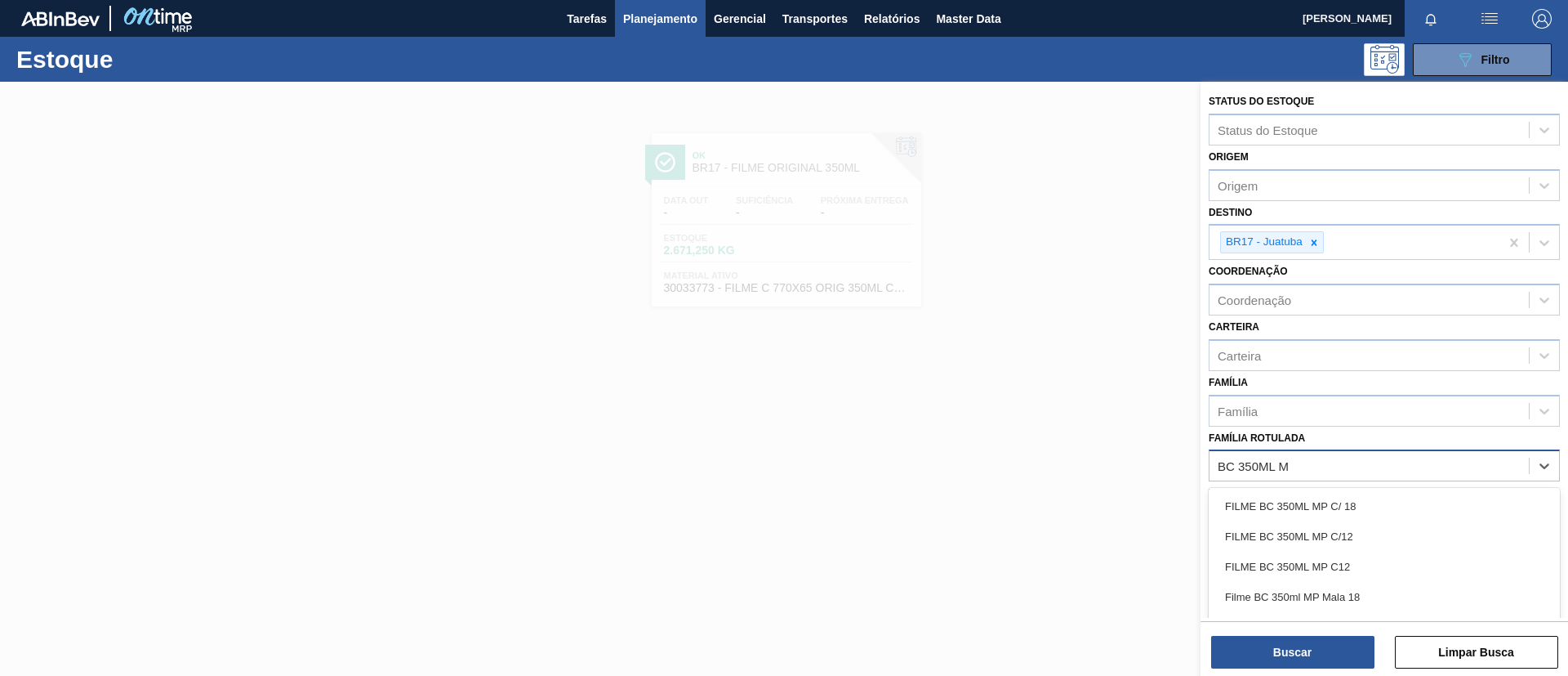
type Rotulada "BC 350ML MP"
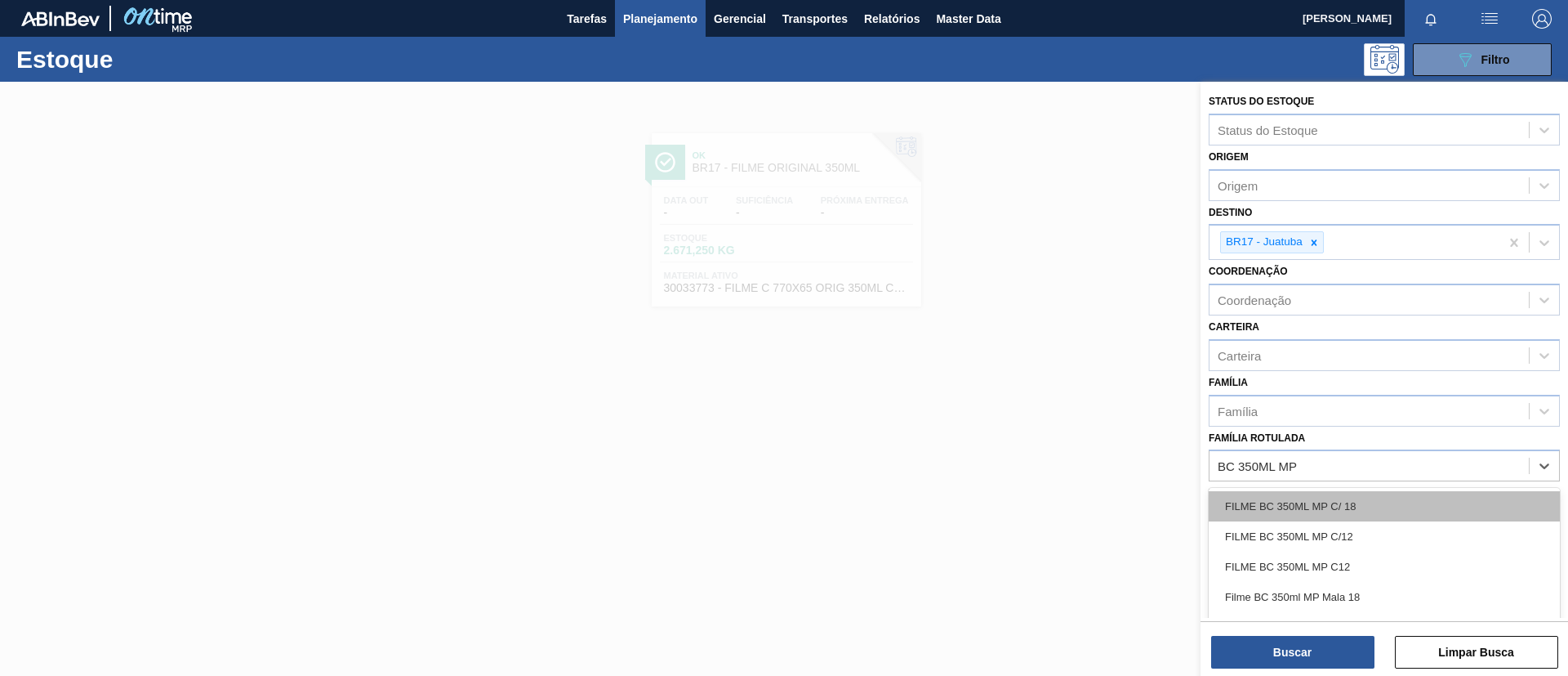
click at [1360, 516] on div "FILME BC 350ML MP C/ 18" at bounding box center [1385, 506] width 351 height 30
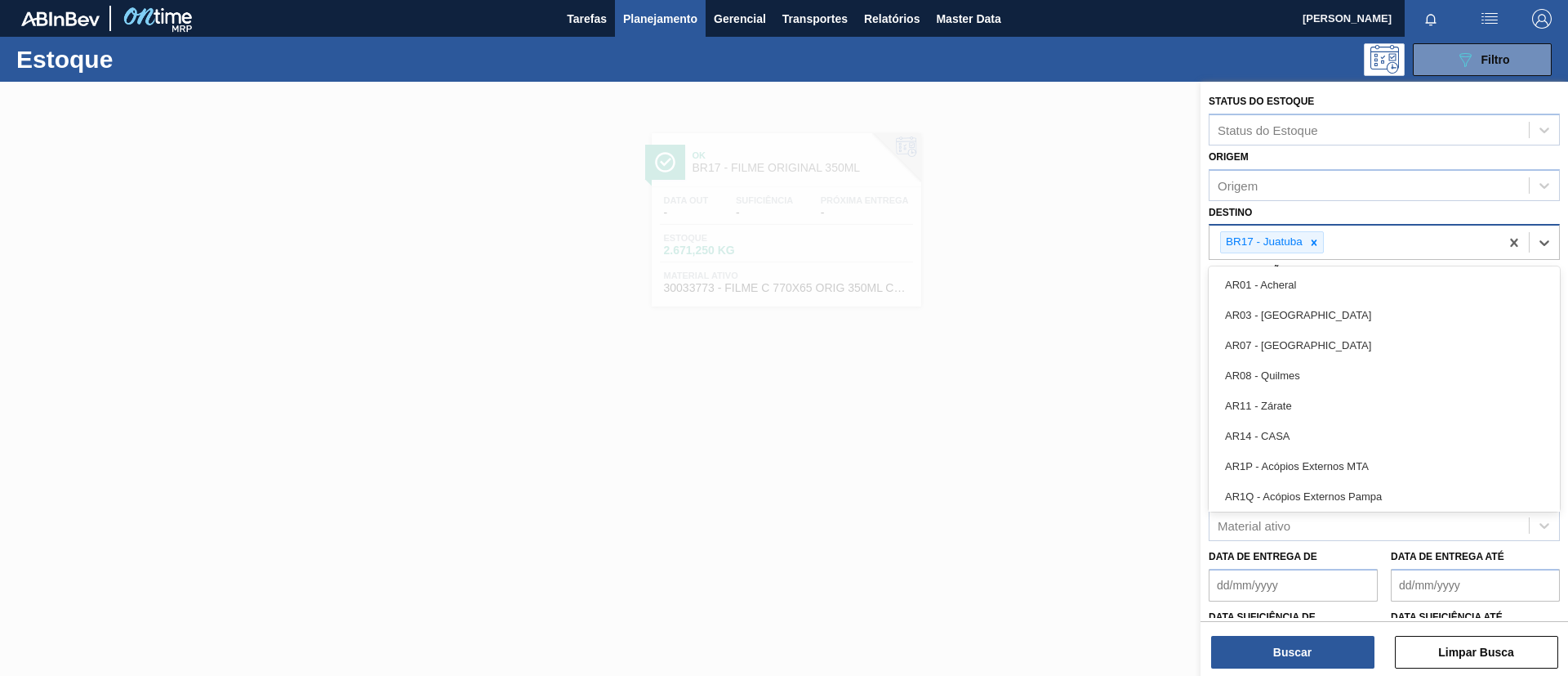
click at [1303, 238] on div "BR17 - Juatuba" at bounding box center [1263, 243] width 84 height 21
click at [1308, 240] on icon at bounding box center [1313, 242] width 11 height 11
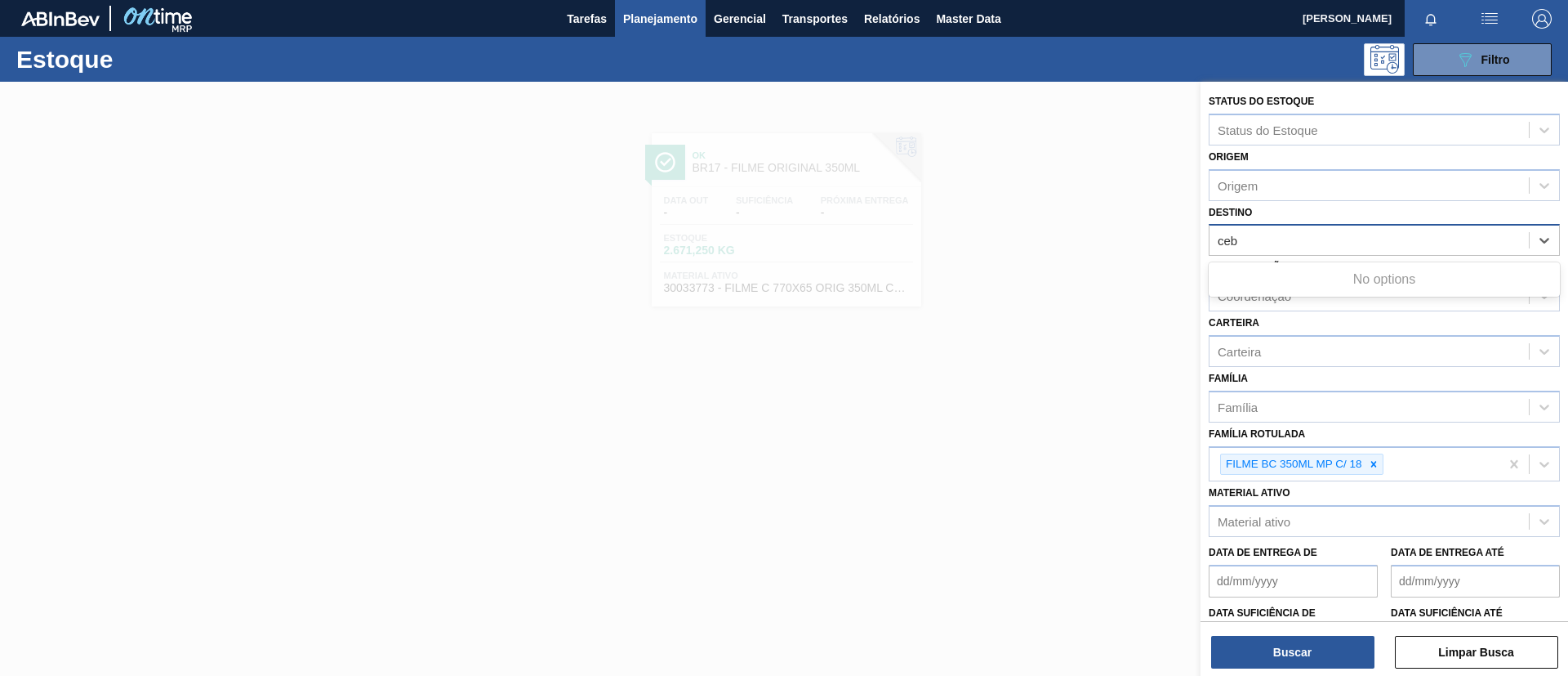
type input "cebr"
click at [1313, 284] on div "BR12 - Cebrasa" at bounding box center [1385, 281] width 351 height 30
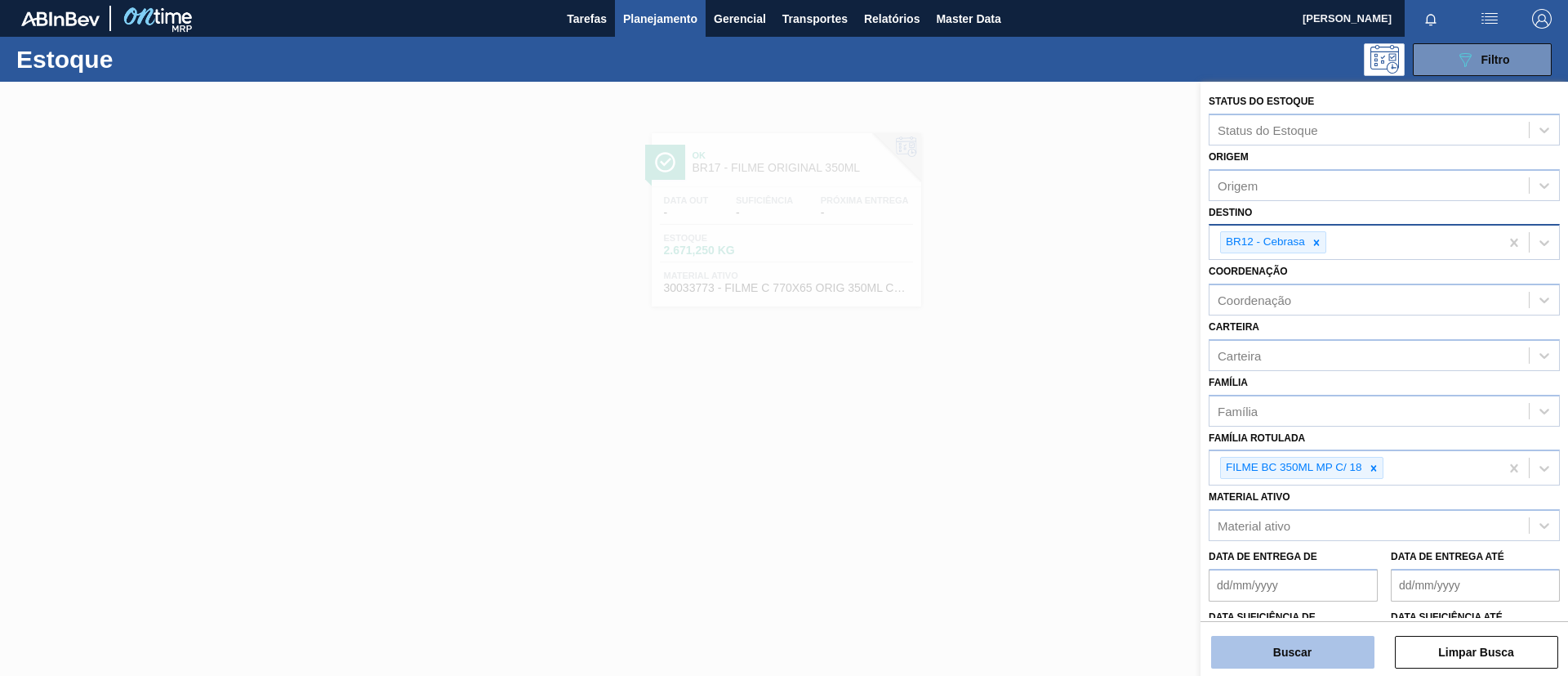
click at [1301, 652] on button "Buscar" at bounding box center [1293, 652] width 164 height 33
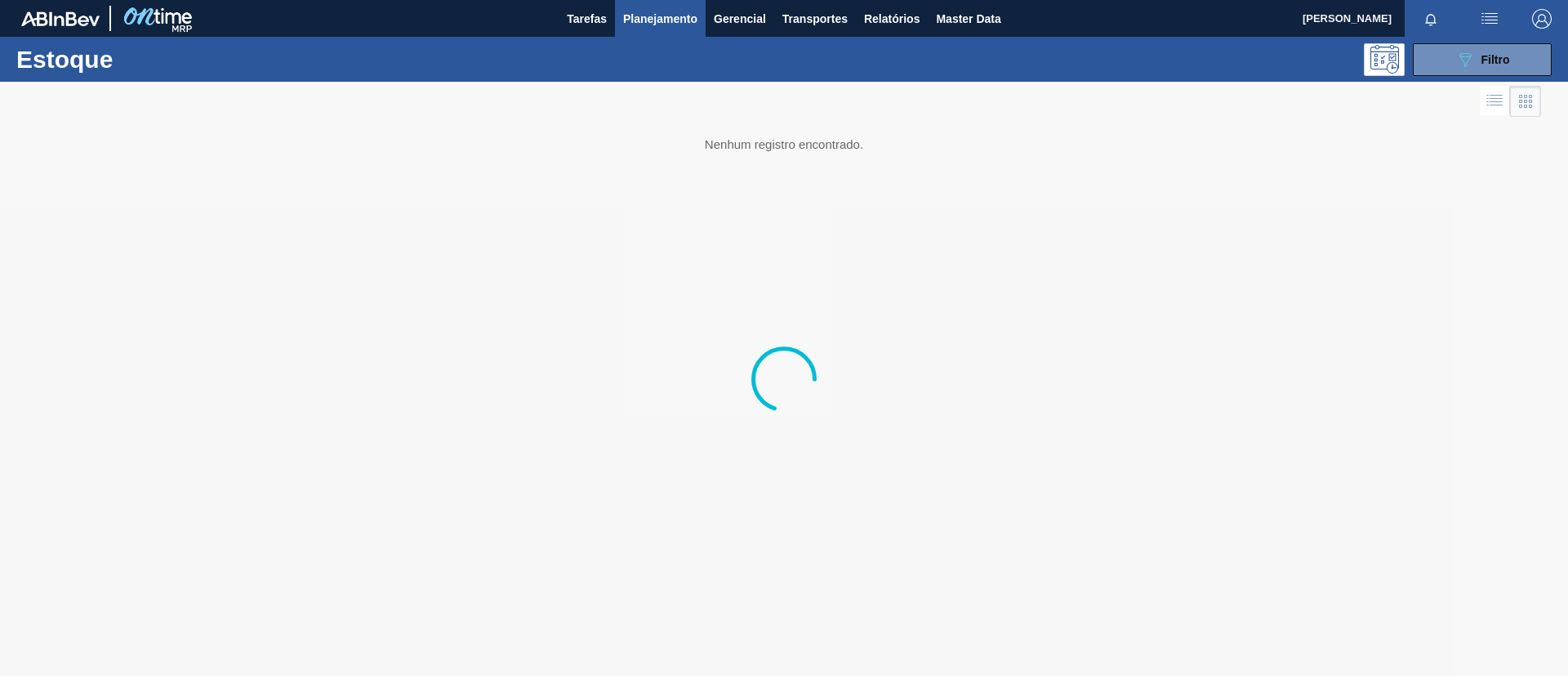
click at [740, 165] on div at bounding box center [784, 378] width 1568 height 595
